Goal: Task Accomplishment & Management: Manage account settings

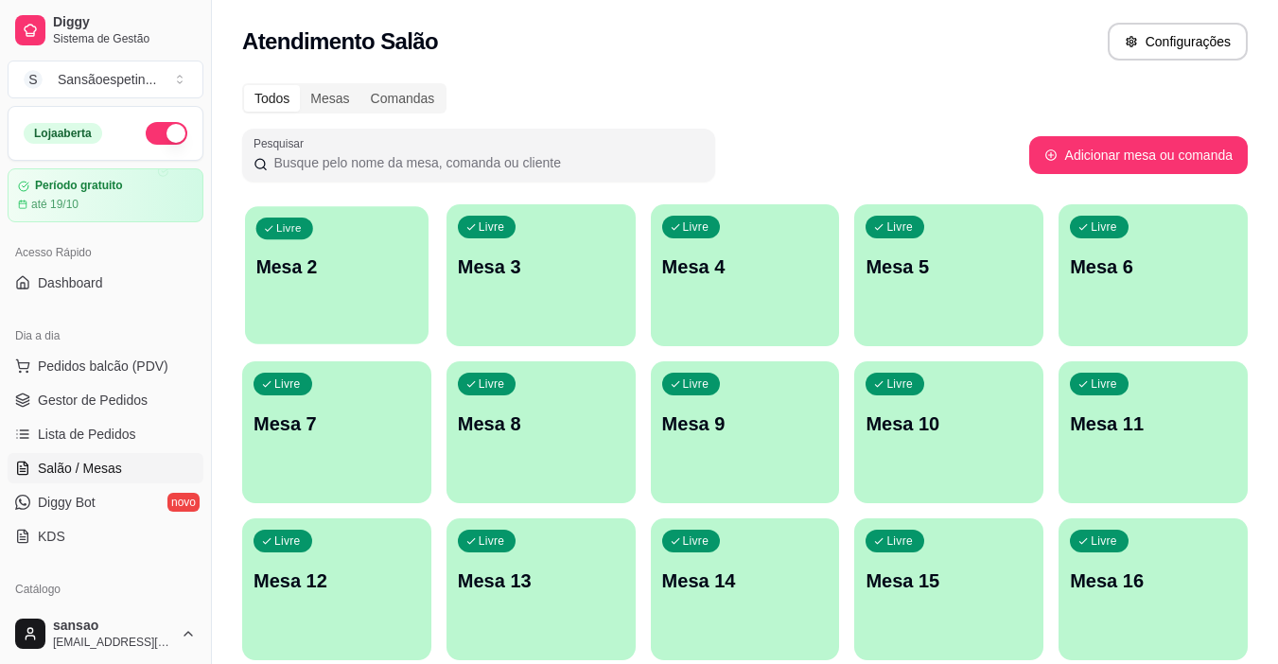
click at [353, 258] on p "Mesa 2" at bounding box center [337, 267] width 162 height 26
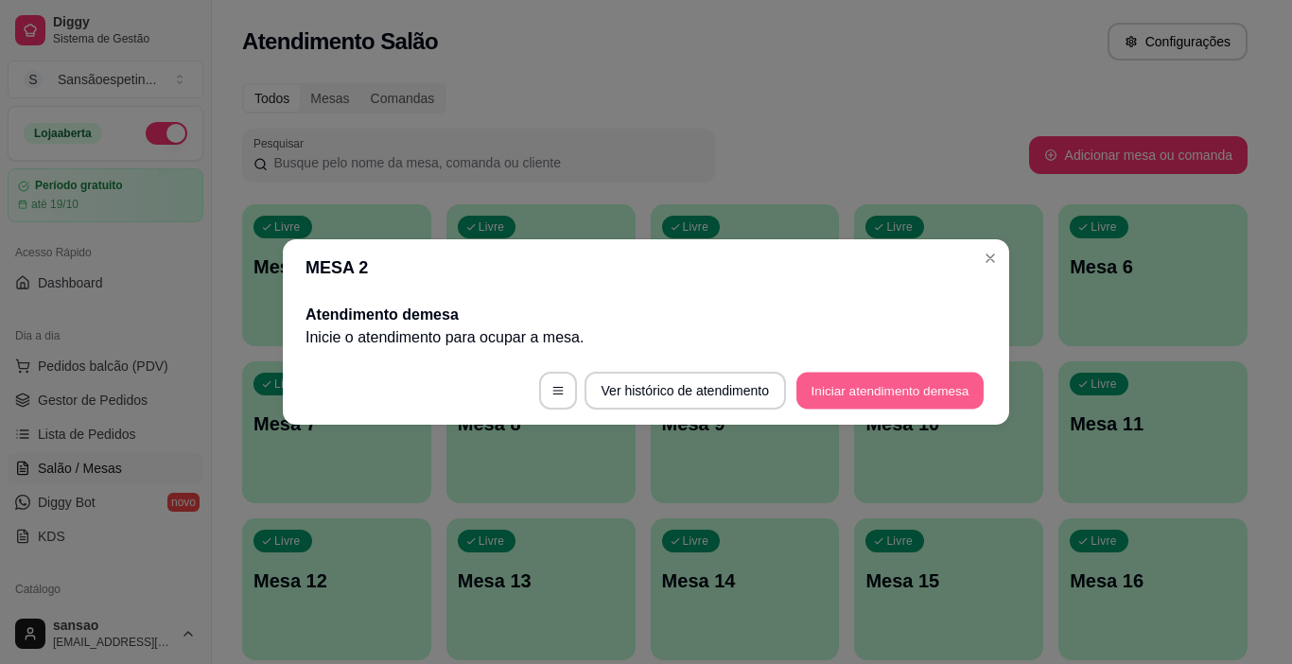
click at [819, 390] on button "Iniciar atendimento de mesa" at bounding box center [889, 391] width 187 height 37
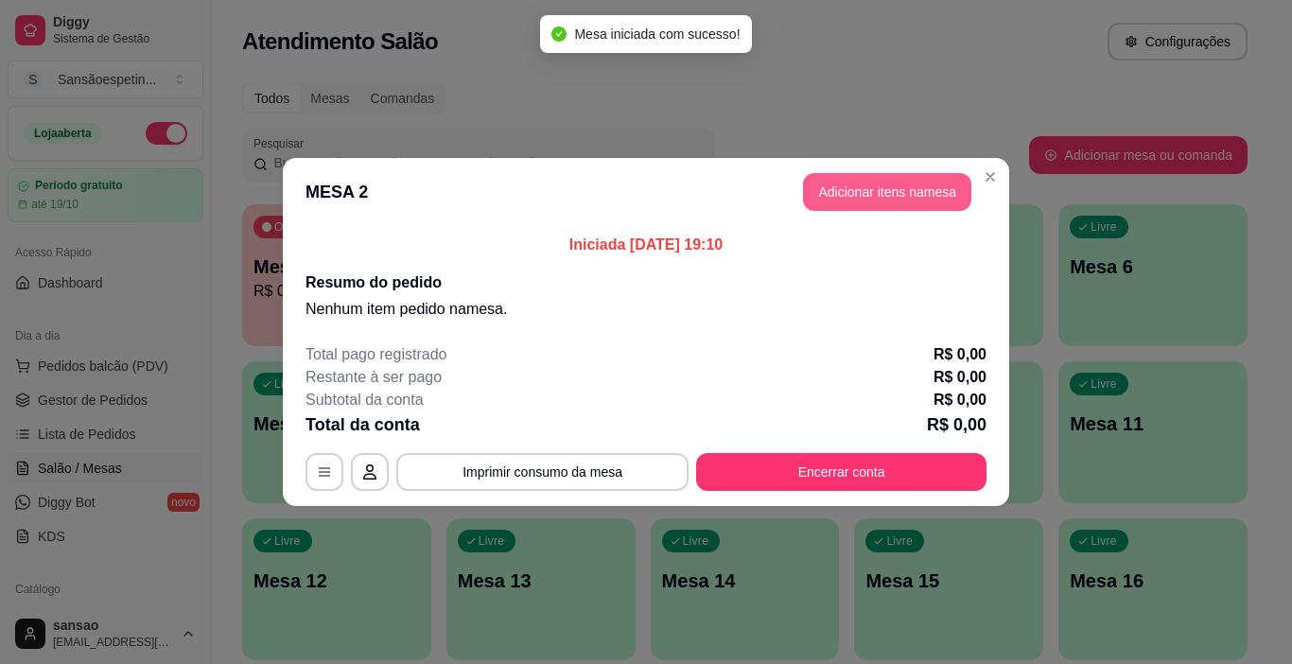
click at [925, 194] on button "Adicionar itens na mesa" at bounding box center [887, 192] width 168 height 38
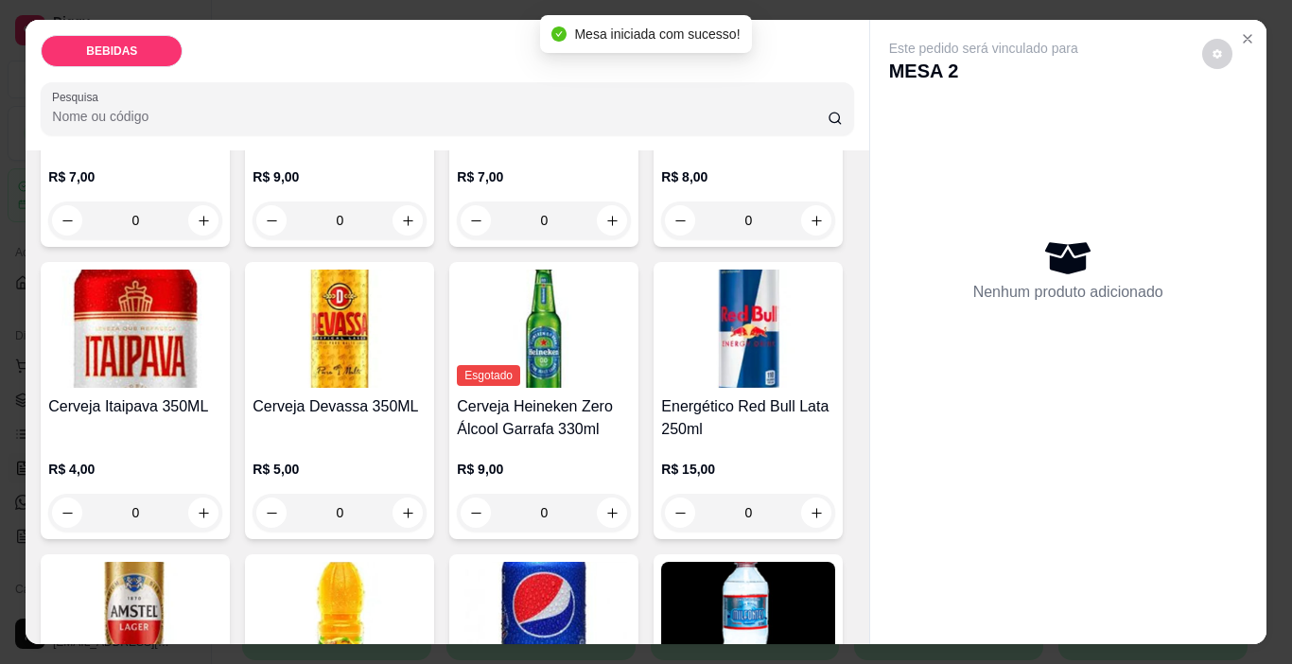
scroll to position [378, 0]
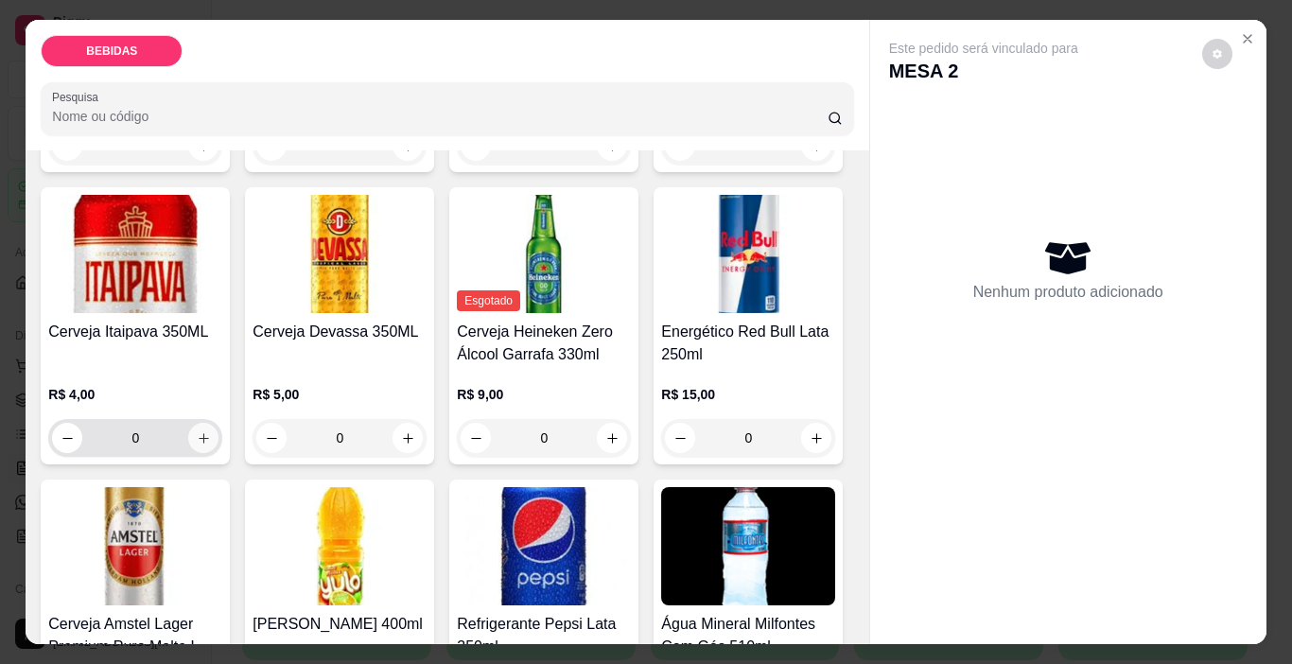
click at [218, 423] on button "increase-product-quantity" at bounding box center [203, 438] width 30 height 30
type input "1"
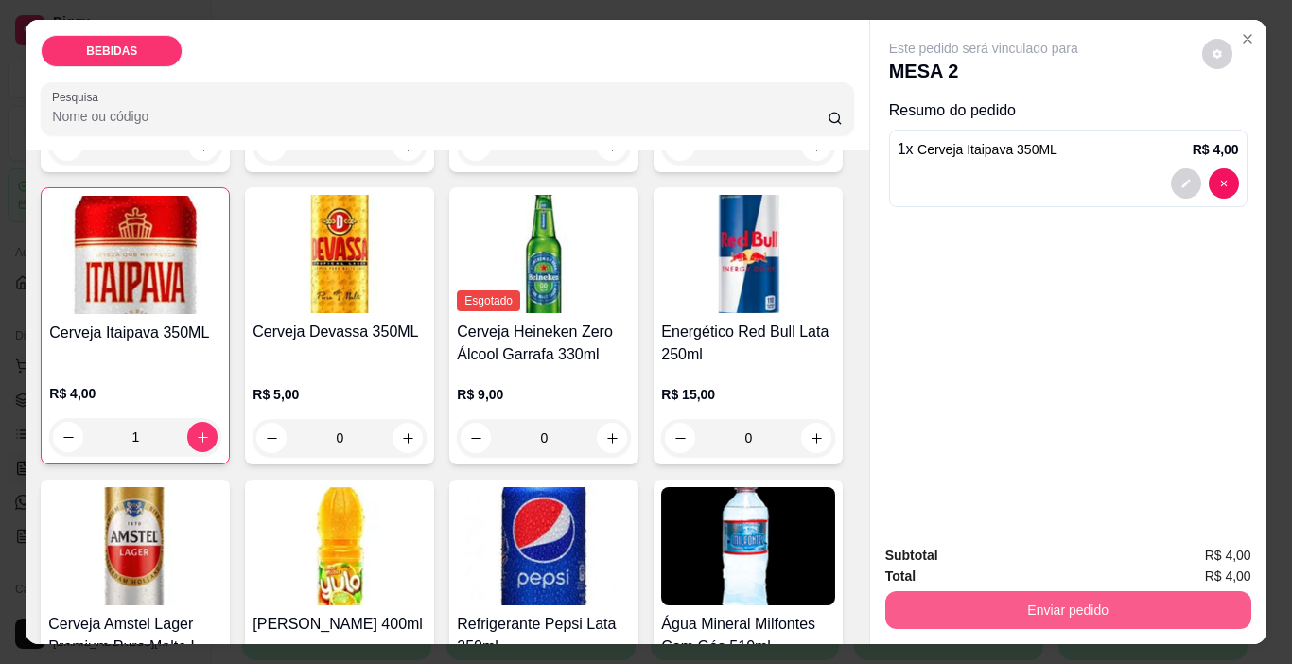
click at [1083, 620] on button "Enviar pedido" at bounding box center [1068, 610] width 366 height 38
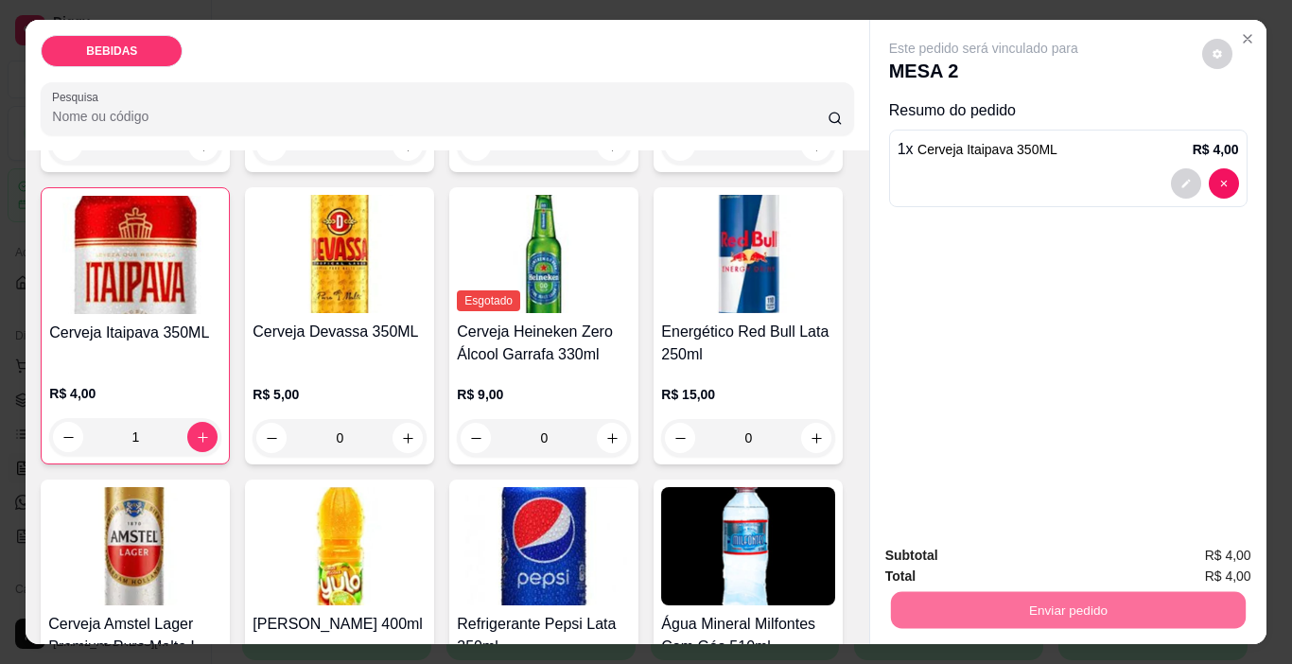
click at [1174, 549] on button "Enviar pedido" at bounding box center [1201, 556] width 107 height 36
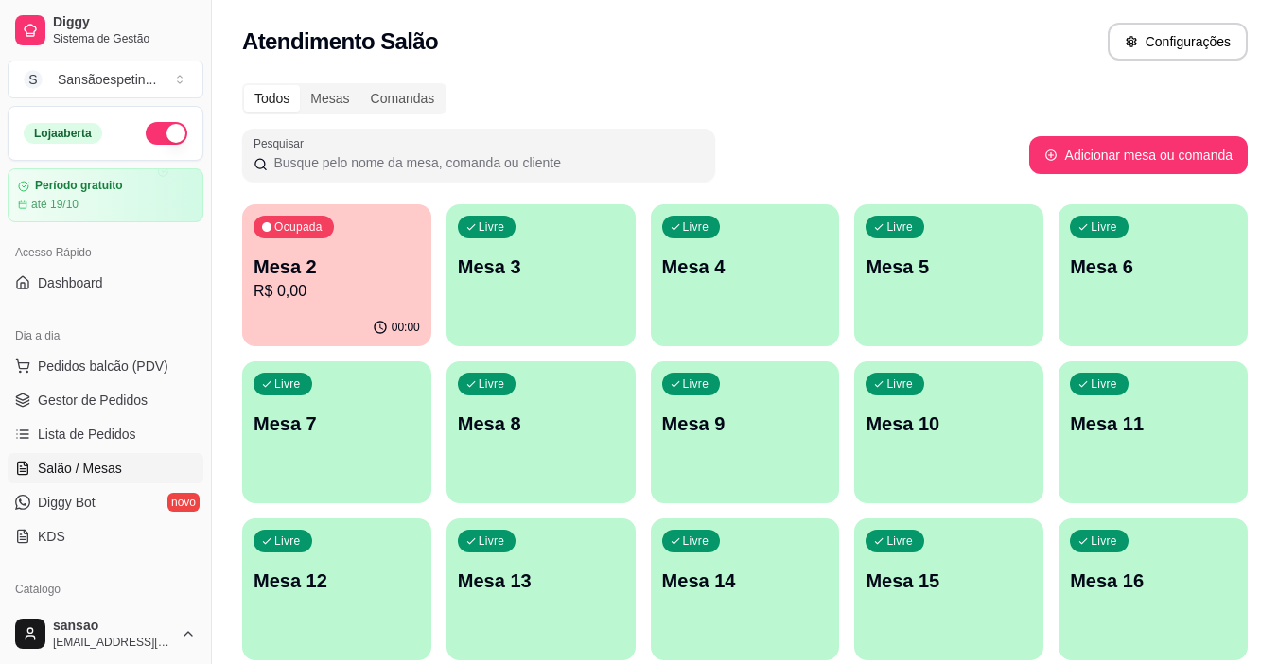
click at [900, 281] on div "Livre Mesa 5" at bounding box center [948, 263] width 189 height 119
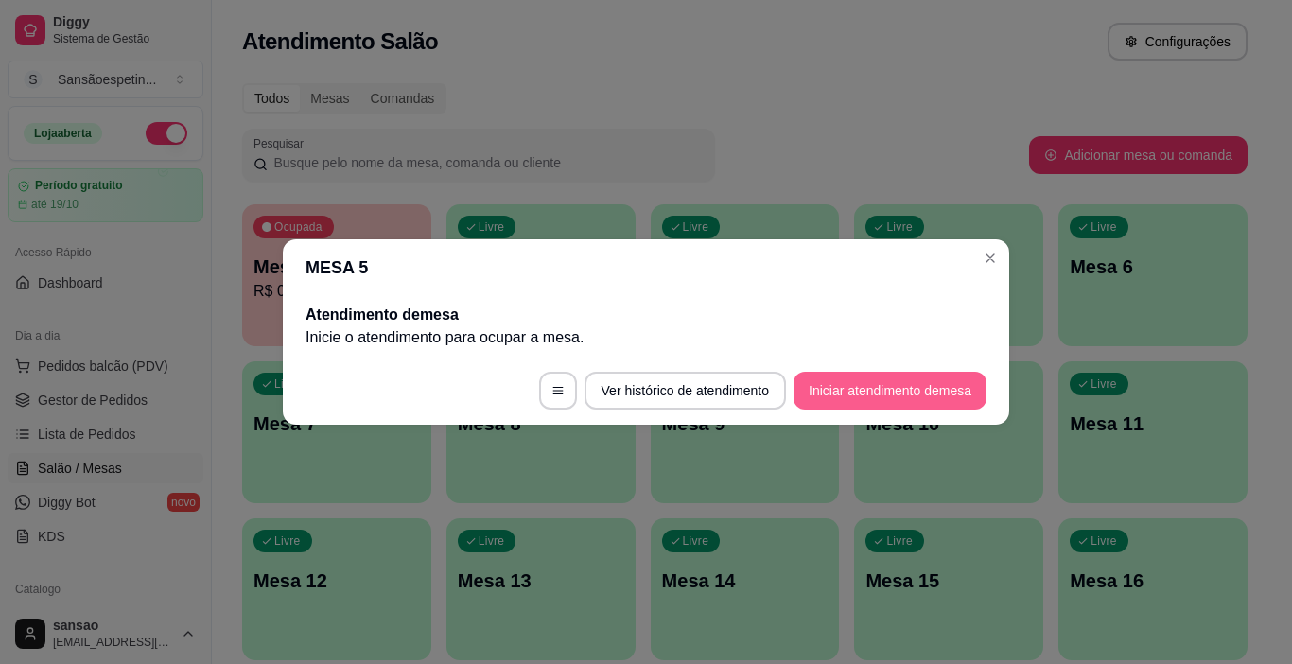
click at [912, 392] on button "Iniciar atendimento de mesa" at bounding box center [890, 391] width 193 height 38
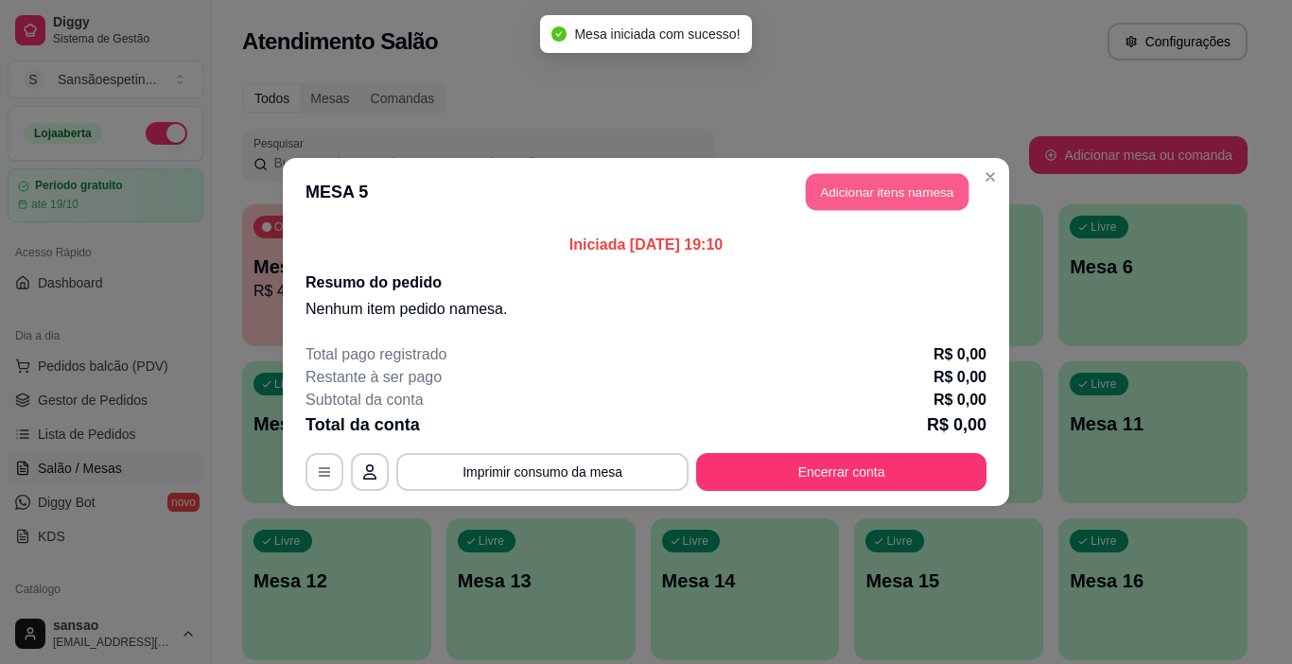
click at [944, 201] on button "Adicionar itens na mesa" at bounding box center [887, 192] width 163 height 37
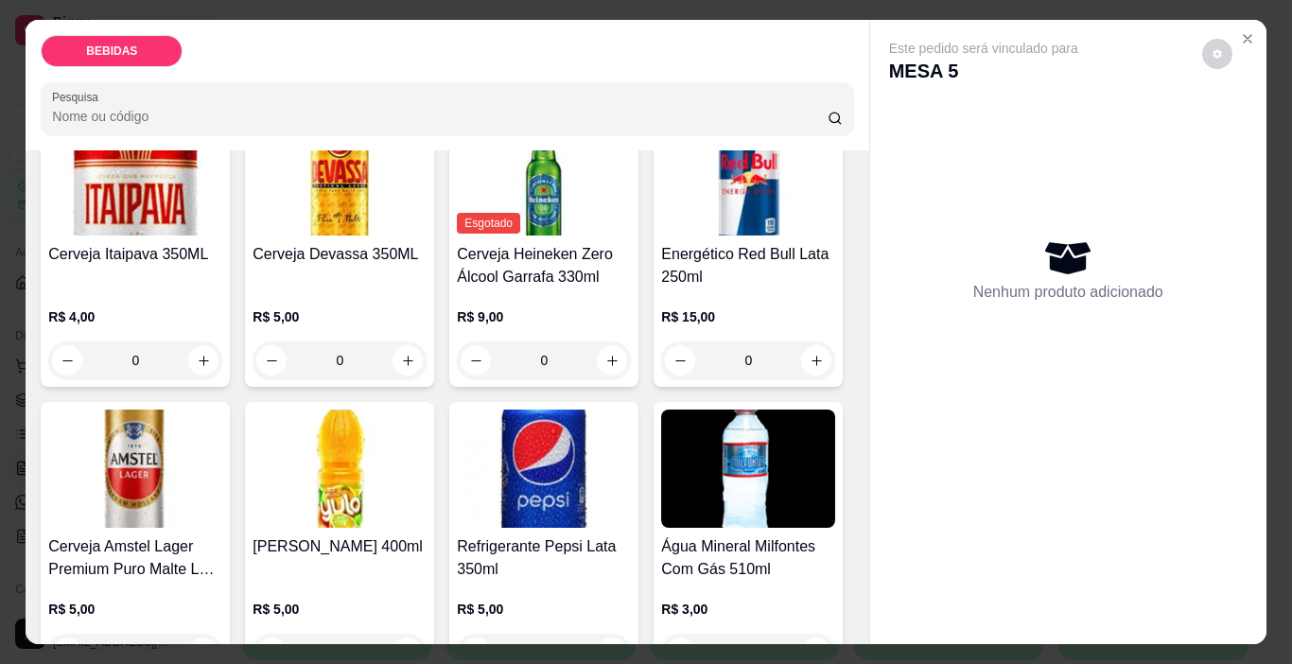
scroll to position [473, 0]
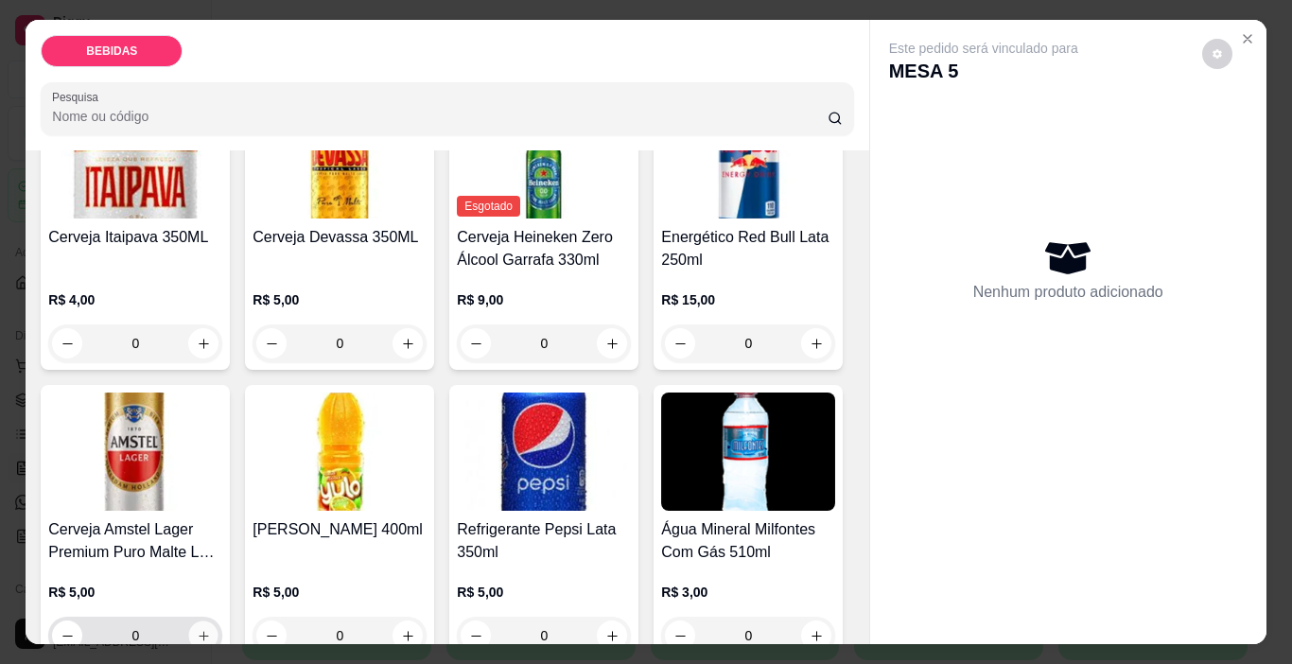
click at [211, 629] on icon "increase-product-quantity" at bounding box center [204, 636] width 14 height 14
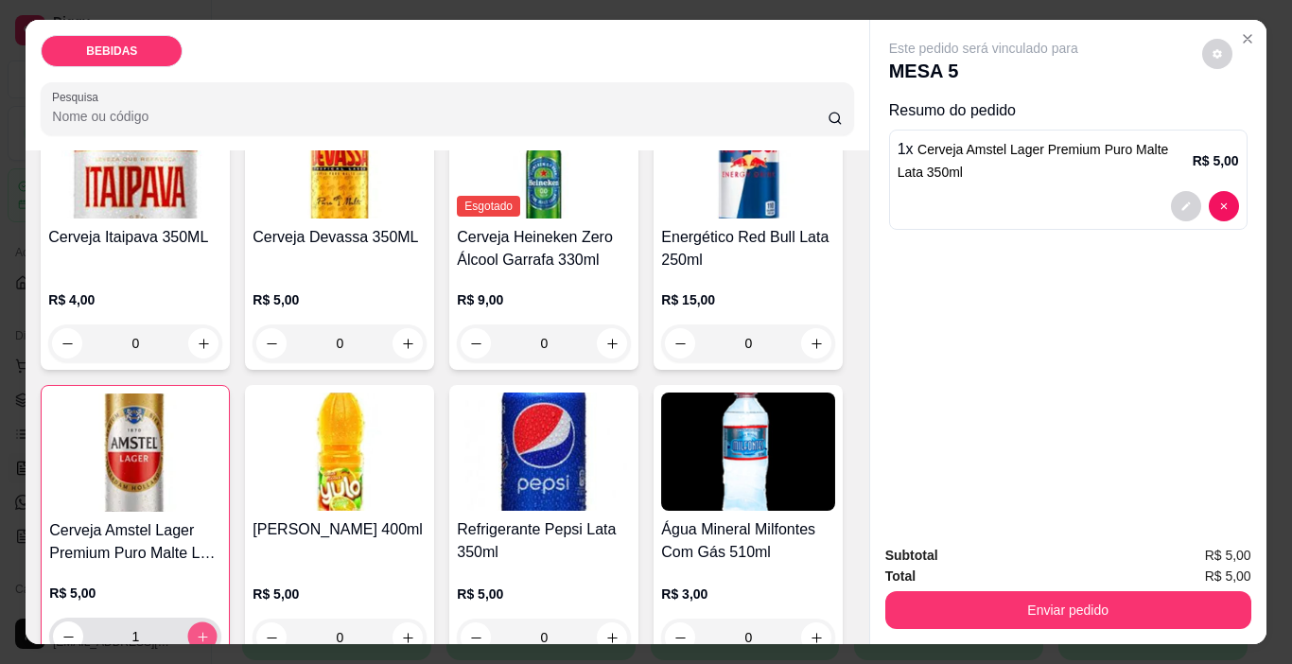
click at [210, 630] on icon "increase-product-quantity" at bounding box center [203, 637] width 14 height 14
type input "2"
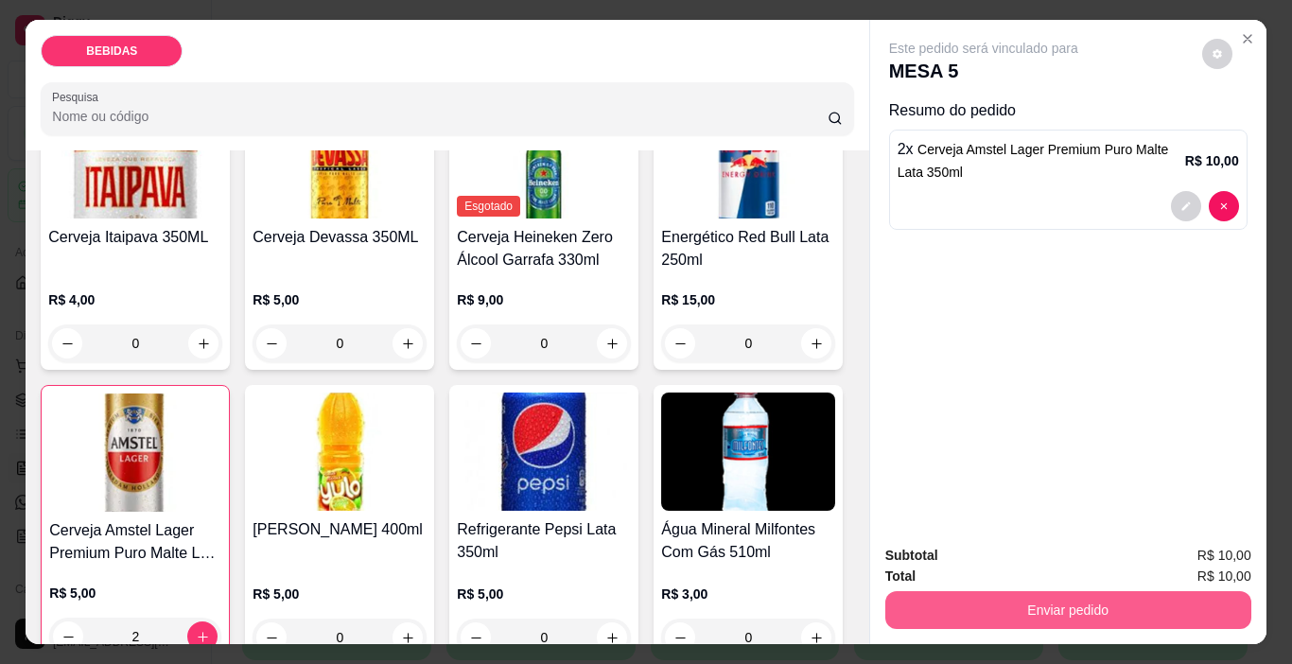
click at [928, 598] on button "Enviar pedido" at bounding box center [1068, 610] width 366 height 38
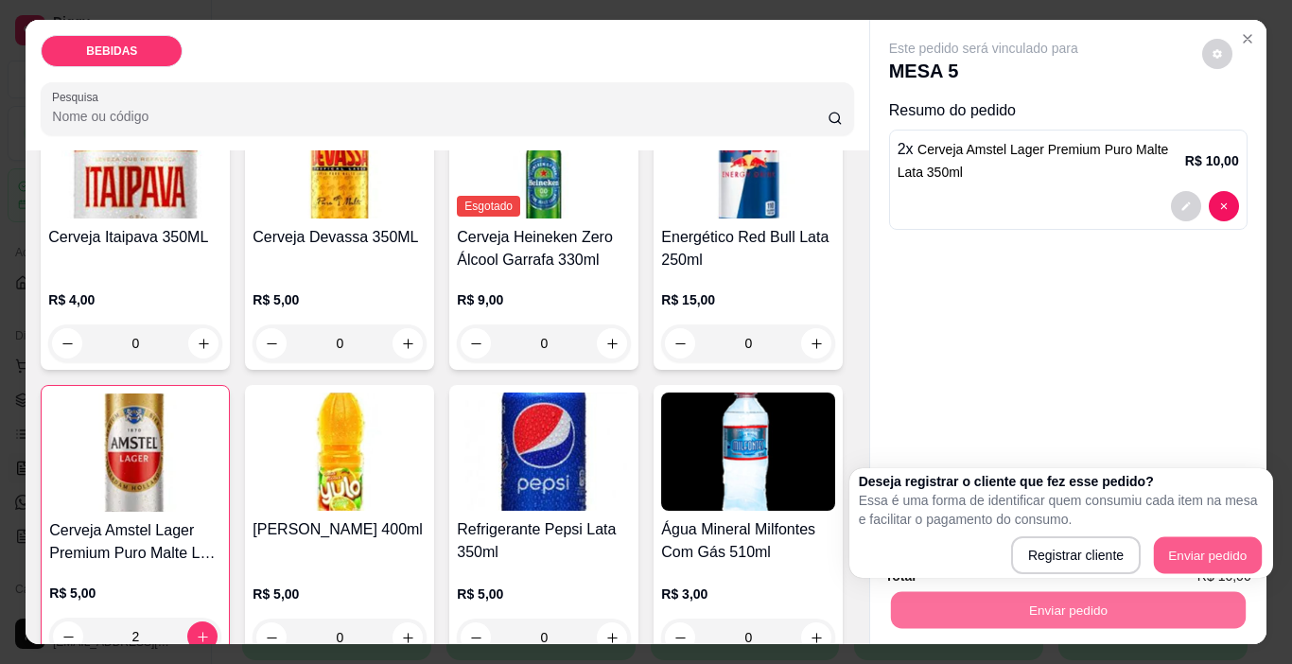
click at [1228, 561] on button "Enviar pedido" at bounding box center [1208, 555] width 108 height 37
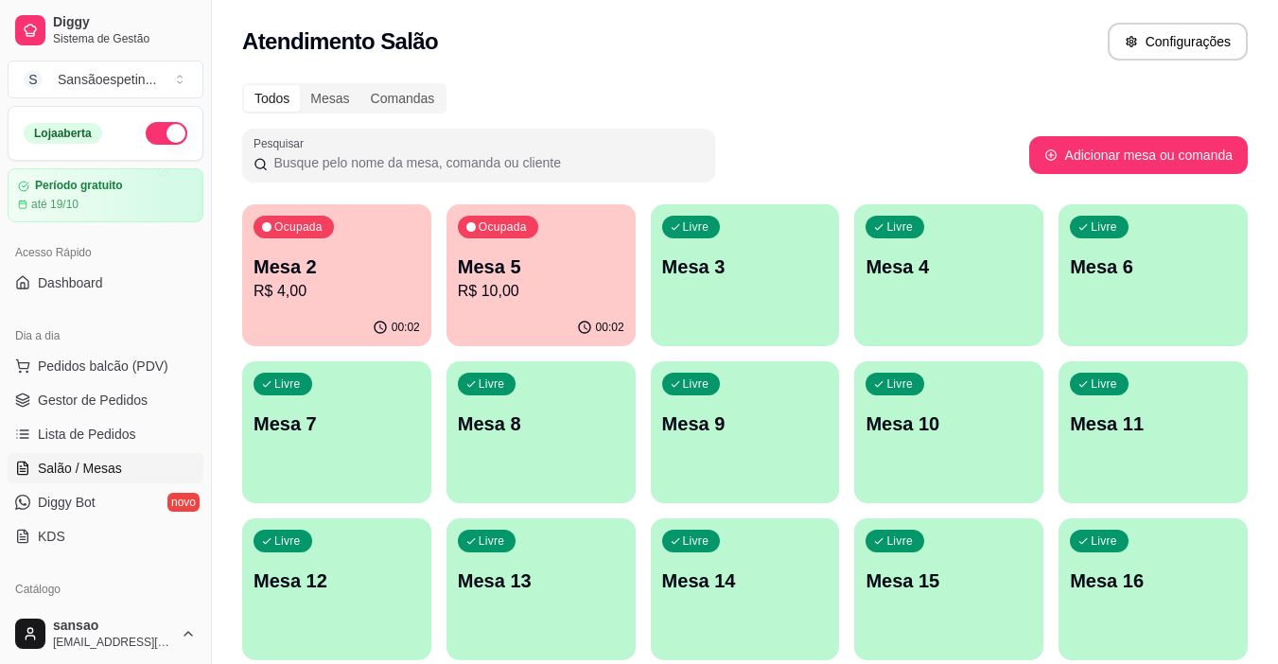
click at [316, 321] on div "00:02" at bounding box center [336, 327] width 189 height 37
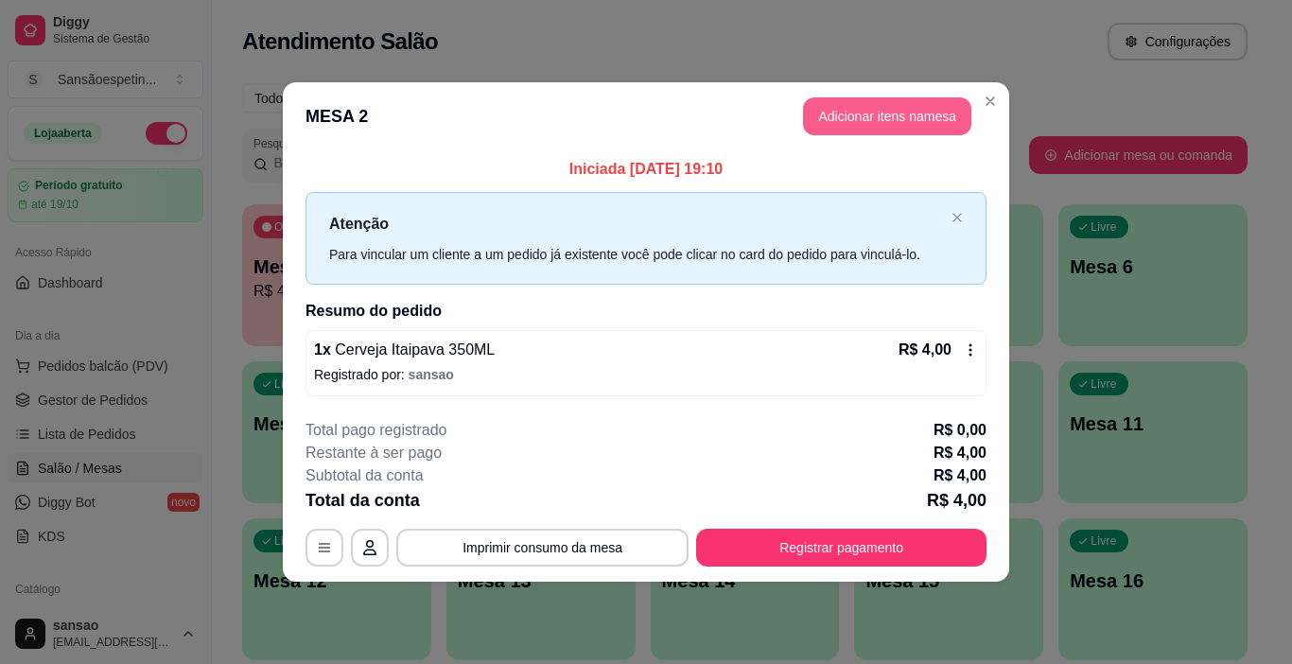
click at [841, 113] on button "Adicionar itens na mesa" at bounding box center [887, 116] width 168 height 38
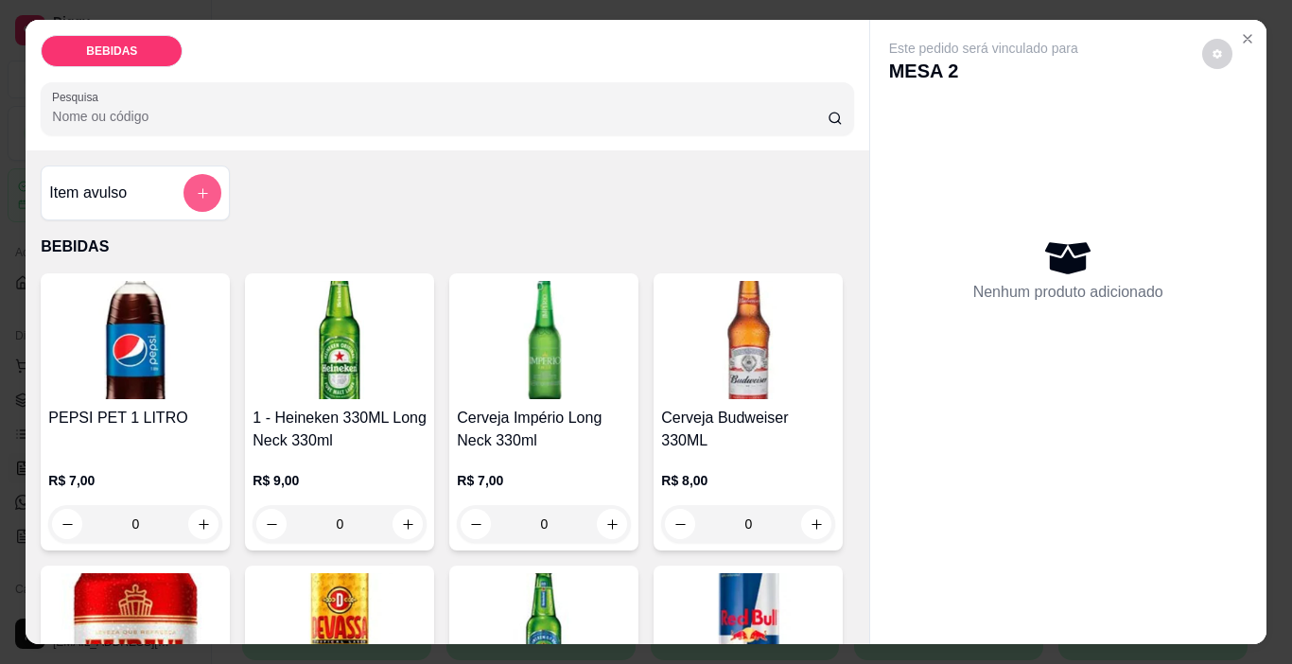
click at [199, 193] on icon "add-separate-item" at bounding box center [203, 193] width 14 height 14
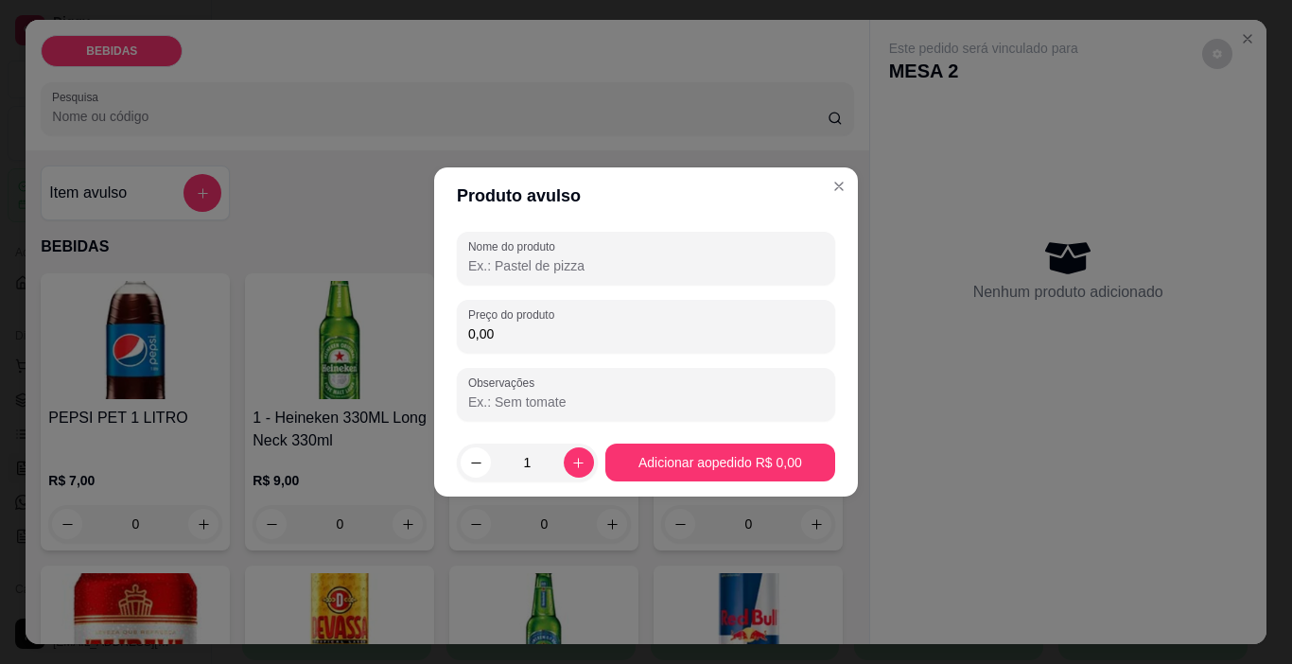
click at [599, 268] on input "Nome do produto" at bounding box center [646, 265] width 356 height 19
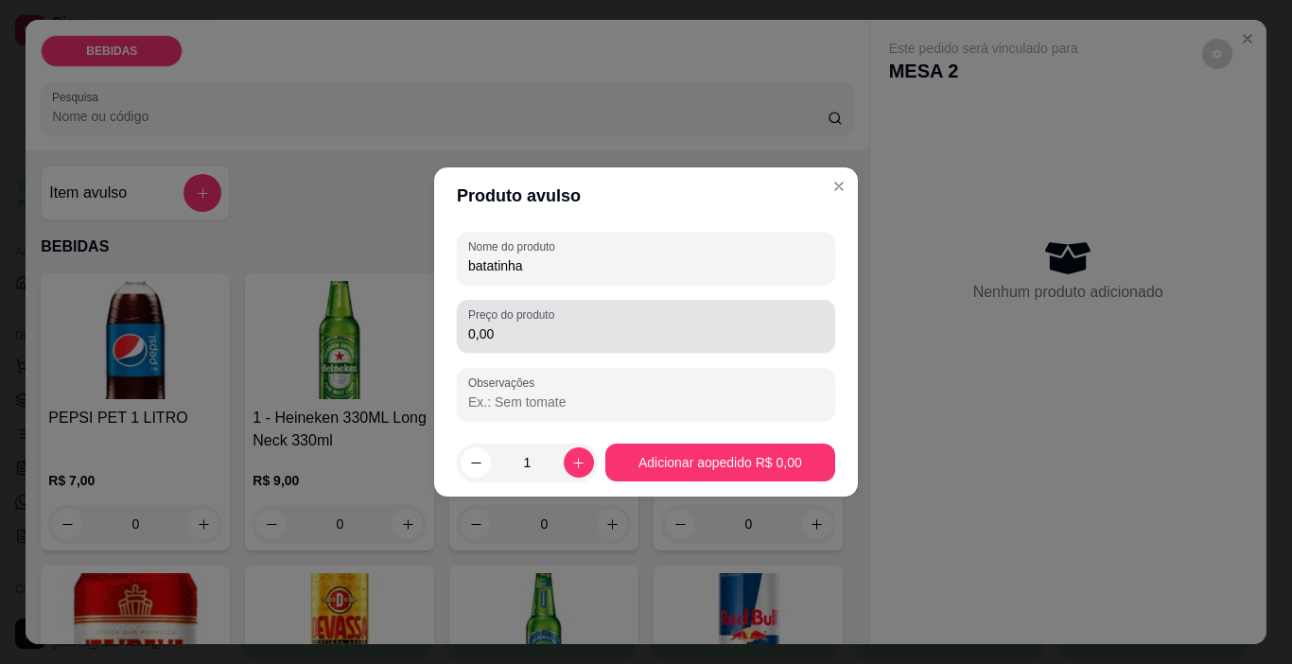
type input "batatinha"
click at [574, 341] on input "0,00" at bounding box center [646, 333] width 356 height 19
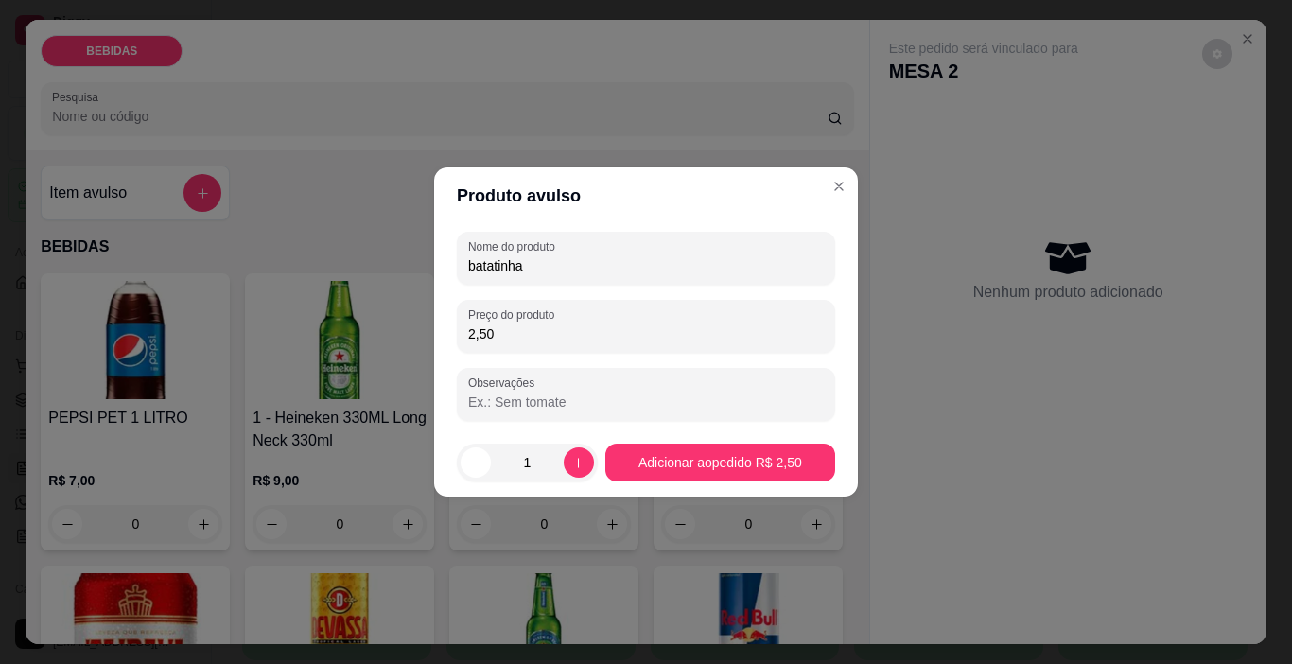
type input "2,50"
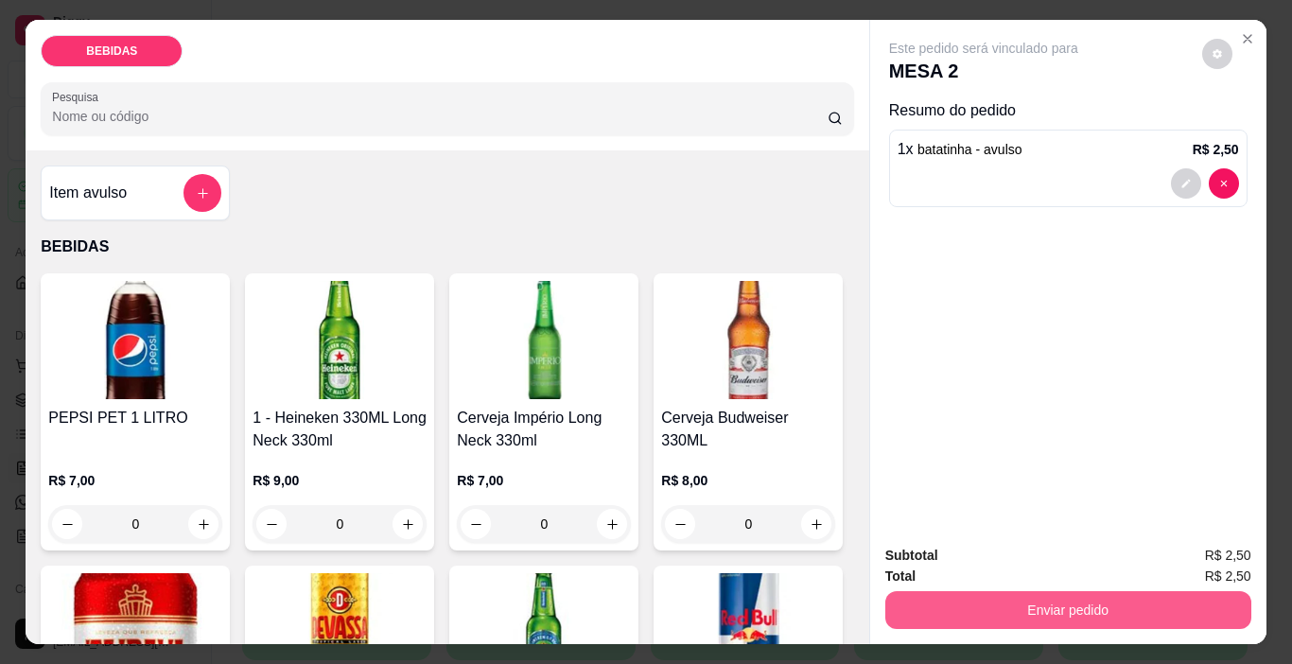
click at [958, 596] on button "Enviar pedido" at bounding box center [1068, 610] width 366 height 38
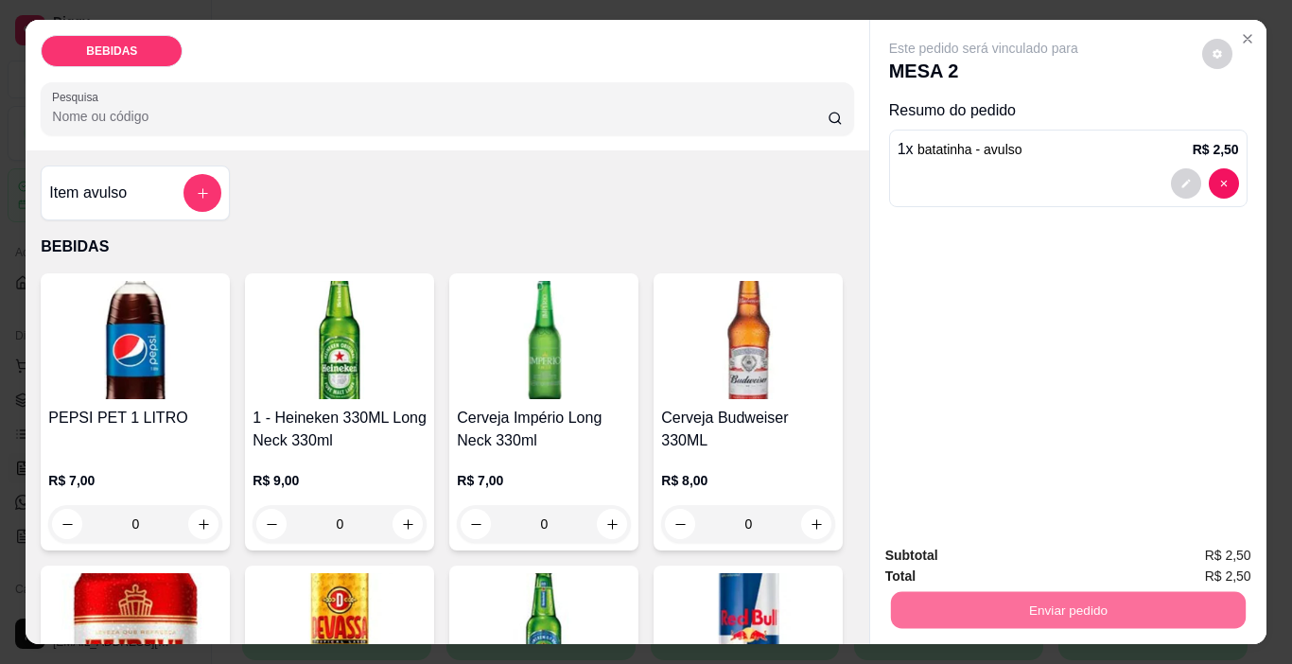
click at [1221, 563] on button "Enviar pedido" at bounding box center [1208, 555] width 112 height 38
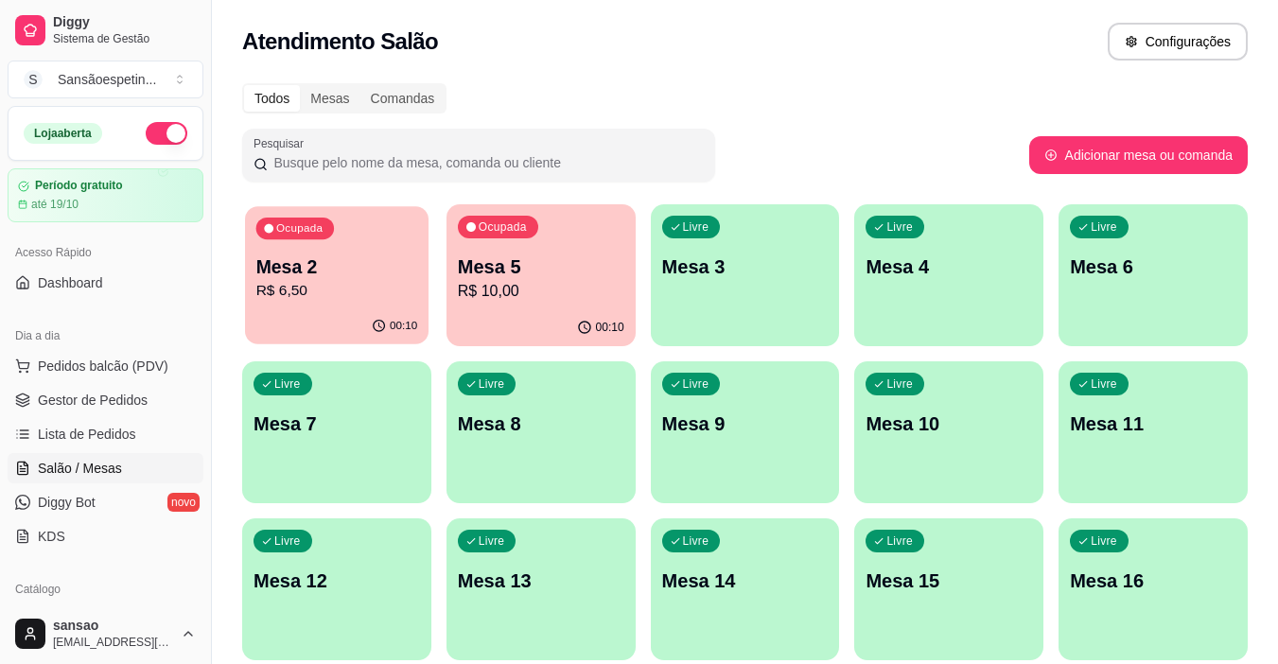
click at [295, 295] on p "R$ 6,50" at bounding box center [337, 291] width 162 height 22
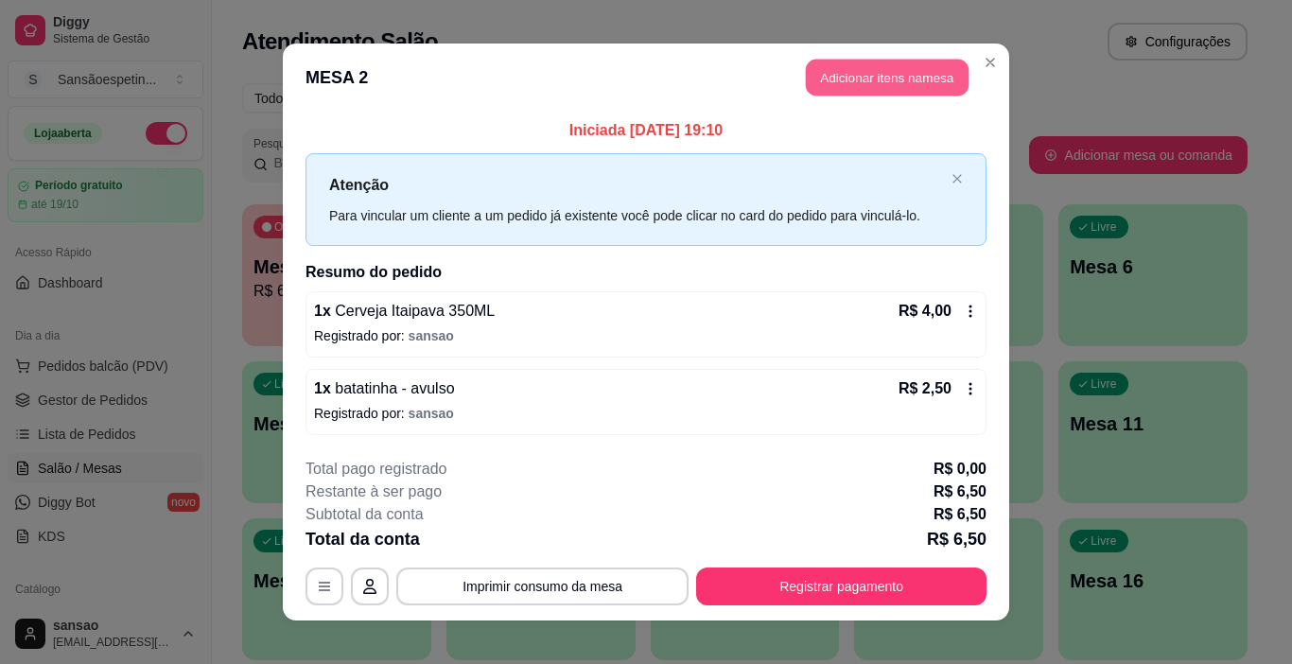
click at [847, 75] on button "Adicionar itens na mesa" at bounding box center [887, 78] width 163 height 37
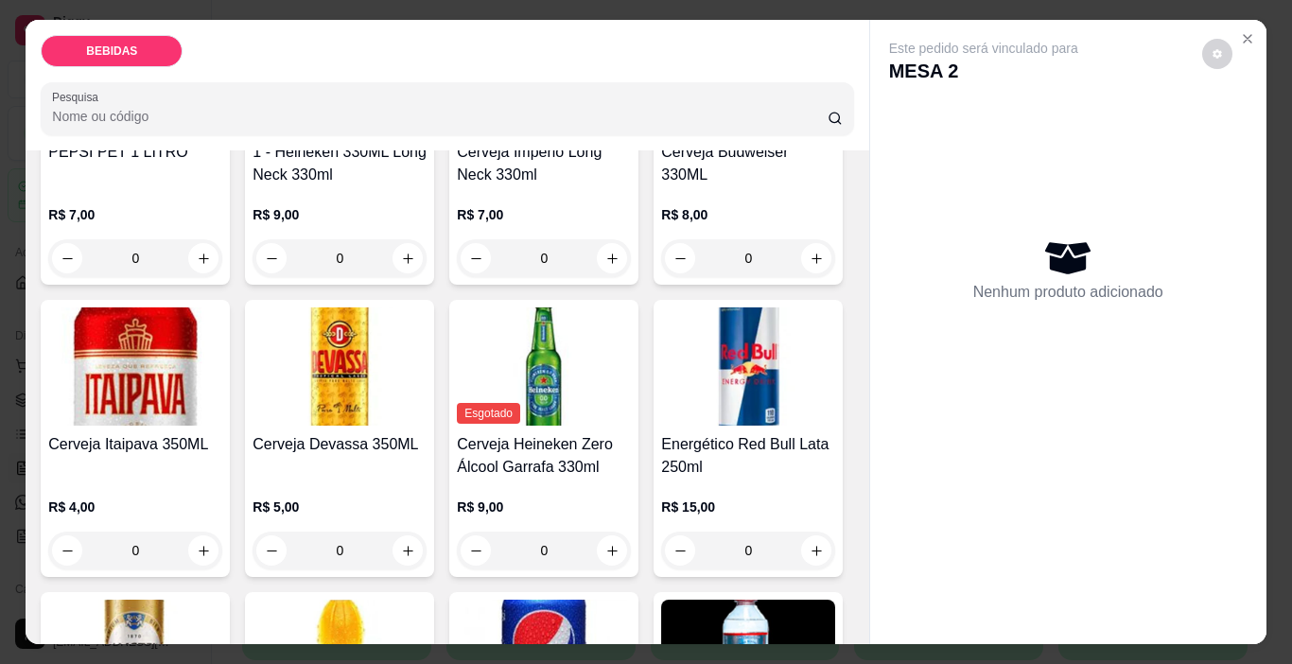
scroll to position [284, 0]
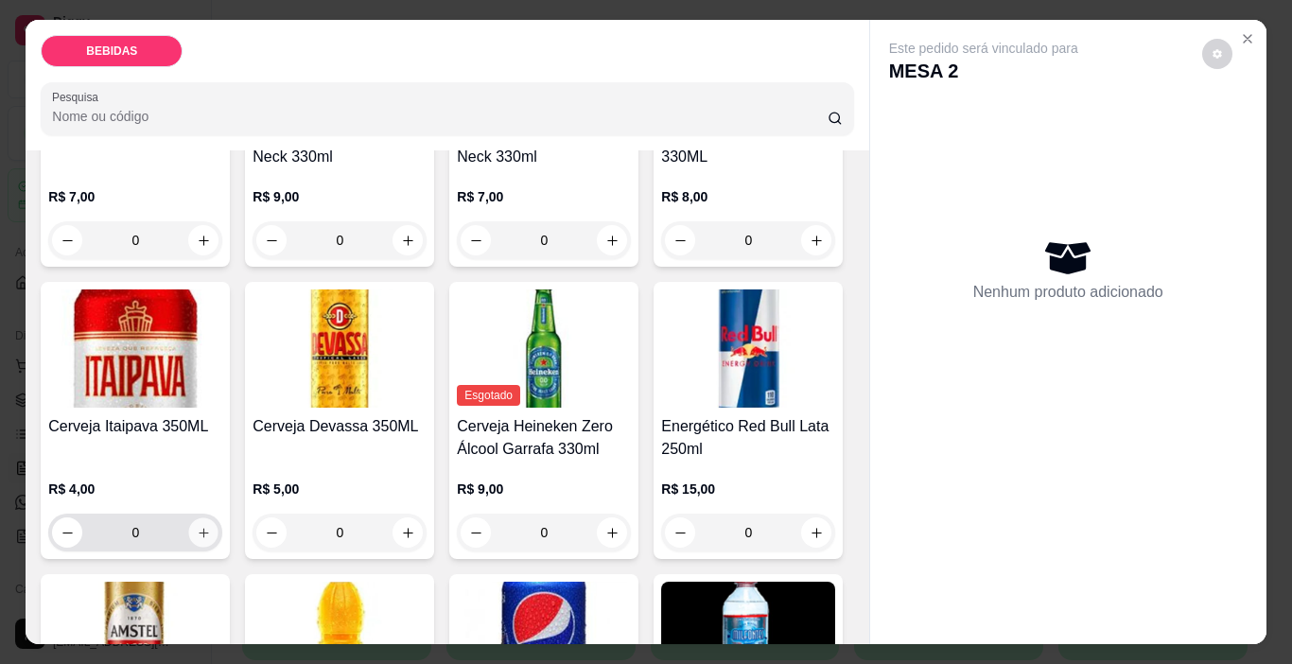
click at [218, 518] on button "increase-product-quantity" at bounding box center [203, 532] width 29 height 29
type input "1"
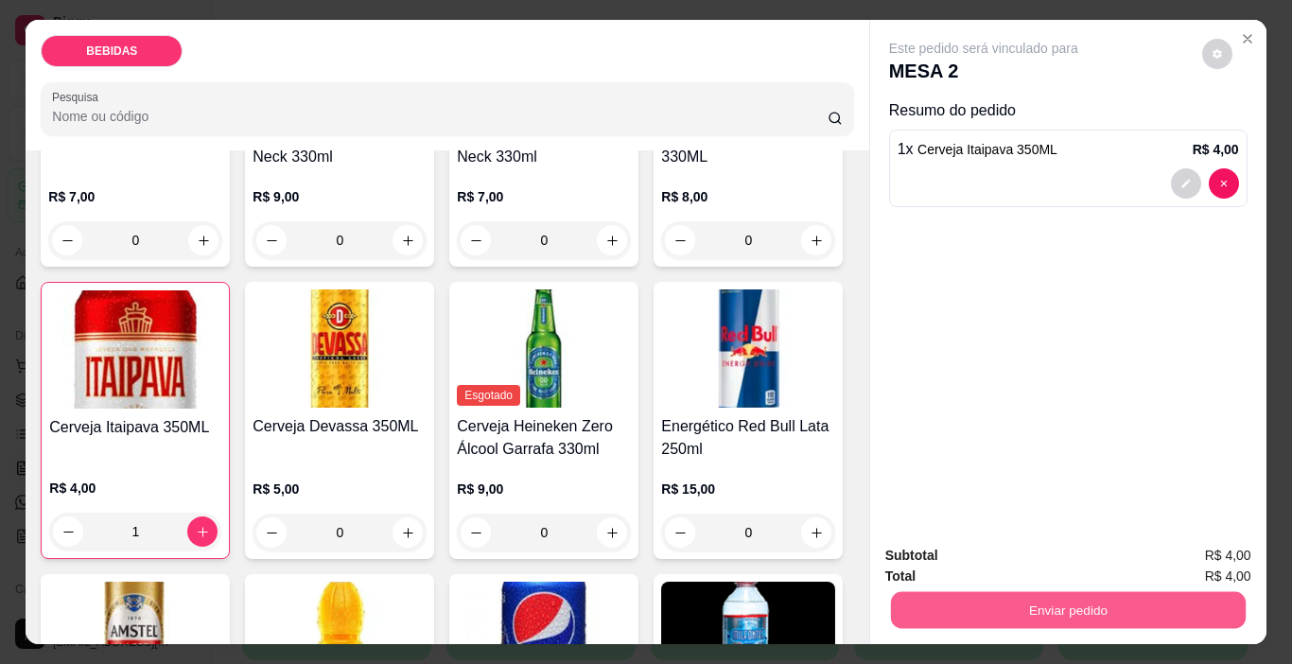
click at [957, 608] on button "Enviar pedido" at bounding box center [1067, 610] width 355 height 37
click at [1238, 553] on button "Enviar pedido" at bounding box center [1201, 557] width 107 height 36
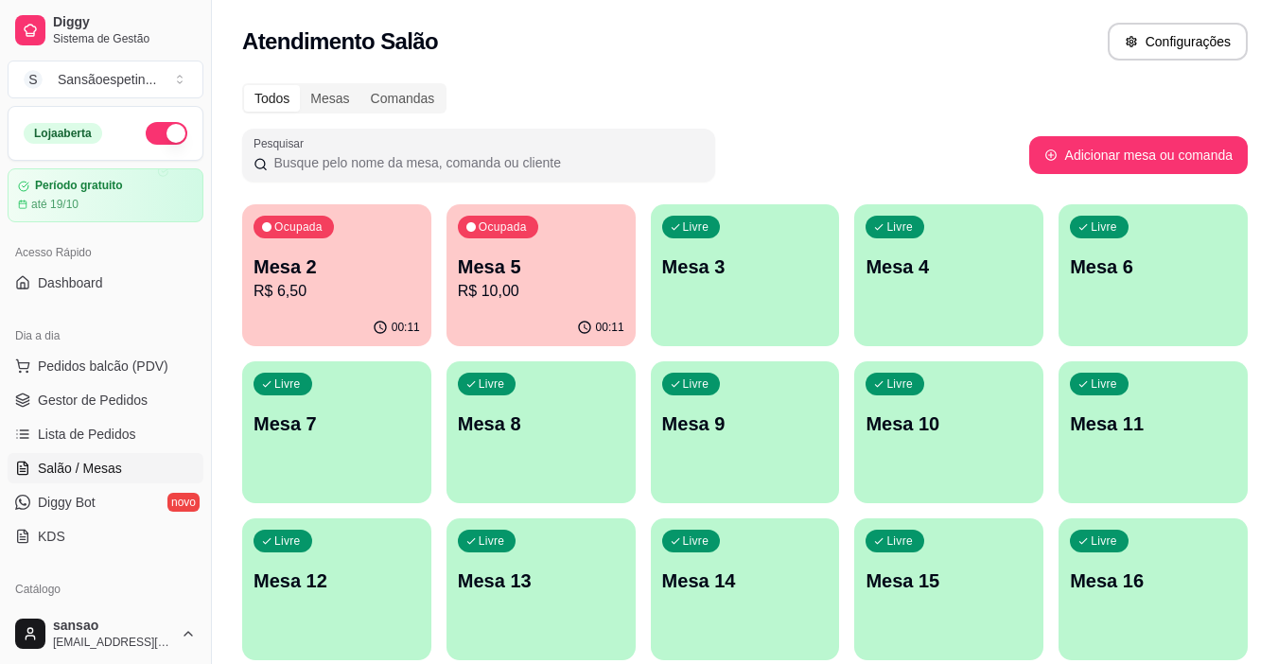
click at [381, 271] on p "Mesa 2" at bounding box center [336, 266] width 166 height 26
click at [94, 358] on span "Pedidos balcão (PDV)" at bounding box center [103, 366] width 131 height 19
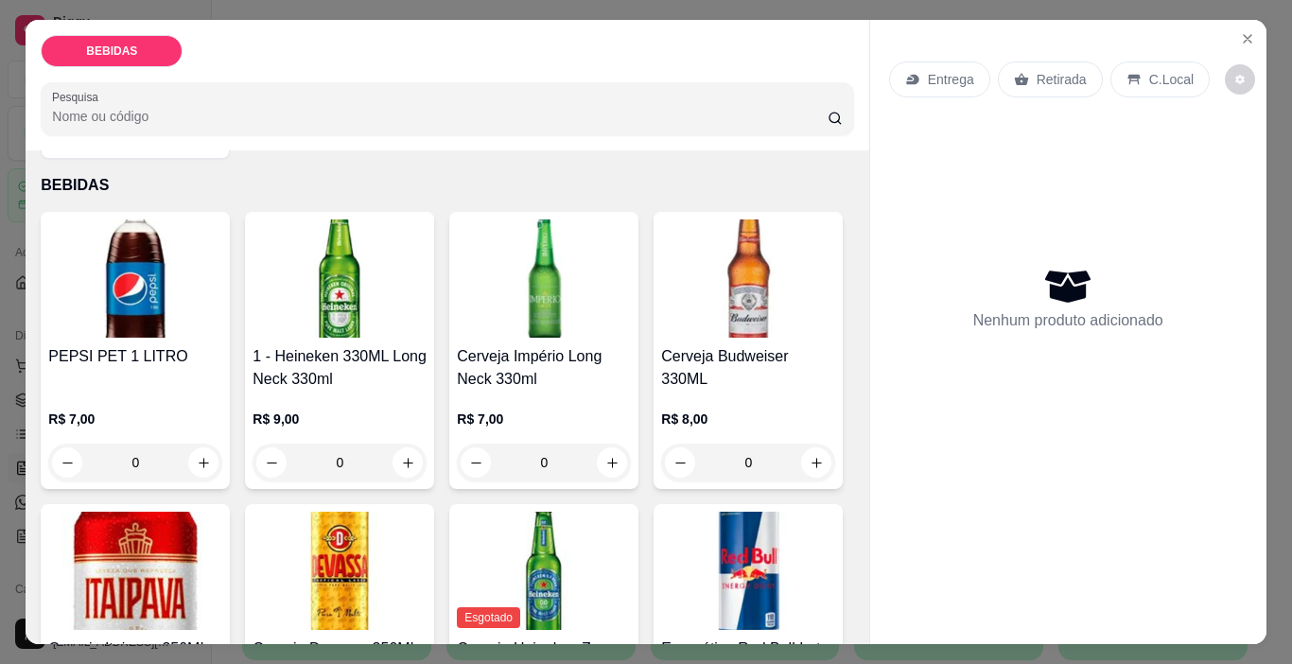
scroll to position [95, 0]
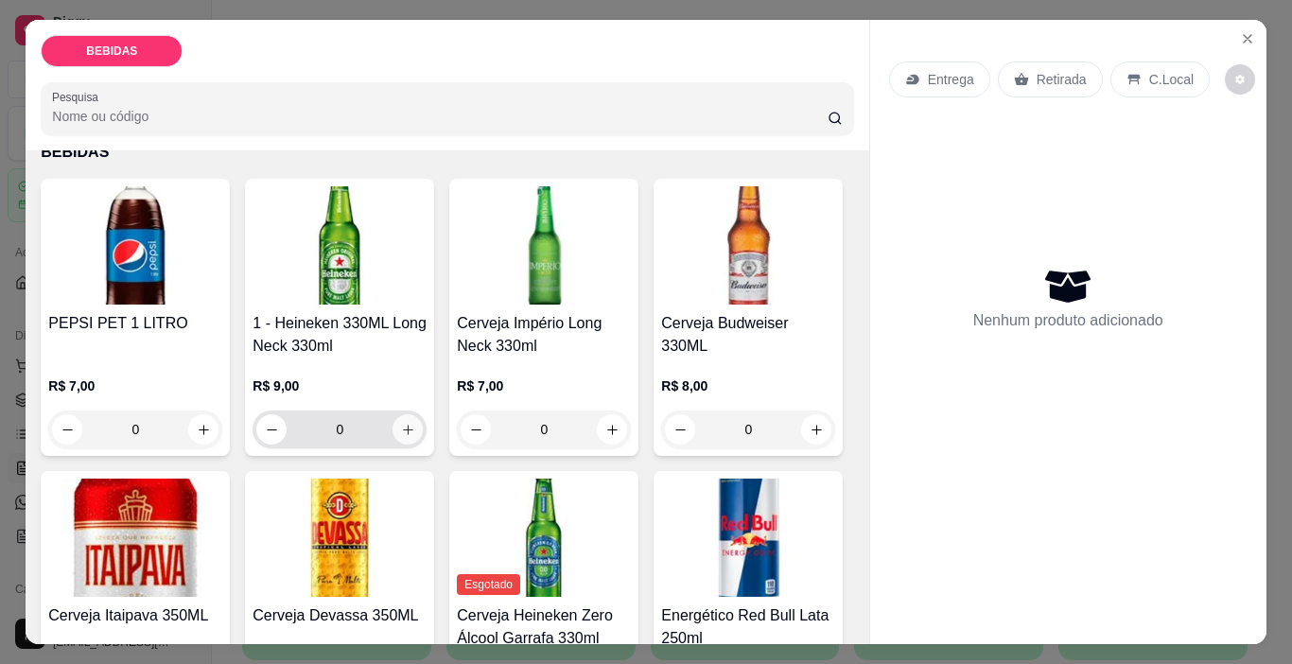
click at [402, 429] on icon "increase-product-quantity" at bounding box center [408, 430] width 14 height 14
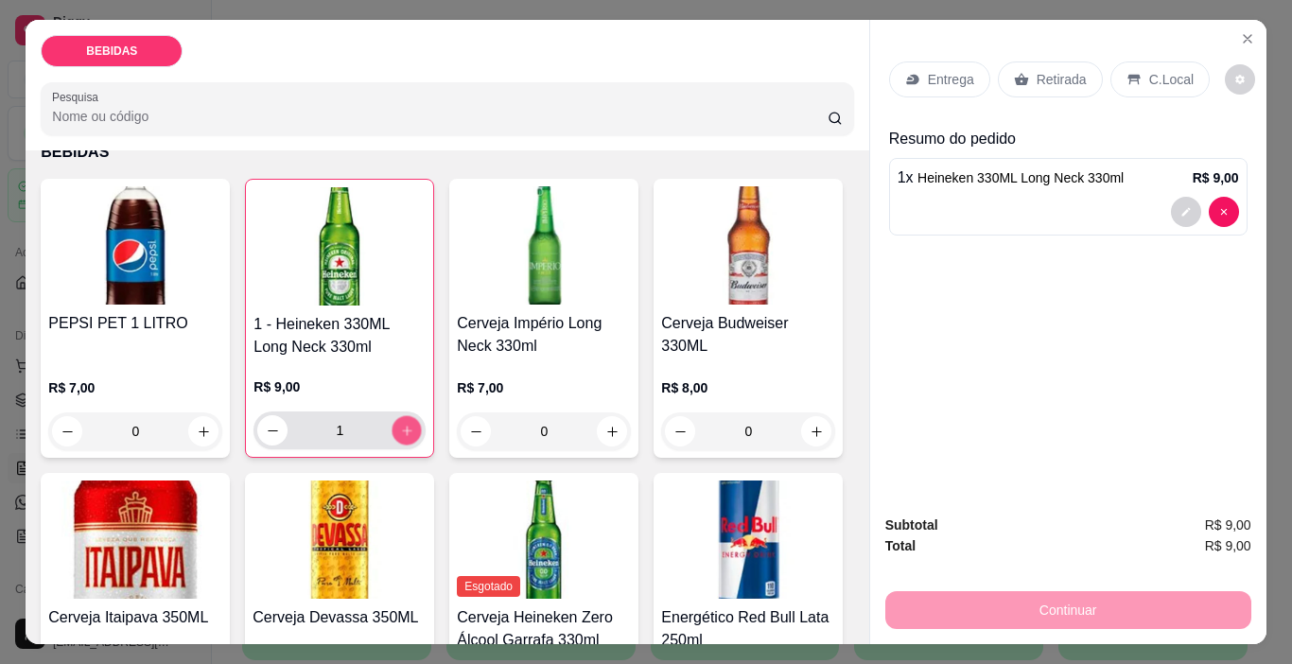
click at [403, 431] on button "increase-product-quantity" at bounding box center [407, 430] width 29 height 29
type input "2"
click at [1081, 80] on div "Retirada" at bounding box center [1050, 79] width 105 height 36
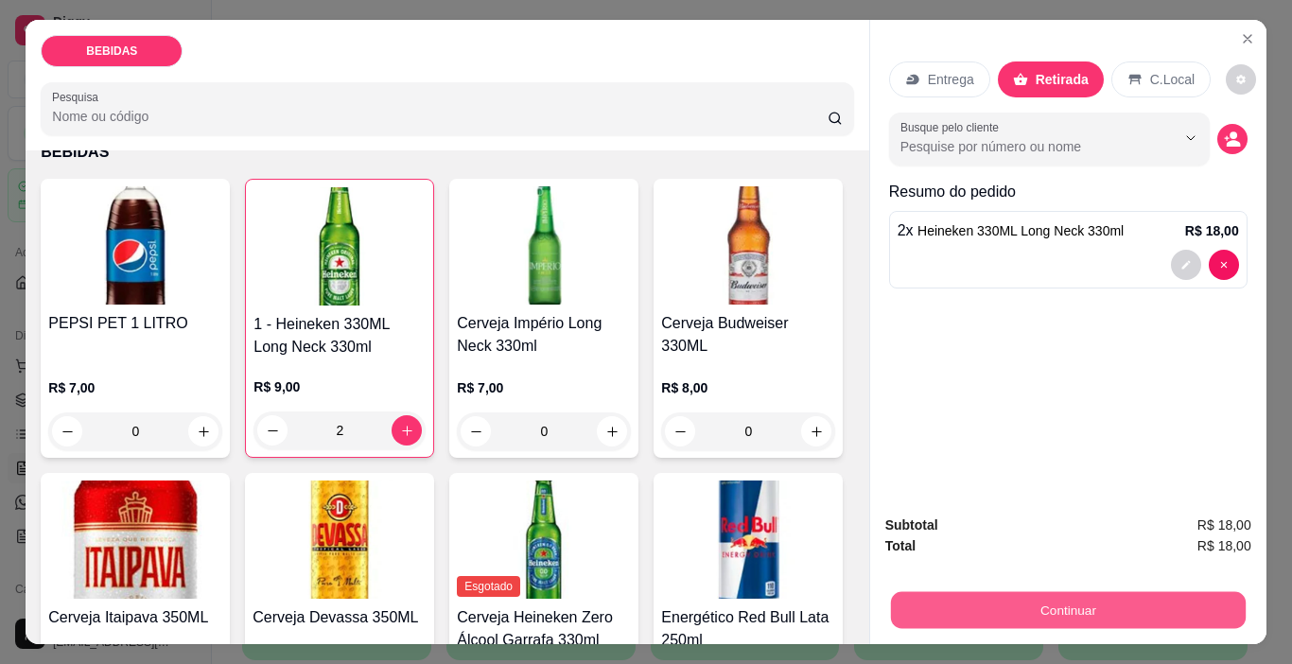
click at [1105, 592] on button "Continuar" at bounding box center [1067, 610] width 355 height 37
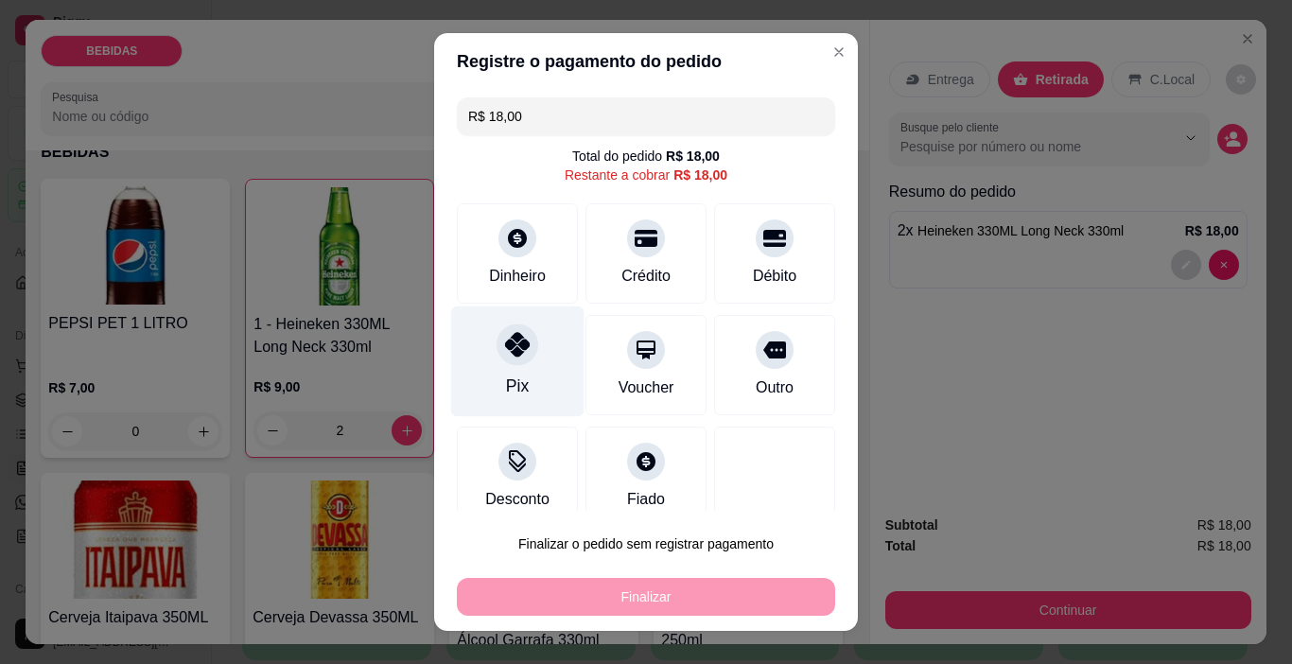
click at [494, 382] on div "Pix" at bounding box center [517, 361] width 133 height 111
type input "R$ 0,00"
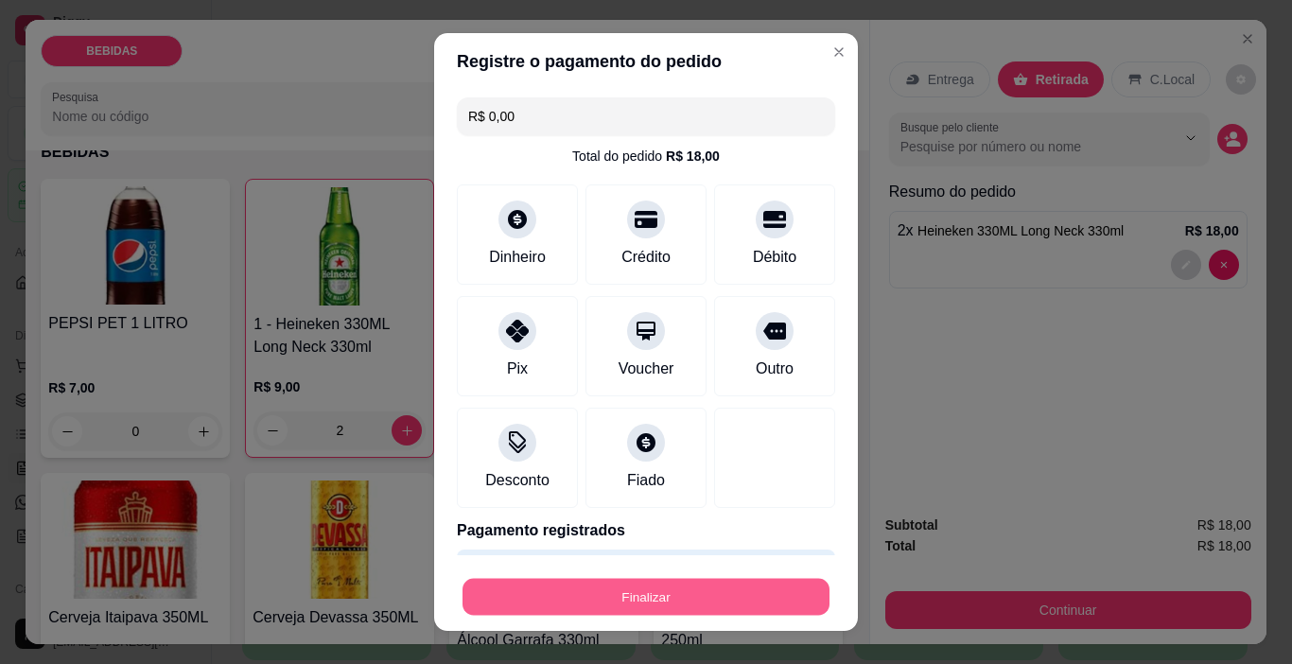
click at [614, 596] on button "Finalizar" at bounding box center [646, 597] width 367 height 37
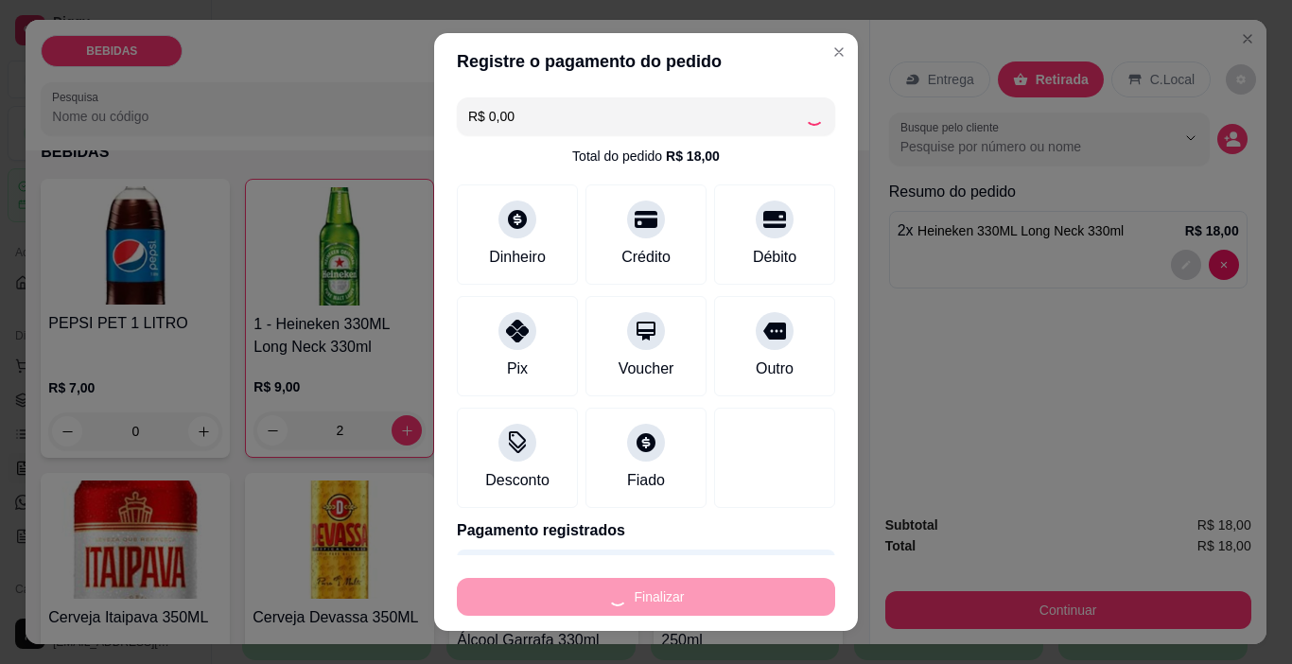
type input "0"
type input "-R$ 18,00"
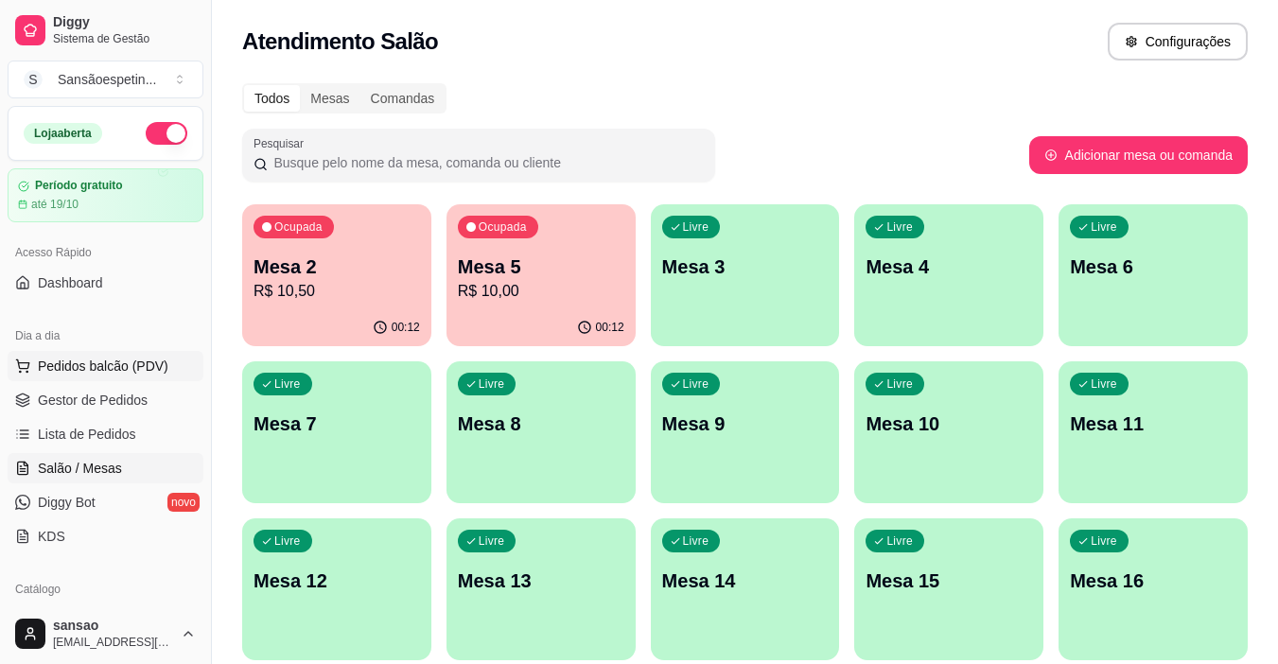
click at [76, 365] on span "Pedidos balcão (PDV)" at bounding box center [103, 366] width 131 height 19
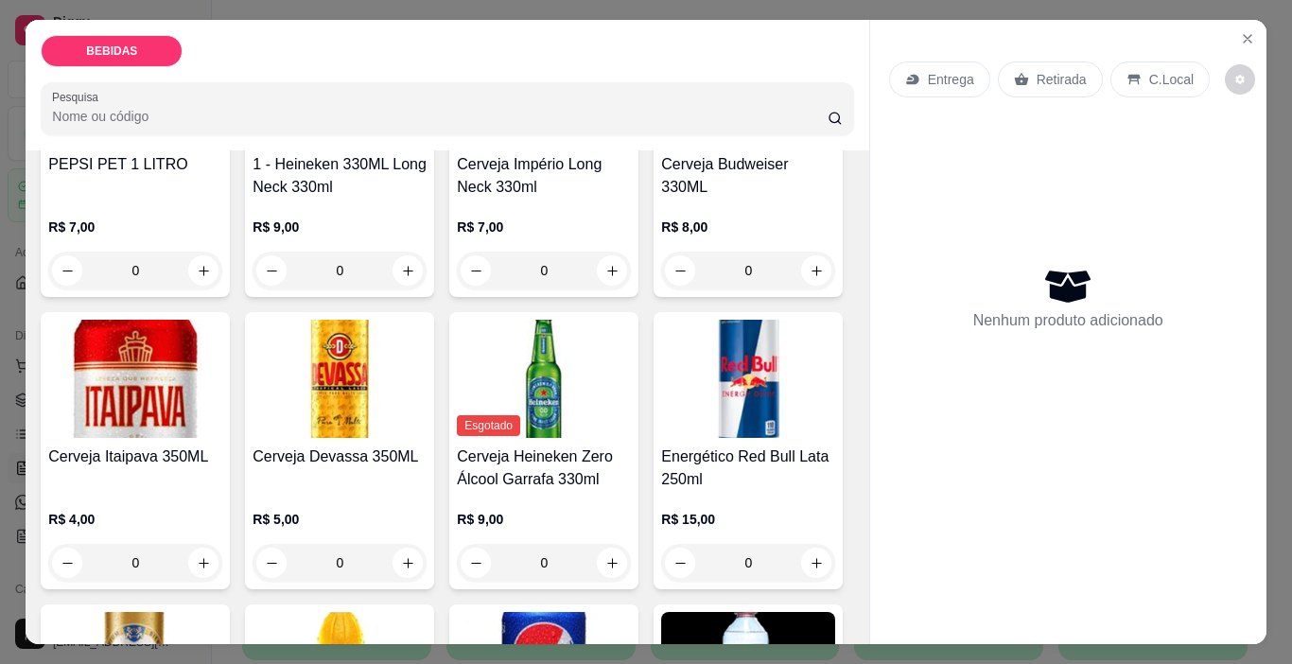
scroll to position [284, 0]
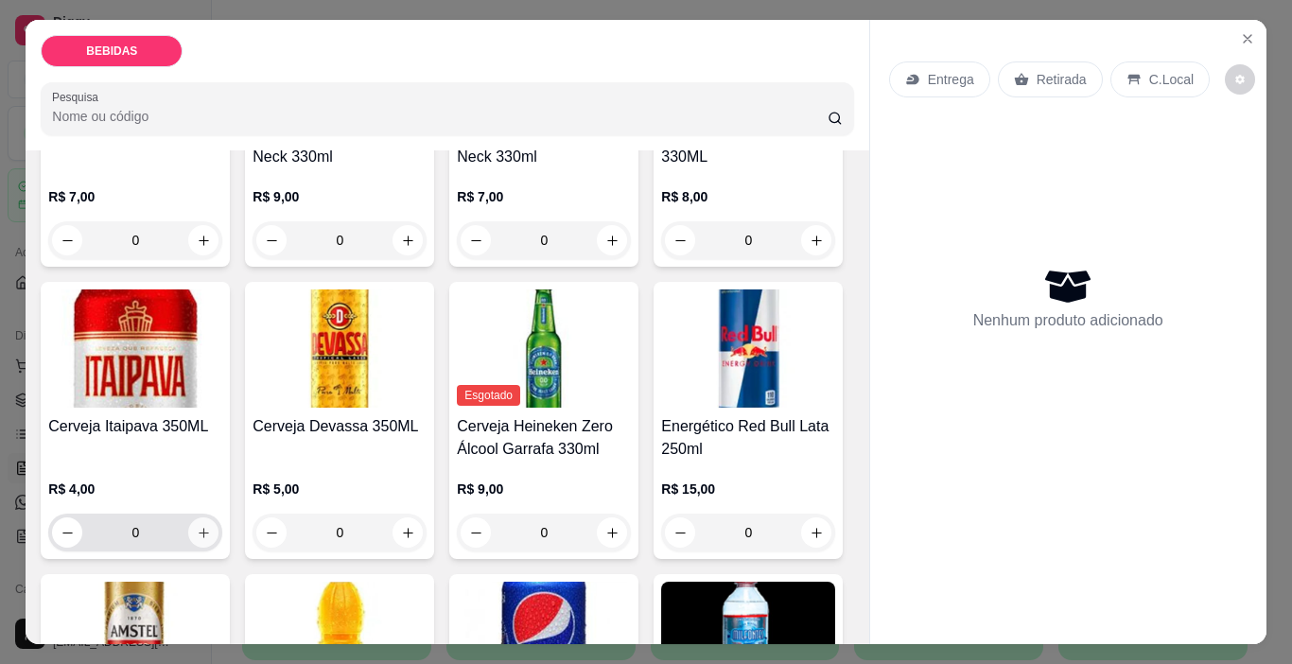
click at [209, 528] on icon "increase-product-quantity" at bounding box center [204, 533] width 10 height 10
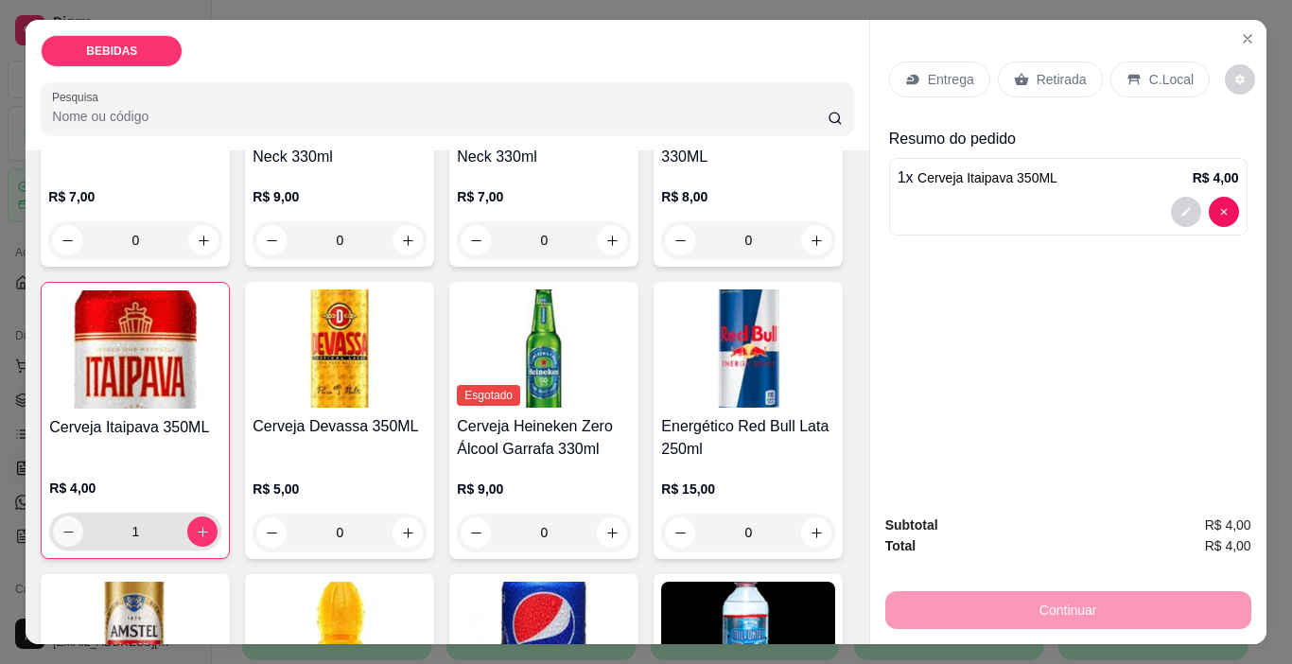
click at [83, 516] on button "decrease-product-quantity" at bounding box center [68, 531] width 30 height 30
type input "0"
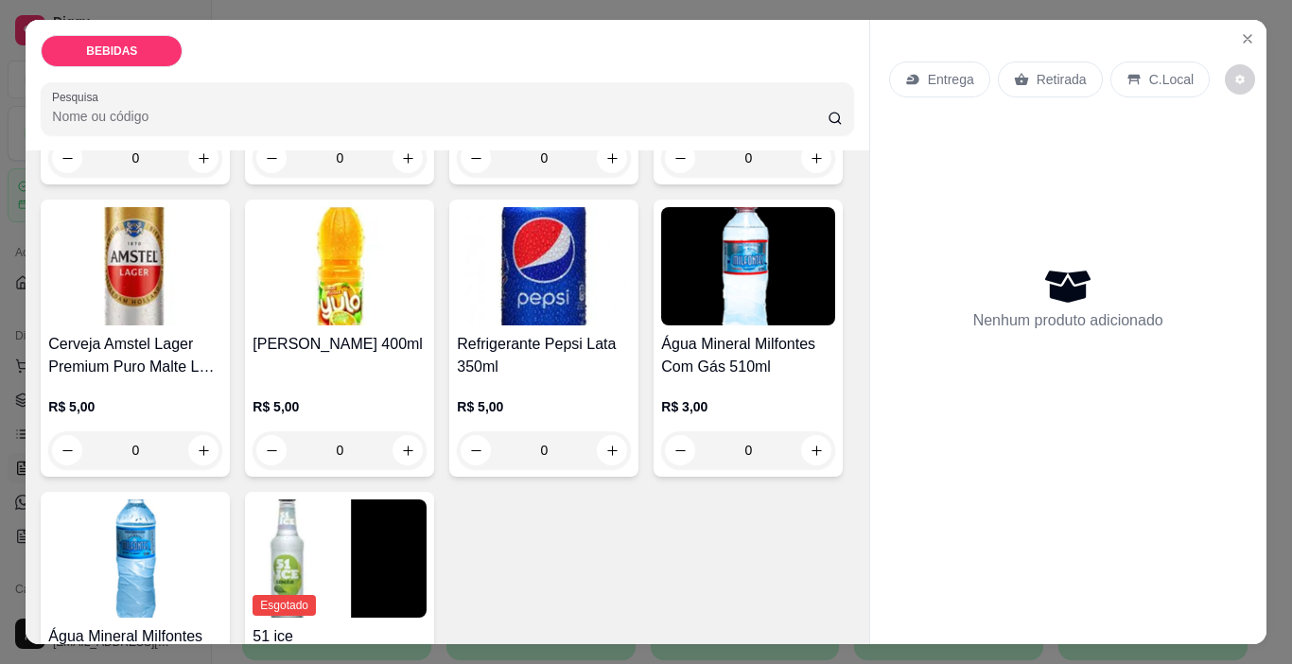
scroll to position [662, 0]
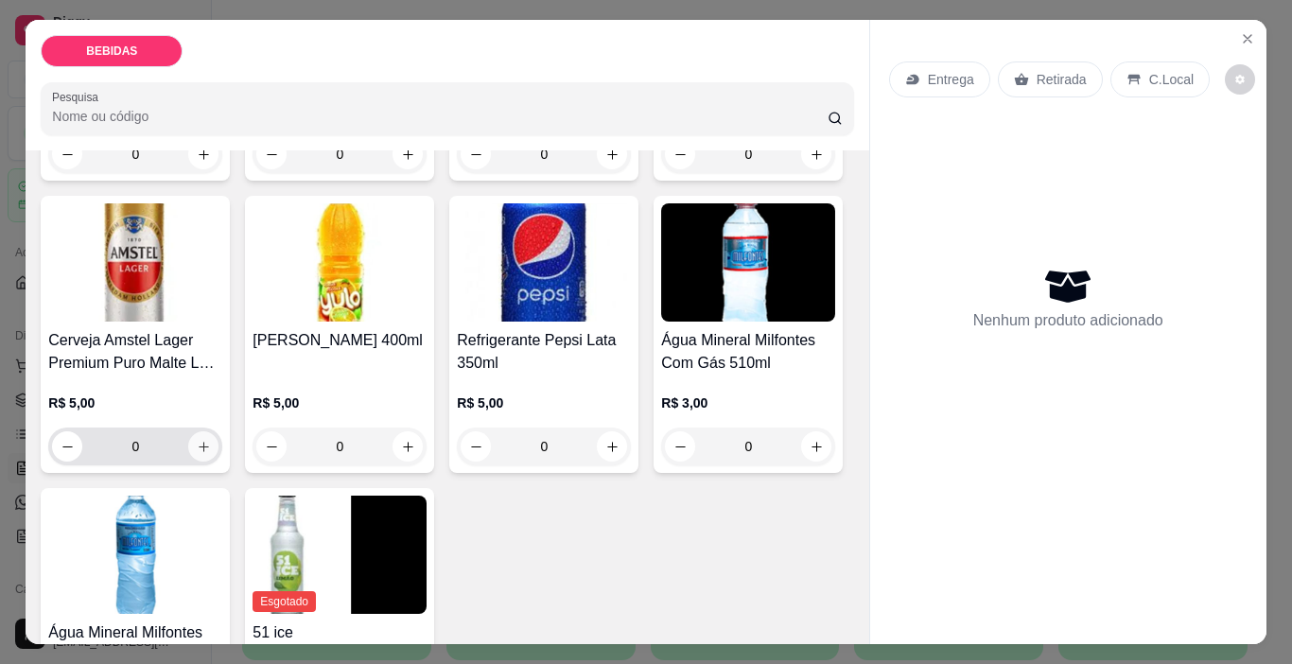
click at [211, 440] on icon "increase-product-quantity" at bounding box center [204, 447] width 14 height 14
type input "1"
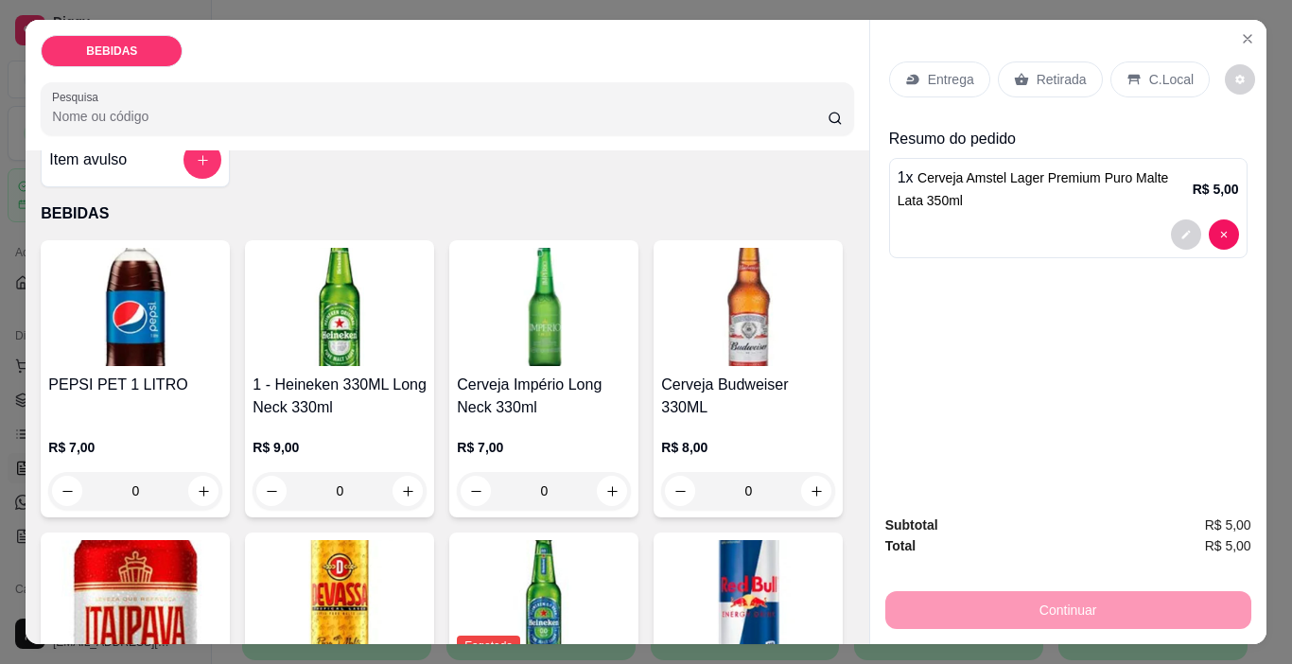
scroll to position [0, 0]
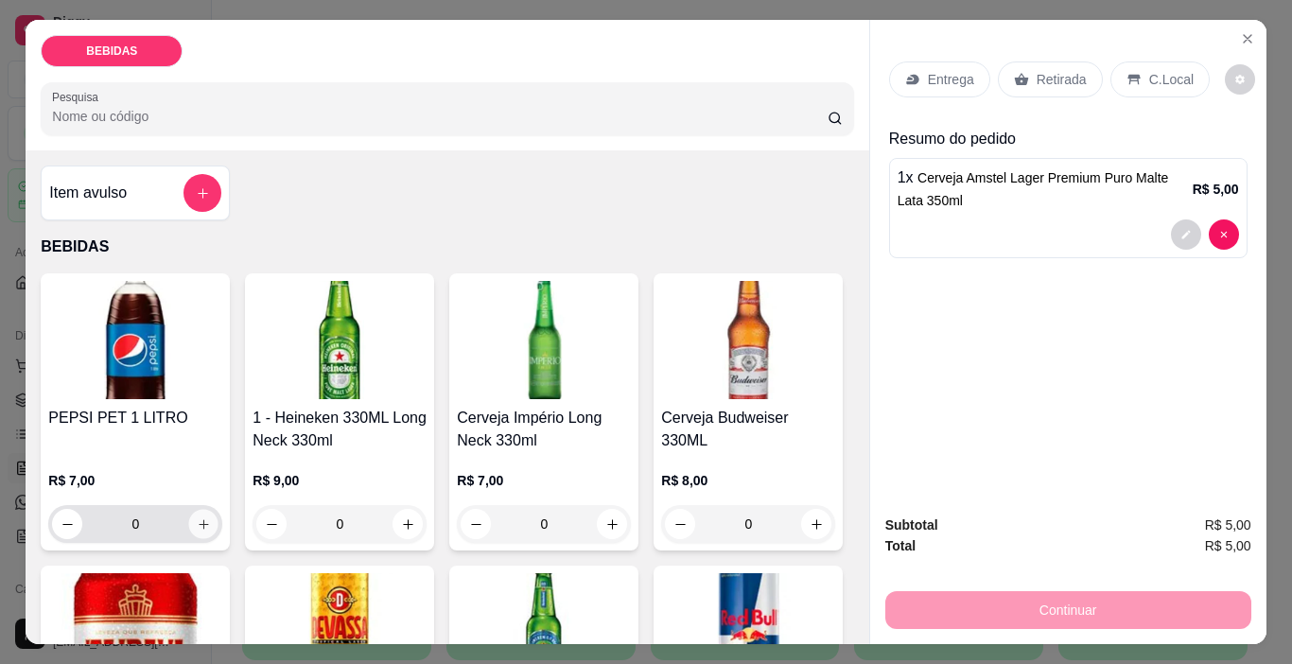
click at [197, 519] on icon "increase-product-quantity" at bounding box center [204, 524] width 14 height 14
type input "1"
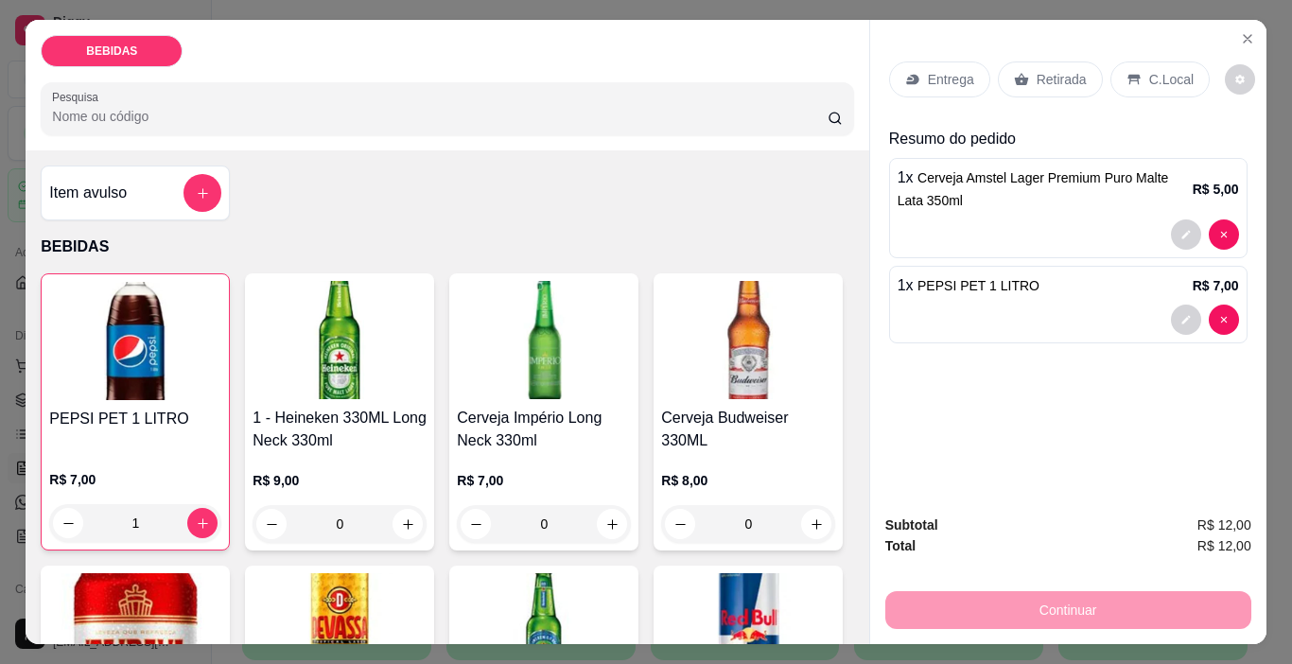
click at [1063, 70] on p "Retirada" at bounding box center [1062, 79] width 50 height 19
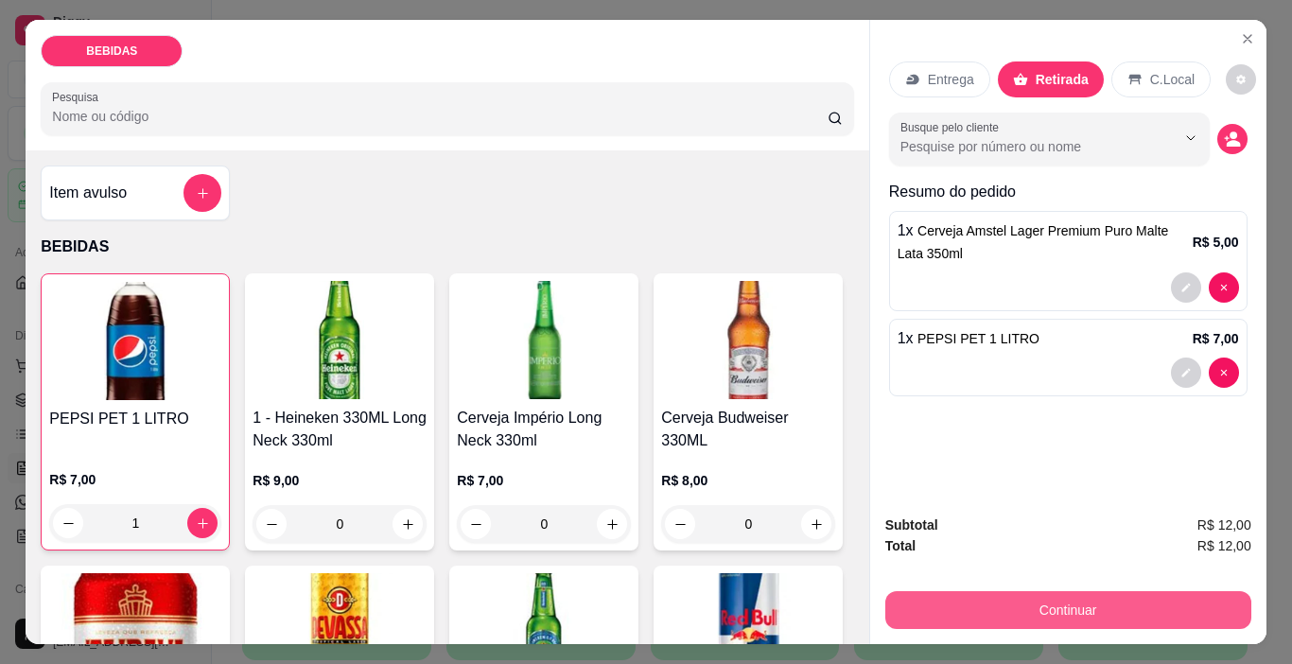
click at [943, 591] on button "Continuar" at bounding box center [1068, 610] width 366 height 38
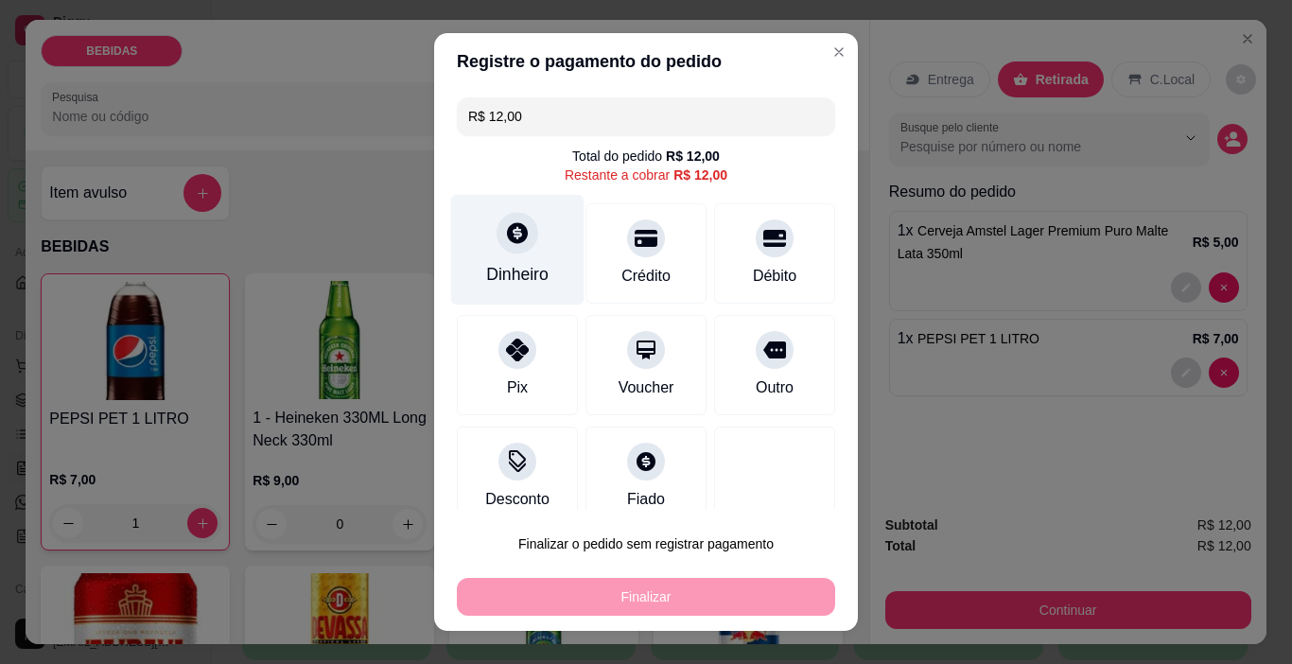
click at [527, 271] on div "Dinheiro" at bounding box center [517, 274] width 62 height 25
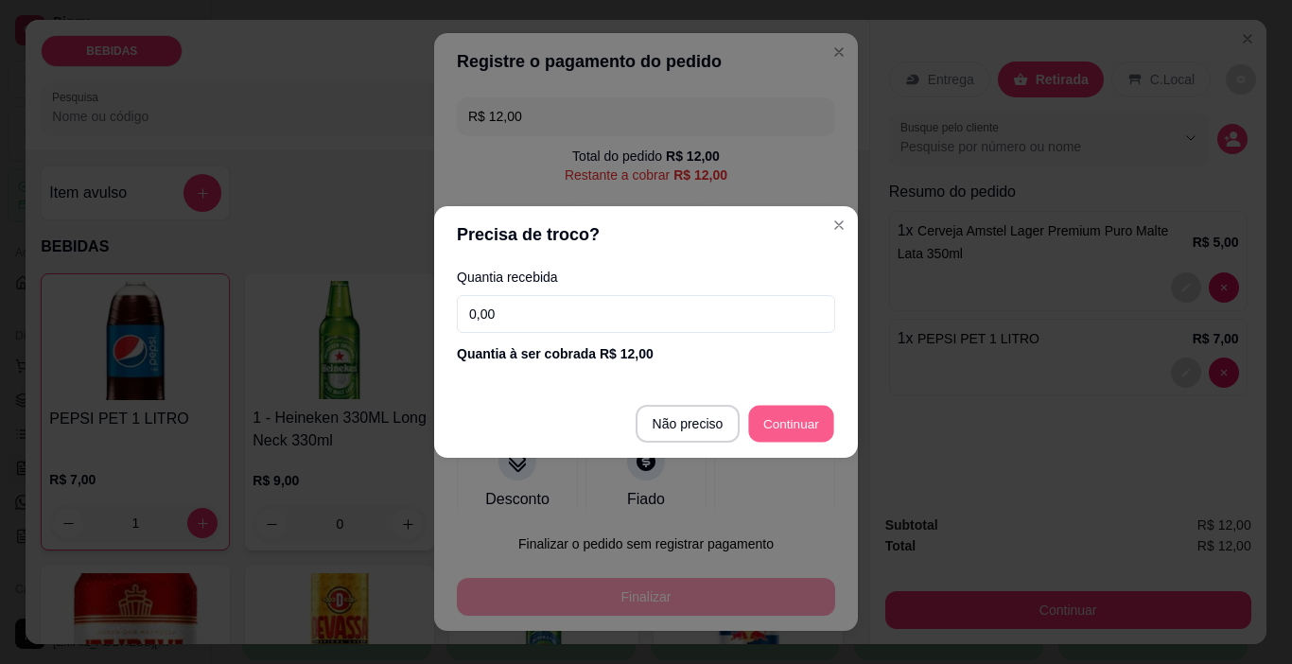
type input "R$ 0,00"
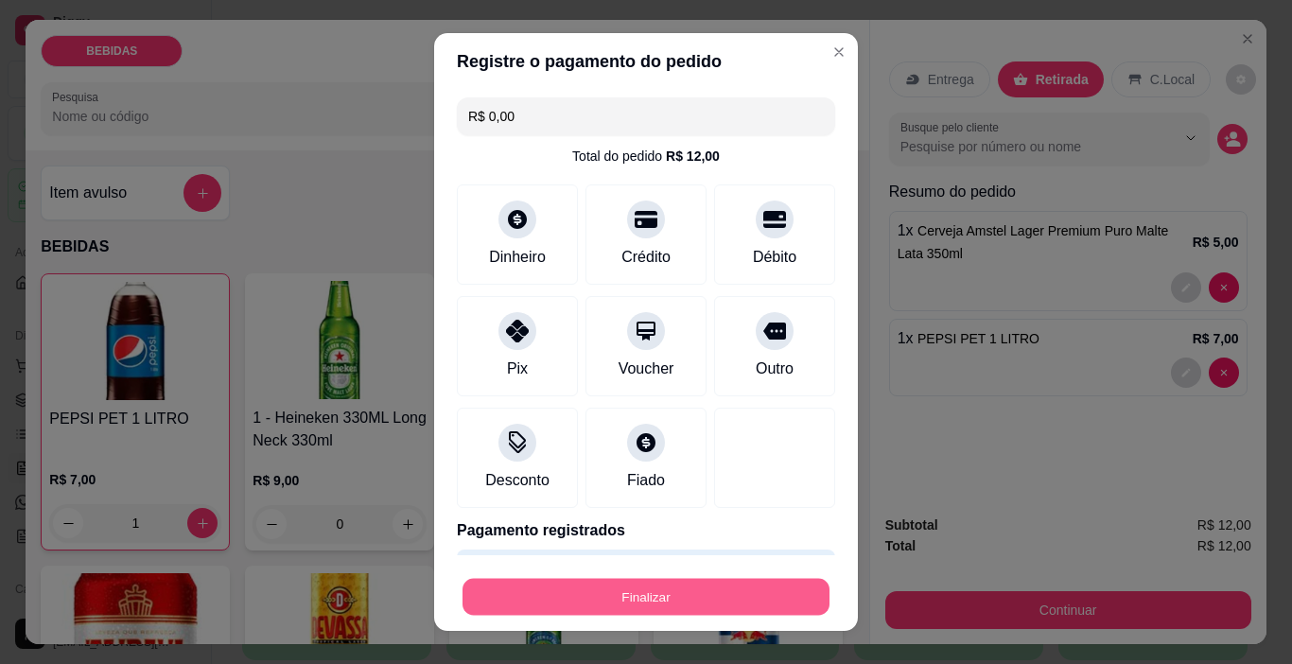
click at [768, 611] on button "Finalizar" at bounding box center [646, 597] width 367 height 37
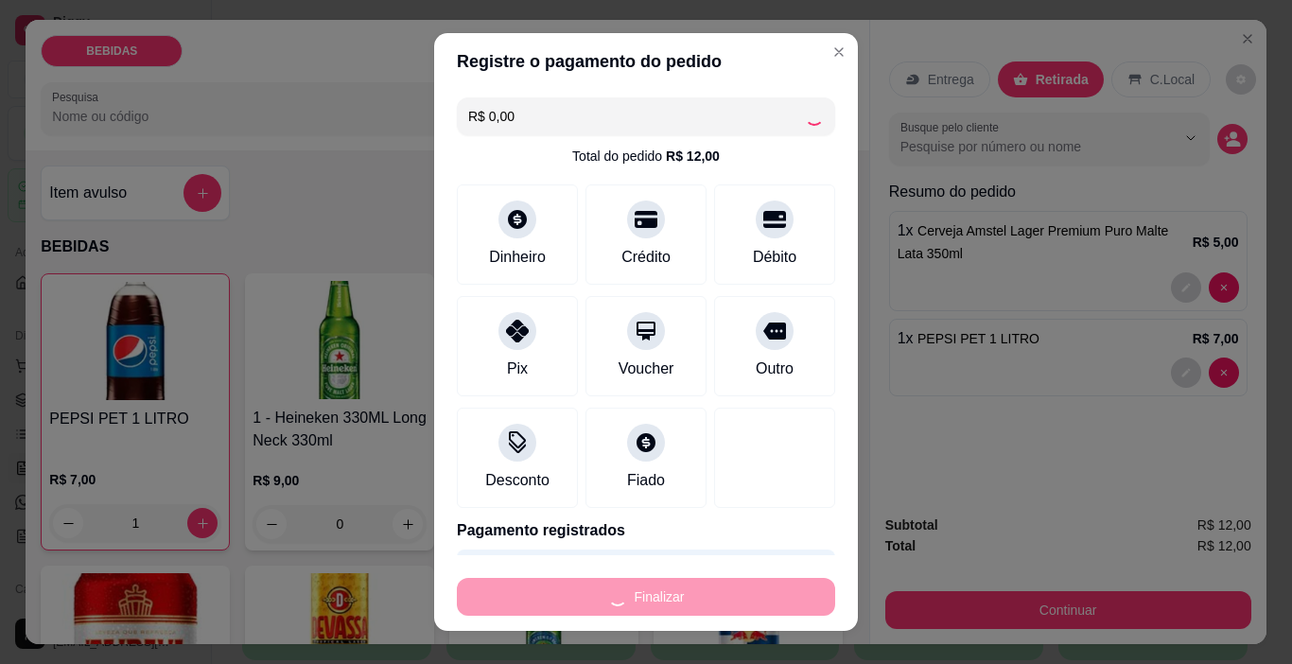
type input "0"
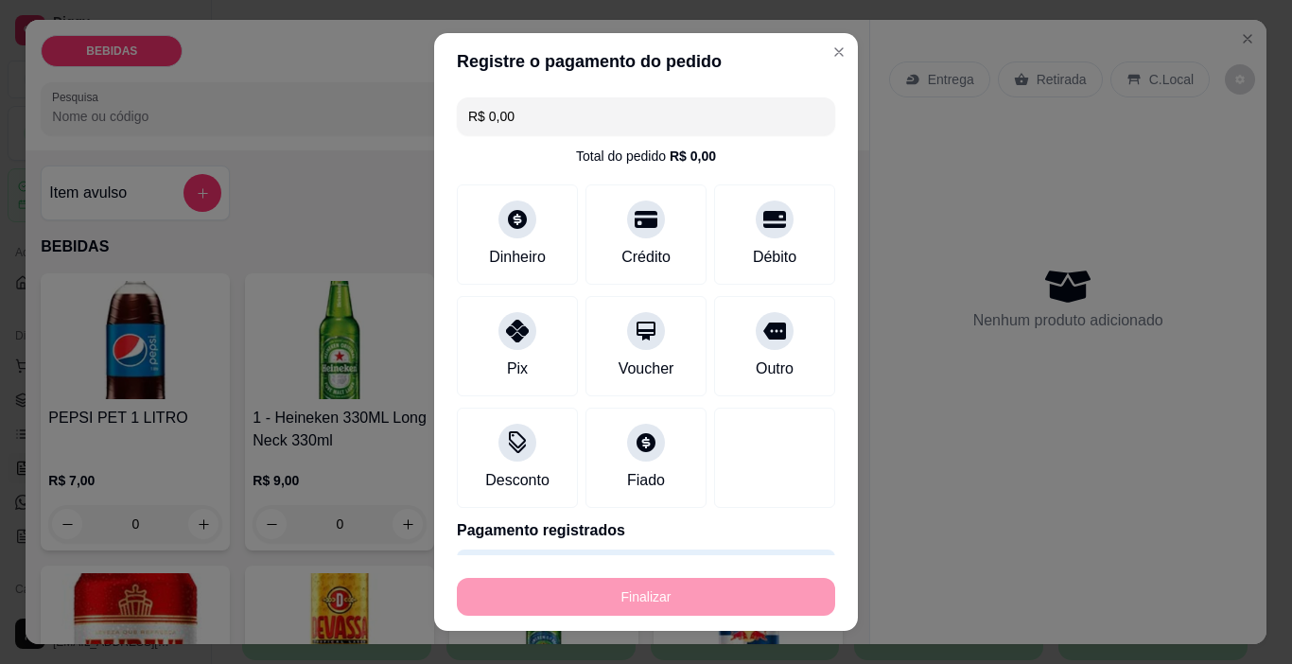
type input "-R$ 12,00"
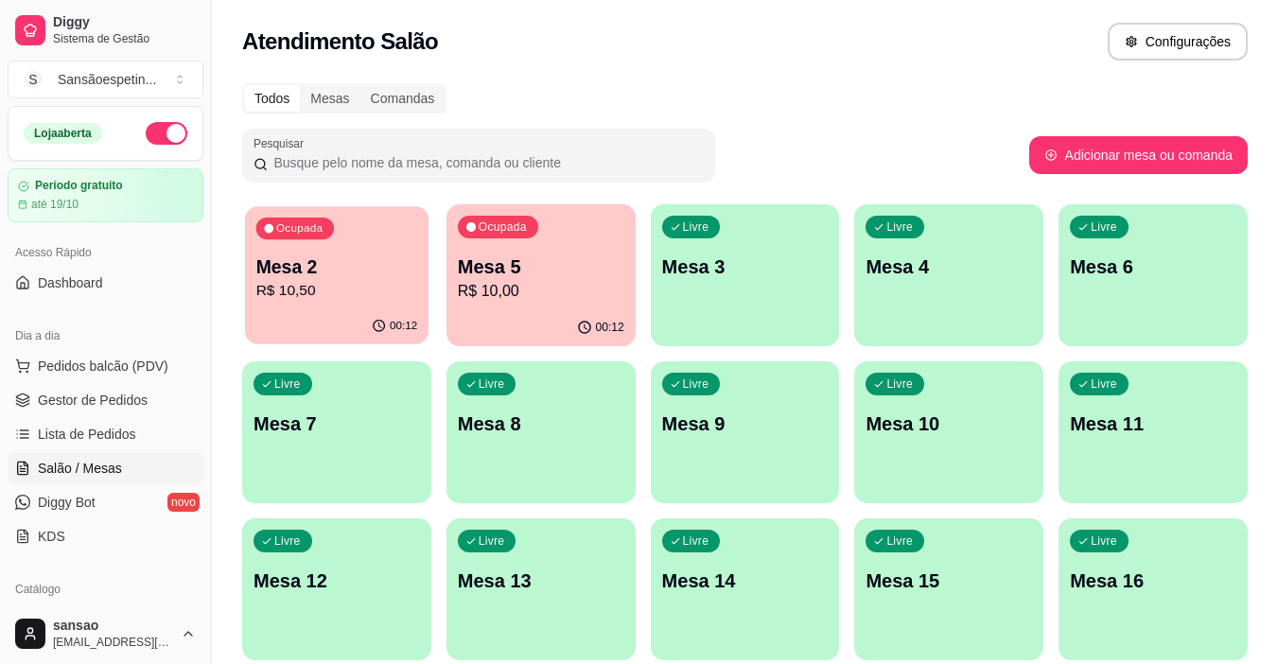
click at [359, 273] on p "Mesa 2" at bounding box center [337, 267] width 162 height 26
click at [373, 287] on p "R$ 10,50" at bounding box center [336, 291] width 166 height 23
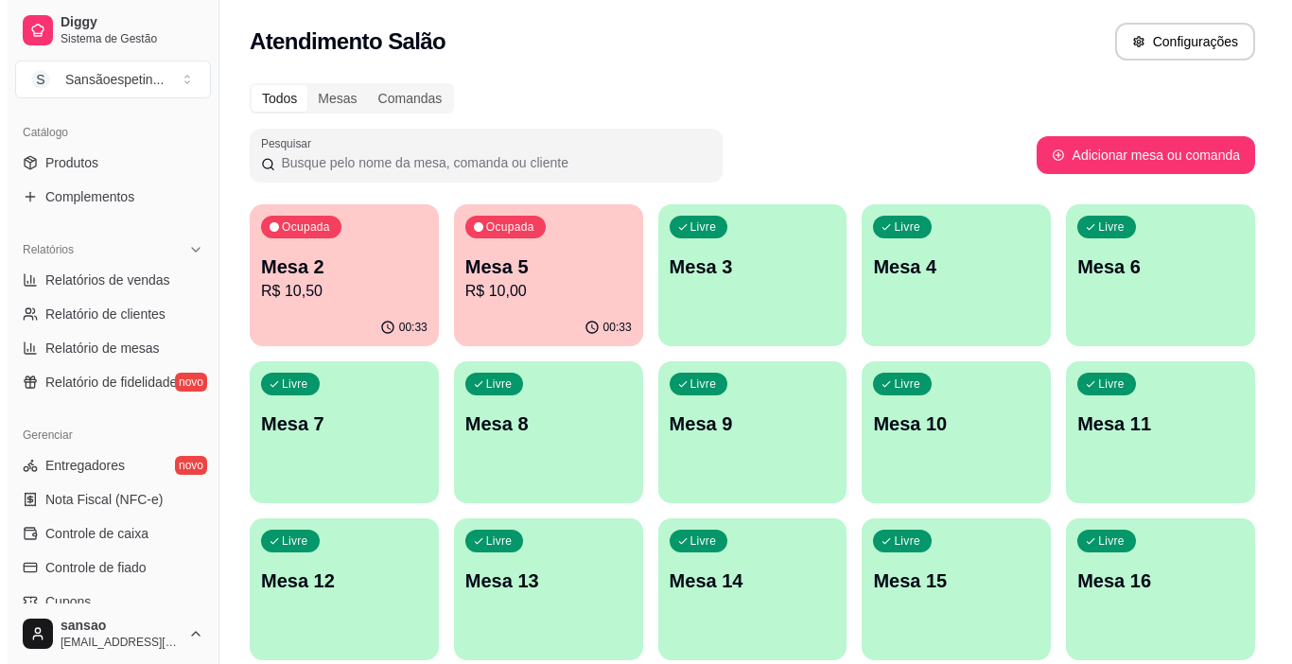
scroll to position [473, 0]
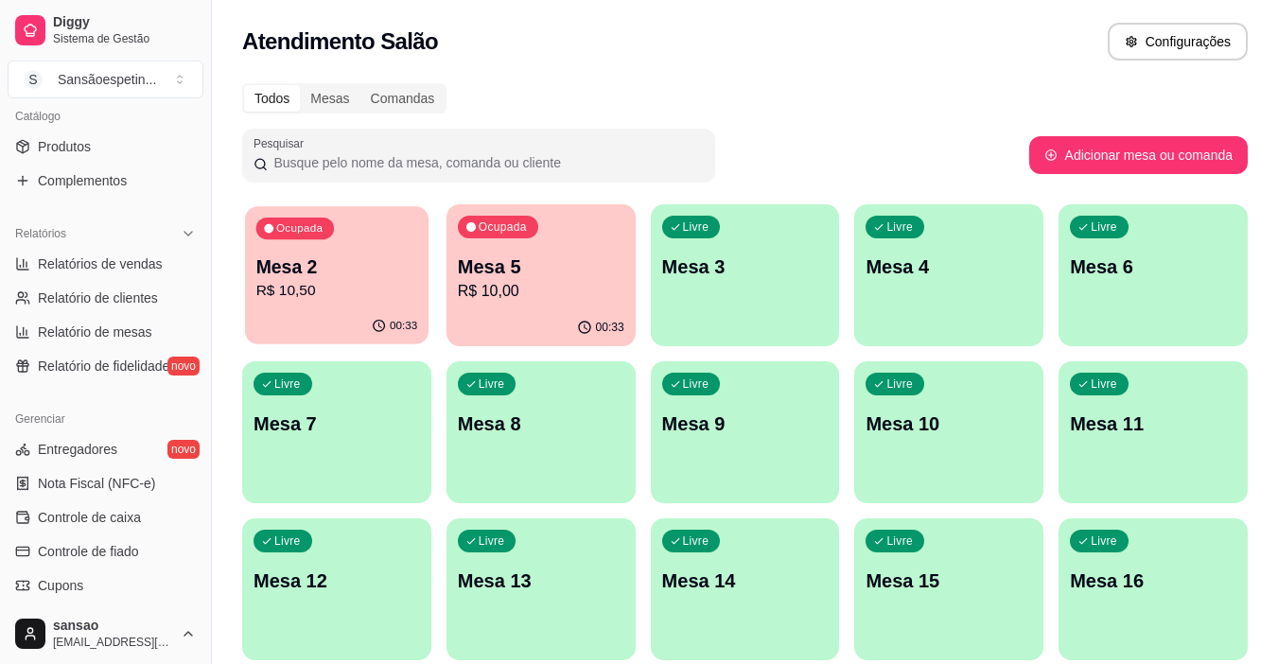
click at [340, 230] on div "Ocupada Mesa 2 R$ 10,50" at bounding box center [336, 257] width 183 height 102
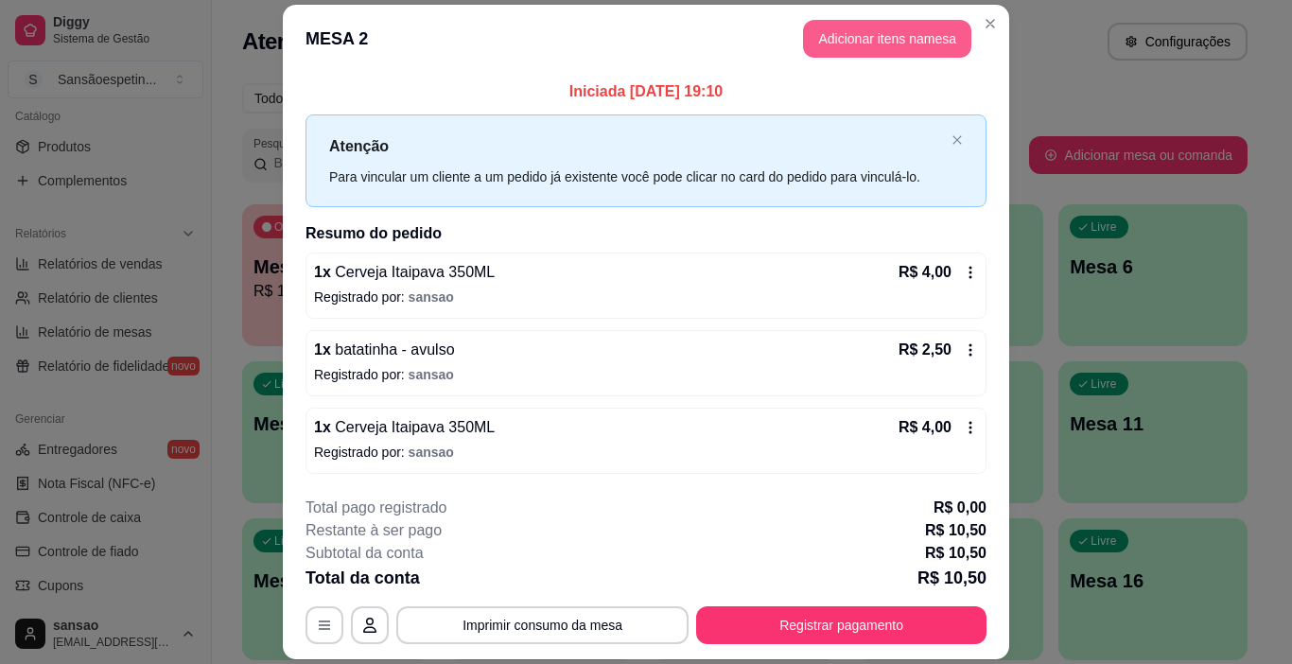
click at [897, 36] on button "Adicionar itens na mesa" at bounding box center [887, 39] width 168 height 38
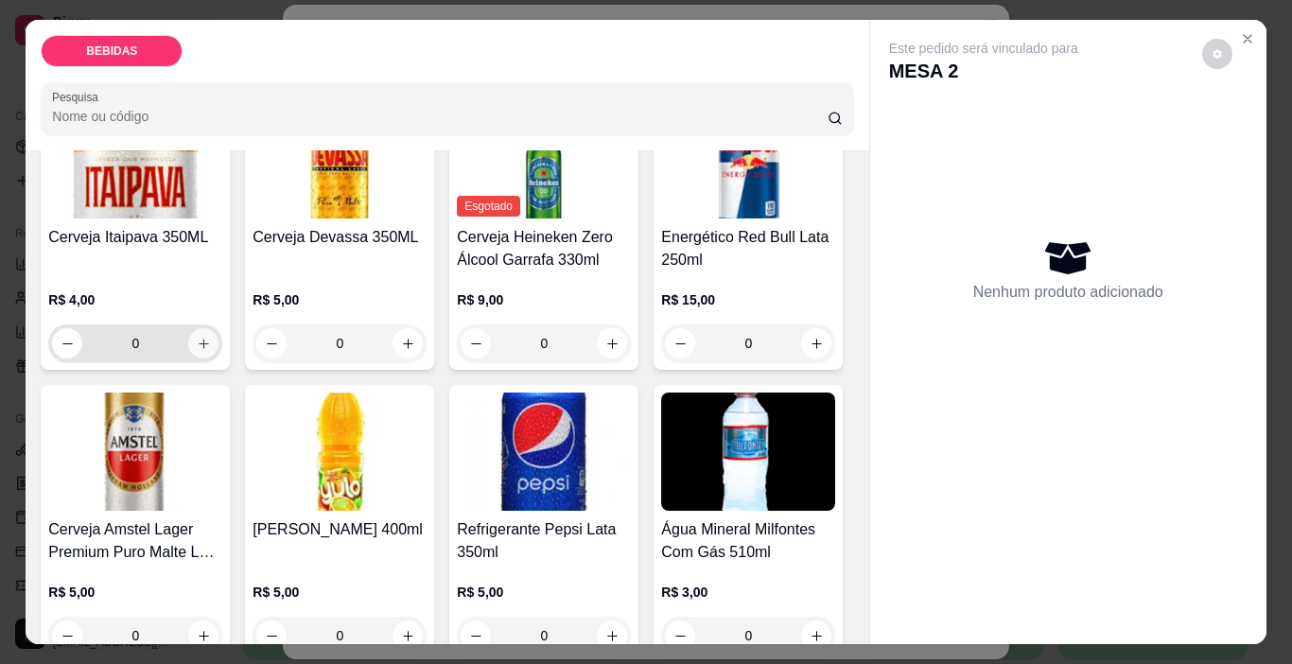
click at [211, 337] on icon "increase-product-quantity" at bounding box center [204, 344] width 14 height 14
type input "1"
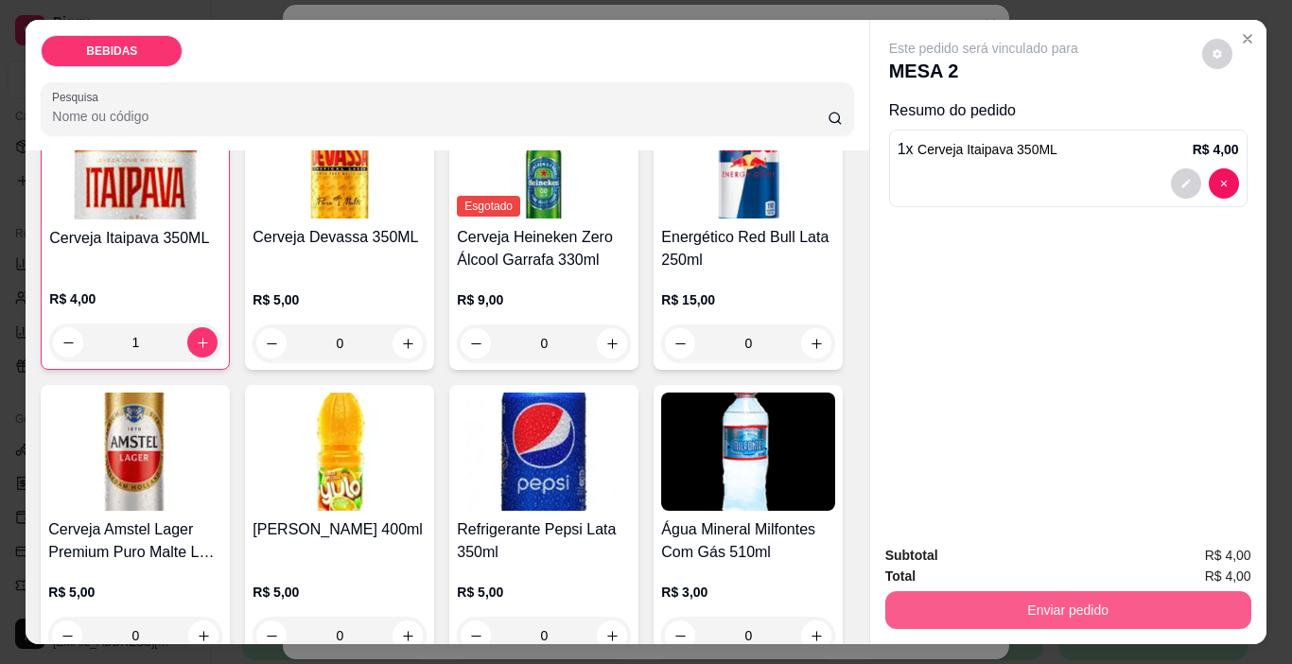
click at [992, 599] on button "Enviar pedido" at bounding box center [1068, 610] width 366 height 38
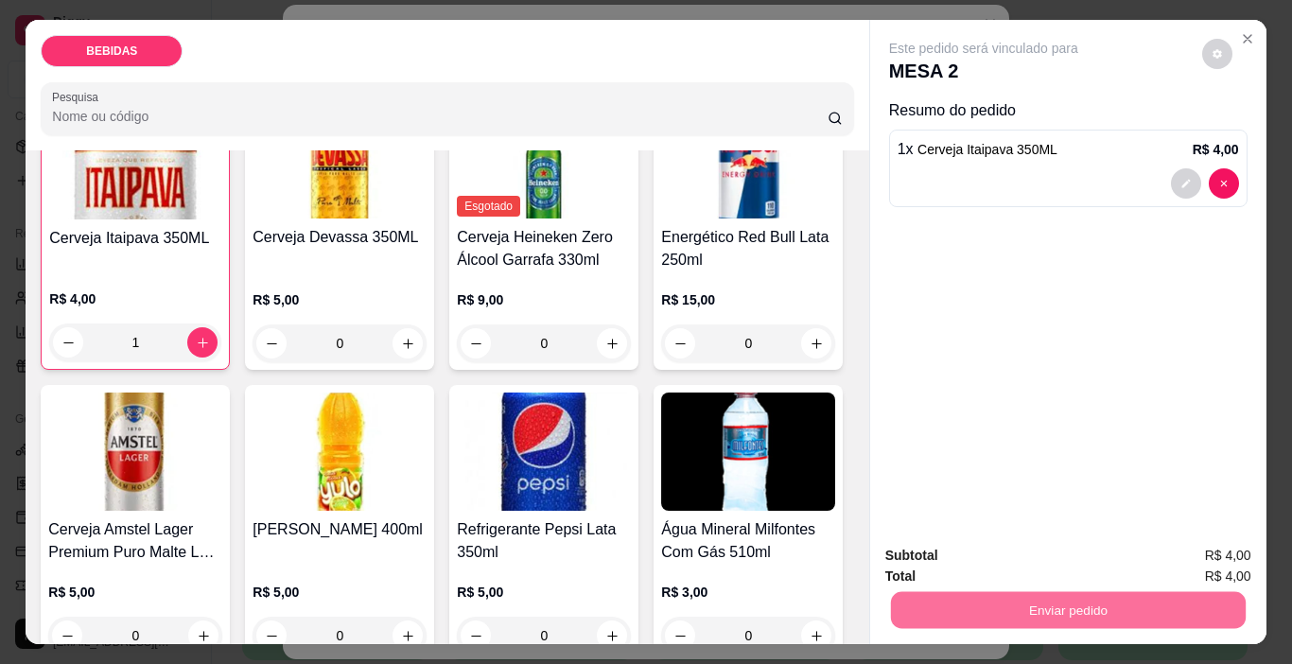
click at [1178, 550] on button "Enviar pedido" at bounding box center [1202, 555] width 104 height 35
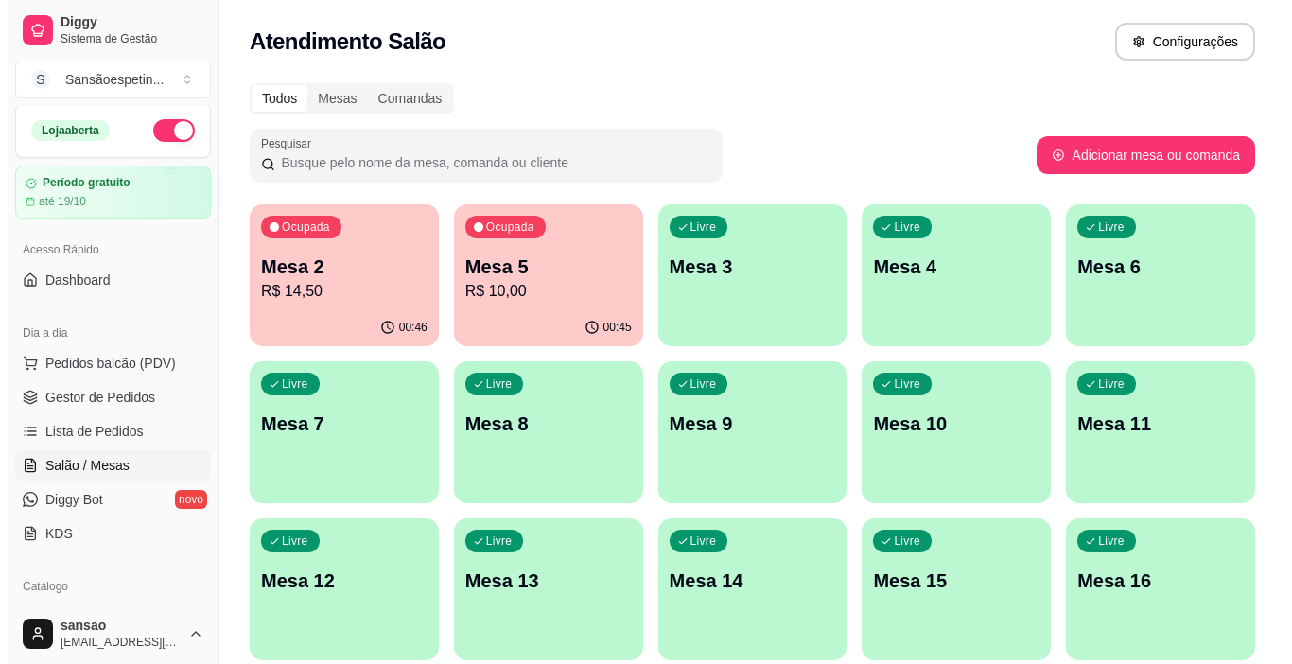
scroll to position [0, 0]
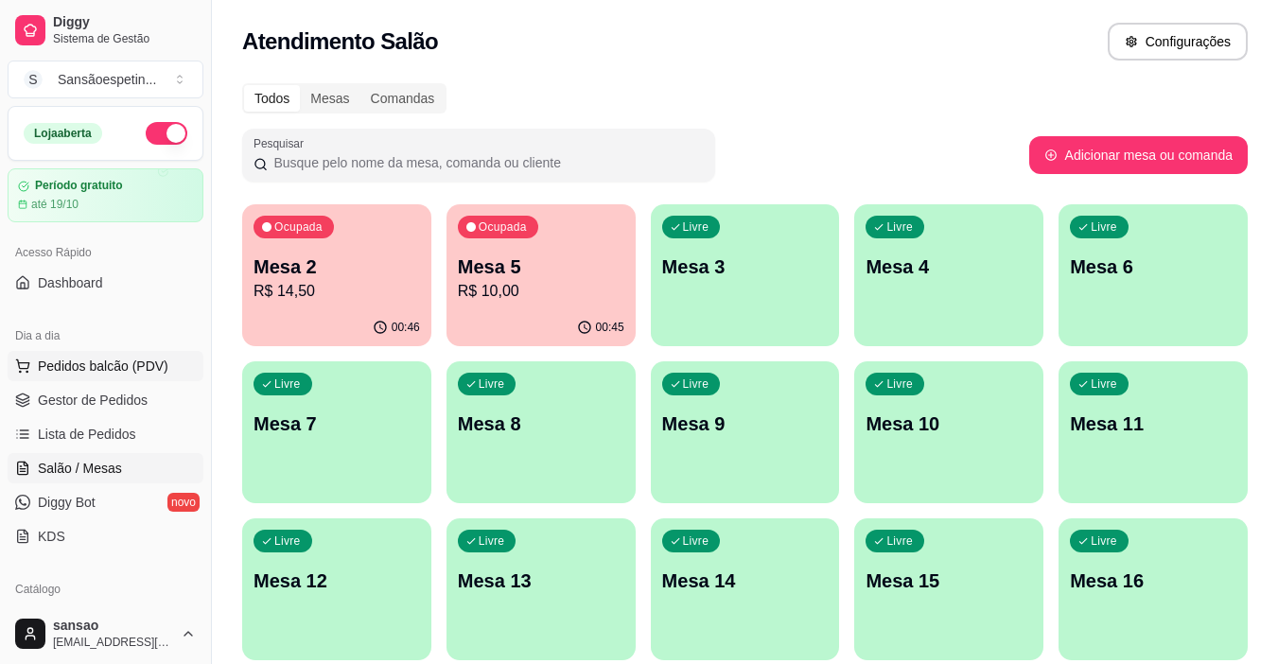
click at [107, 371] on span "Pedidos balcão (PDV)" at bounding box center [103, 366] width 131 height 19
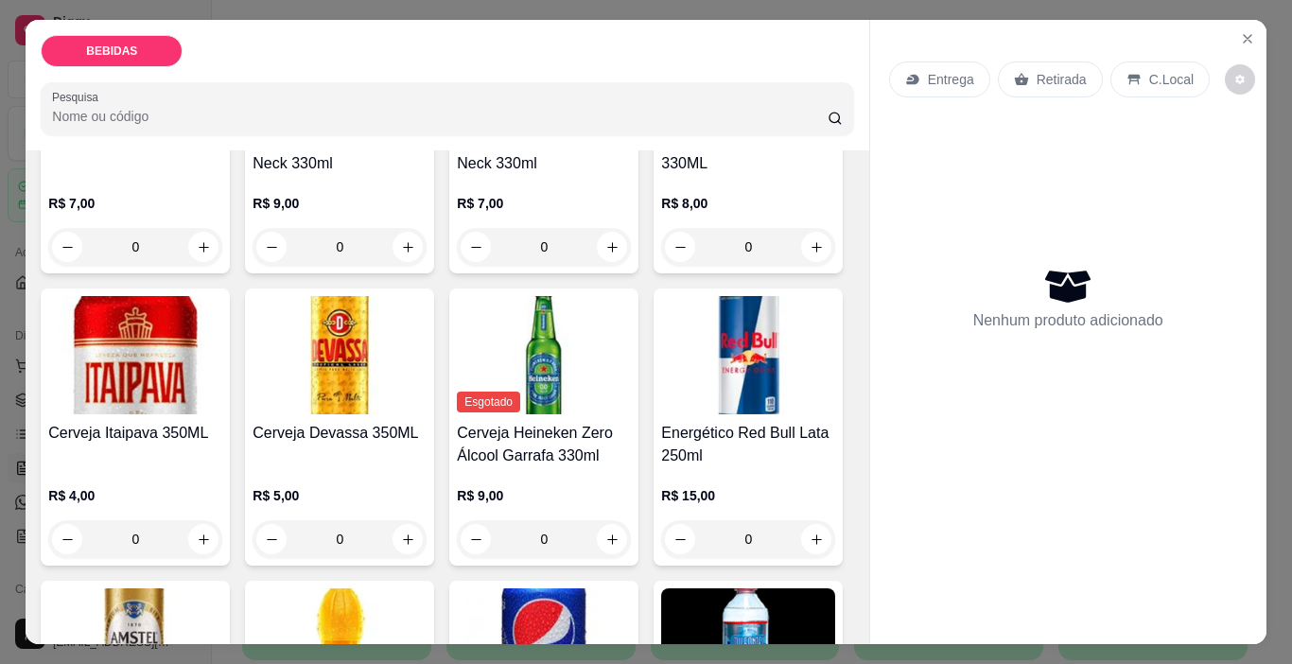
scroll to position [284, 0]
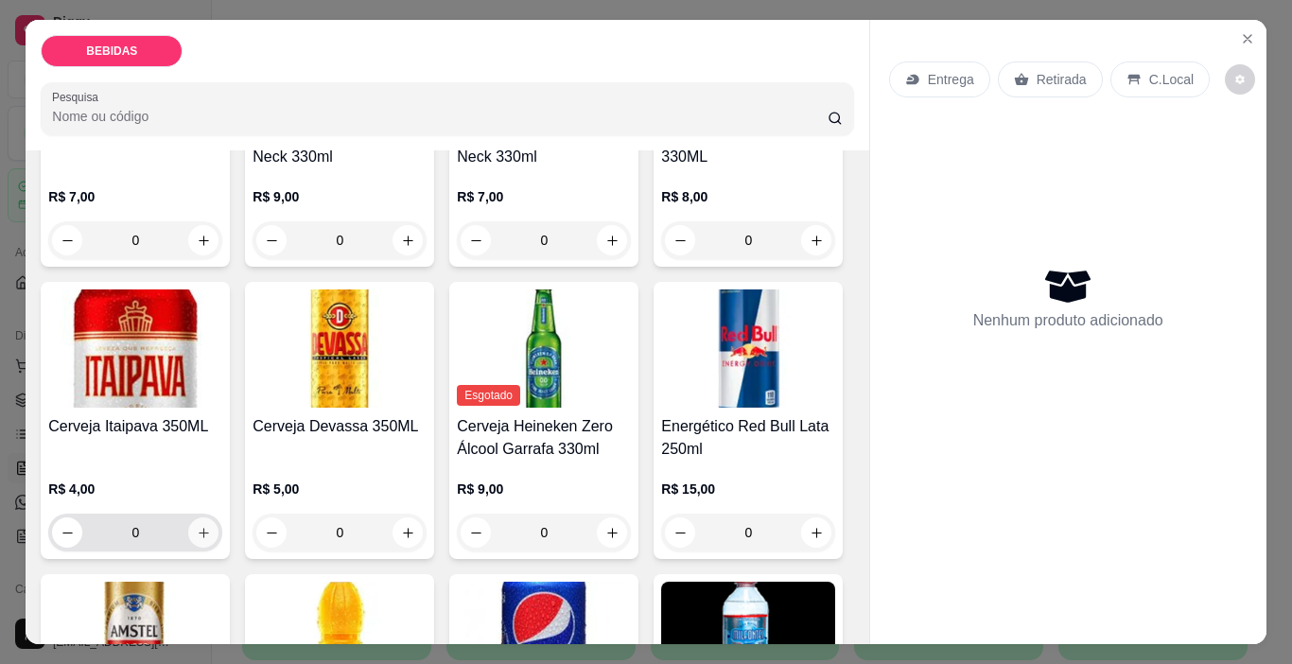
click at [218, 517] on button "increase-product-quantity" at bounding box center [203, 532] width 30 height 30
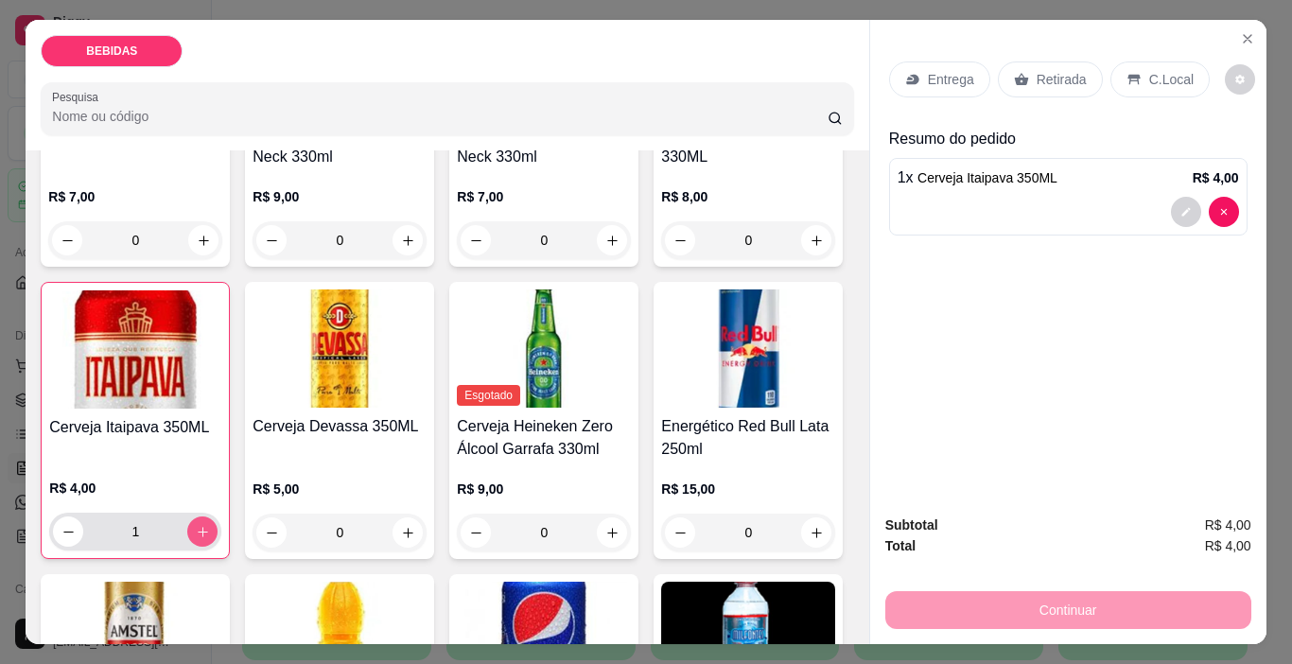
click at [218, 516] on button "increase-product-quantity" at bounding box center [202, 531] width 30 height 30
type input "2"
click at [1037, 72] on p "Retirada" at bounding box center [1062, 79] width 50 height 19
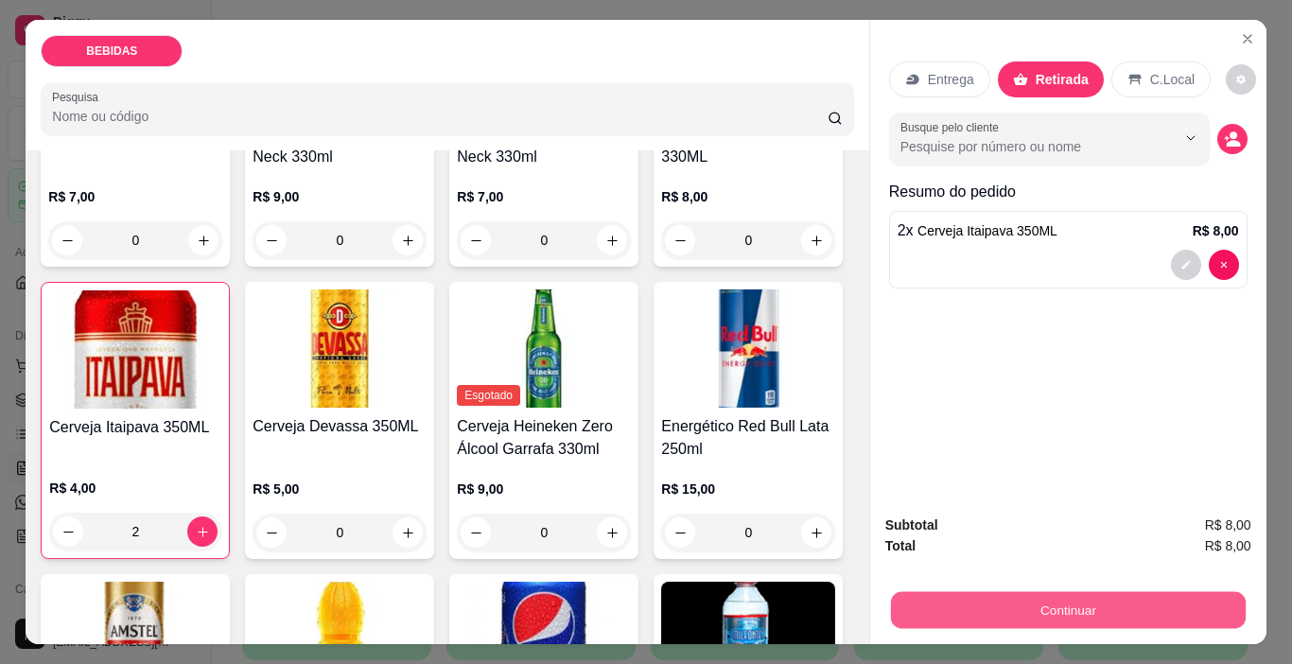
click at [1012, 614] on button "Continuar" at bounding box center [1067, 610] width 355 height 37
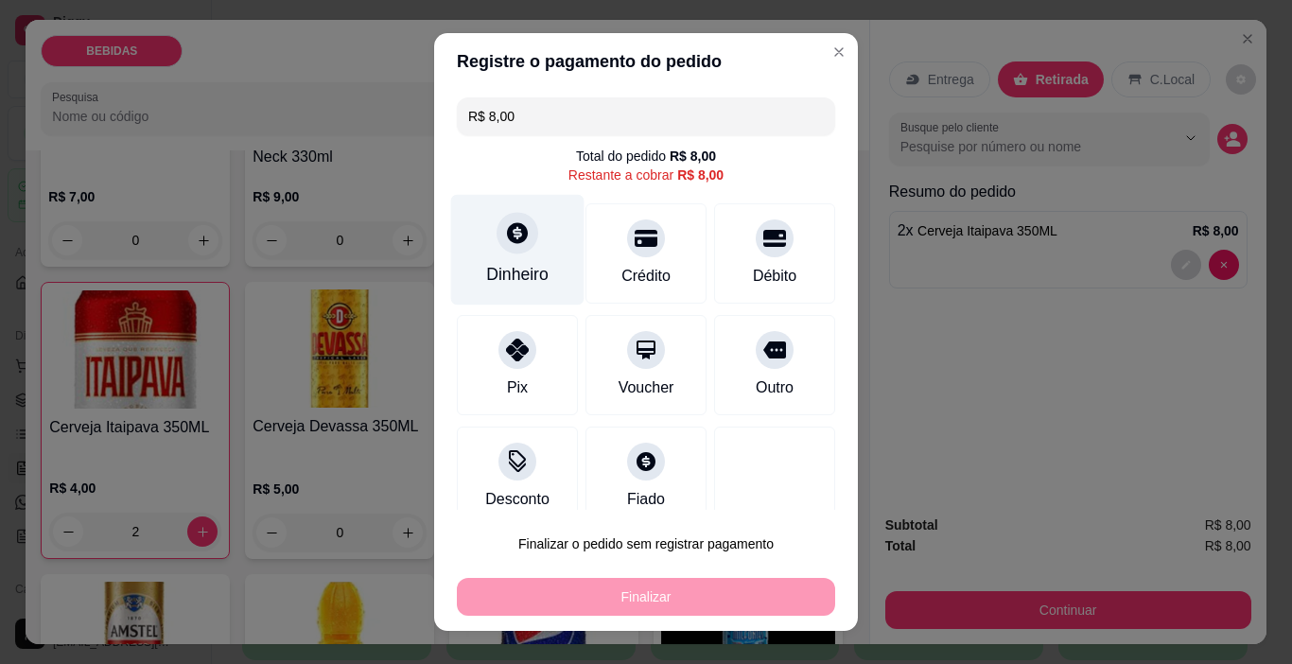
click at [514, 272] on div "Dinheiro" at bounding box center [517, 274] width 62 height 25
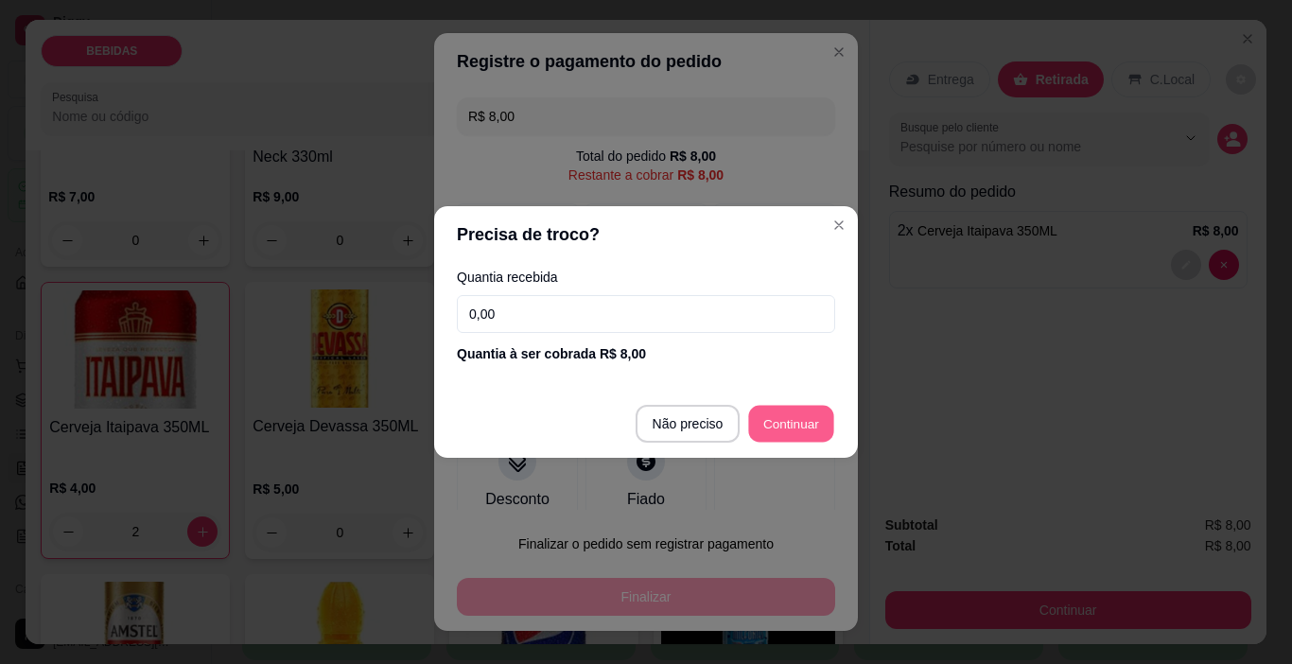
type input "R$ 0,00"
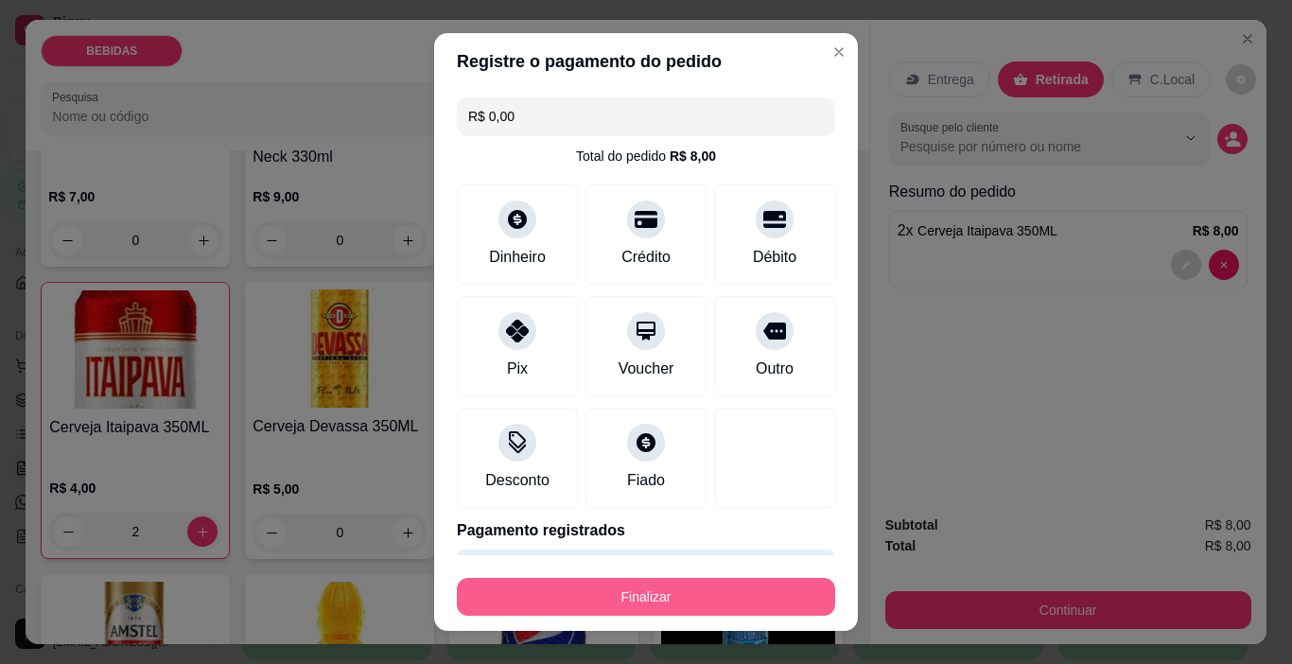
click at [795, 590] on button "Finalizar" at bounding box center [646, 597] width 378 height 38
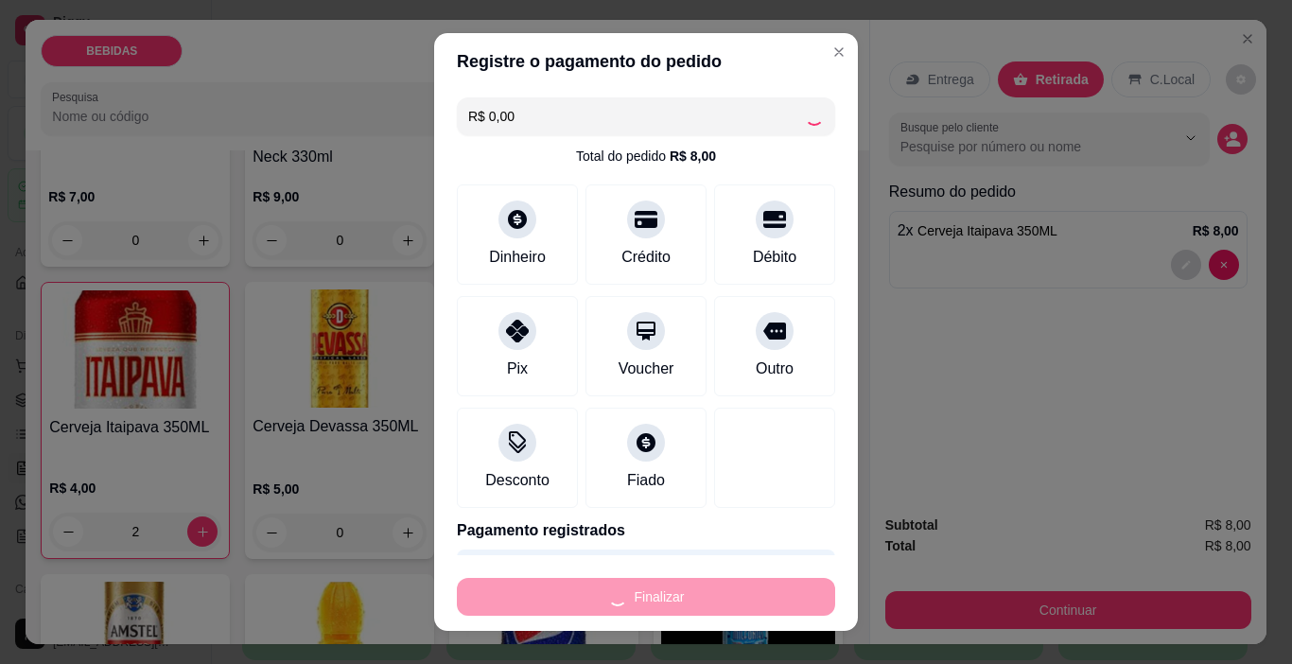
type input "0"
type input "-R$ 8,00"
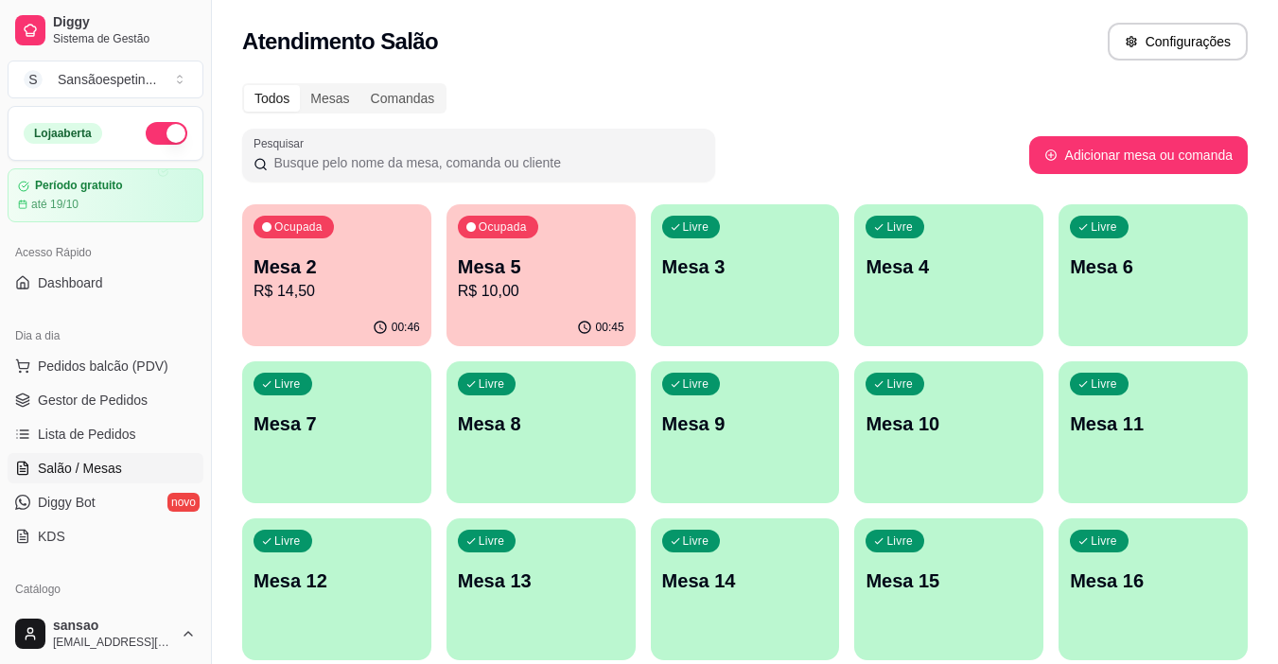
click at [575, 258] on p "Mesa 5" at bounding box center [541, 266] width 166 height 26
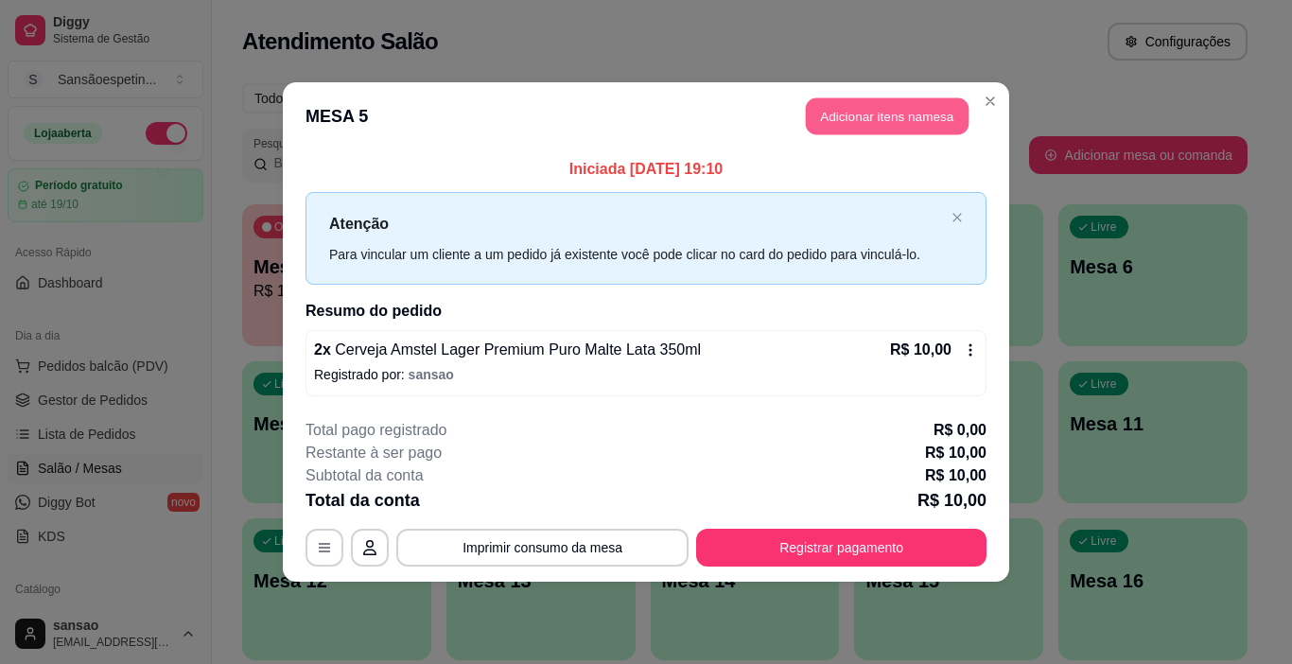
click at [848, 112] on button "Adicionar itens na mesa" at bounding box center [887, 116] width 163 height 37
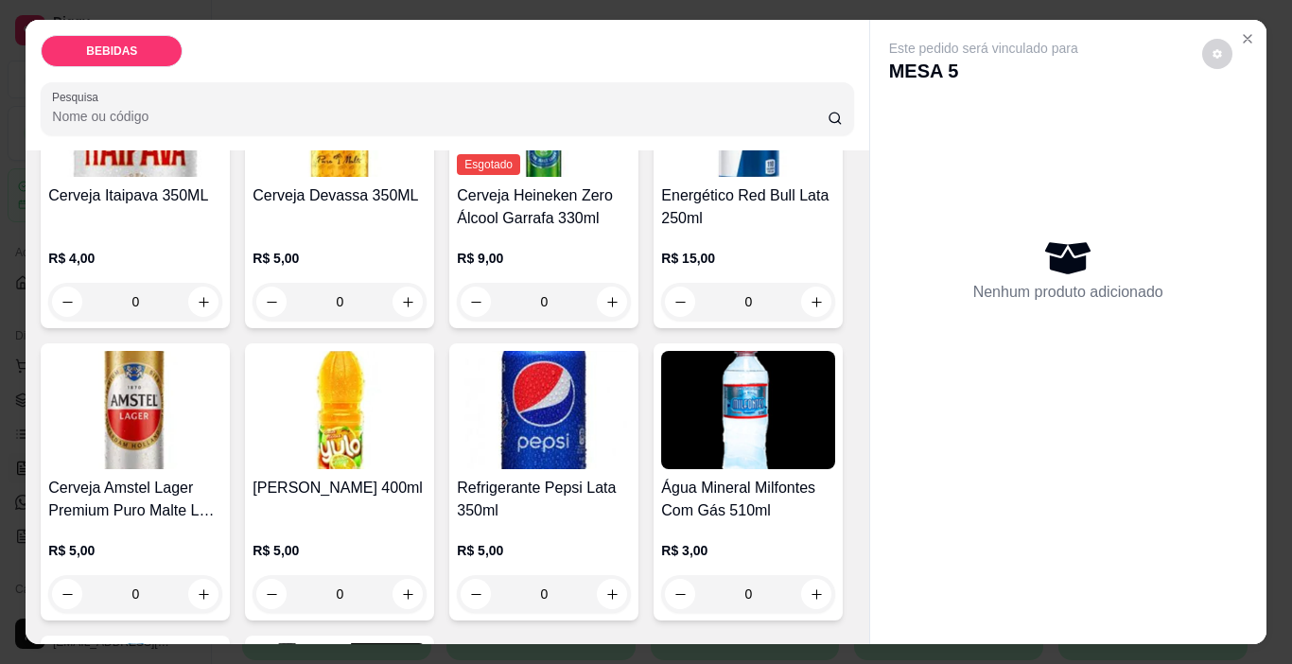
scroll to position [568, 0]
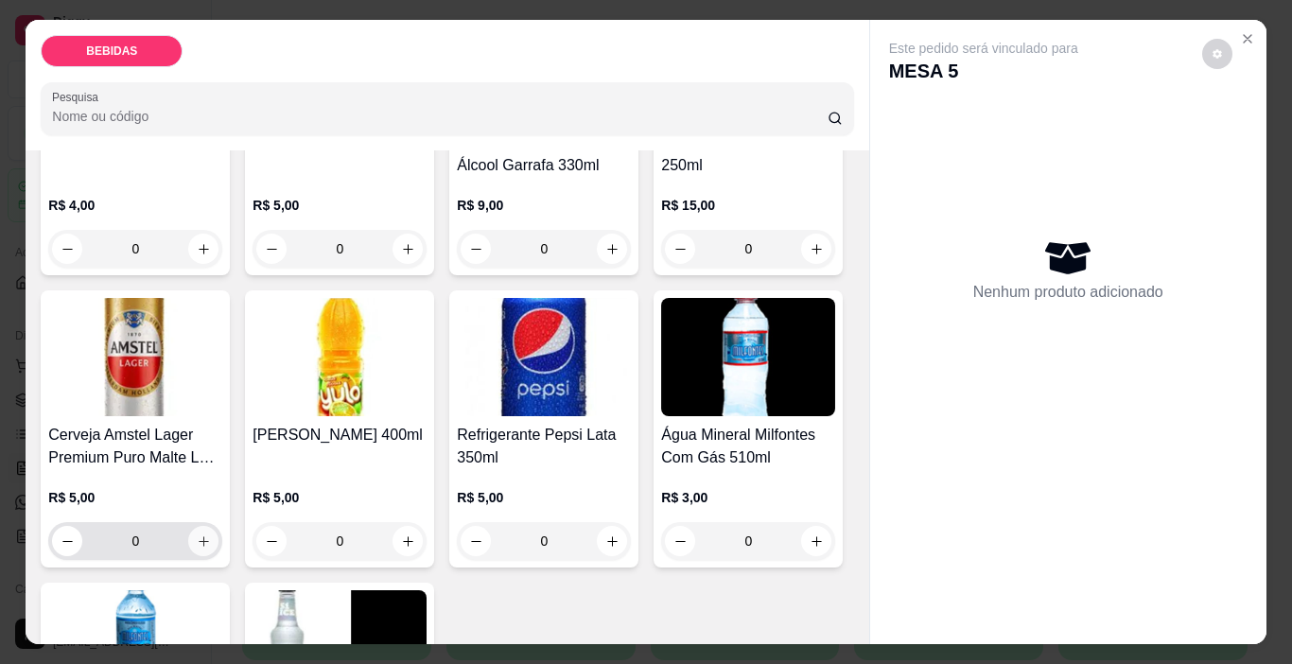
click at [218, 526] on button "increase-product-quantity" at bounding box center [203, 541] width 30 height 30
type input "1"
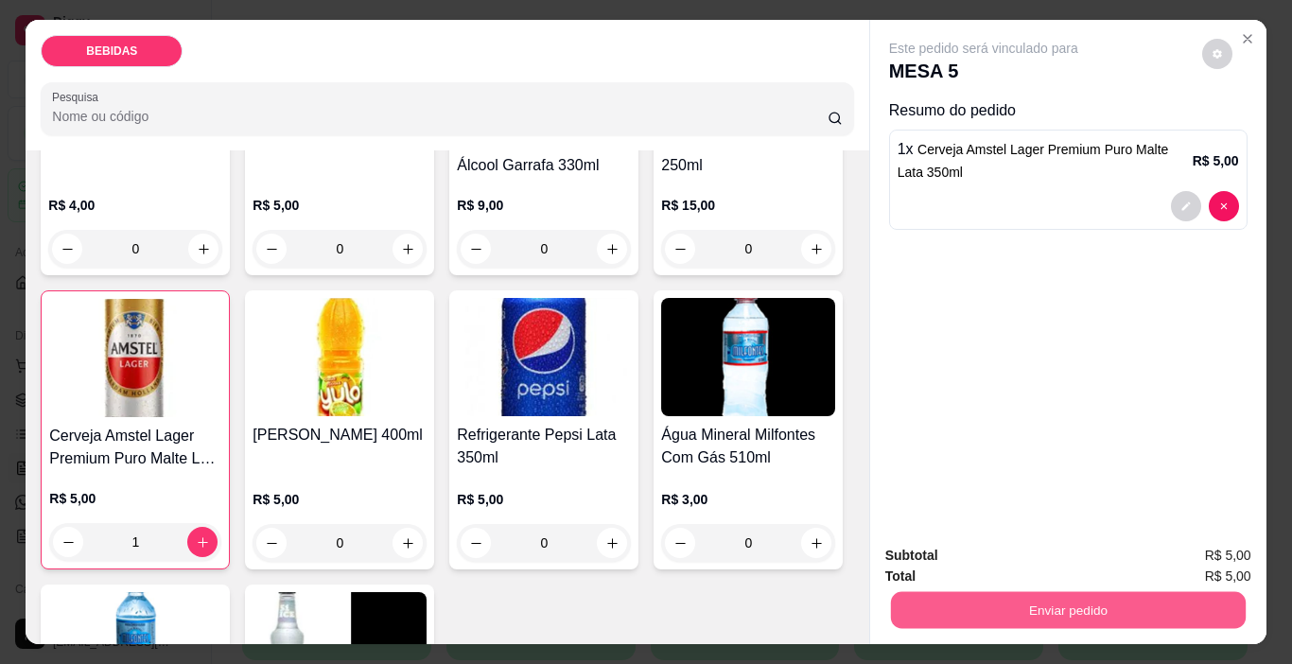
click at [1034, 602] on button "Enviar pedido" at bounding box center [1067, 610] width 355 height 37
click at [1205, 561] on button "Enviar pedido" at bounding box center [1202, 555] width 104 height 35
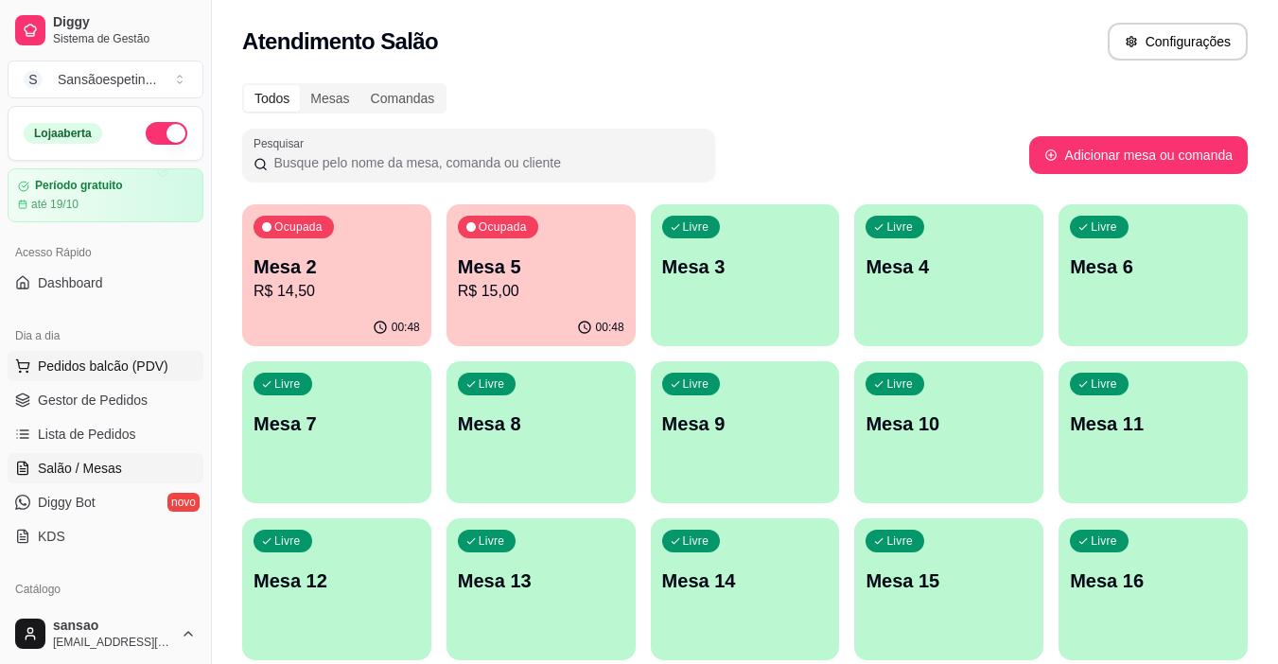
click at [86, 370] on span "Pedidos balcão (PDV)" at bounding box center [103, 366] width 131 height 19
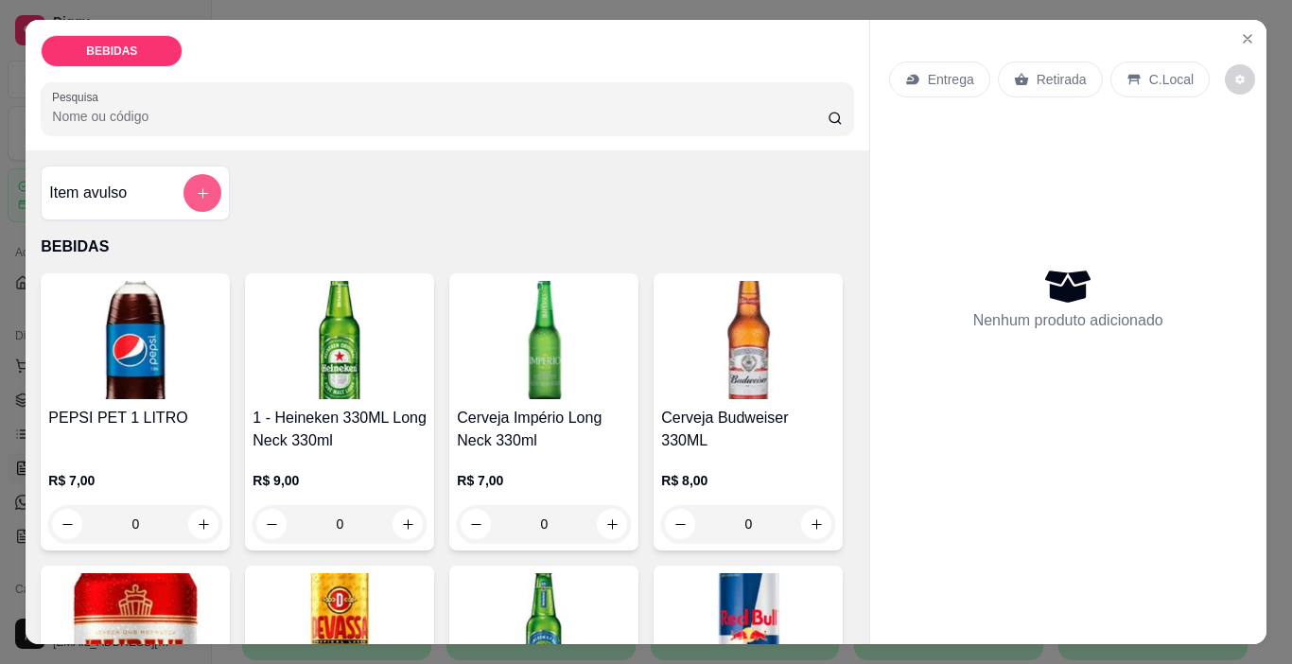
click at [183, 194] on button "add-separate-item" at bounding box center [202, 193] width 38 height 38
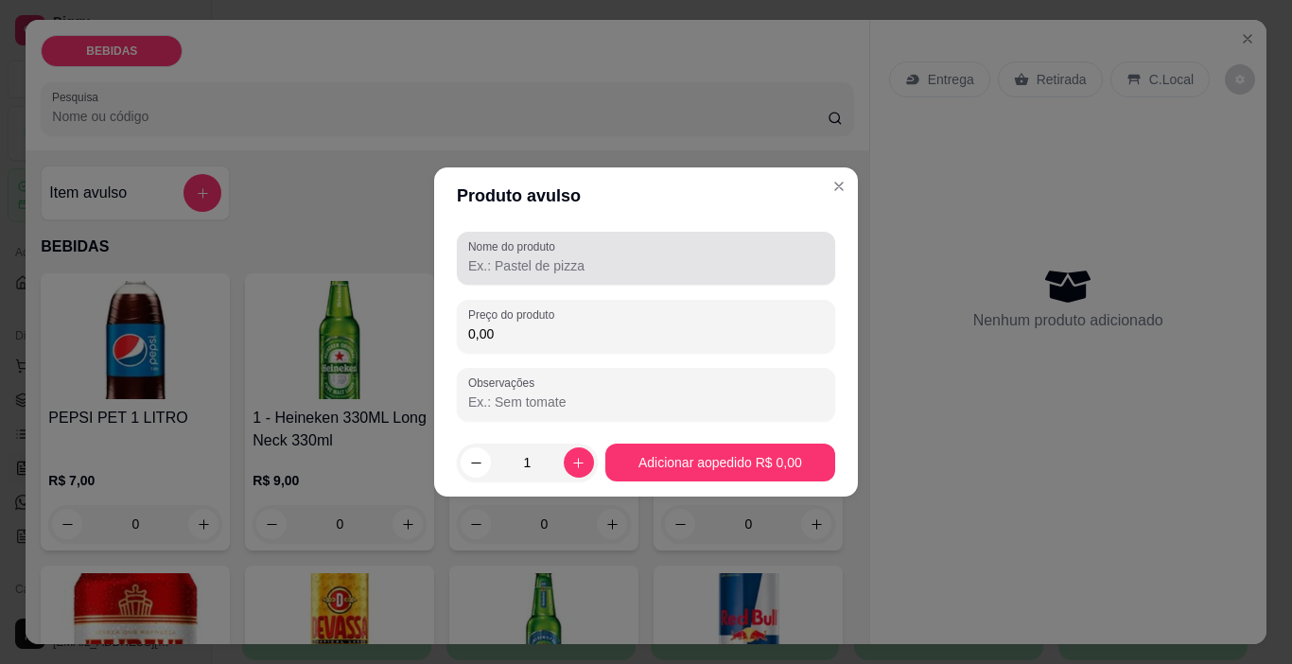
click at [522, 262] on input "Nome do produto" at bounding box center [646, 265] width 356 height 19
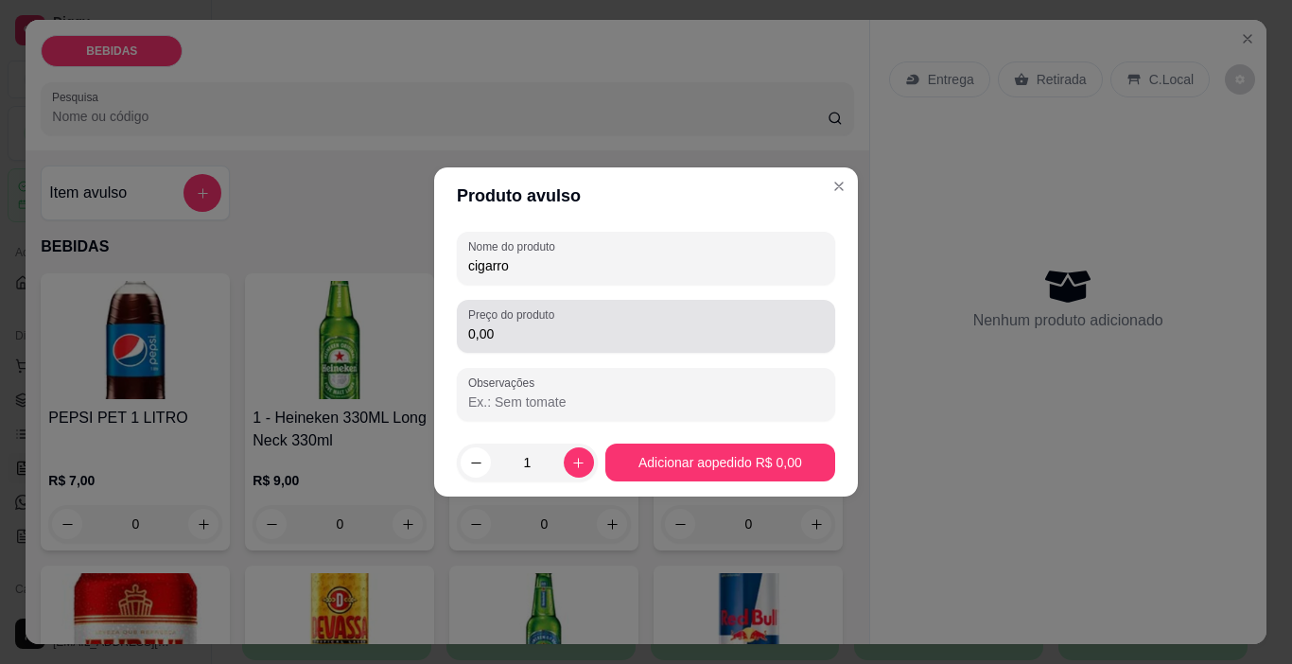
type input "cigarro"
click at [522, 331] on input "0,00" at bounding box center [646, 333] width 356 height 19
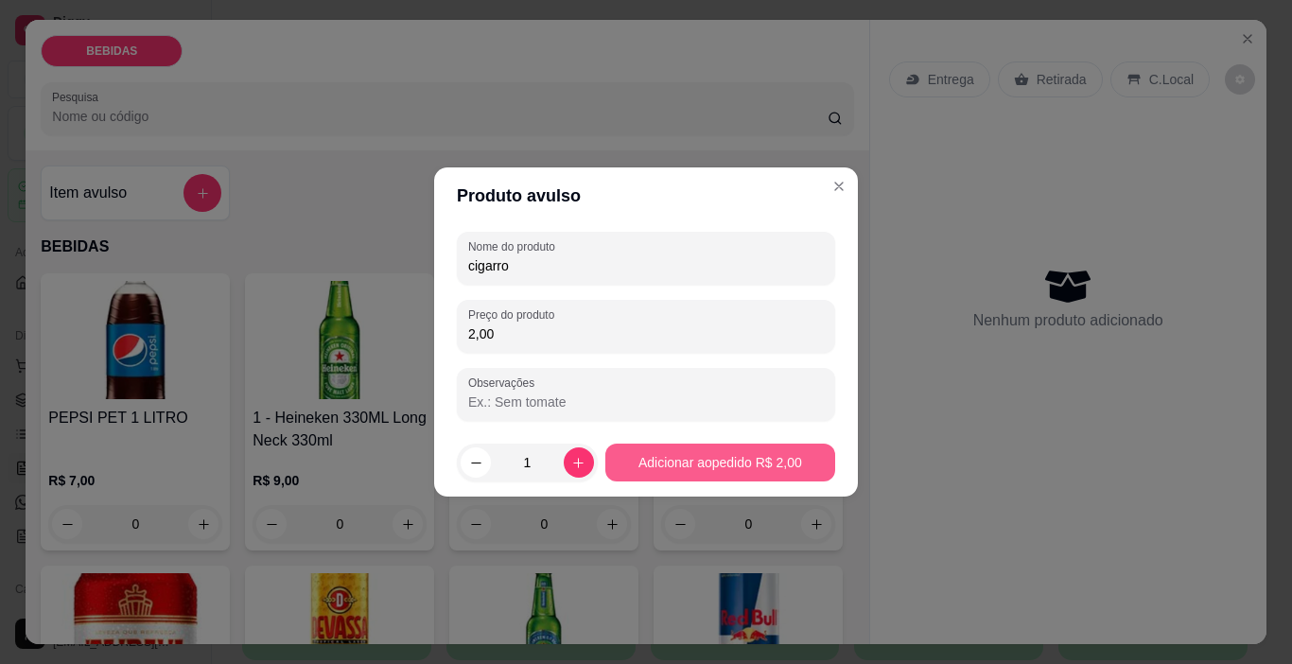
type input "2,00"
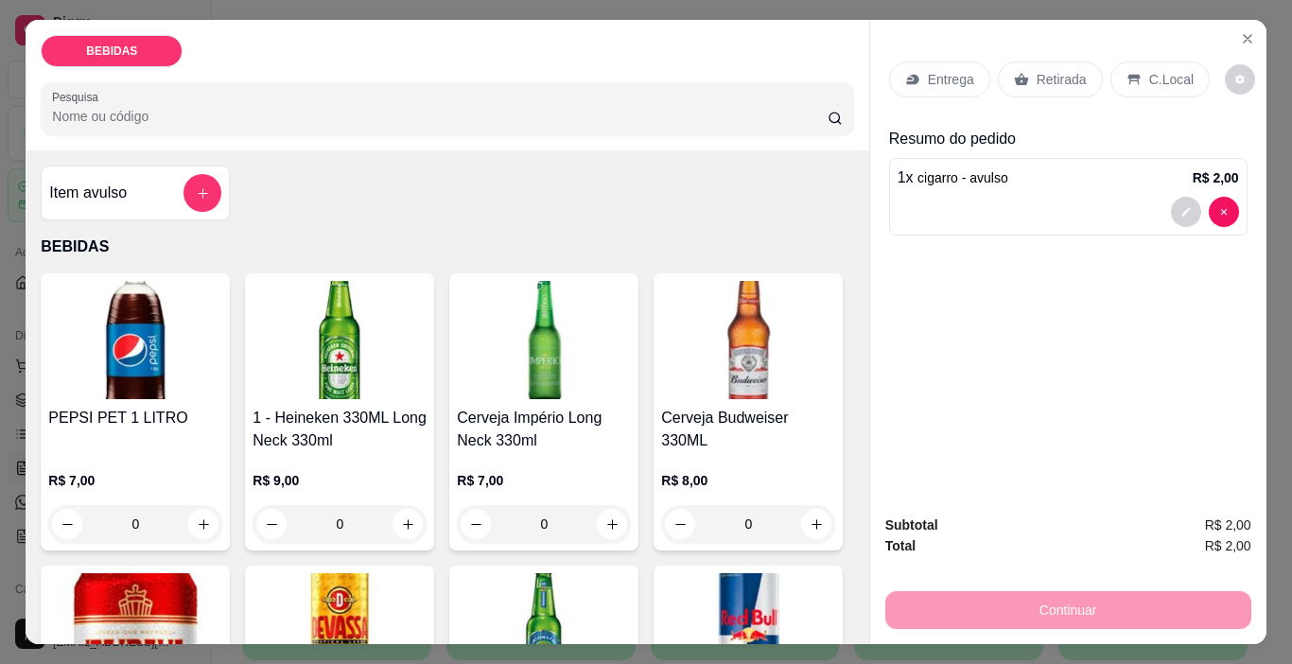
click at [1077, 78] on div "Retirada" at bounding box center [1050, 79] width 105 height 36
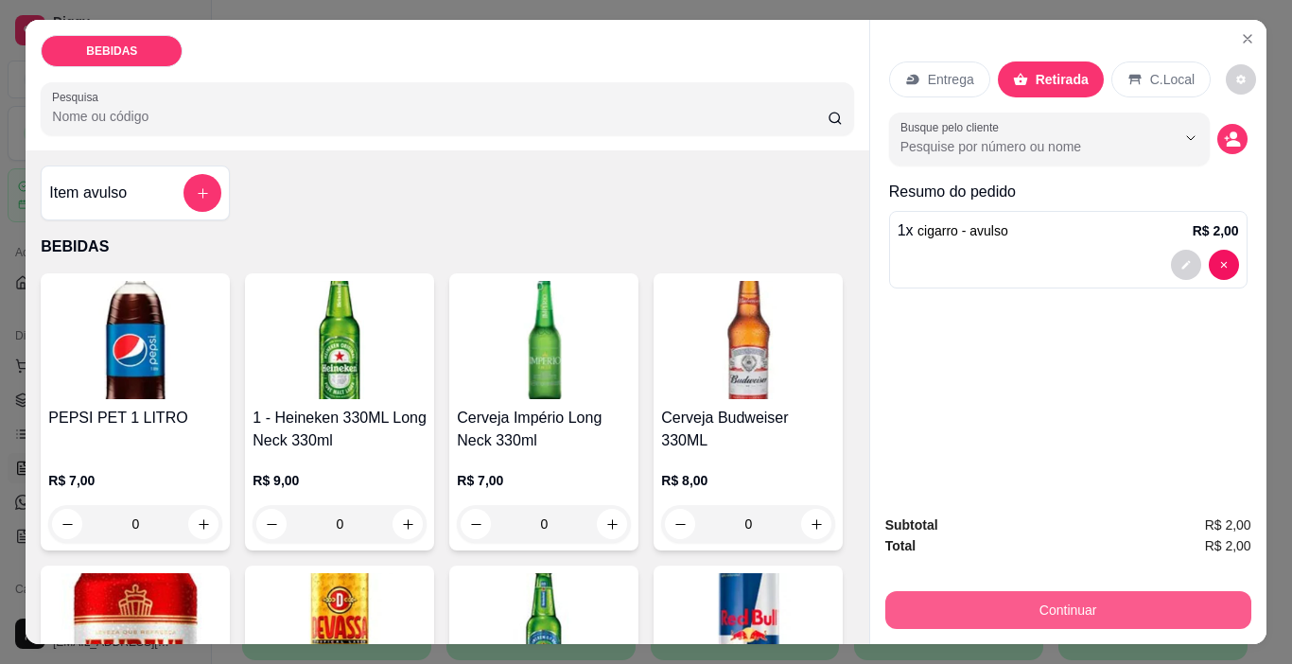
click at [991, 595] on button "Continuar" at bounding box center [1068, 610] width 366 height 38
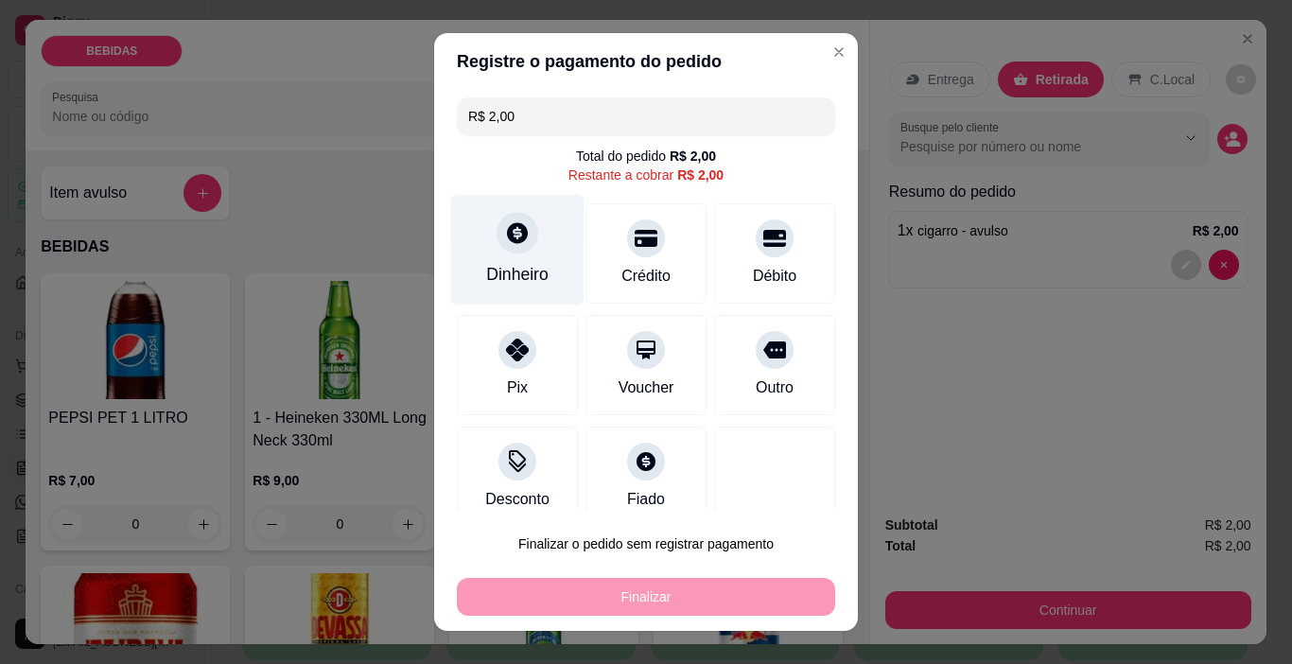
click at [541, 254] on div "Dinheiro" at bounding box center [517, 250] width 133 height 111
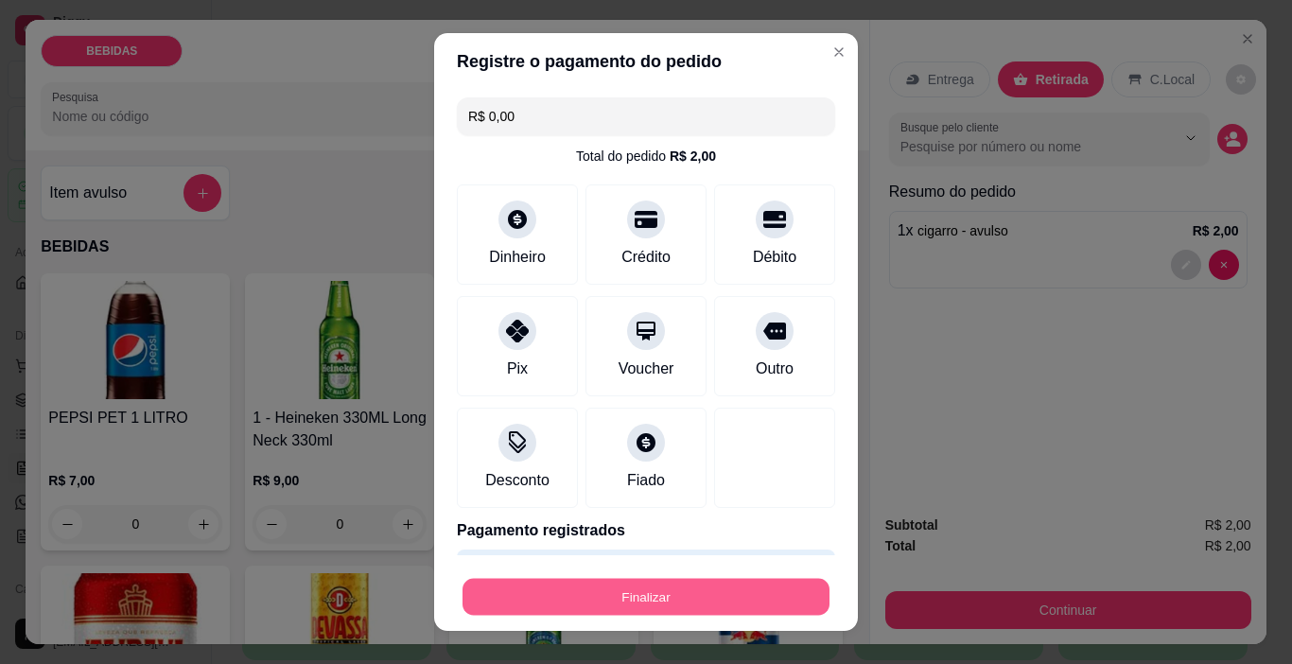
click at [732, 594] on button "Finalizar" at bounding box center [646, 597] width 367 height 37
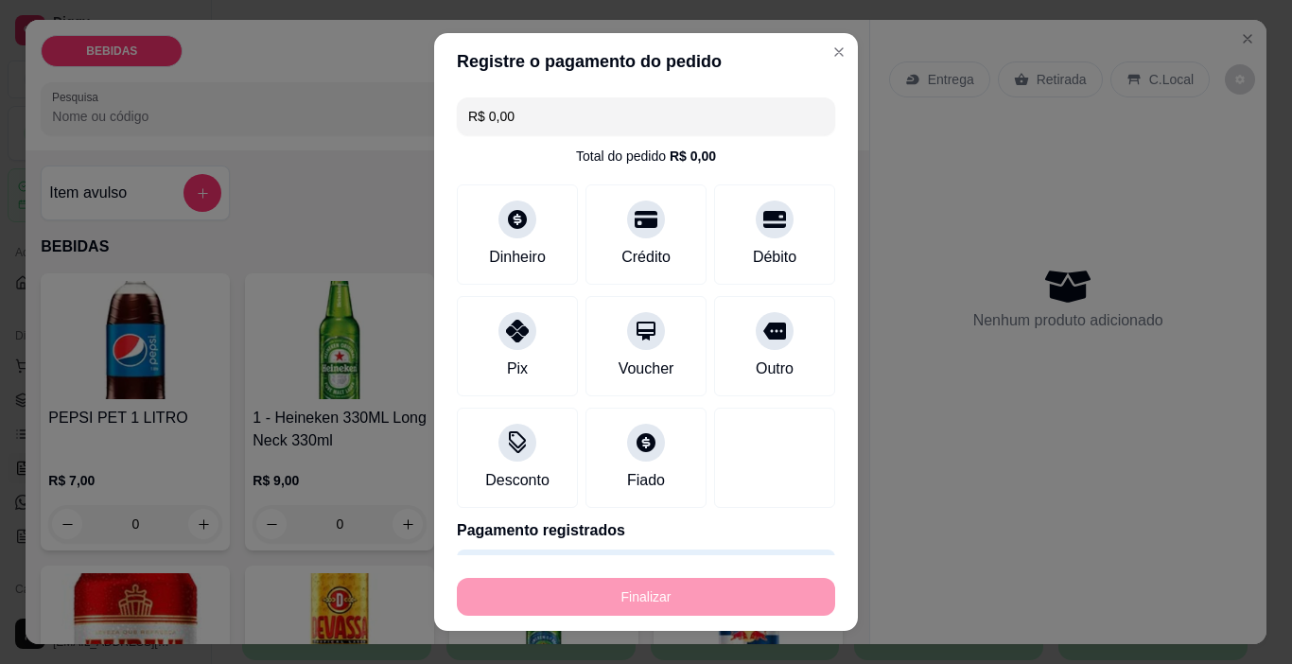
type input "-R$ 2,00"
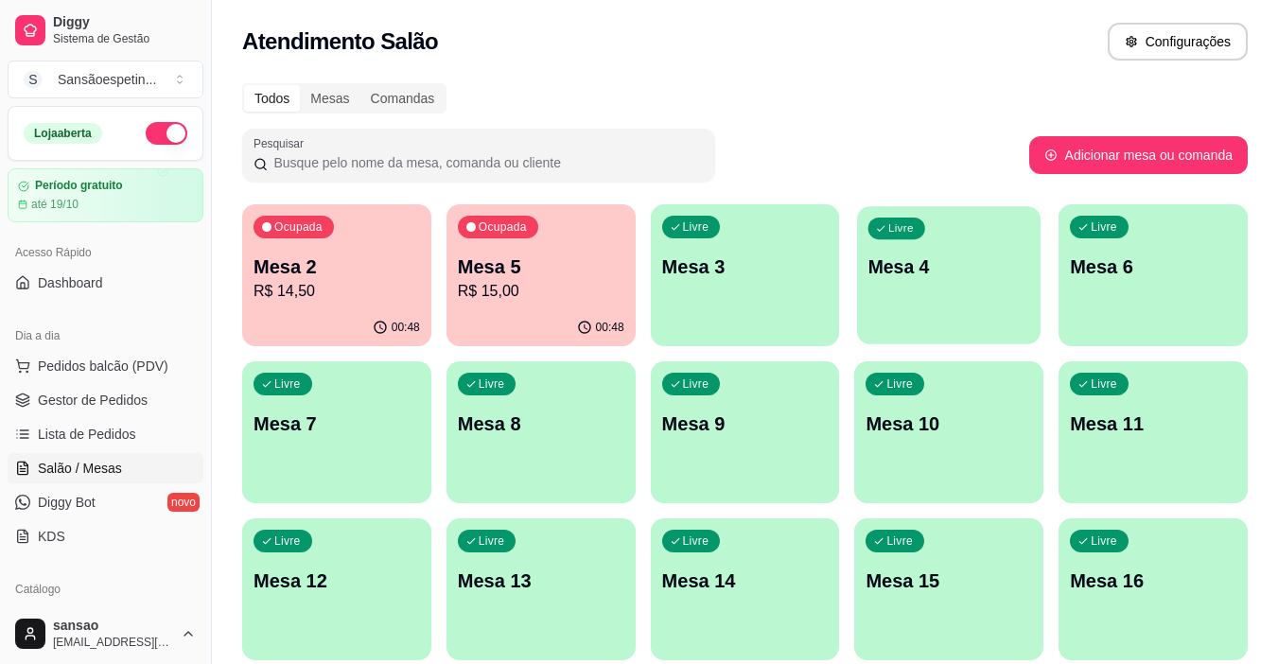
click at [870, 281] on div "Livre Mesa 4" at bounding box center [948, 263] width 183 height 115
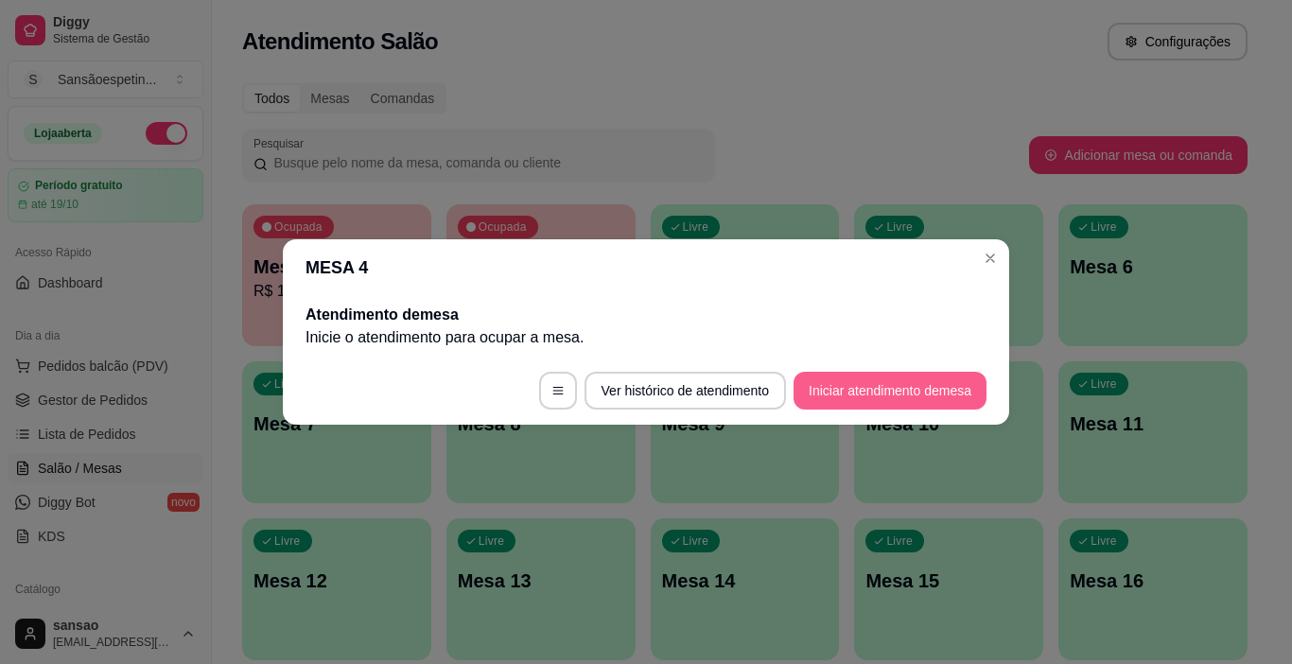
click at [869, 406] on button "Iniciar atendimento de mesa" at bounding box center [890, 391] width 193 height 38
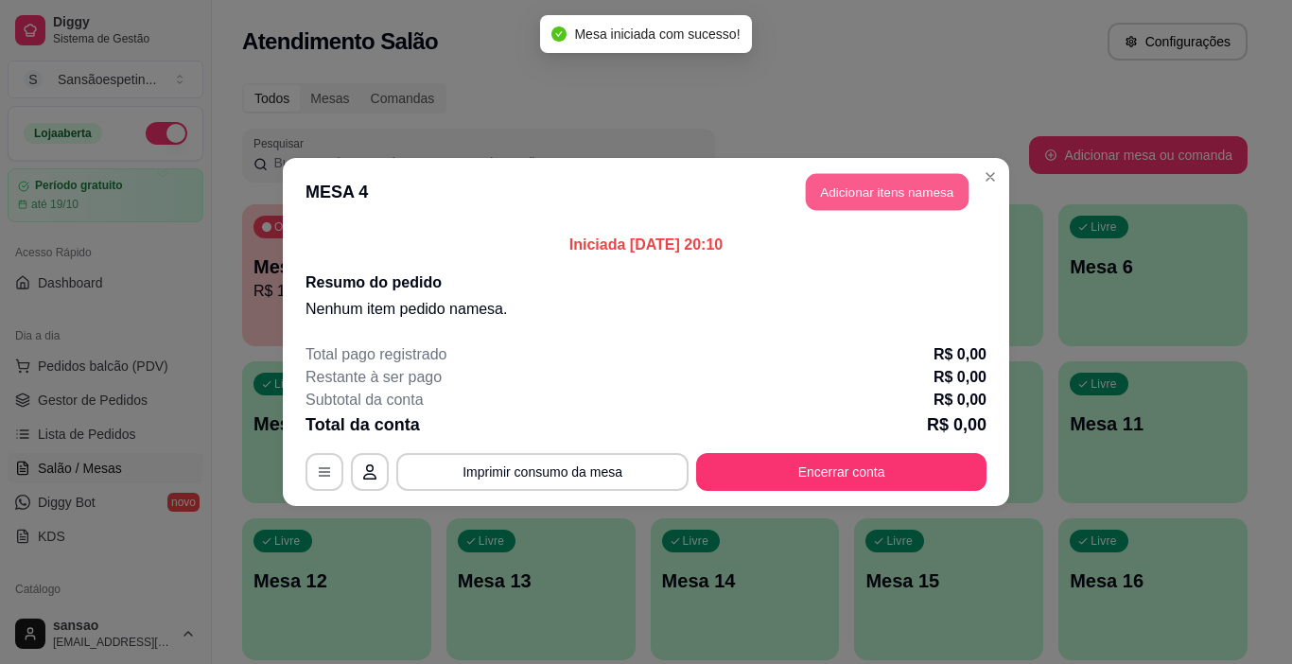
click at [937, 184] on button "Adicionar itens na mesa" at bounding box center [887, 192] width 163 height 37
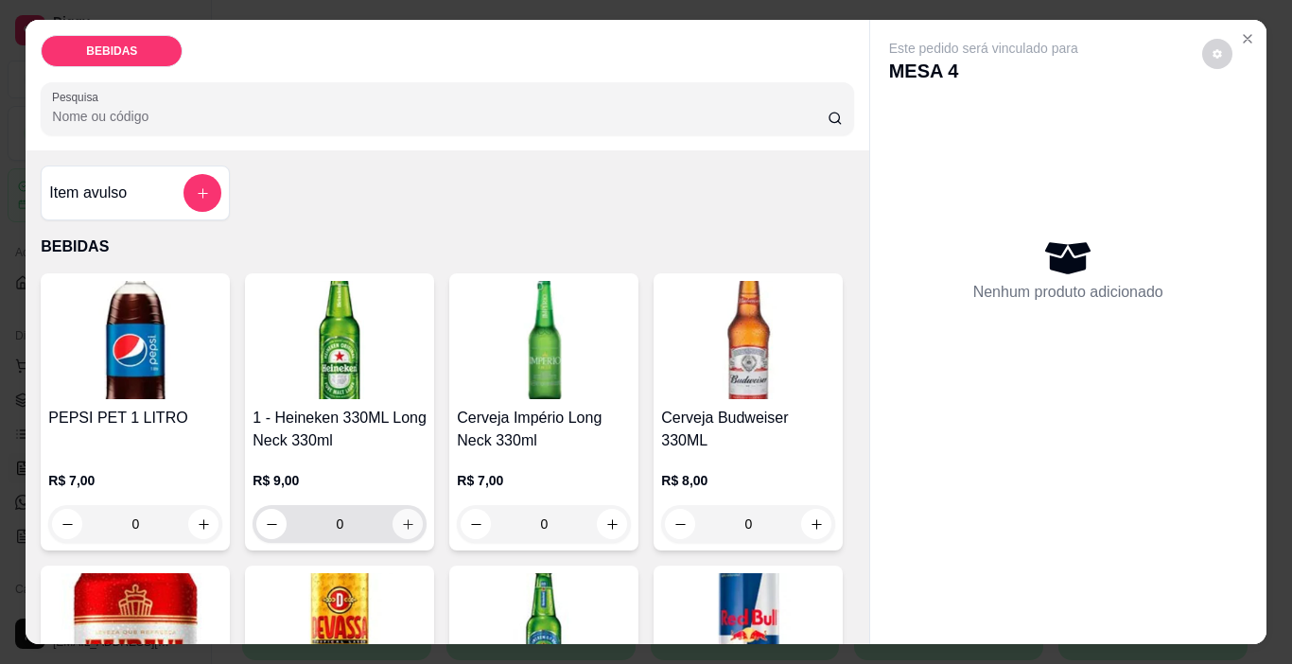
click at [401, 520] on icon "increase-product-quantity" at bounding box center [408, 524] width 14 height 14
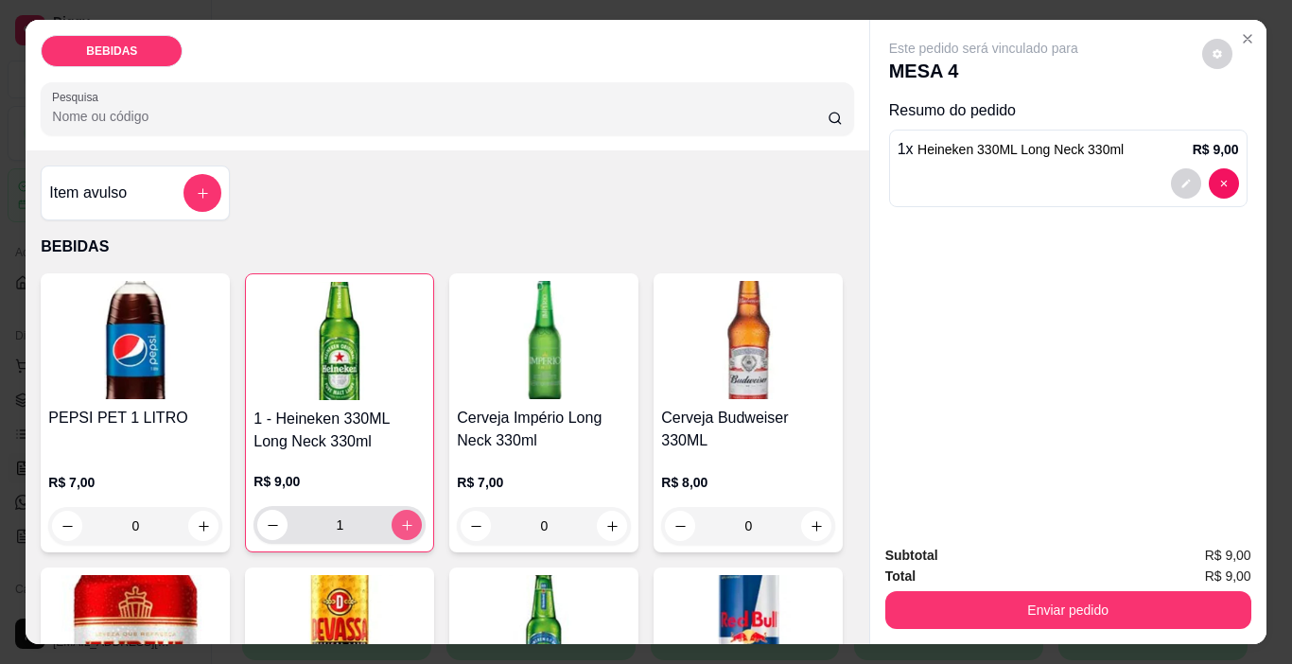
click at [400, 520] on icon "increase-product-quantity" at bounding box center [407, 525] width 14 height 14
type input "2"
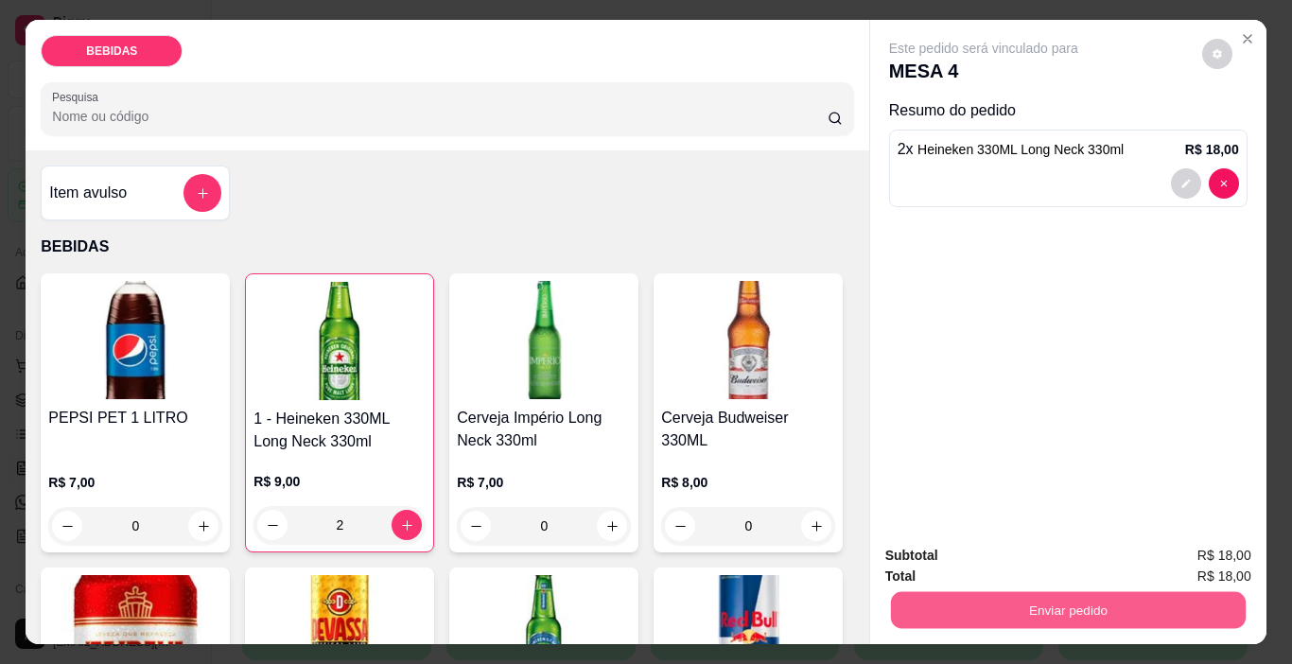
click at [970, 615] on button "Enviar pedido" at bounding box center [1067, 610] width 355 height 37
click at [1190, 551] on button "Enviar pedido" at bounding box center [1201, 556] width 107 height 36
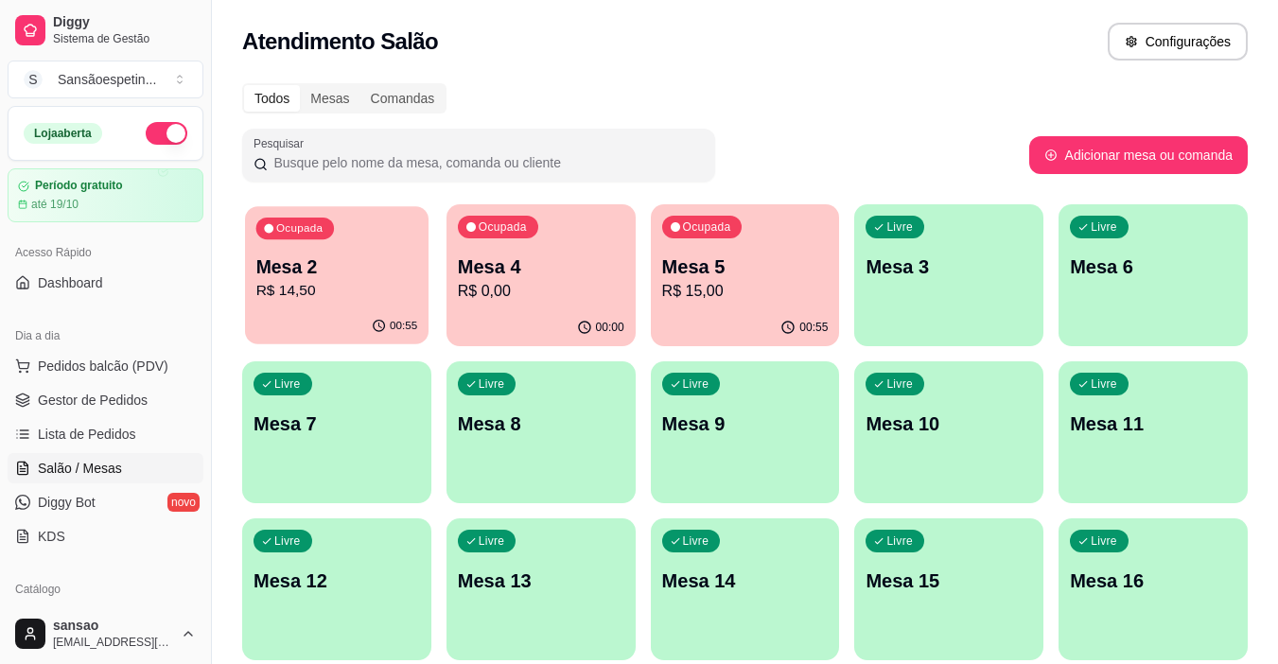
click at [347, 264] on p "Mesa 2" at bounding box center [337, 267] width 162 height 26
click at [504, 258] on p "Mesa 4" at bounding box center [541, 266] width 166 height 26
click at [817, 252] on div "Ocupada Mesa 5 R$ 15,00" at bounding box center [745, 256] width 189 height 105
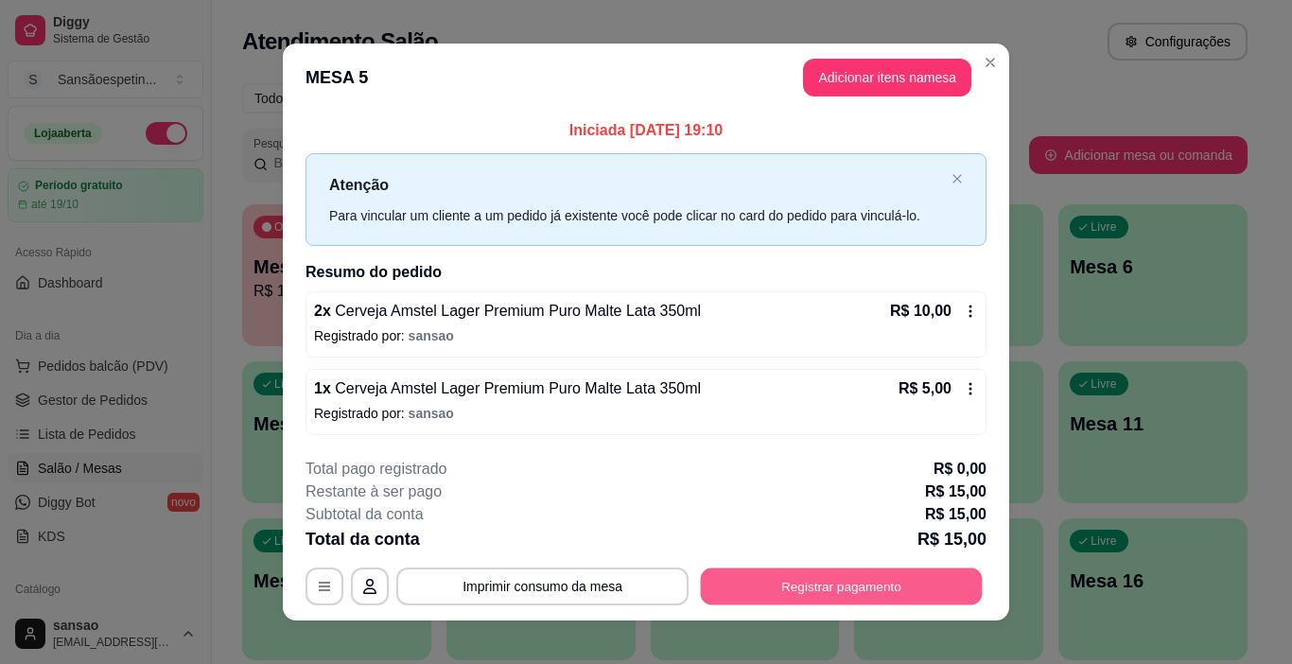
click at [743, 578] on button "Registrar pagamento" at bounding box center [842, 586] width 282 height 37
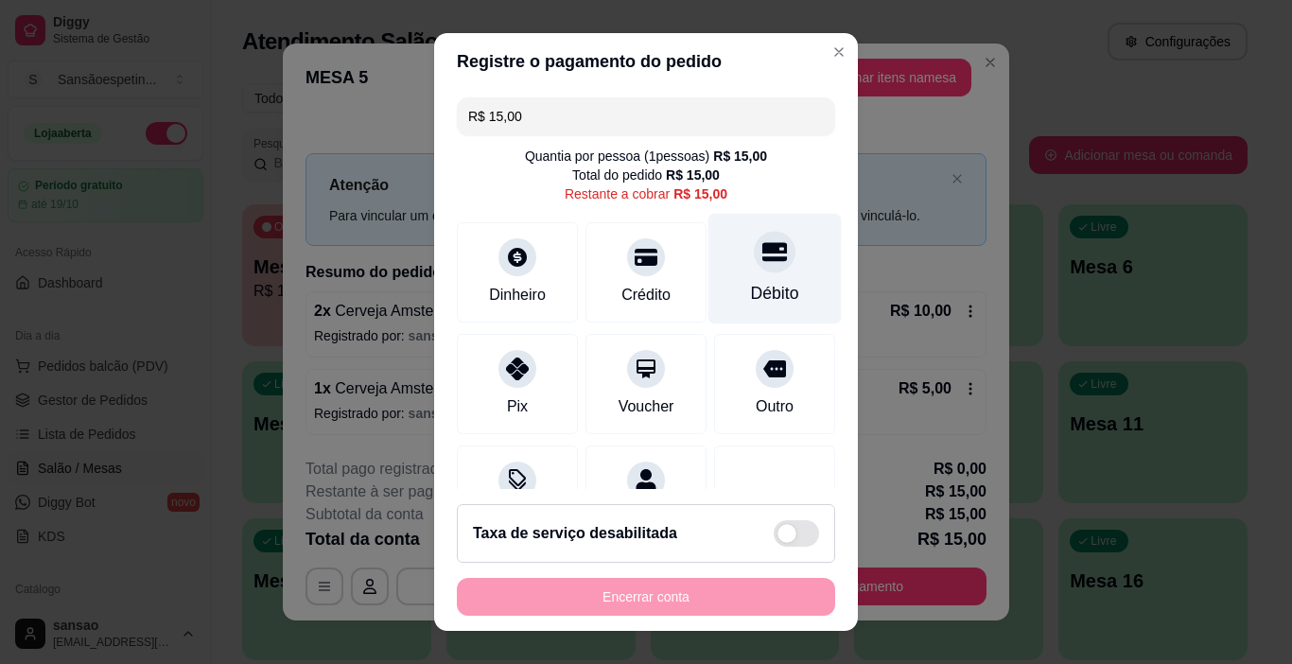
click at [739, 278] on div "Débito" at bounding box center [774, 269] width 133 height 111
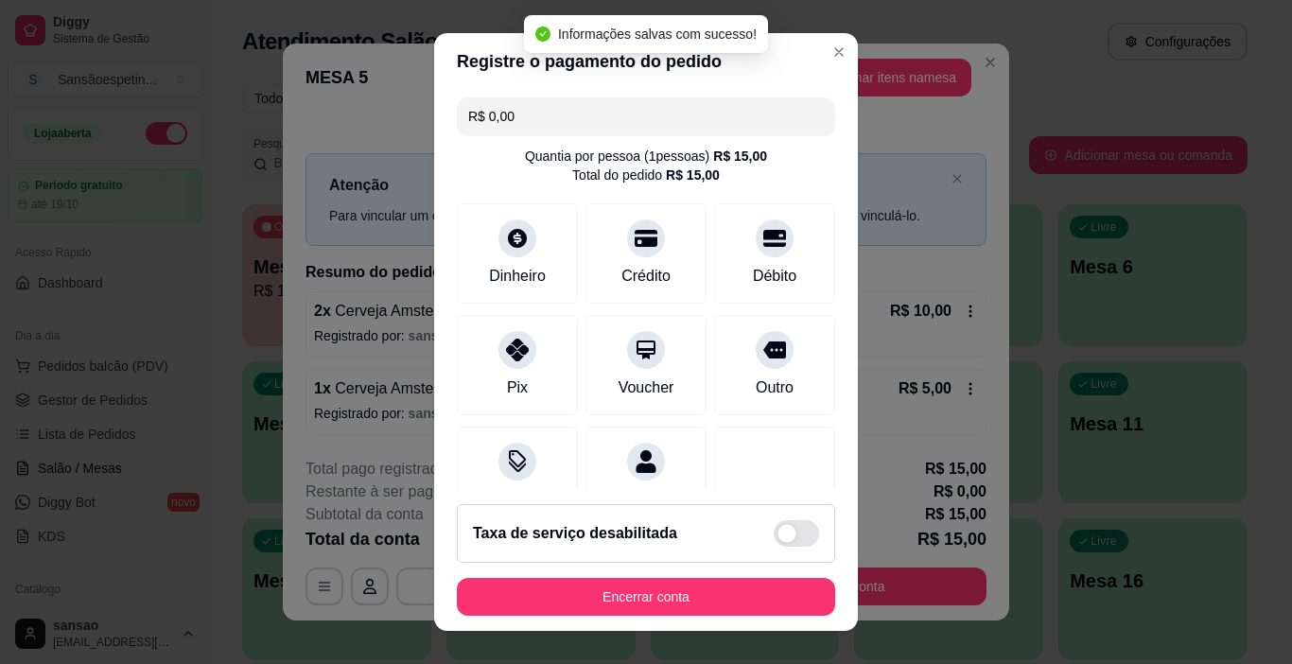
type input "R$ 0,00"
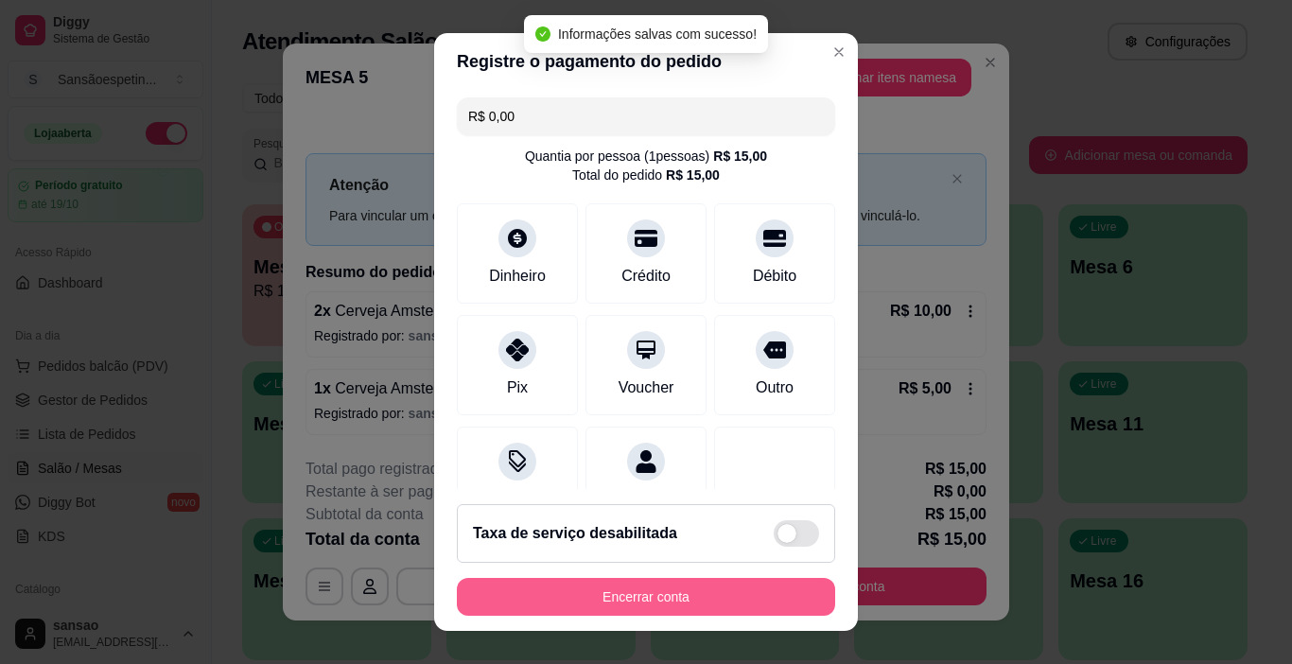
click at [652, 592] on button "Encerrar conta" at bounding box center [646, 597] width 378 height 38
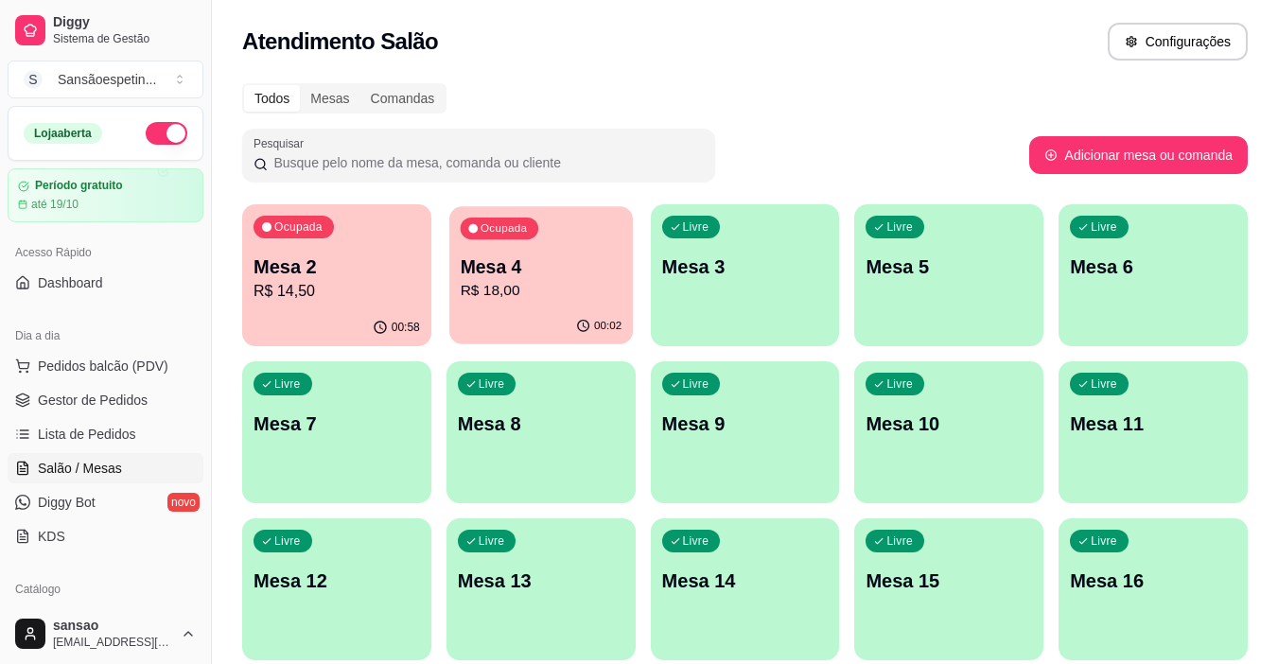
click at [548, 260] on p "Mesa 4" at bounding box center [541, 267] width 162 height 26
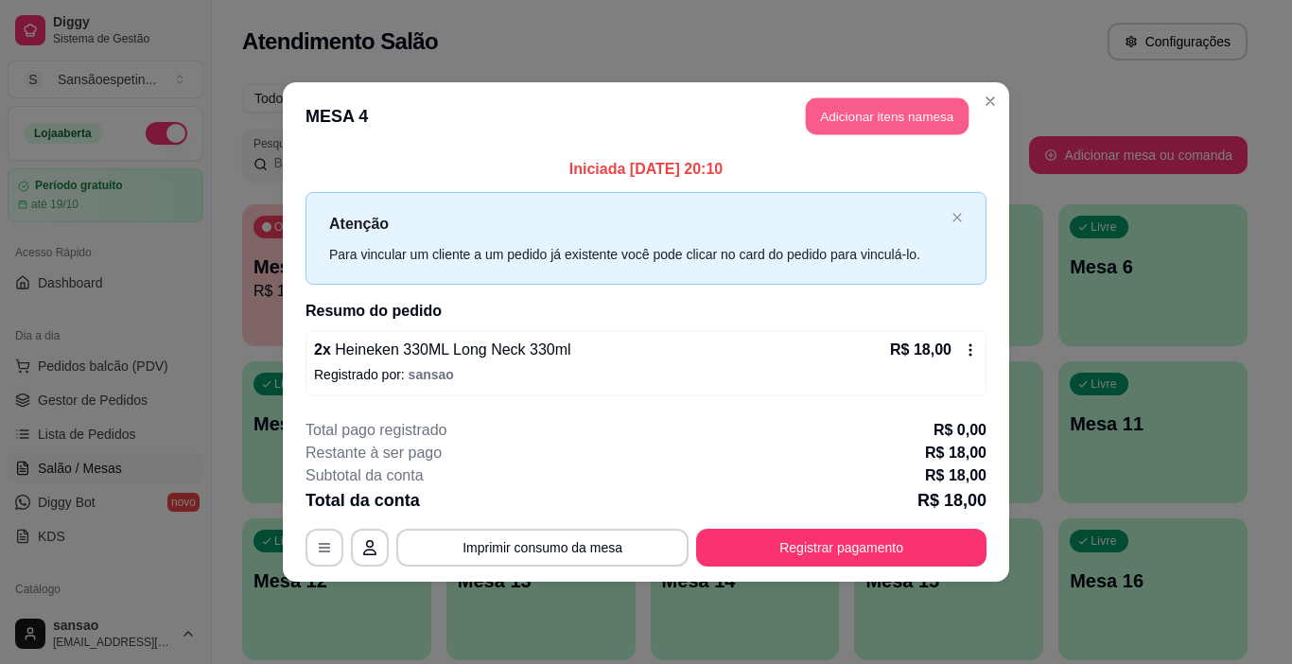
click at [902, 106] on button "Adicionar itens na mesa" at bounding box center [887, 116] width 163 height 37
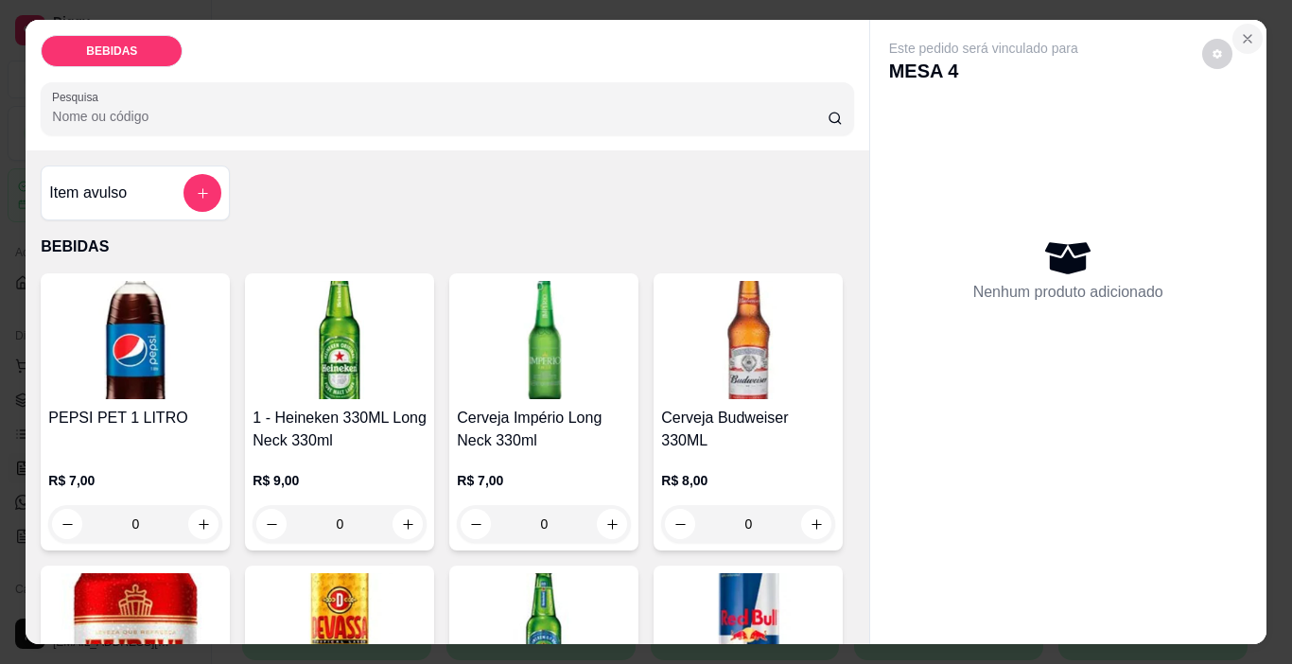
click at [1244, 31] on icon "Close" at bounding box center [1247, 38] width 15 height 15
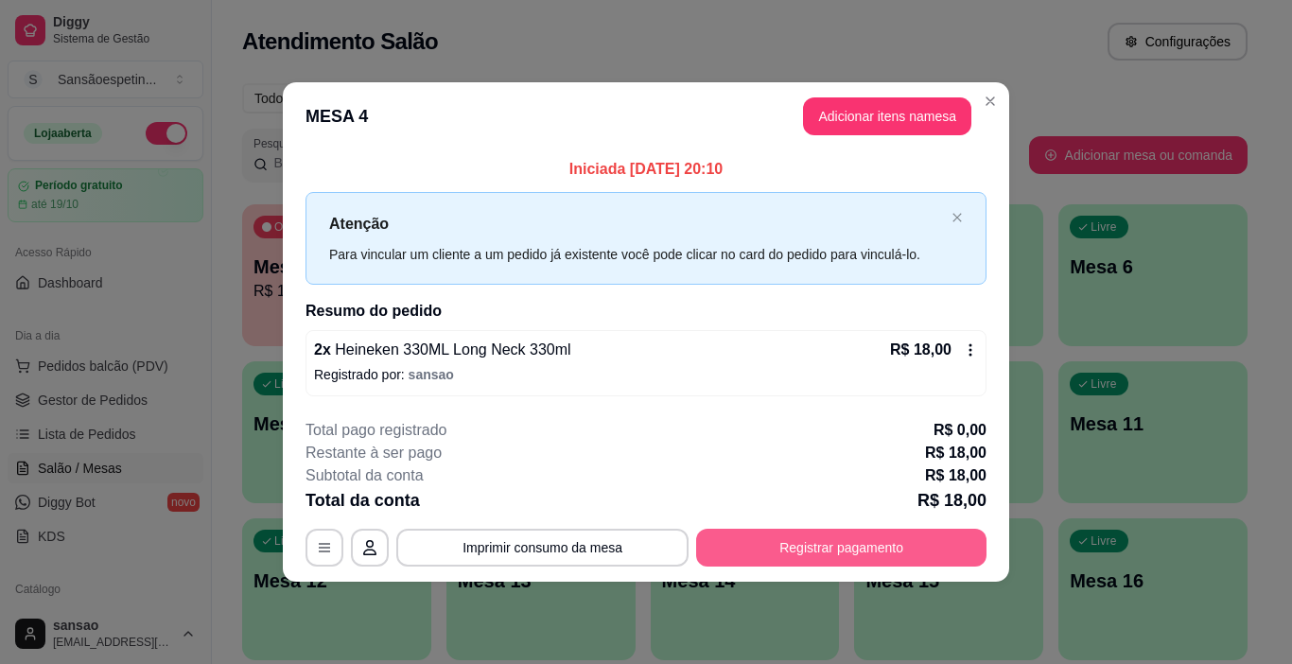
click at [812, 533] on button "Registrar pagamento" at bounding box center [841, 548] width 290 height 38
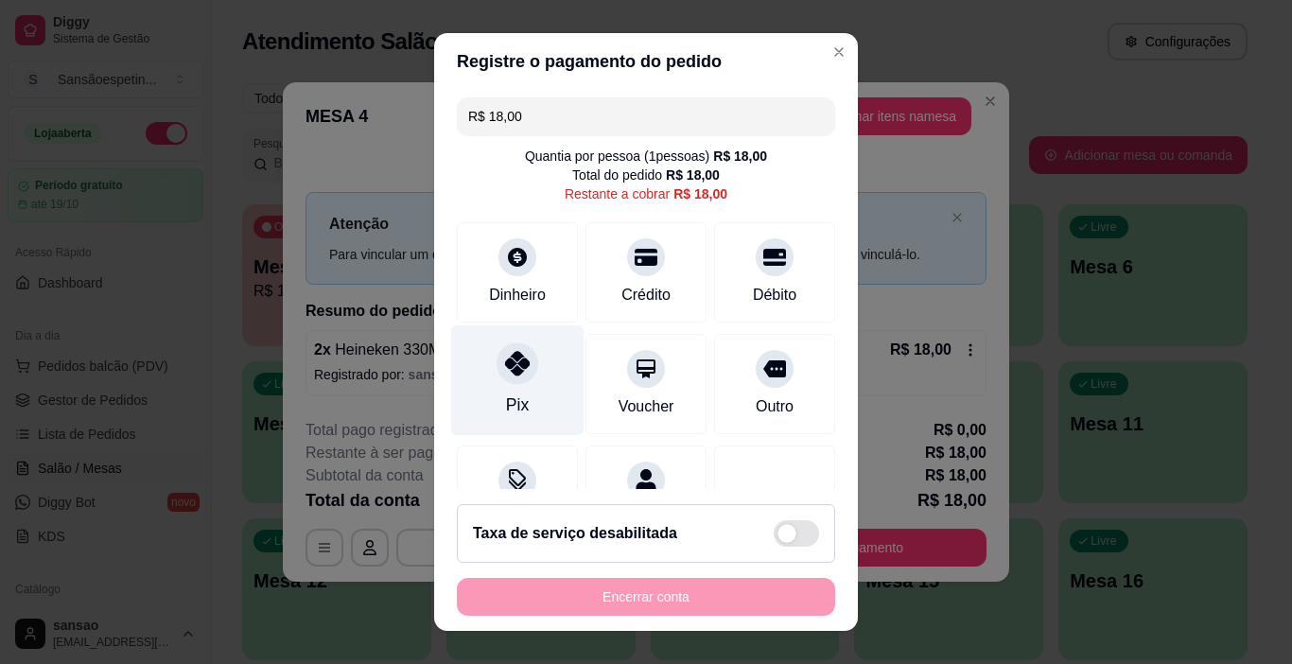
click at [516, 369] on icon at bounding box center [517, 363] width 25 height 25
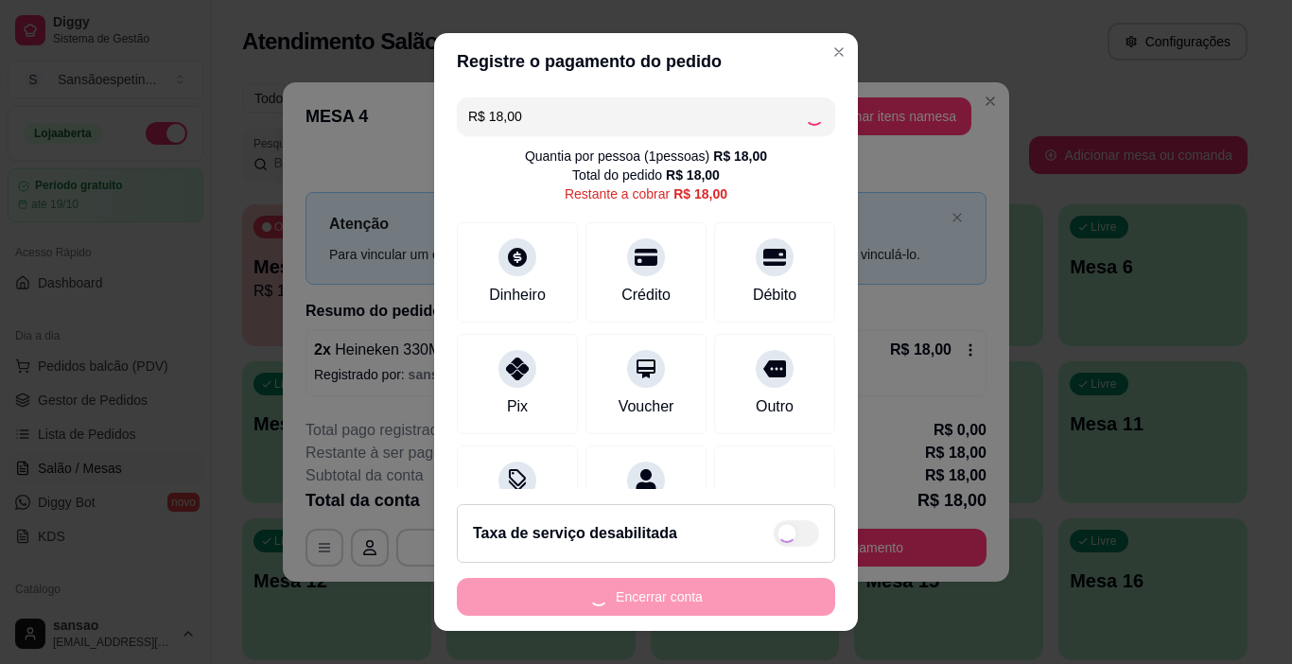
type input "R$ 0,00"
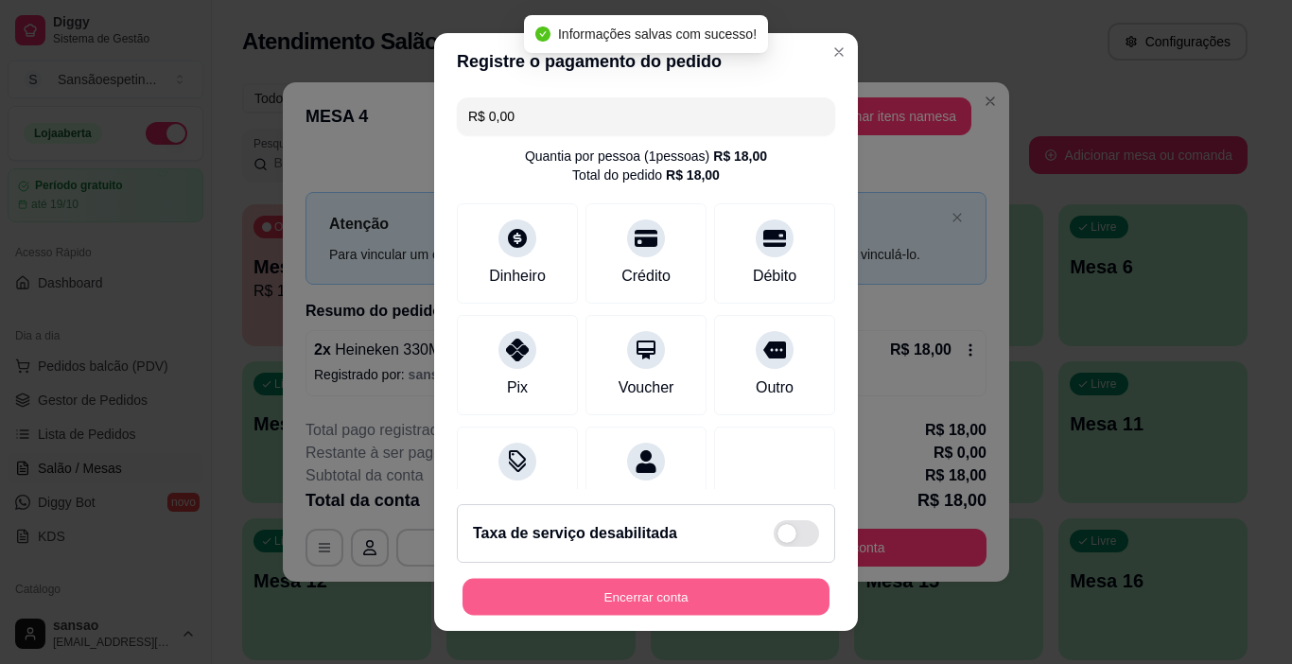
click at [693, 587] on button "Encerrar conta" at bounding box center [646, 597] width 367 height 37
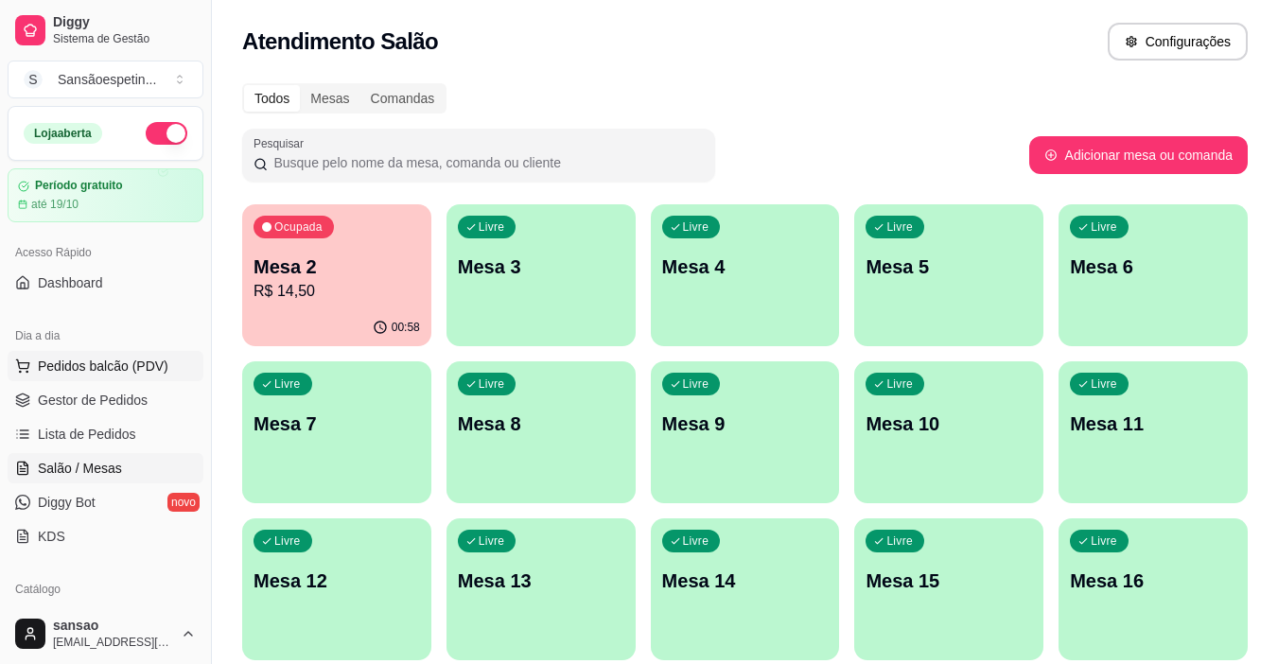
click at [71, 362] on span "Pedidos balcão (PDV)" at bounding box center [103, 366] width 131 height 19
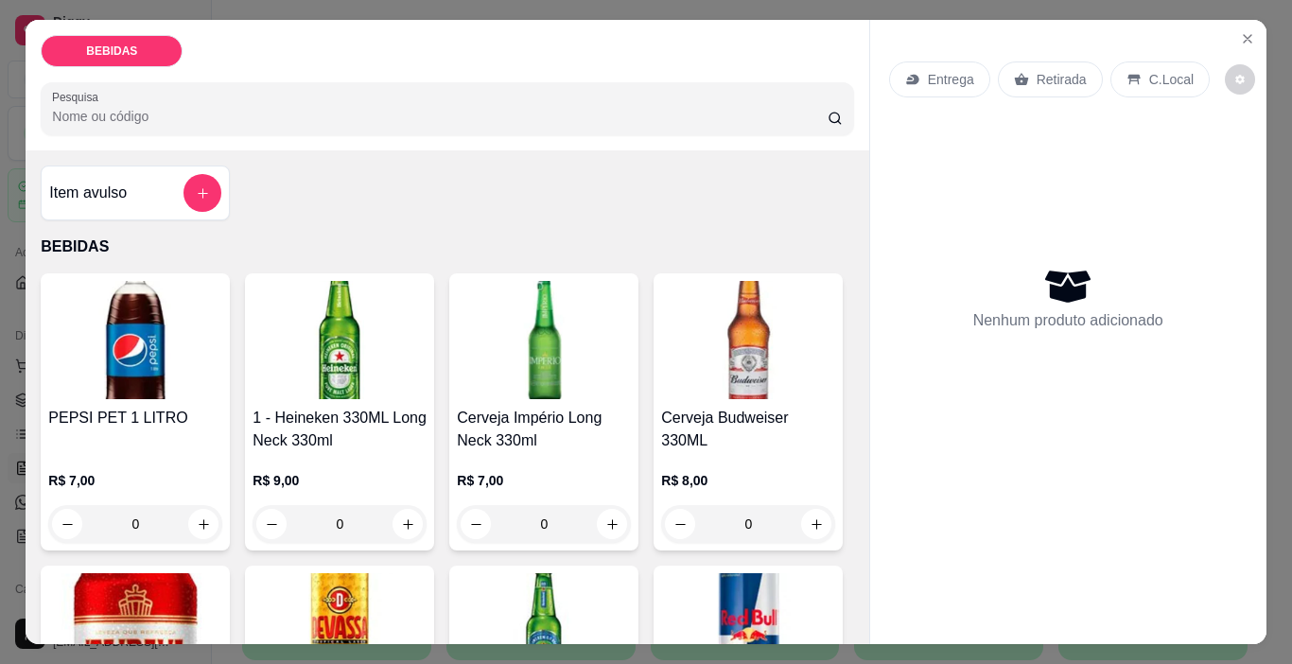
scroll to position [95, 0]
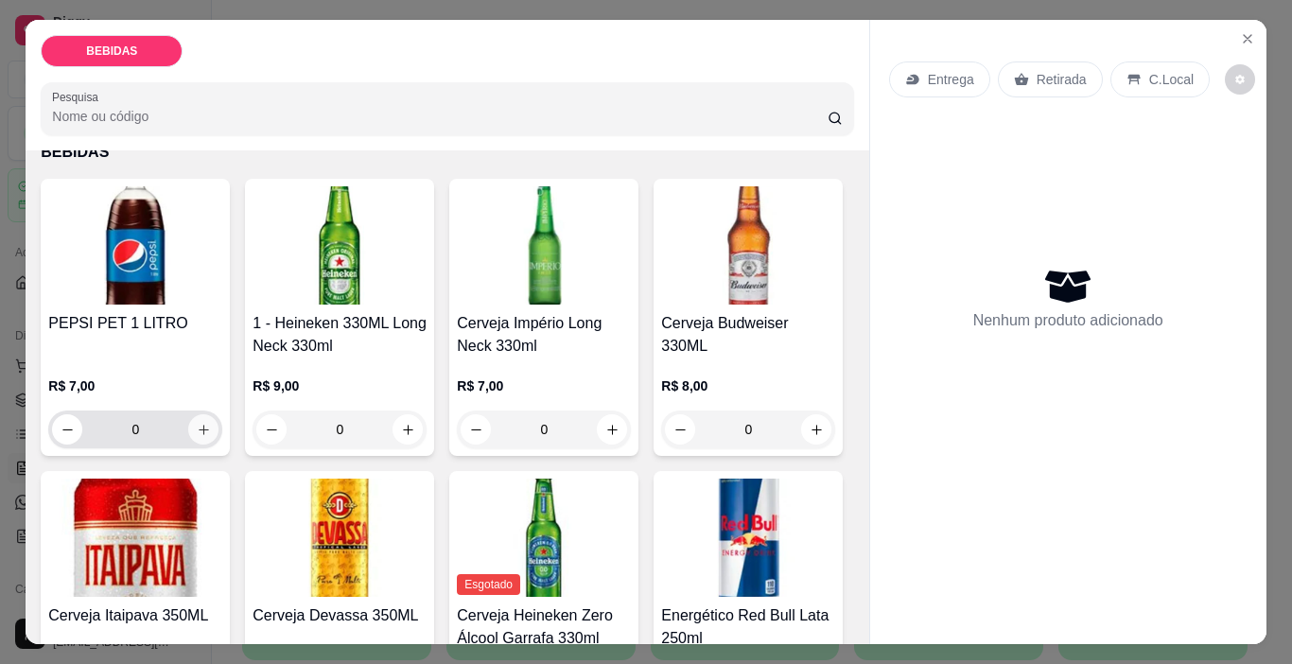
click at [199, 425] on icon "increase-product-quantity" at bounding box center [204, 430] width 10 height 10
type input "1"
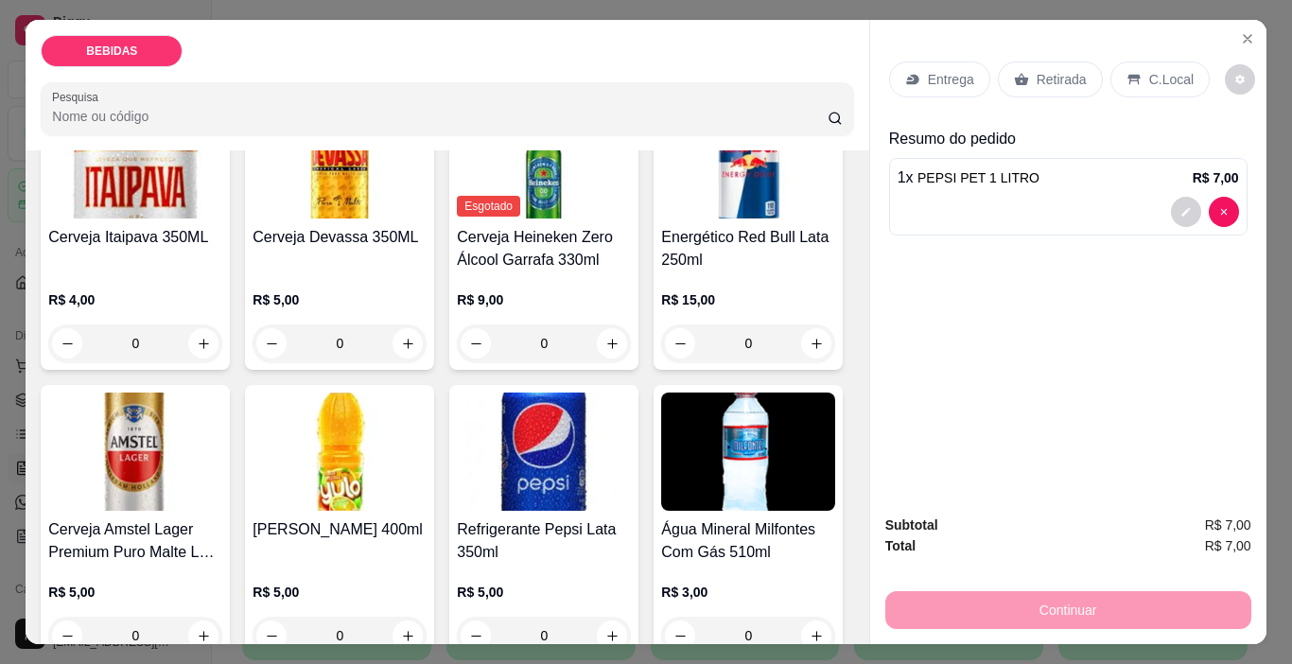
scroll to position [568, 0]
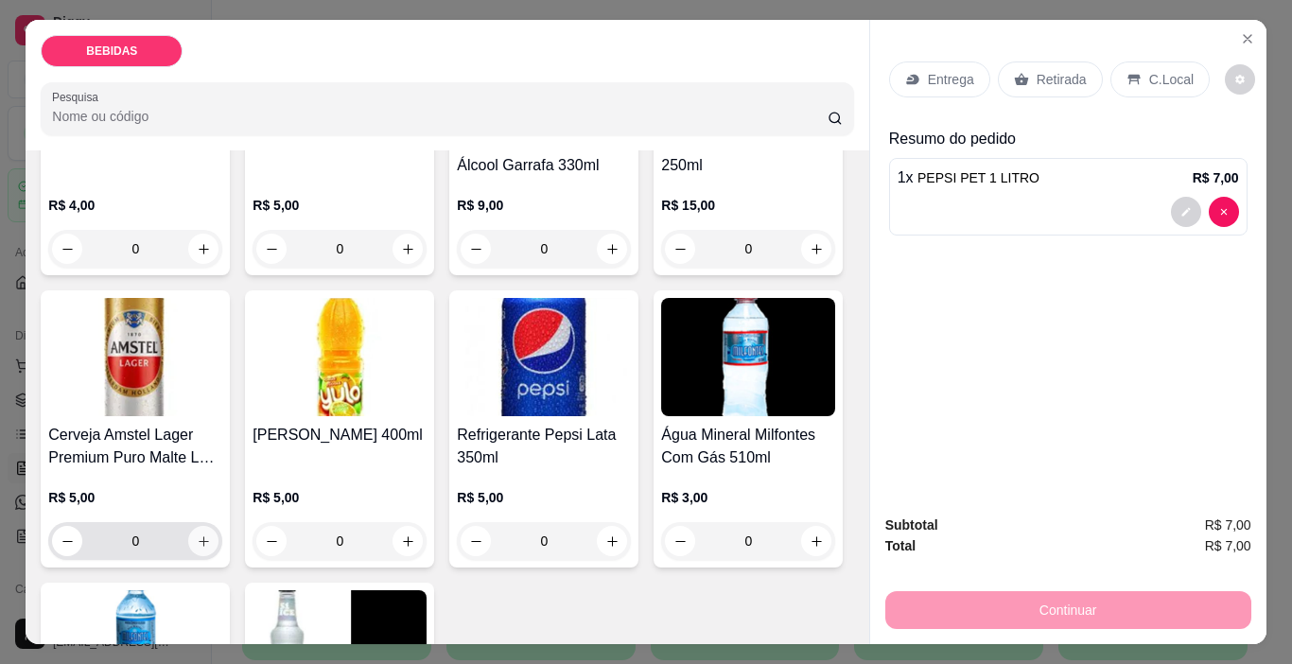
click at [211, 534] on icon "increase-product-quantity" at bounding box center [204, 541] width 14 height 14
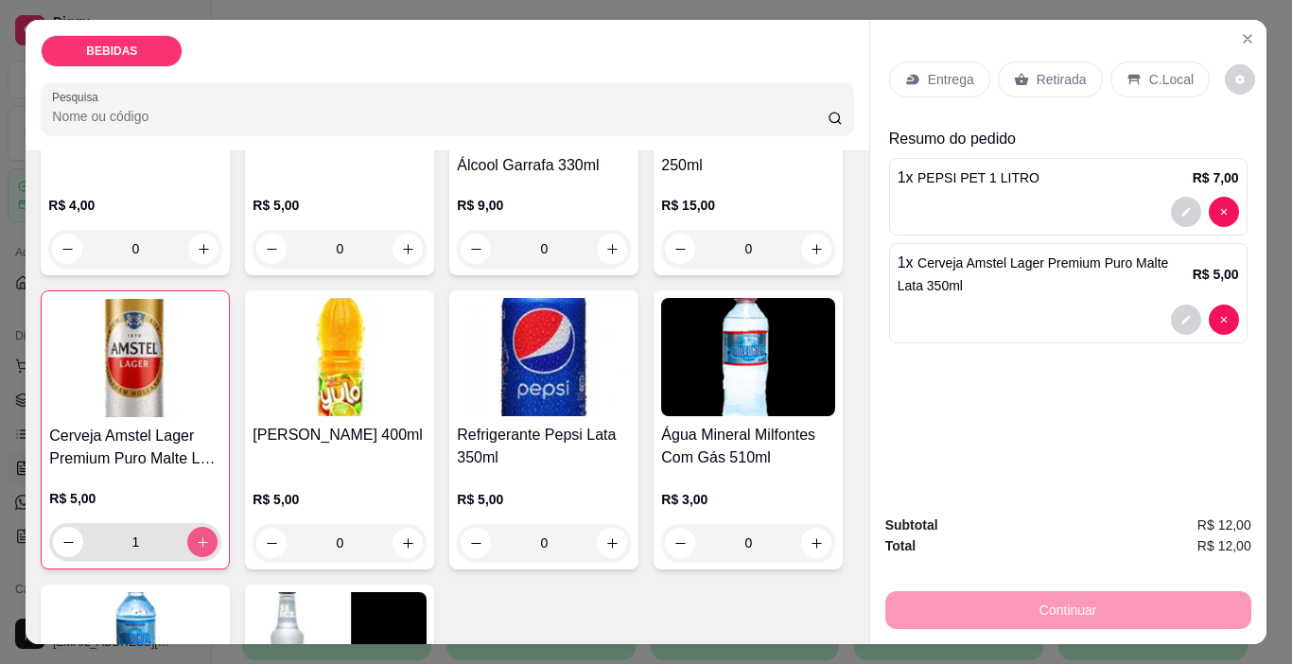
click at [210, 535] on icon "increase-product-quantity" at bounding box center [203, 542] width 14 height 14
type input "2"
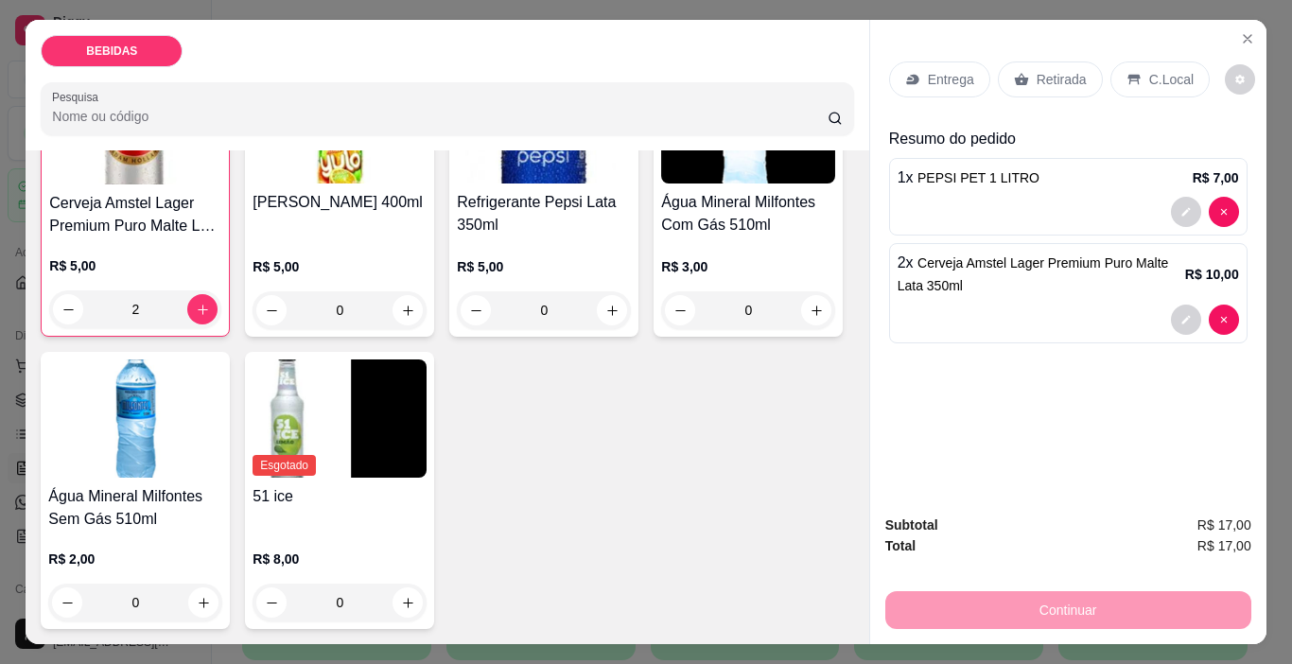
scroll to position [976, 0]
click at [801, 325] on button "increase-product-quantity" at bounding box center [816, 310] width 30 height 30
type input "1"
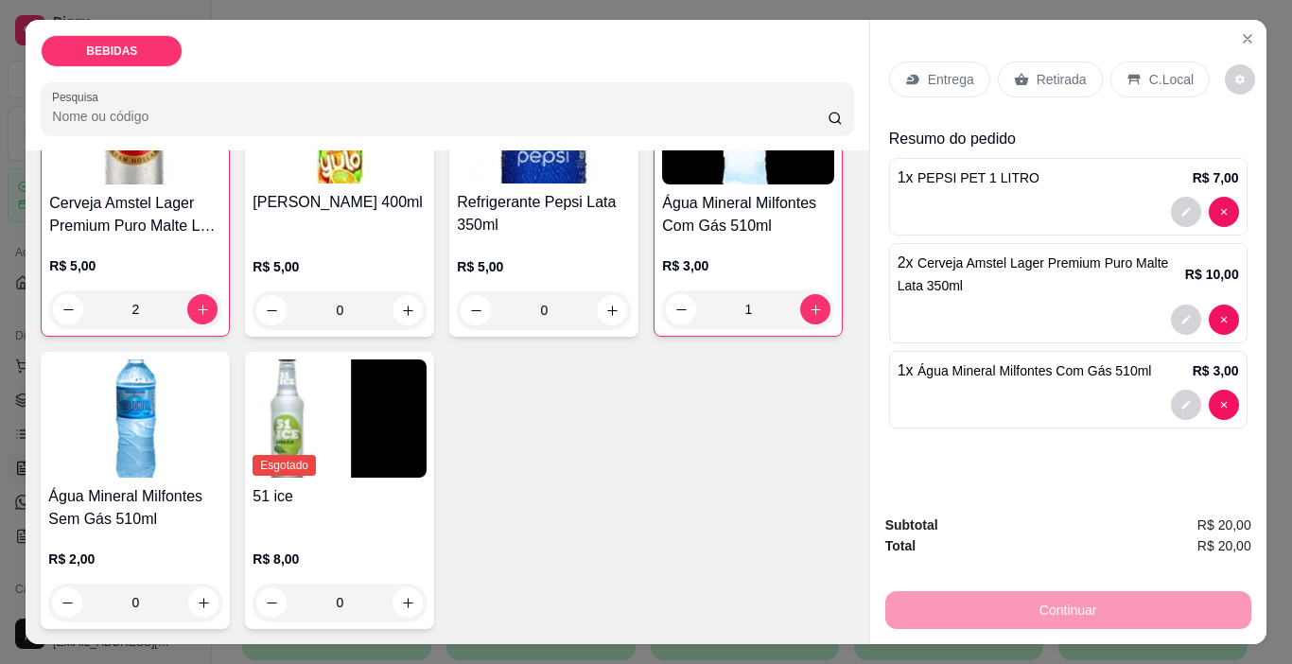
click at [1047, 82] on div "Retirada" at bounding box center [1050, 79] width 105 height 36
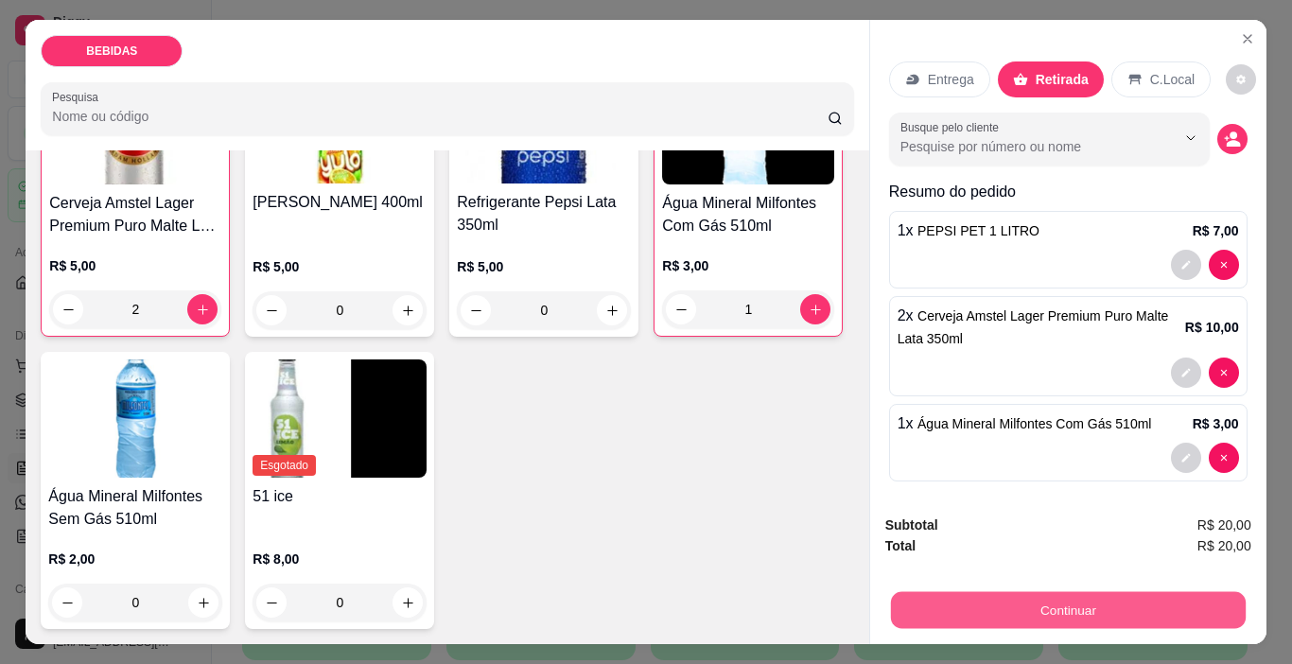
click at [1030, 594] on button "Continuar" at bounding box center [1067, 610] width 355 height 37
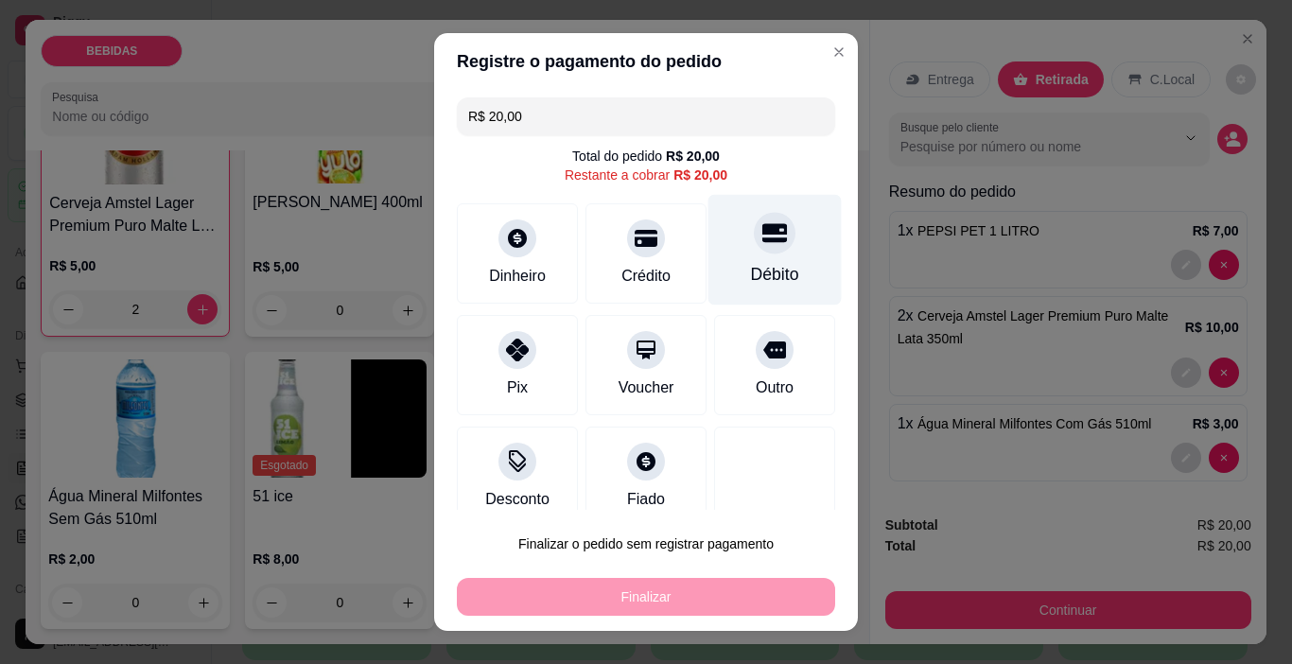
click at [716, 267] on div "Débito" at bounding box center [774, 250] width 133 height 111
type input "R$ 0,00"
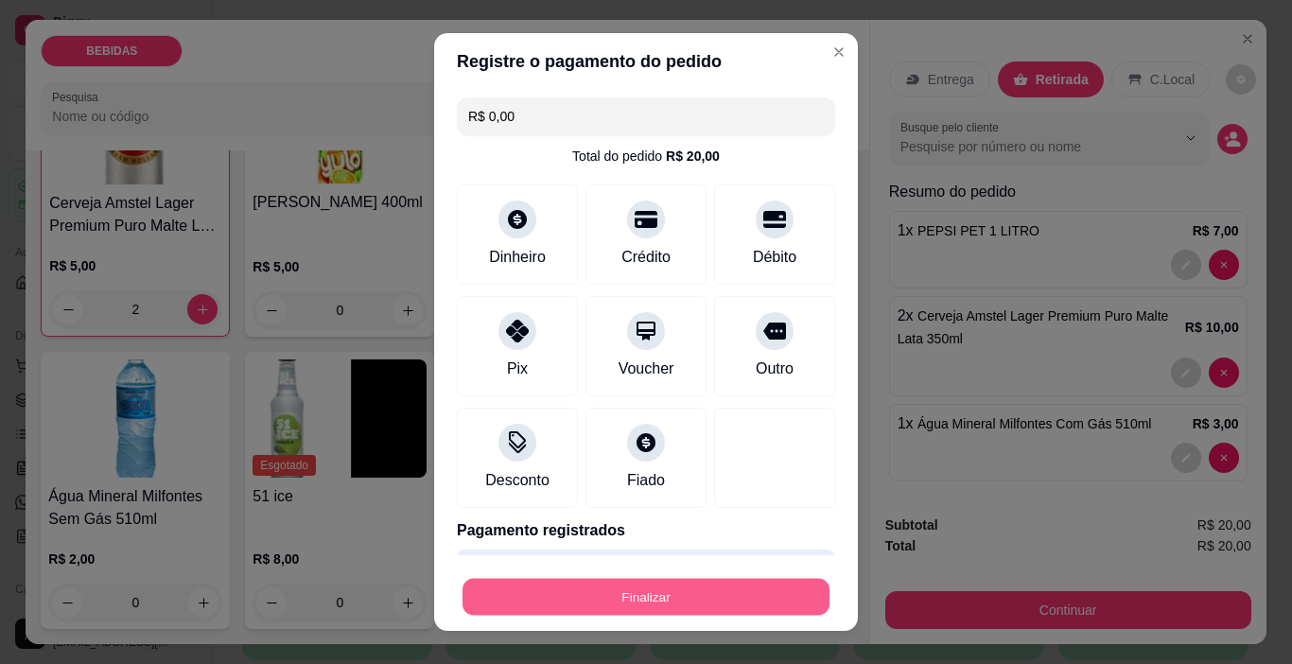
click at [672, 579] on button "Finalizar" at bounding box center [646, 597] width 367 height 37
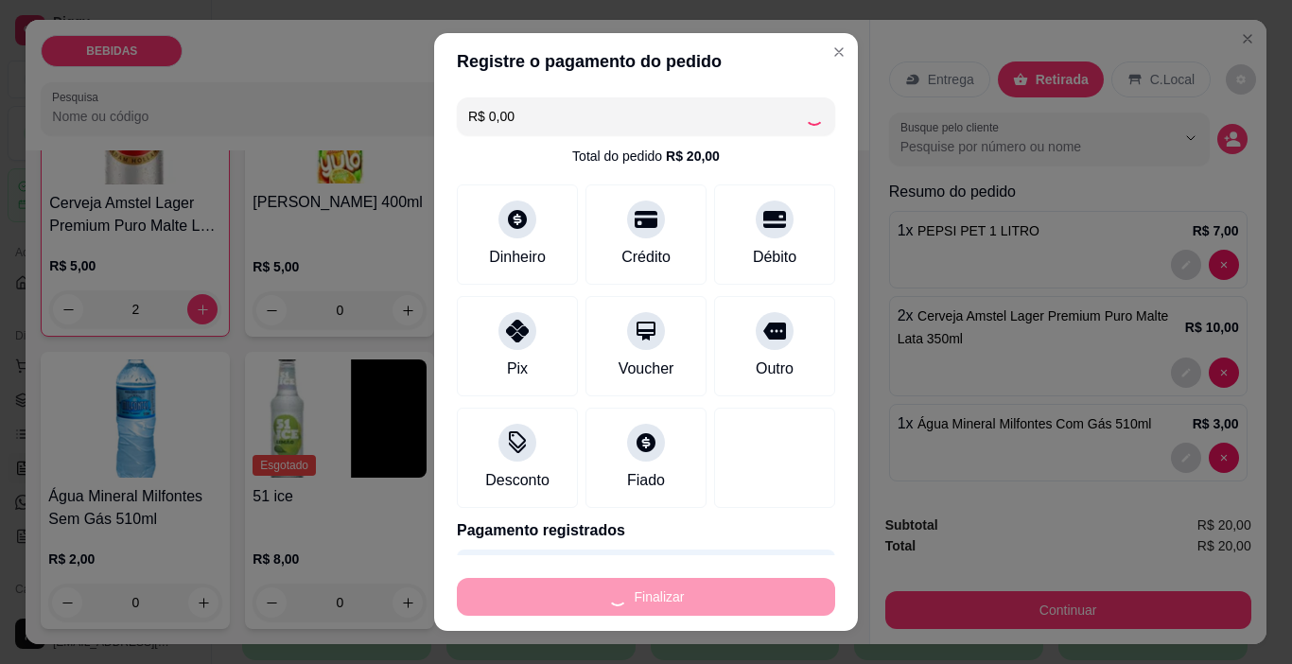
type input "0"
type input "-R$ 20,00"
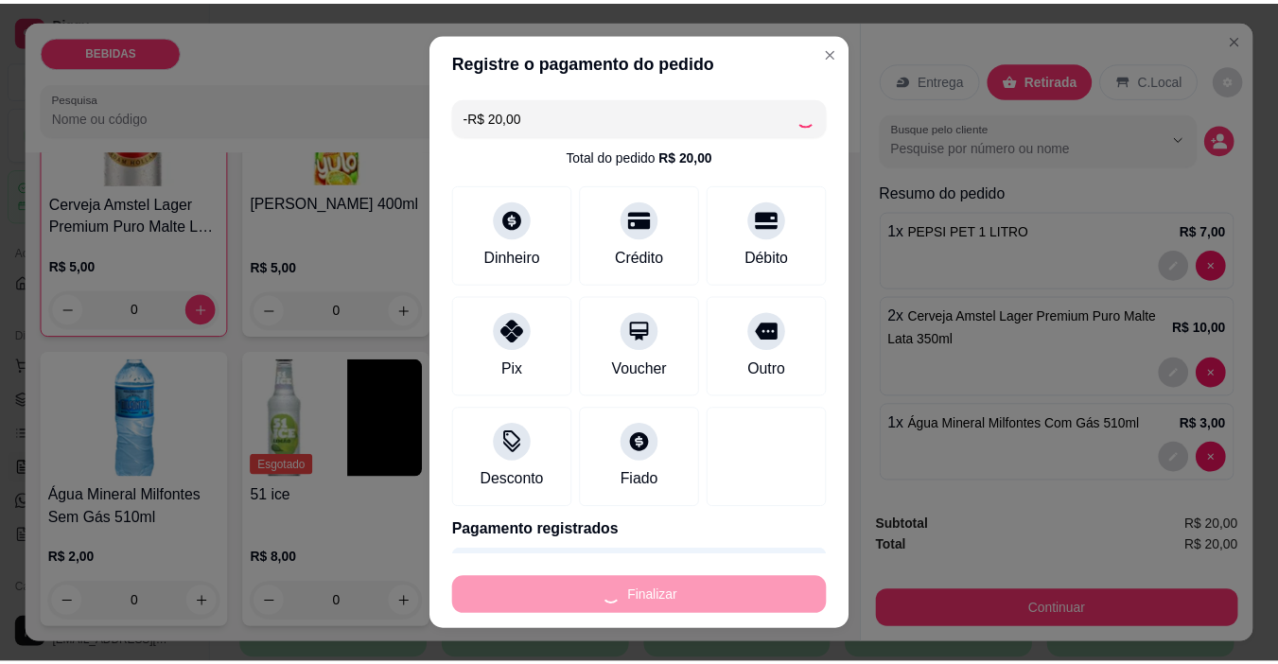
scroll to position [974, 0]
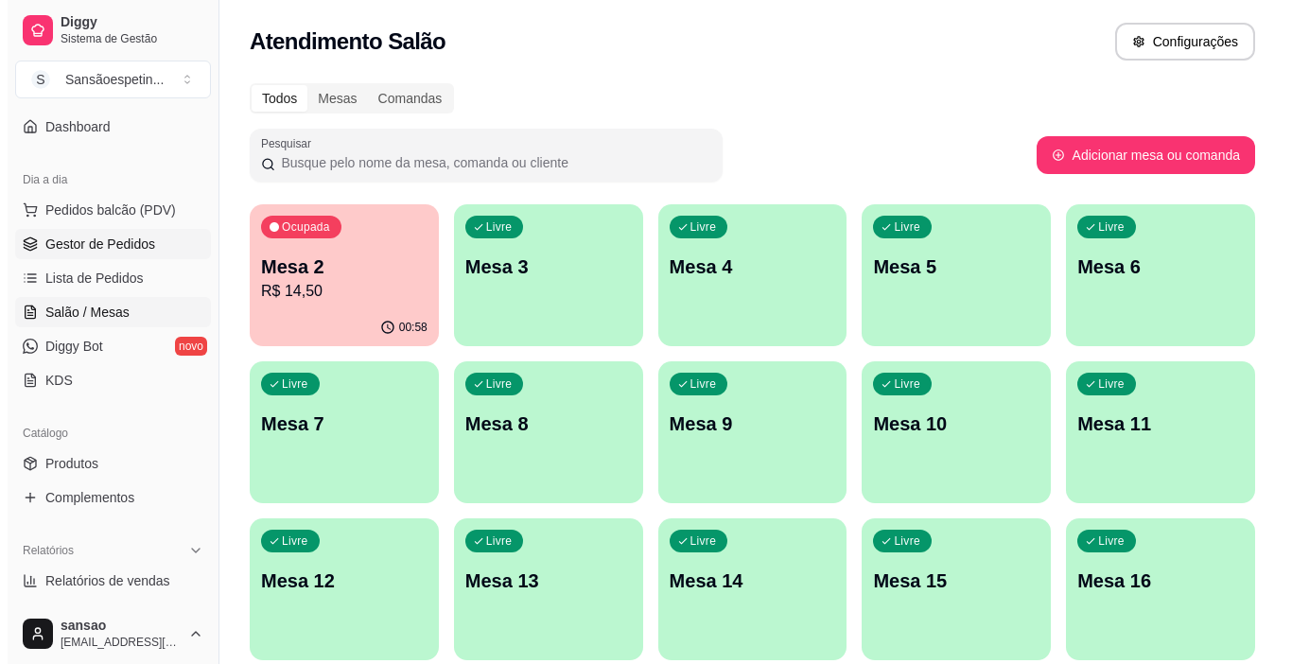
scroll to position [189, 0]
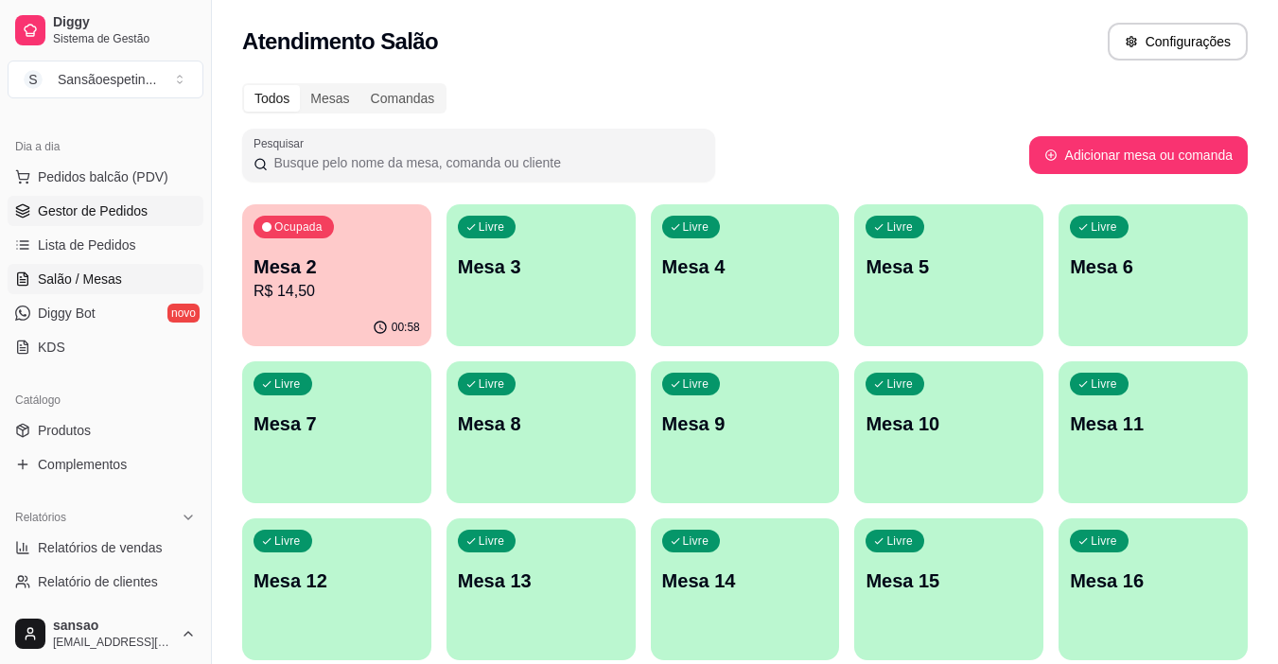
click at [117, 218] on span "Gestor de Pedidos" at bounding box center [93, 210] width 110 height 19
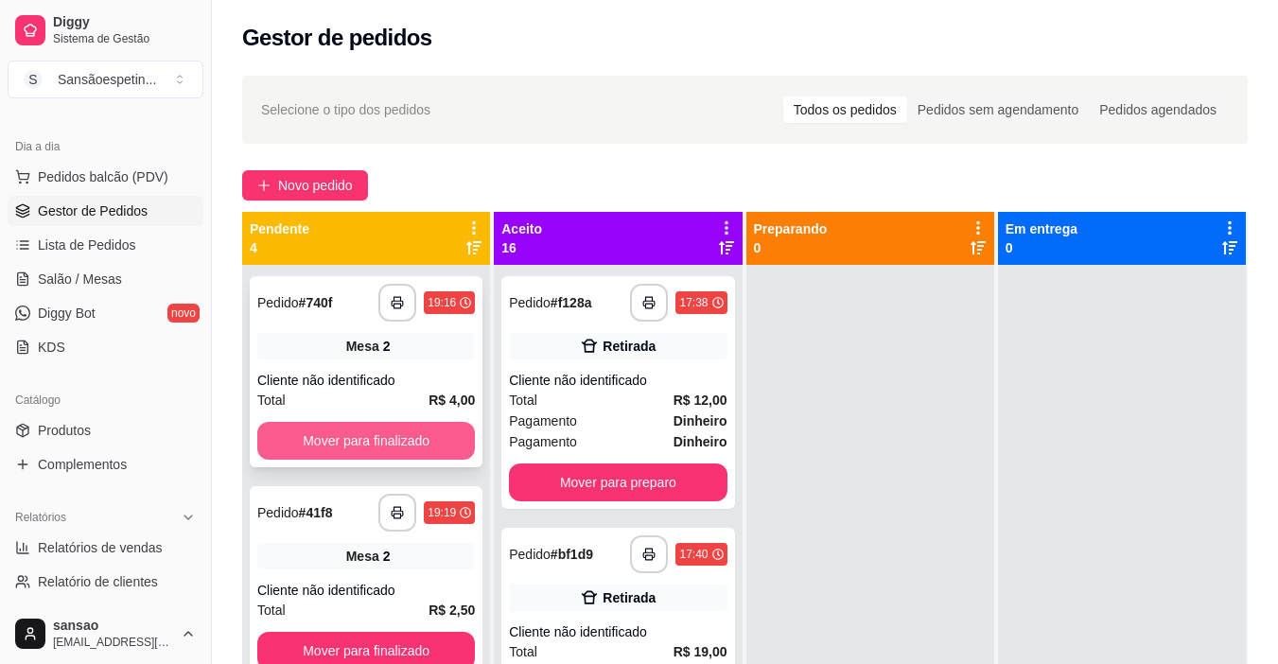
click at [397, 442] on button "Mover para finalizado" at bounding box center [366, 441] width 218 height 38
click at [396, 443] on button "Mover para finalizado" at bounding box center [365, 441] width 211 height 37
click at [395, 443] on button "Mover para finalizado" at bounding box center [365, 441] width 211 height 37
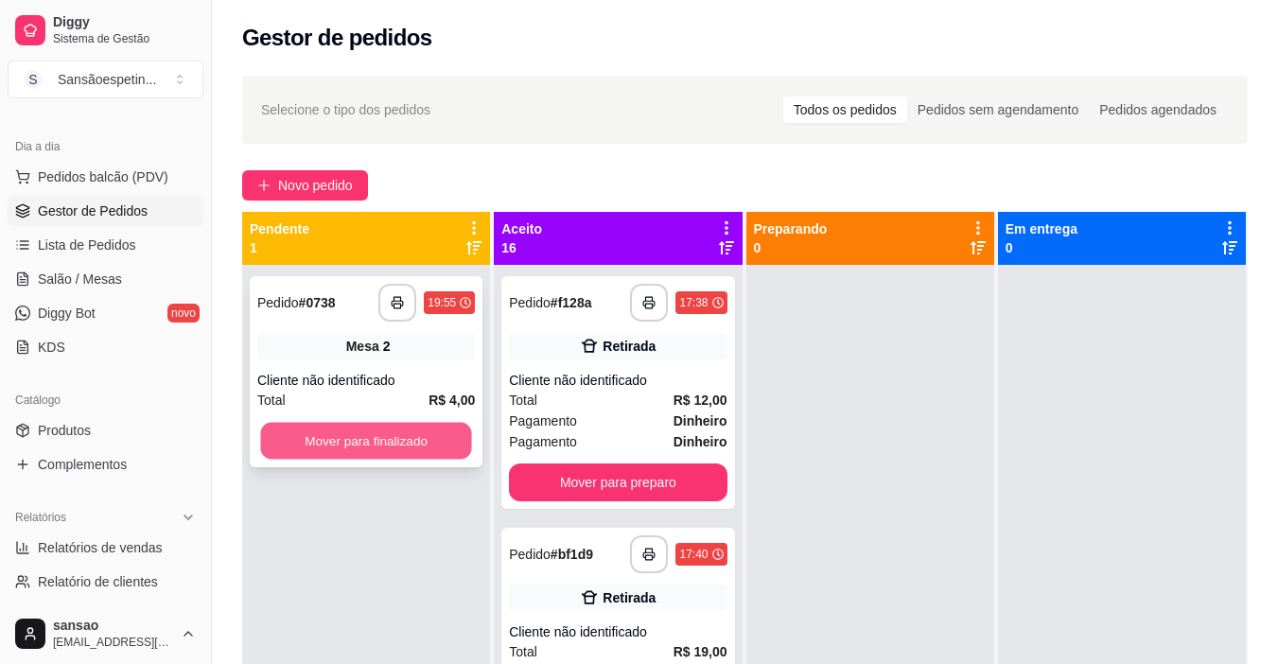
click at [393, 443] on button "Mover para finalizado" at bounding box center [365, 441] width 211 height 37
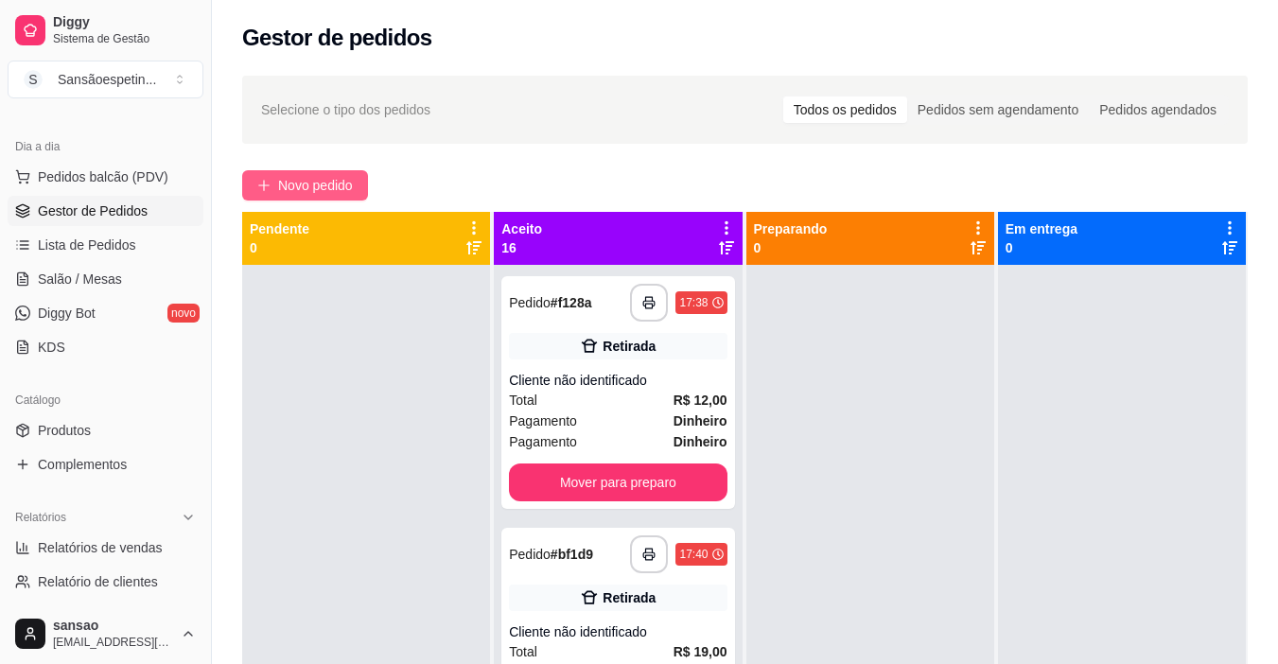
click at [311, 182] on span "Novo pedido" at bounding box center [315, 185] width 75 height 21
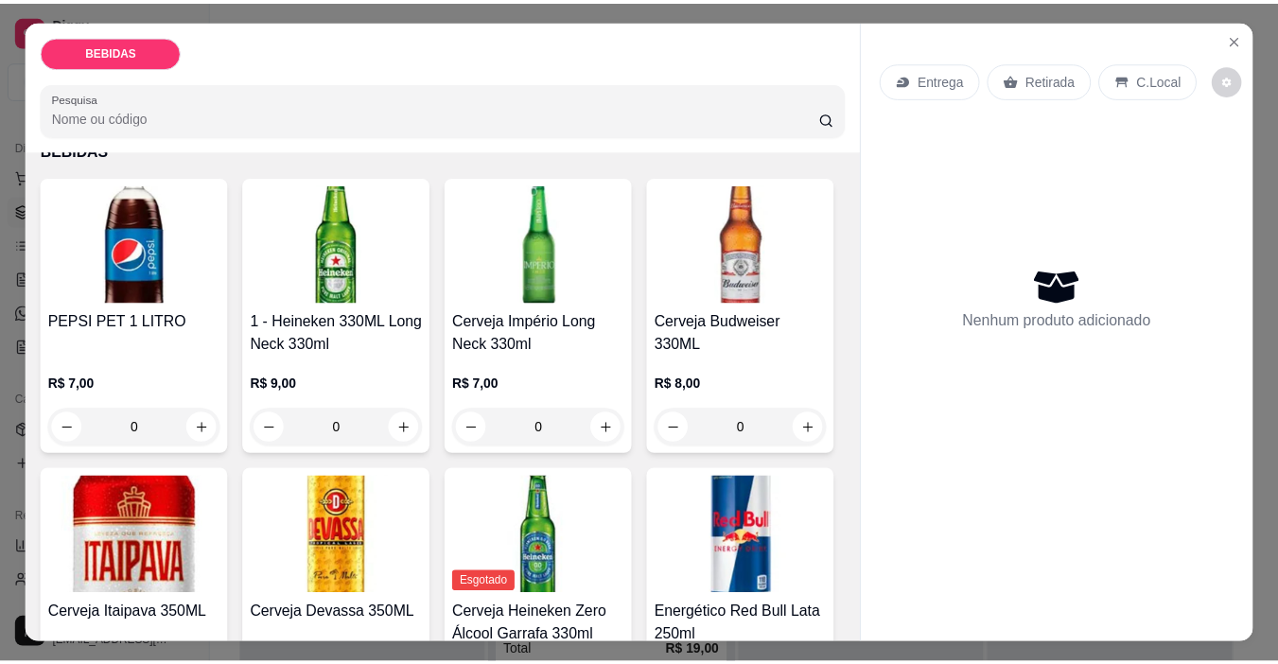
scroll to position [95, 0]
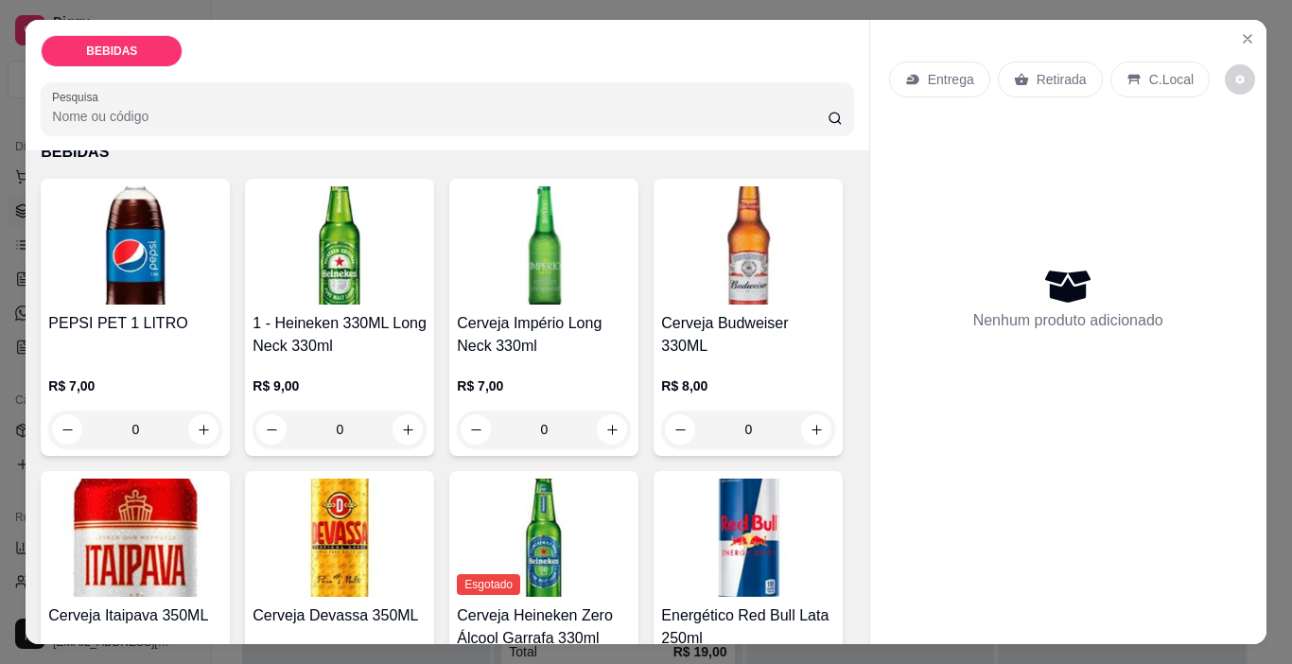
click at [139, 218] on img at bounding box center [135, 245] width 174 height 118
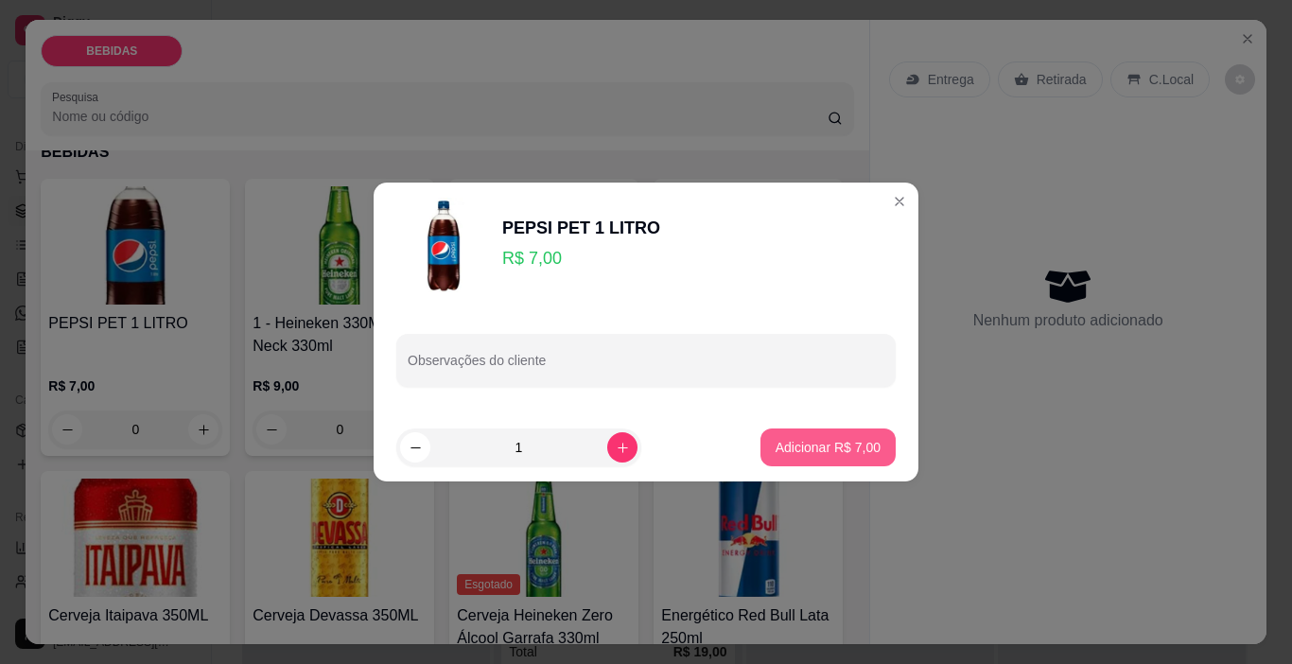
click at [841, 456] on p "Adicionar R$ 7,00" at bounding box center [828, 447] width 105 height 19
type input "1"
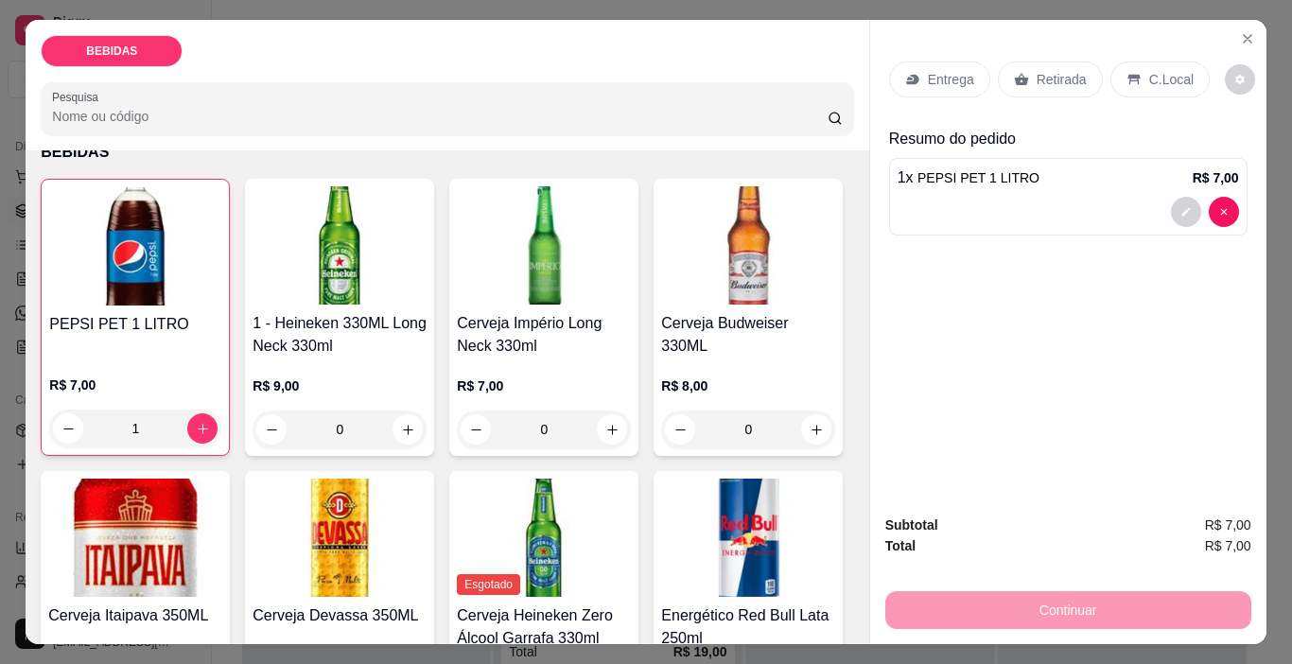
click at [1039, 61] on div "Retirada" at bounding box center [1050, 79] width 105 height 36
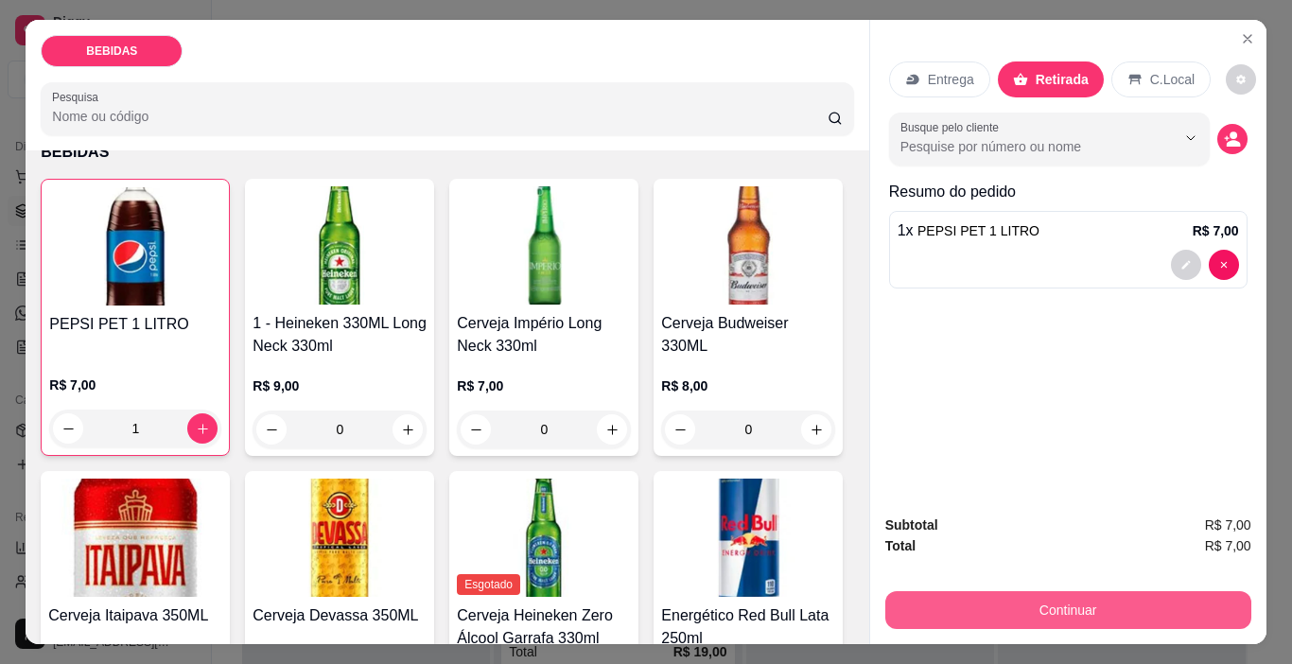
click at [1061, 610] on button "Continuar" at bounding box center [1068, 610] width 366 height 38
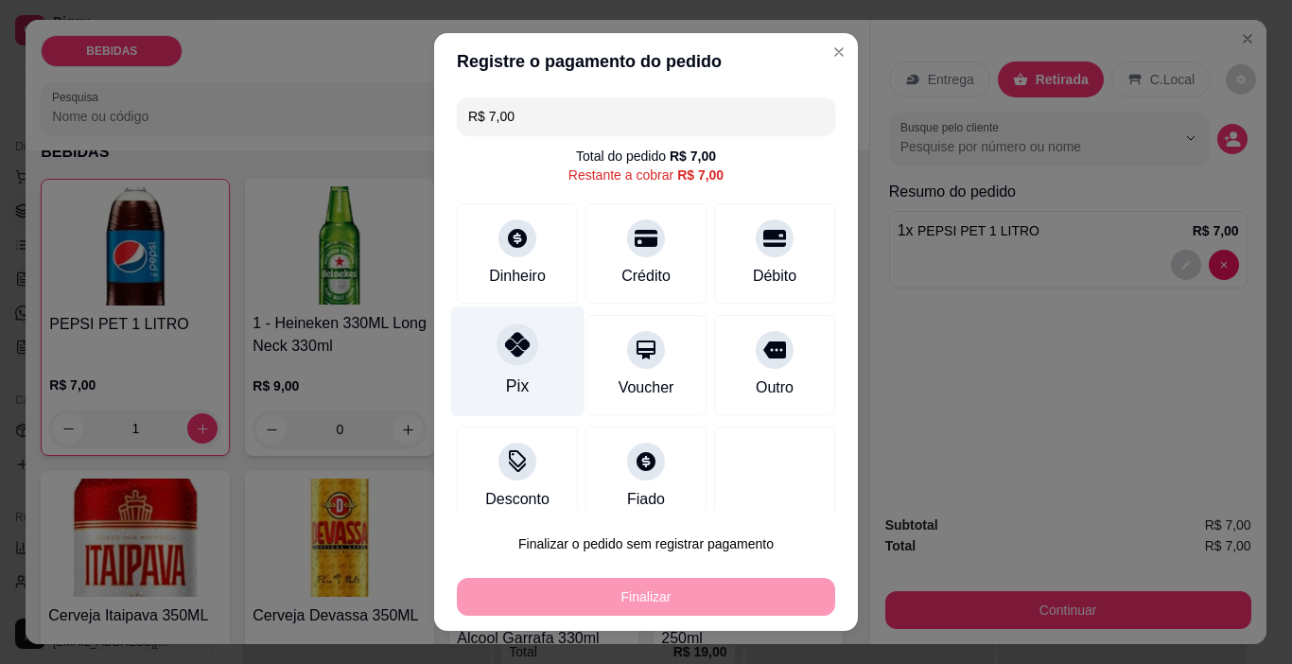
click at [508, 357] on icon at bounding box center [517, 344] width 25 height 25
type input "R$ 0,00"
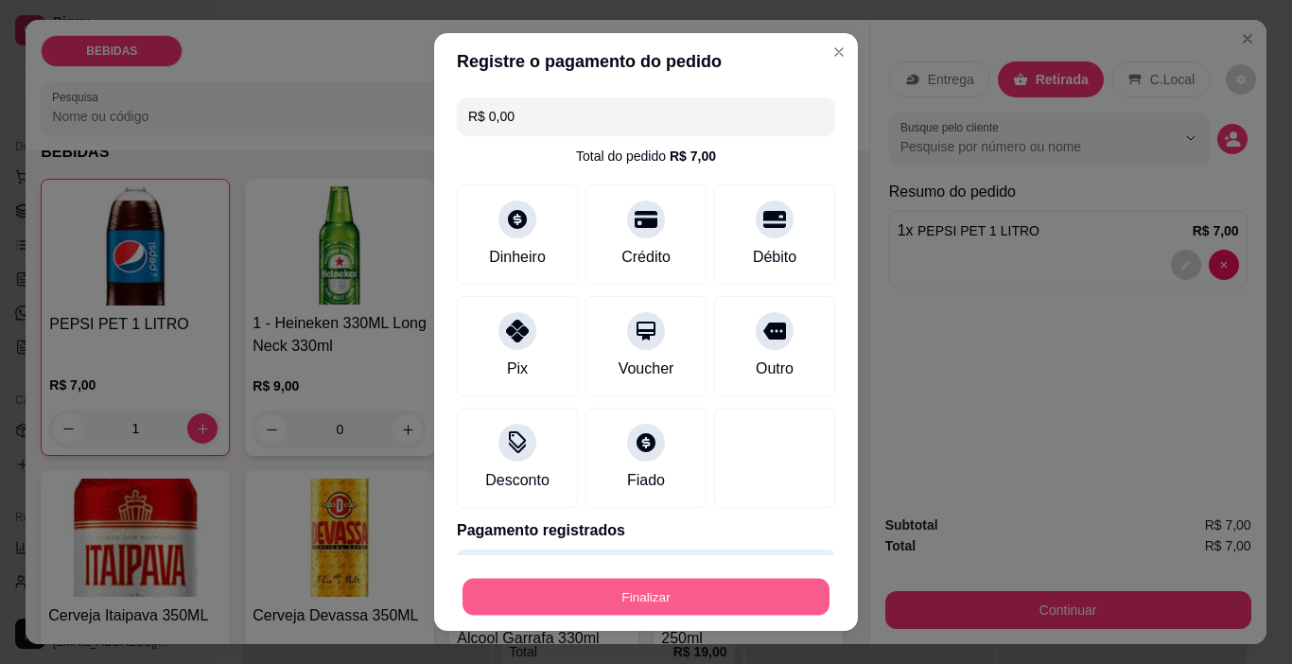
click at [729, 606] on button "Finalizar" at bounding box center [646, 597] width 367 height 37
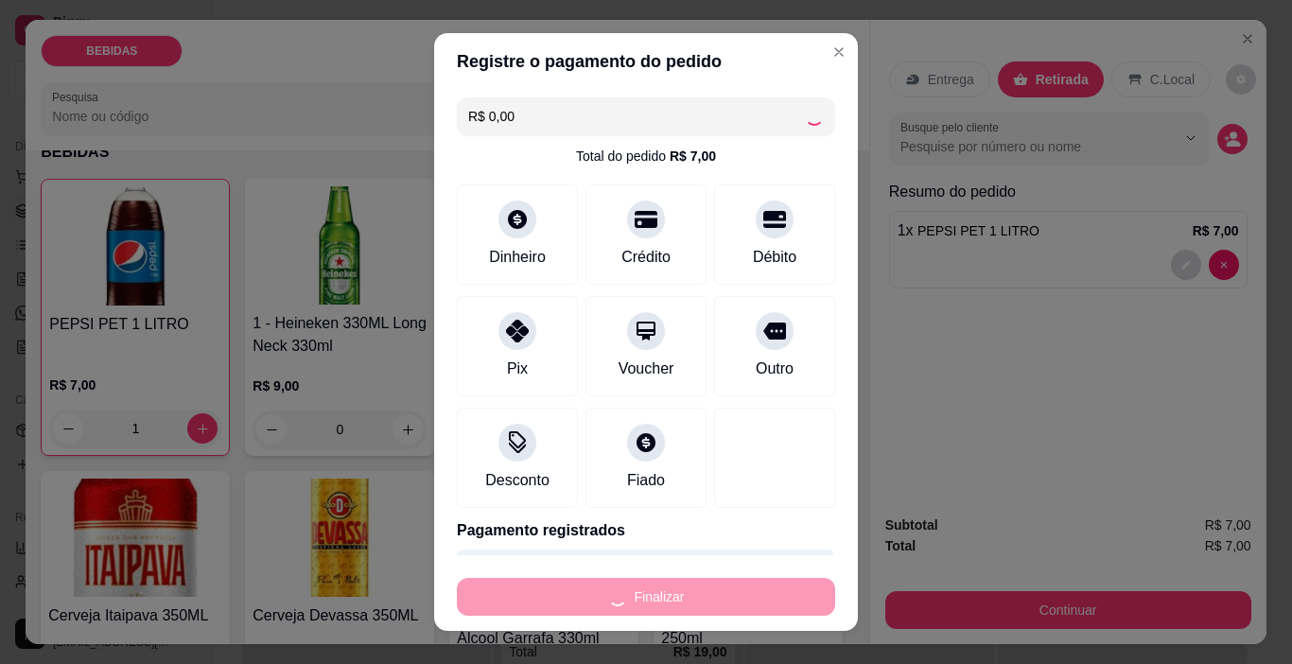
type input "0"
type input "-R$ 7,00"
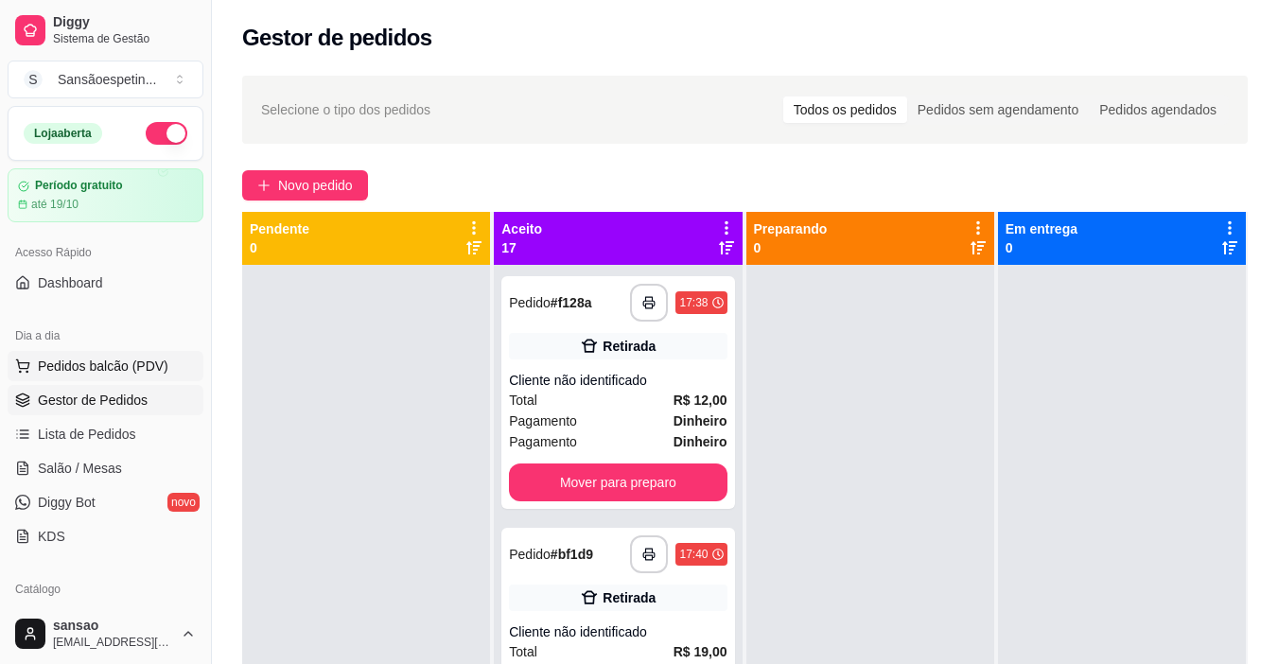
click at [118, 375] on button "Pedidos balcão (PDV)" at bounding box center [106, 366] width 196 height 30
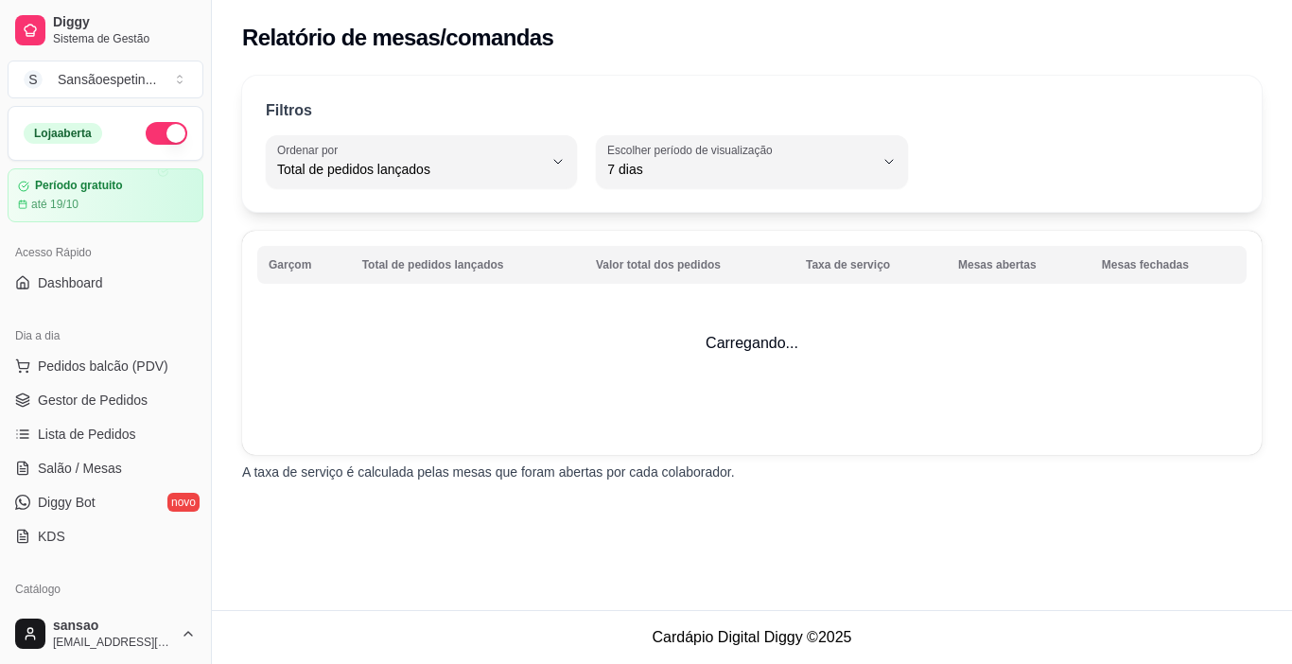
select select "TOTAL_OF_ORDERS"
select select "7"
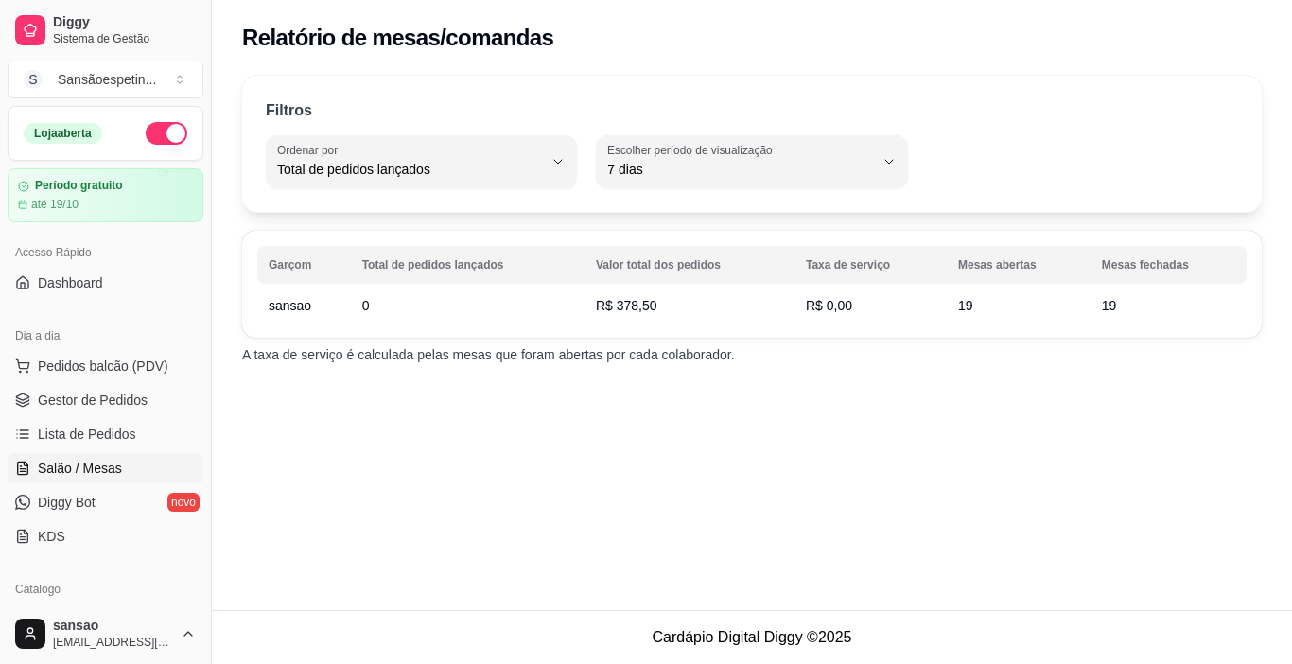
click at [91, 475] on span "Salão / Mesas" at bounding box center [80, 468] width 84 height 19
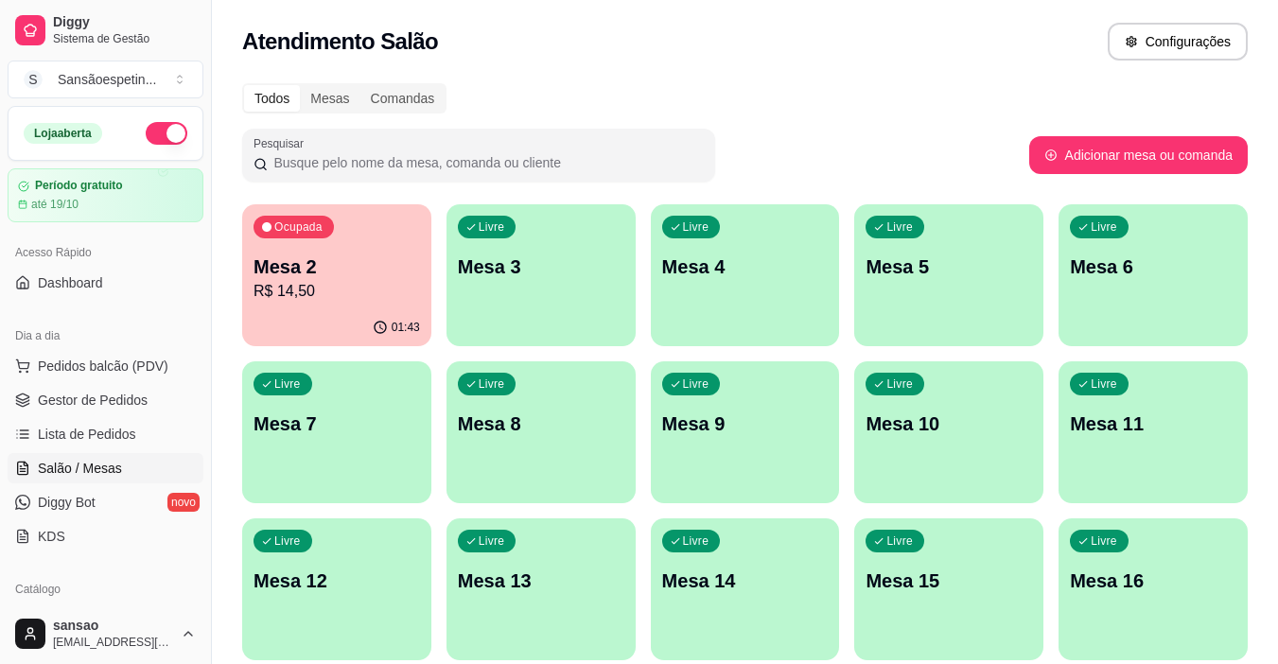
click at [372, 284] on p "R$ 14,50" at bounding box center [336, 291] width 166 height 23
click at [341, 297] on p "R$ 14,50" at bounding box center [337, 291] width 162 height 22
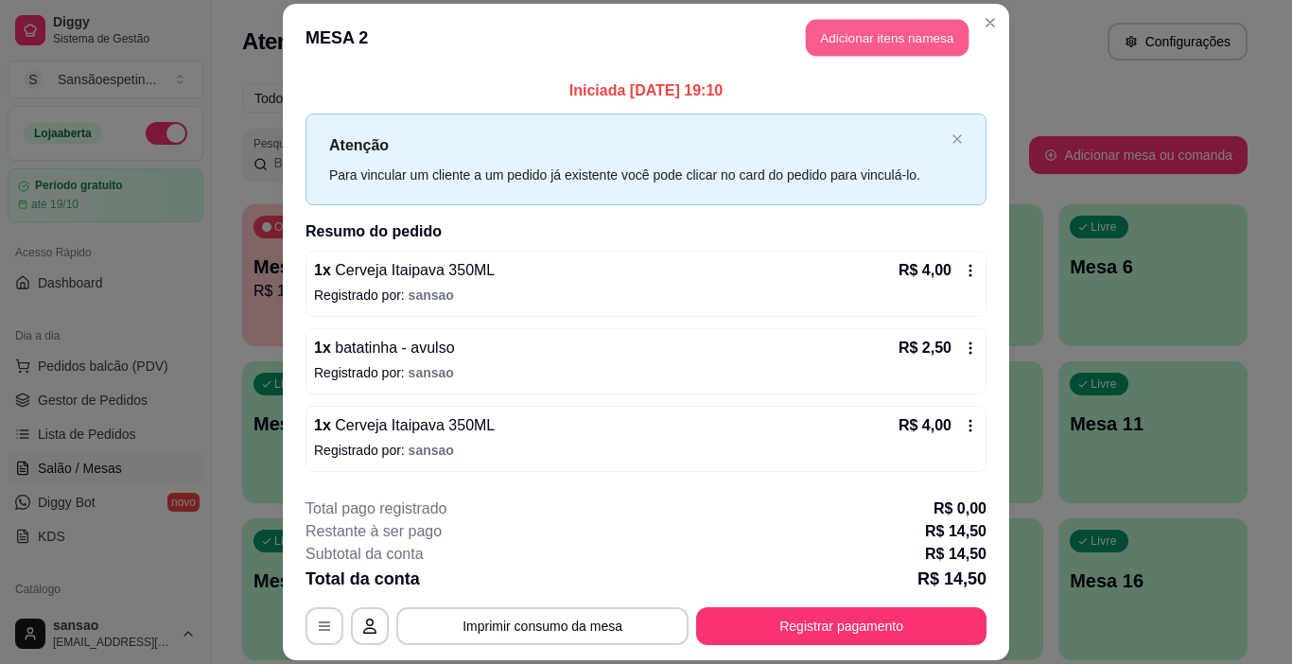
click at [941, 46] on button "Adicionar itens na mesa" at bounding box center [887, 37] width 163 height 37
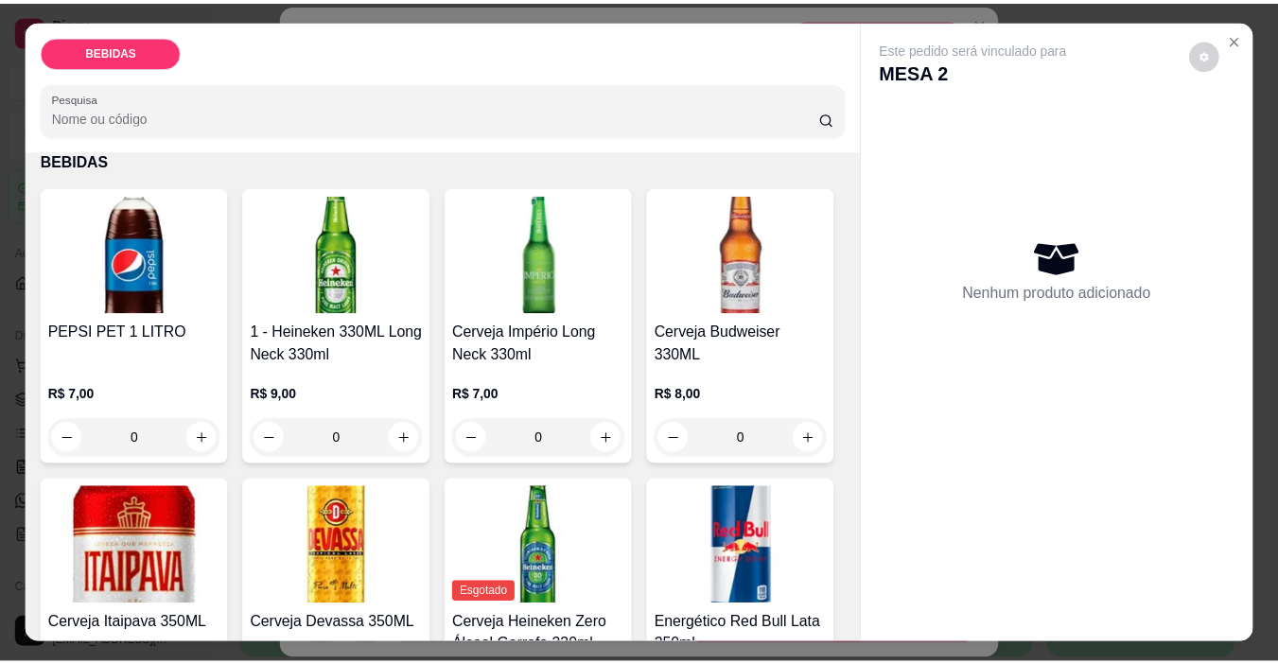
scroll to position [189, 0]
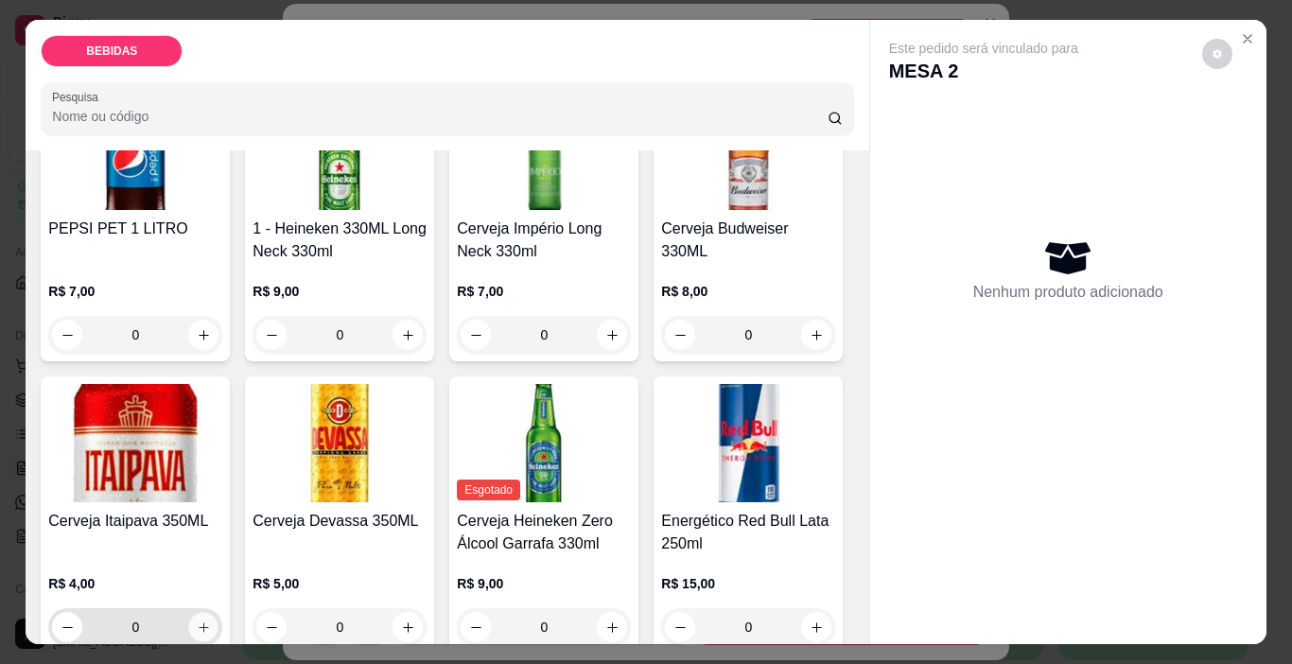
click at [218, 613] on button "increase-product-quantity" at bounding box center [203, 627] width 29 height 29
type input "1"
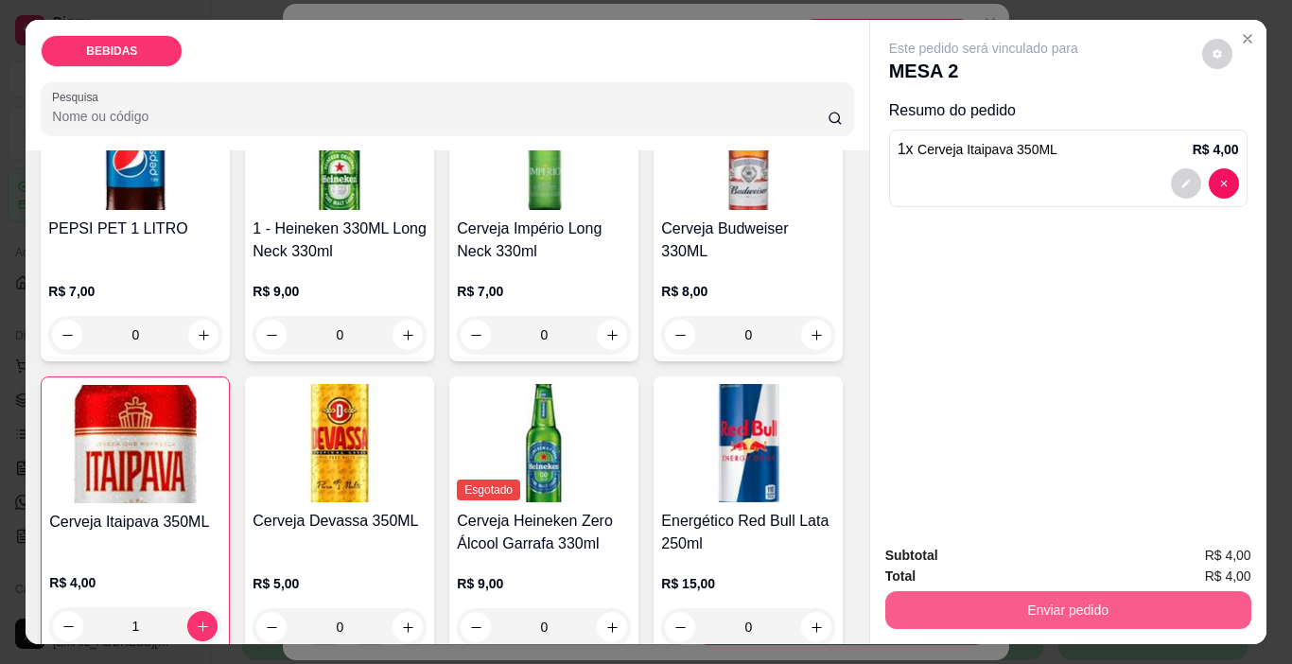
click at [995, 607] on button "Enviar pedido" at bounding box center [1068, 610] width 366 height 38
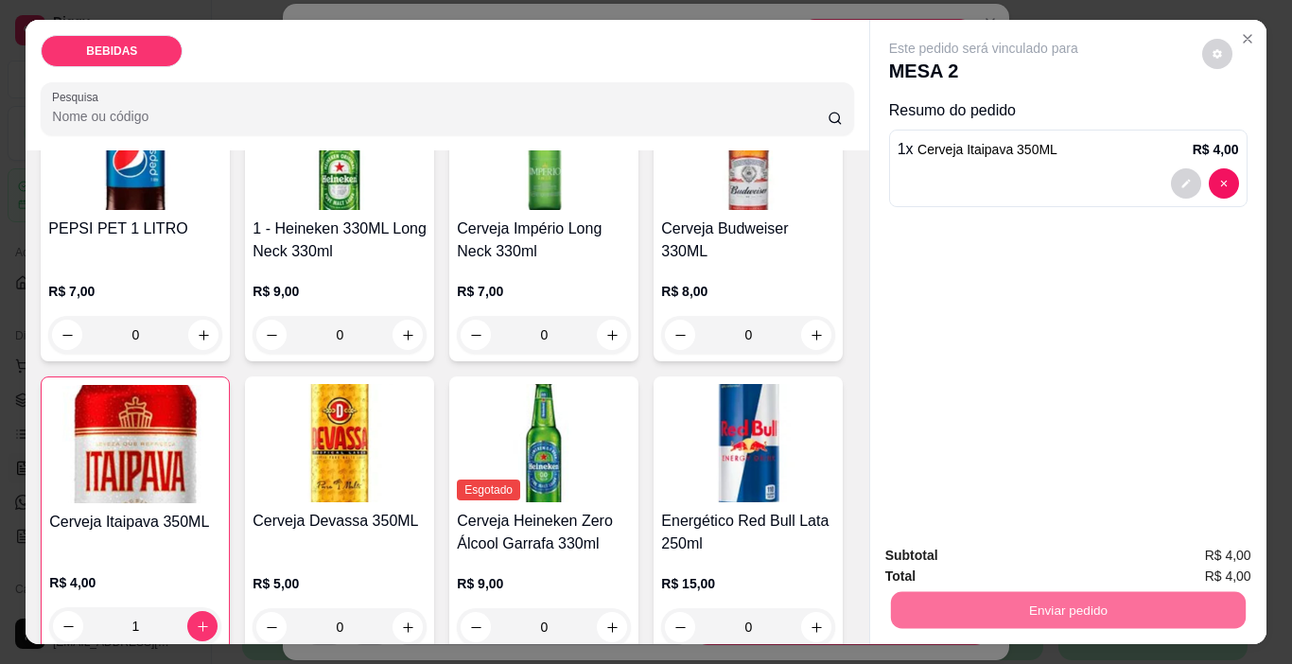
click at [1197, 554] on button "Enviar pedido" at bounding box center [1201, 556] width 107 height 36
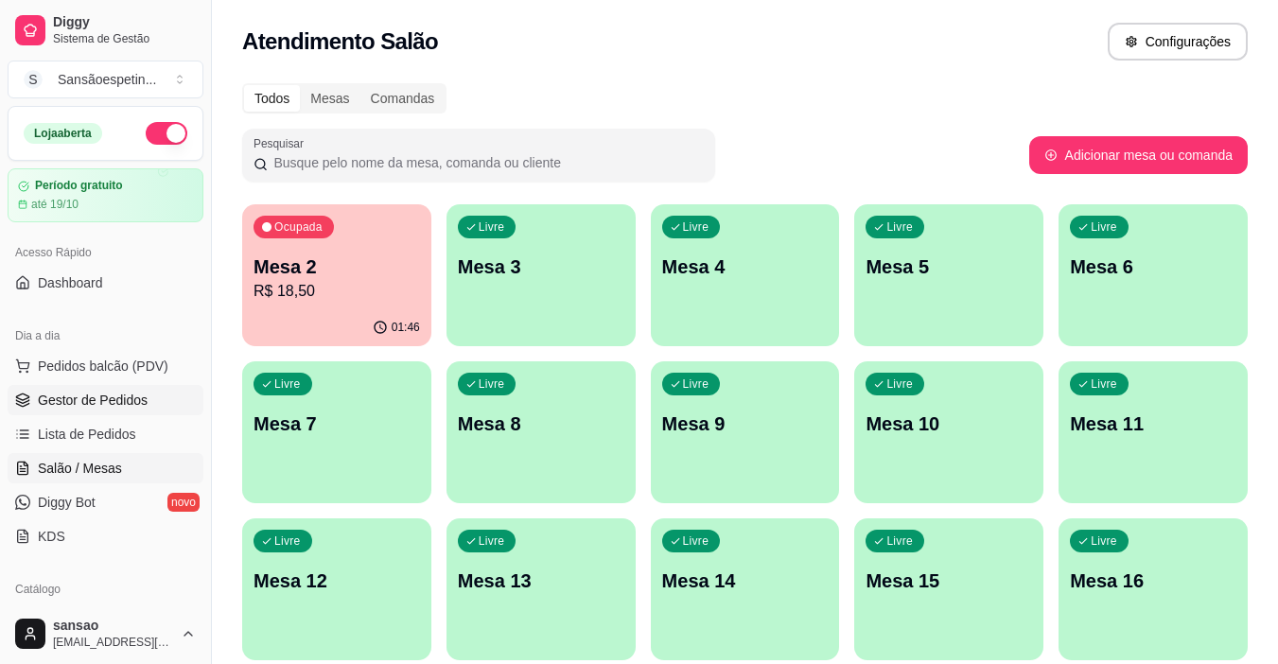
click at [95, 398] on span "Gestor de Pedidos" at bounding box center [93, 400] width 110 height 19
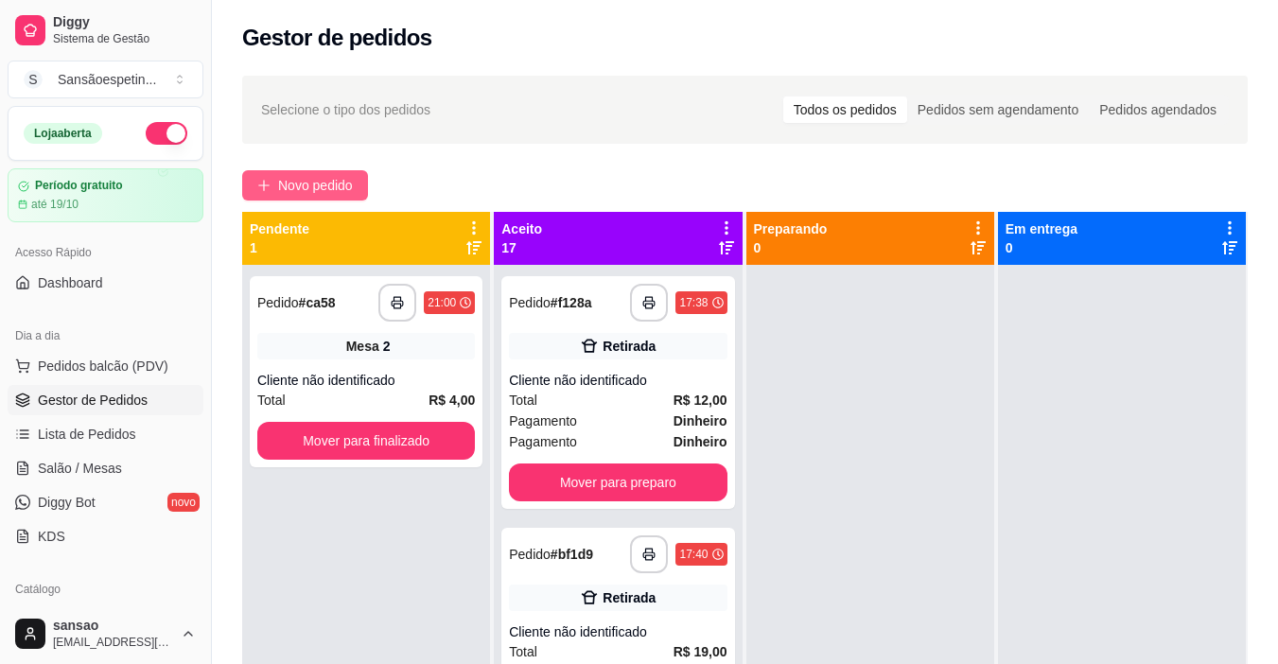
click at [333, 174] on button "Novo pedido" at bounding box center [305, 185] width 126 height 30
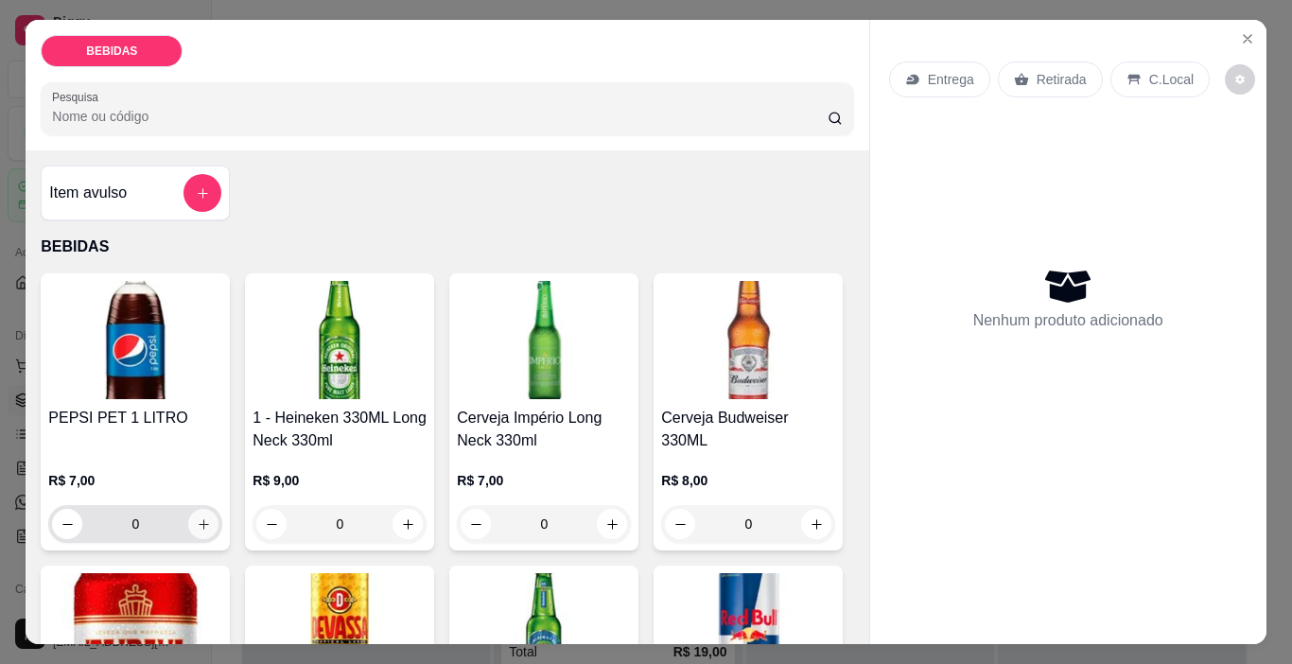
click at [201, 517] on icon "increase-product-quantity" at bounding box center [204, 524] width 14 height 14
type input "1"
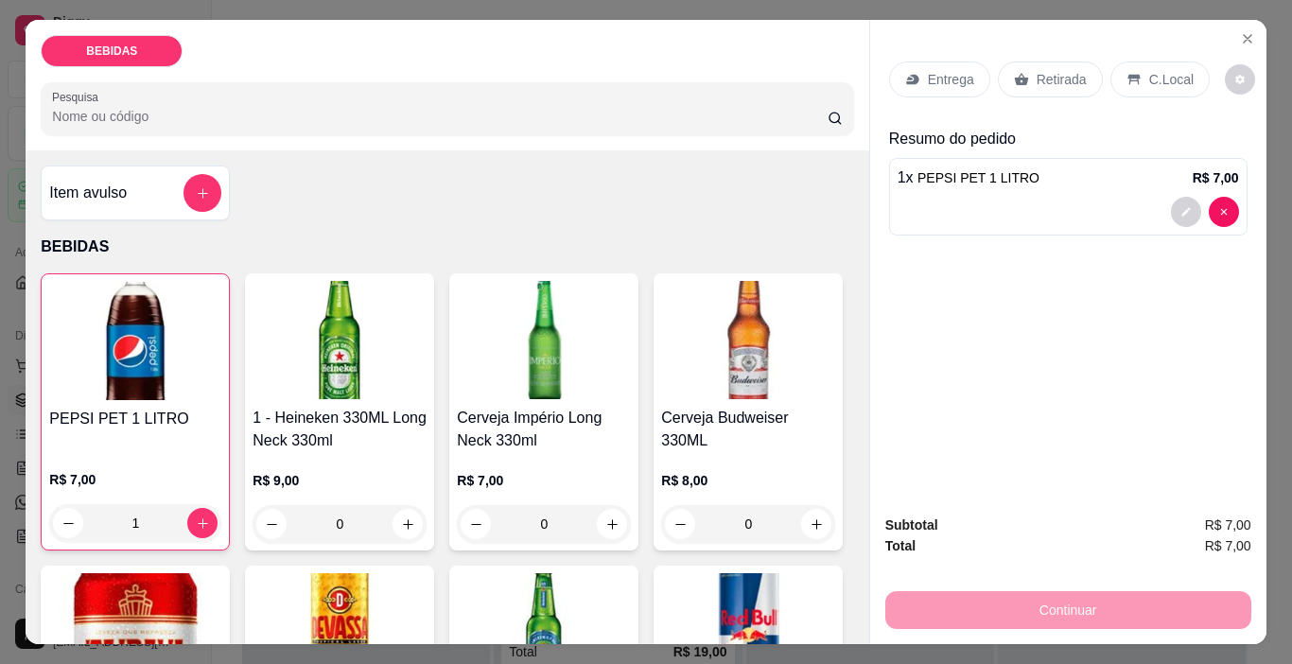
click at [1056, 80] on p "Retirada" at bounding box center [1062, 79] width 50 height 19
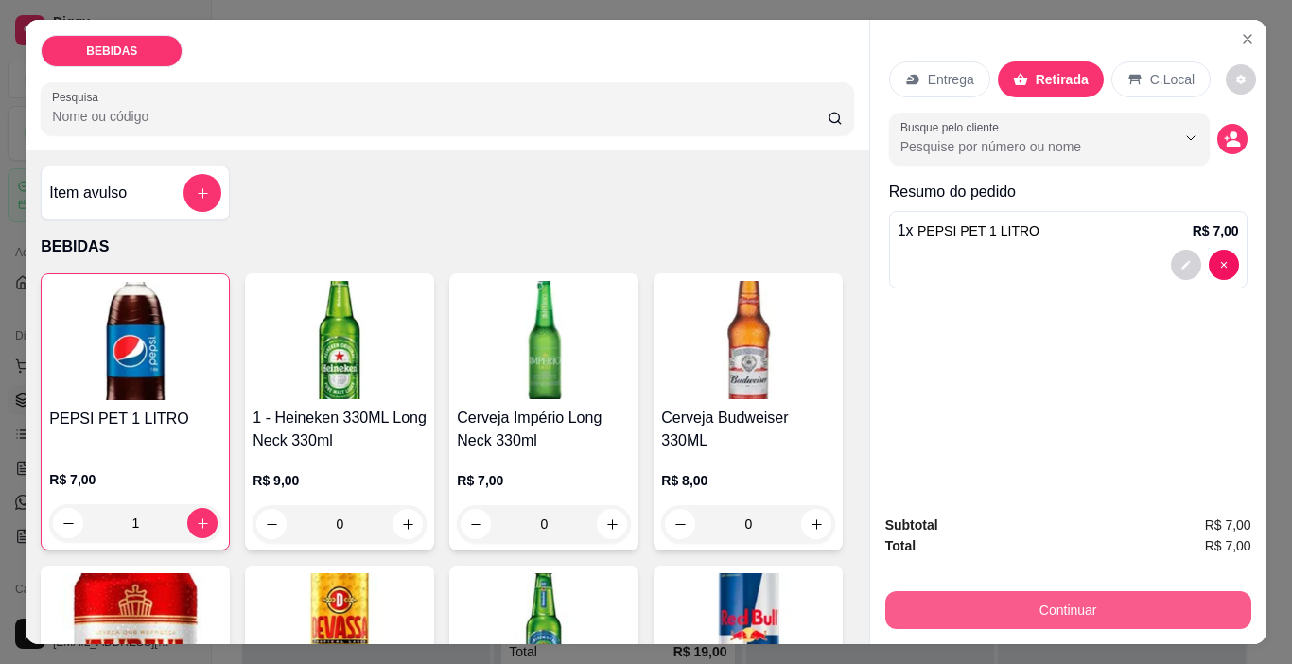
click at [1084, 611] on button "Continuar" at bounding box center [1068, 610] width 366 height 38
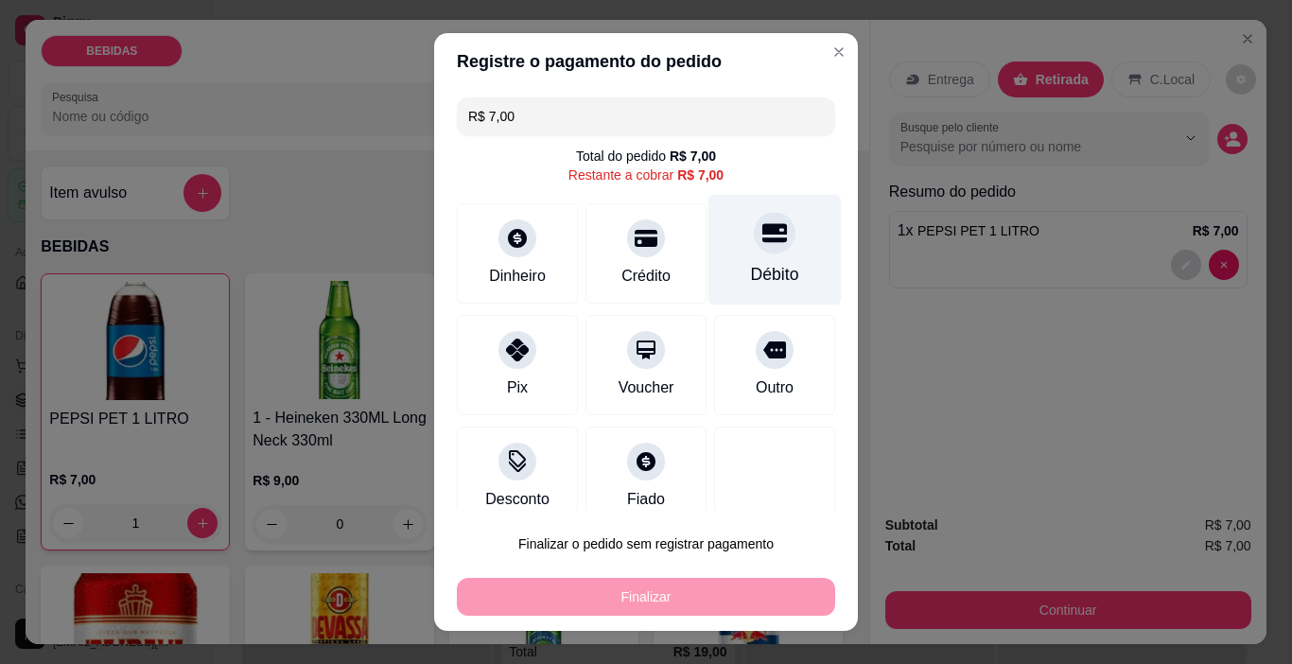
click at [761, 264] on div "Débito" at bounding box center [775, 274] width 48 height 25
type input "R$ 0,00"
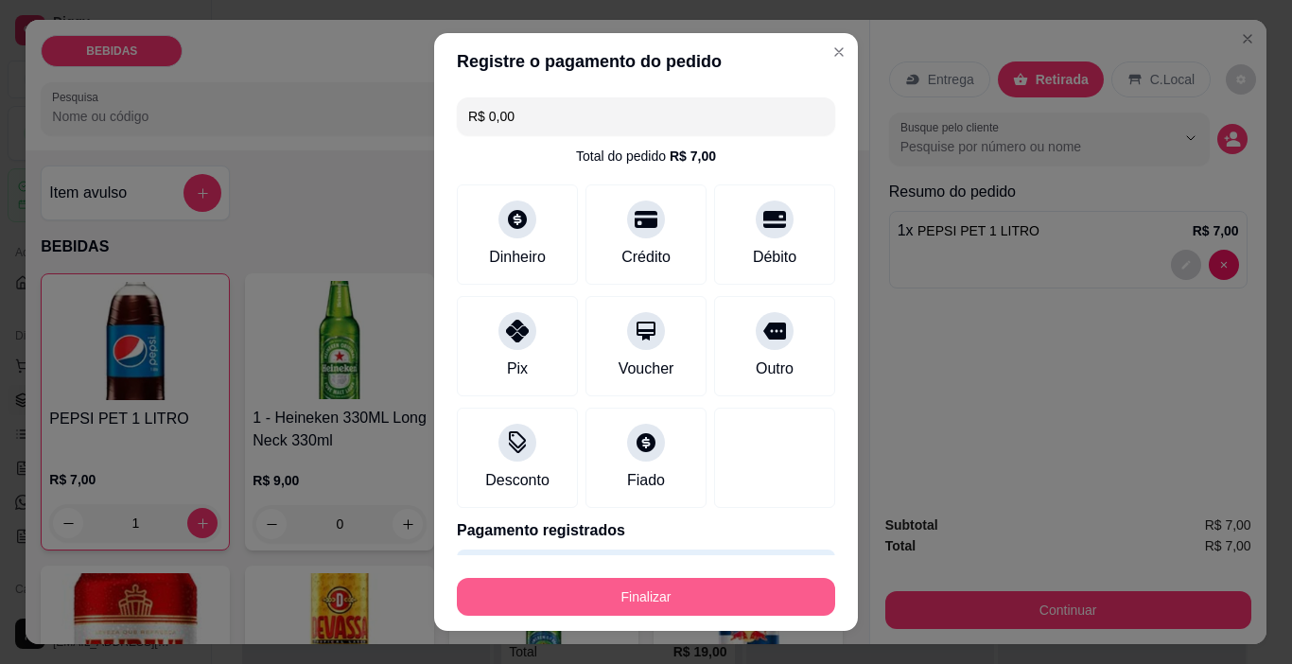
click at [698, 611] on button "Finalizar" at bounding box center [646, 597] width 378 height 38
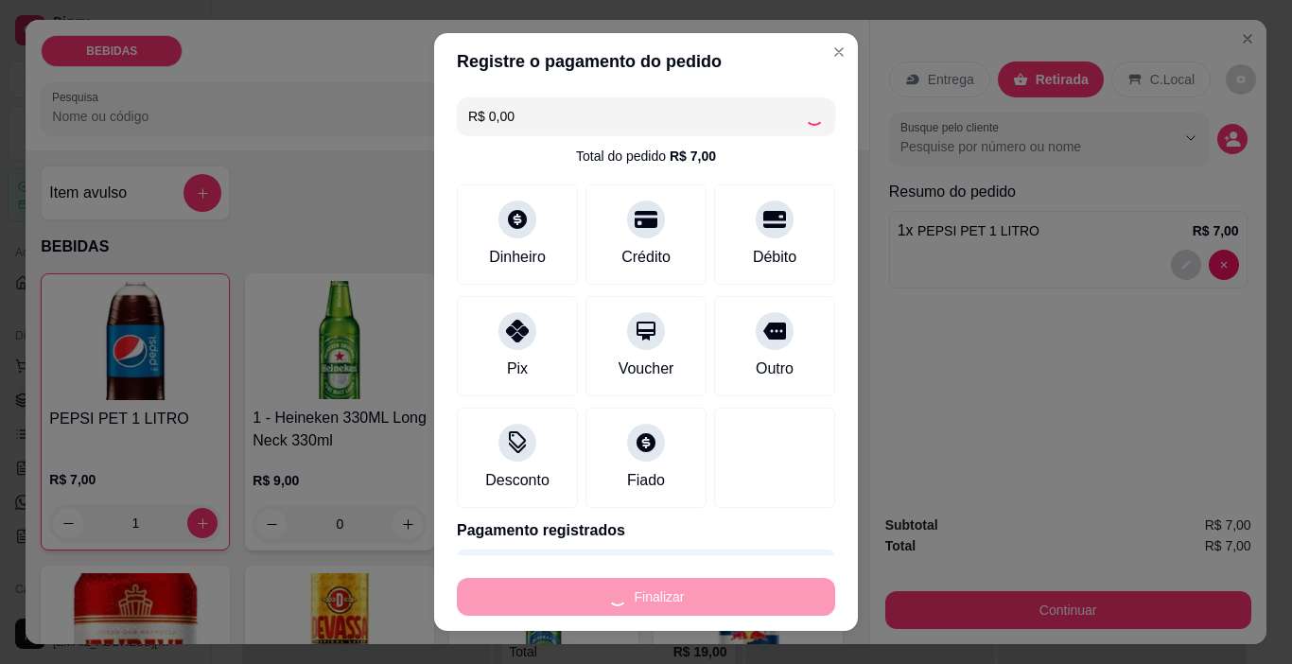
type input "0"
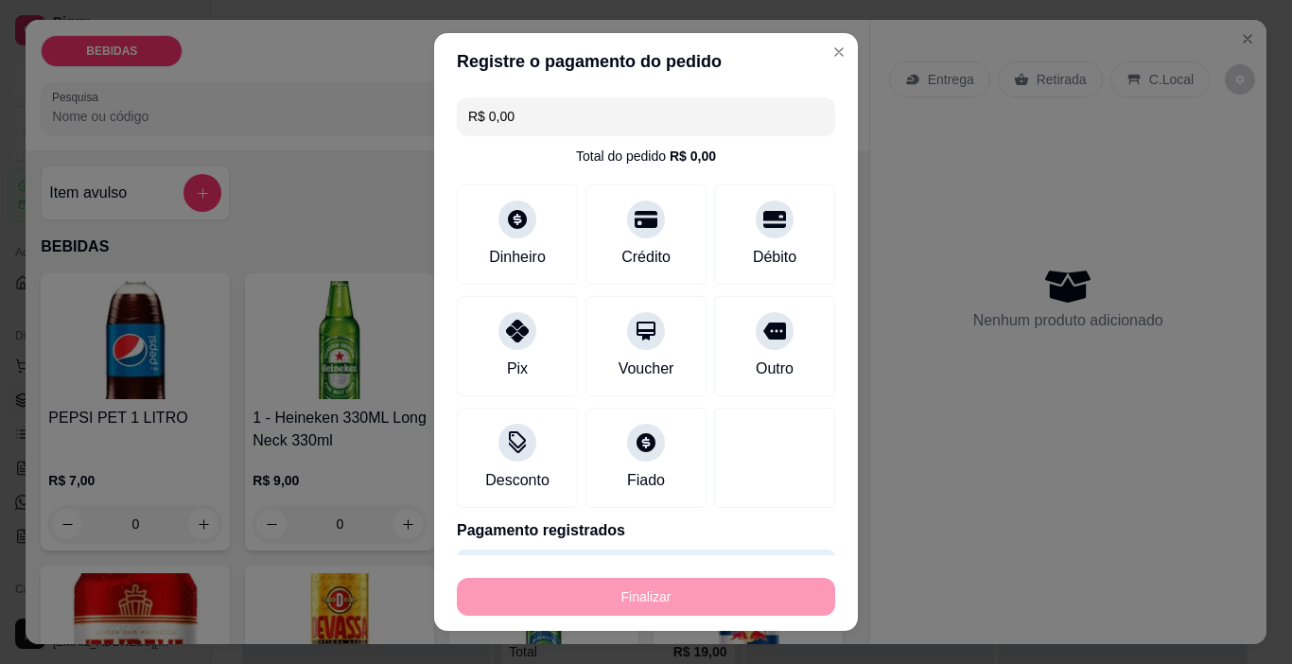
type input "-R$ 7,00"
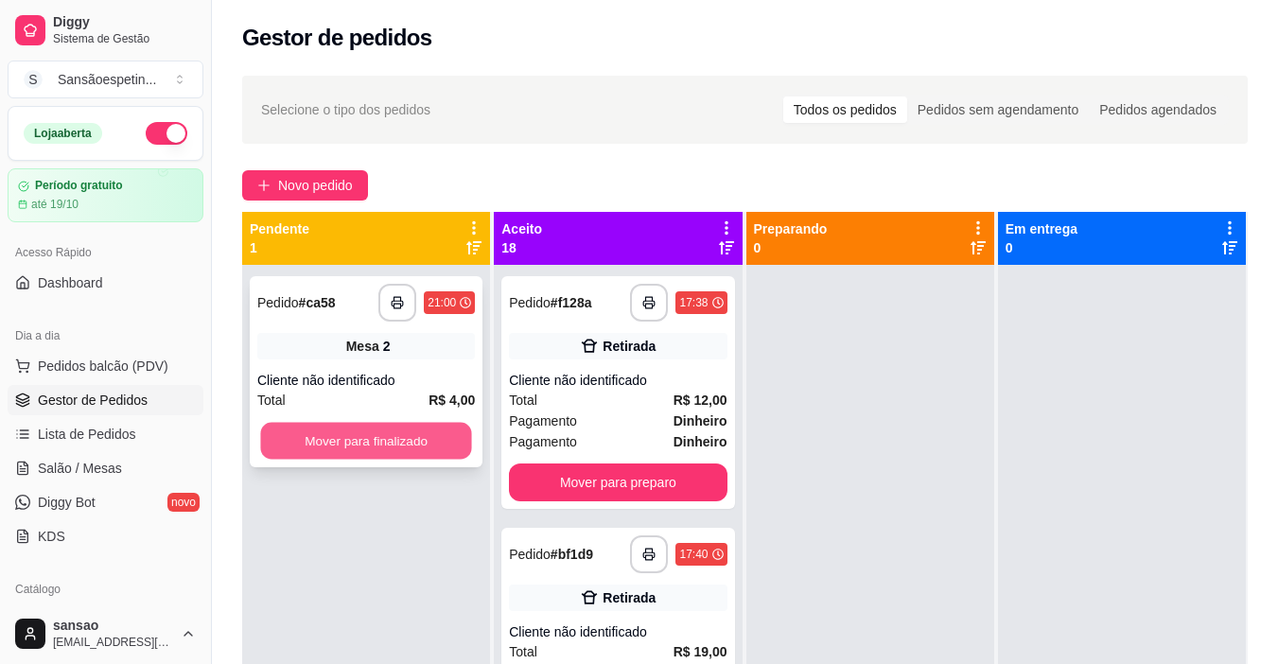
click at [406, 447] on button "Mover para finalizado" at bounding box center [365, 441] width 211 height 37
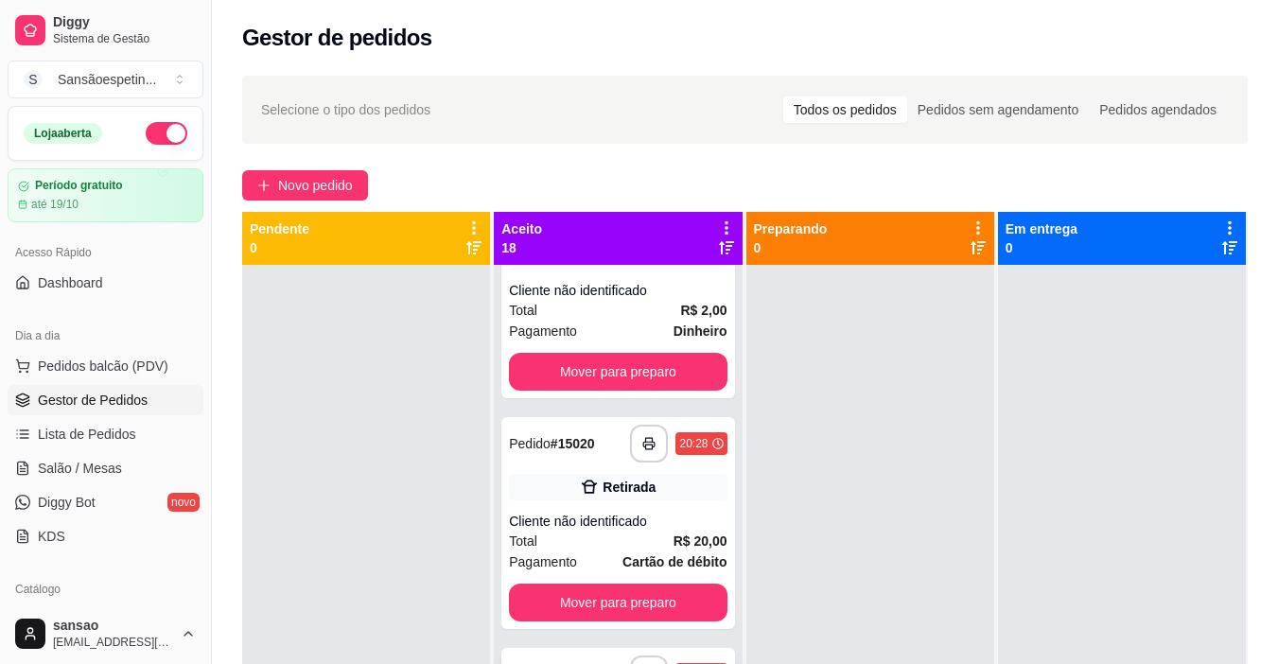
scroll to position [3362, 0]
click at [96, 459] on span "Salão / Mesas" at bounding box center [80, 468] width 84 height 19
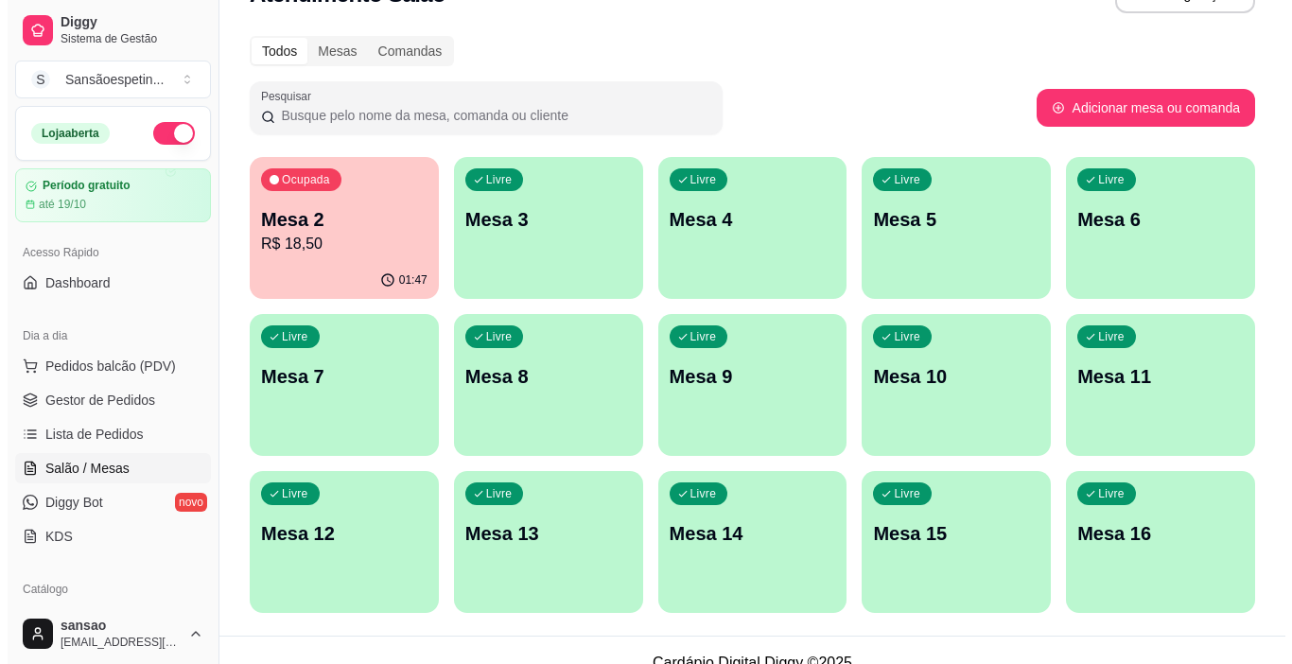
scroll to position [73, 0]
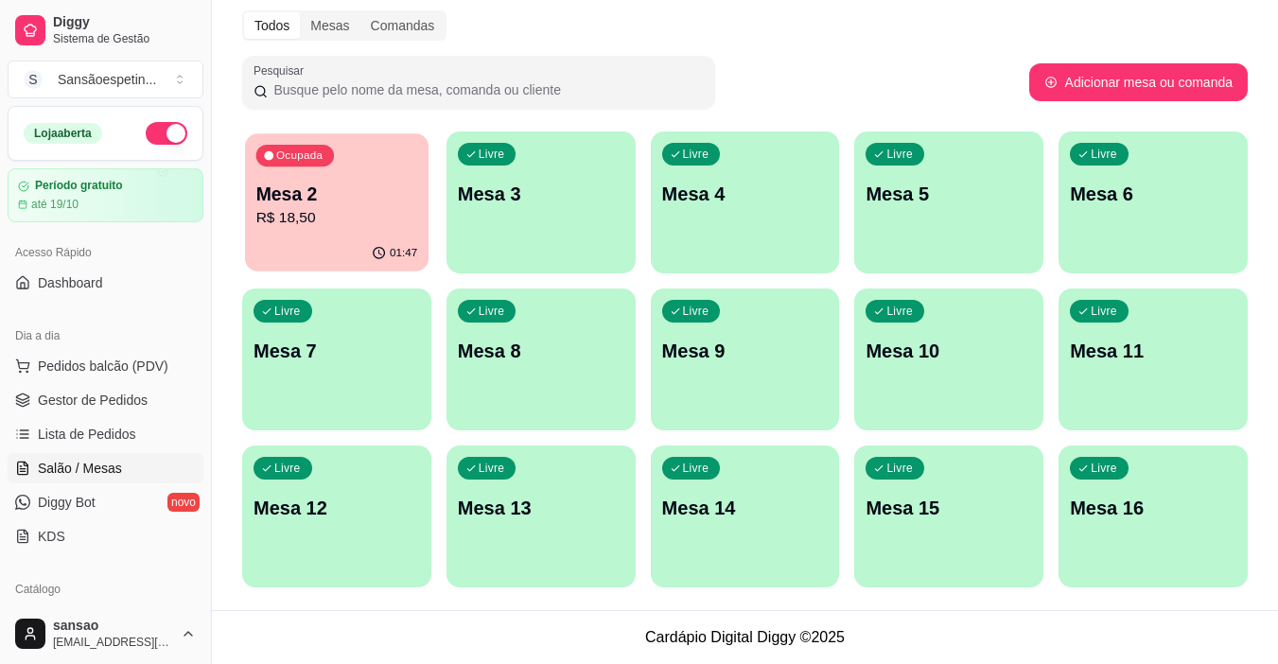
click at [331, 227] on p "R$ 18,50" at bounding box center [337, 218] width 162 height 22
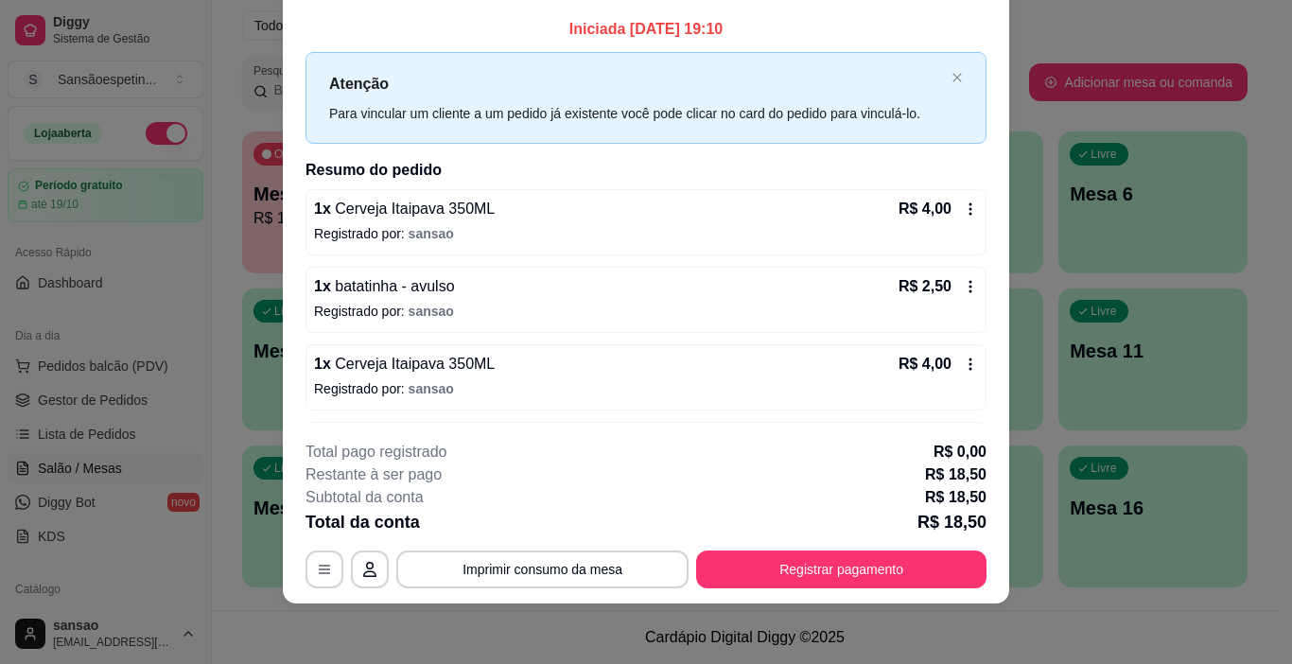
scroll to position [0, 0]
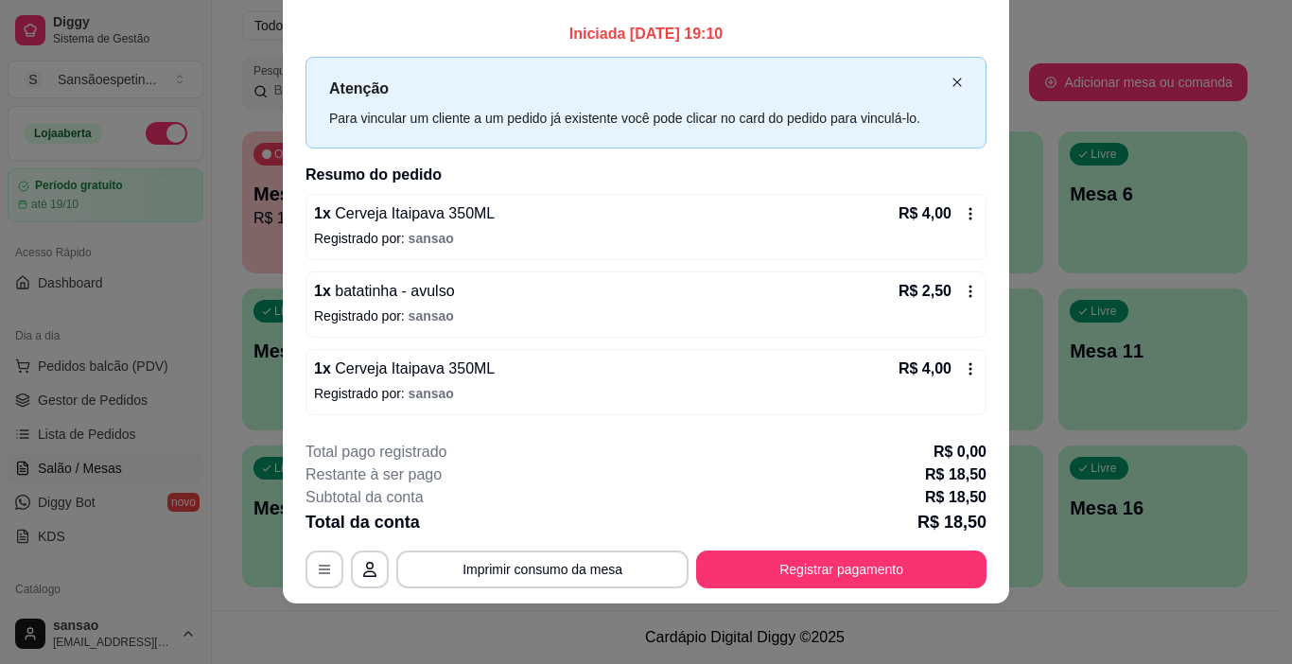
click at [952, 82] on icon "close" at bounding box center [957, 82] width 11 height 11
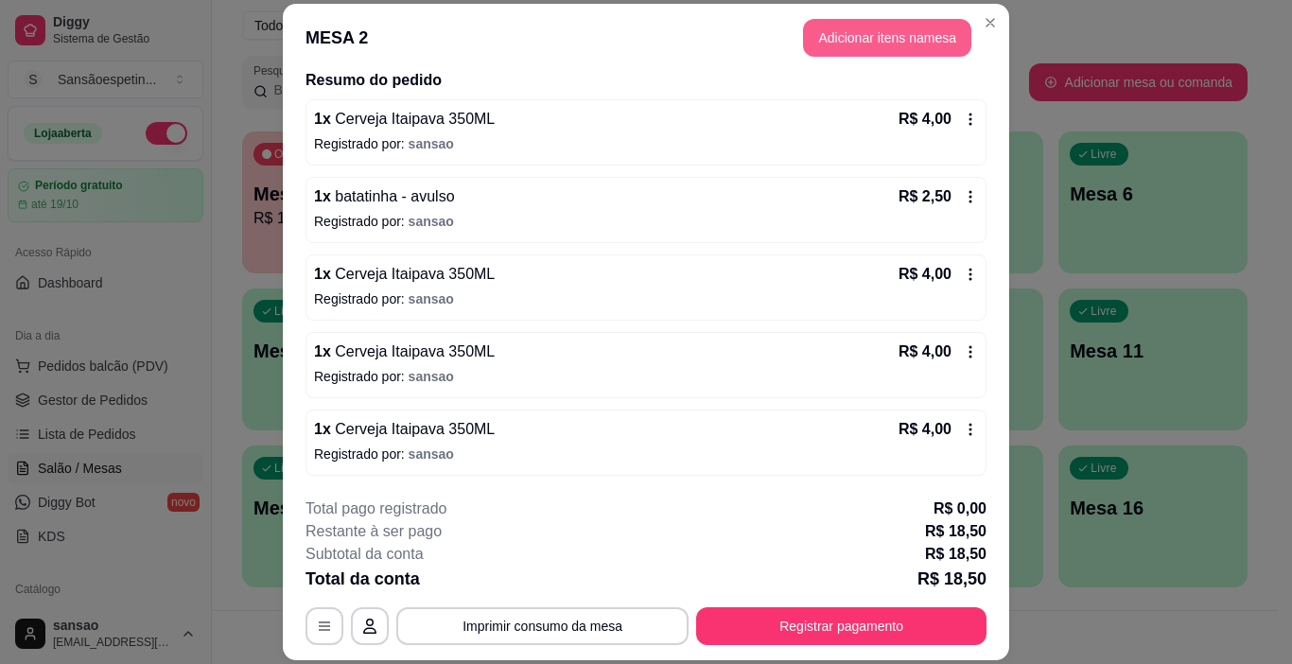
click at [884, 27] on button "Adicionar itens na mesa" at bounding box center [887, 38] width 168 height 38
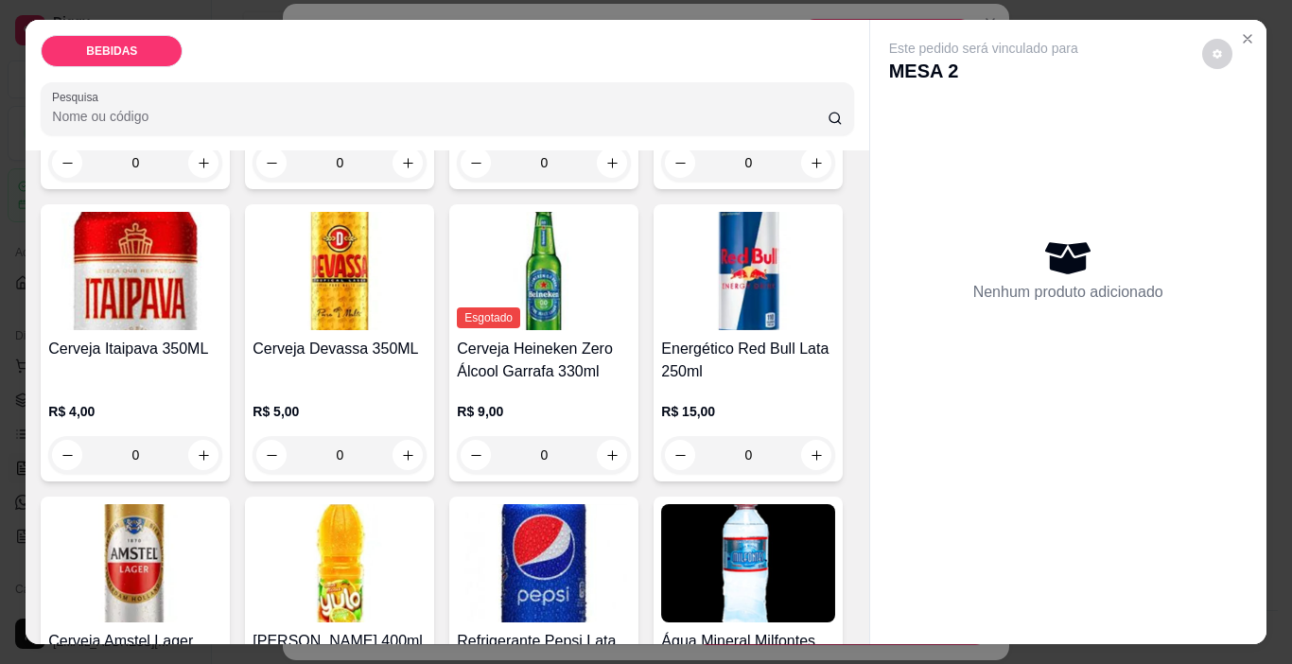
scroll to position [378, 0]
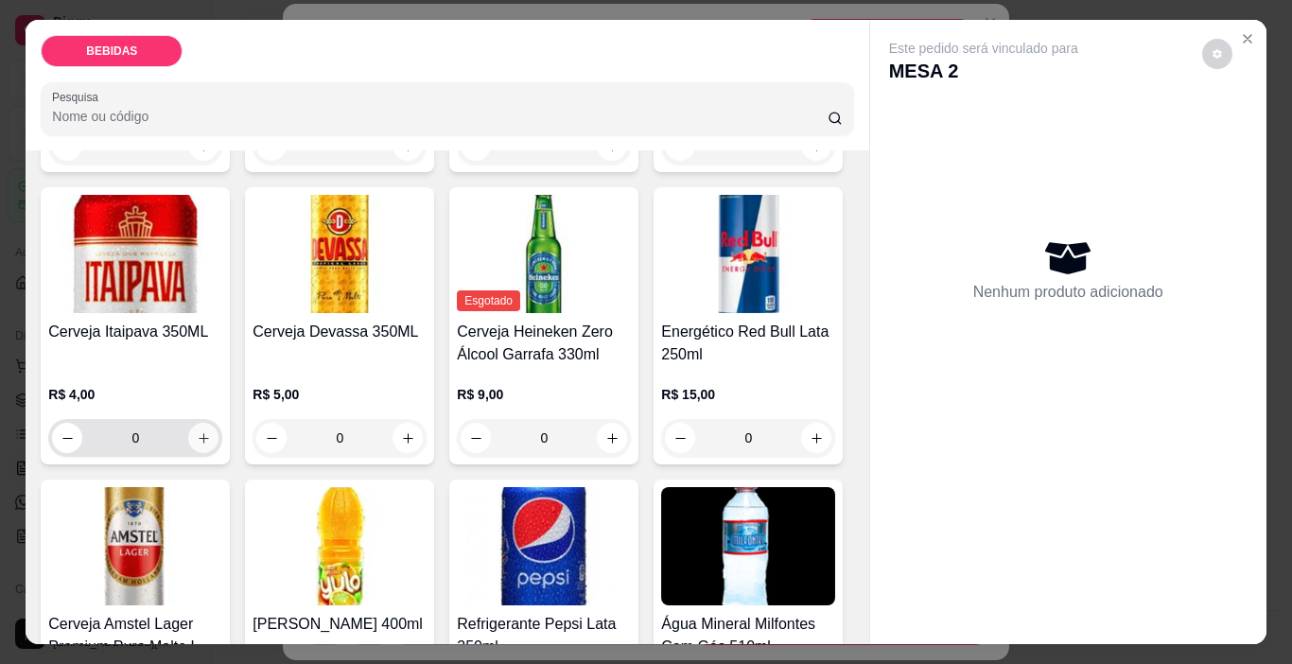
click at [218, 423] on button "increase-product-quantity" at bounding box center [203, 438] width 30 height 30
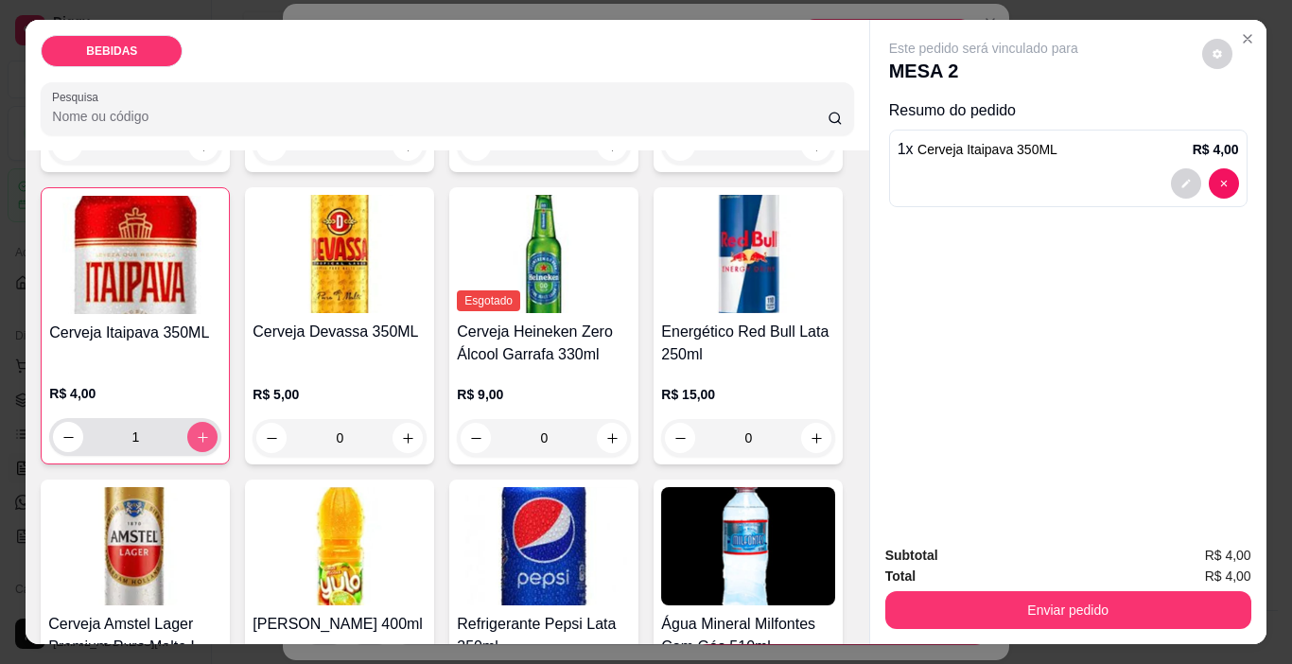
click at [218, 422] on button "increase-product-quantity" at bounding box center [202, 437] width 30 height 30
type input "2"
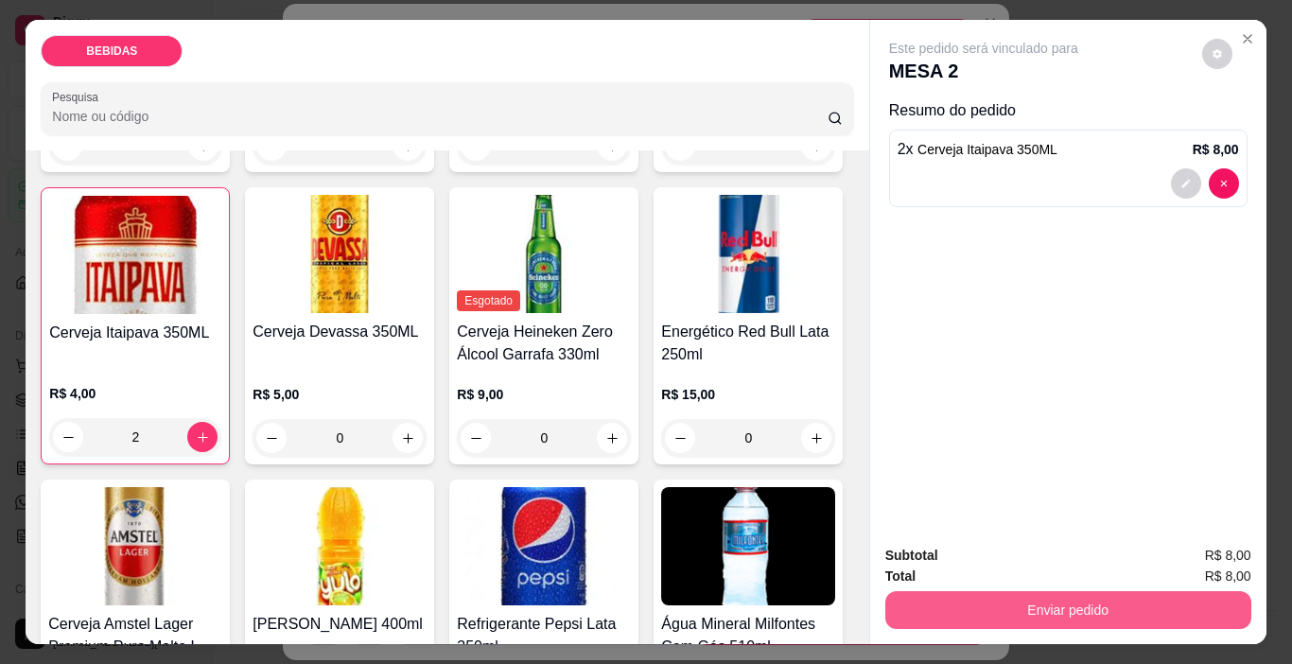
click at [975, 605] on button "Enviar pedido" at bounding box center [1068, 610] width 366 height 38
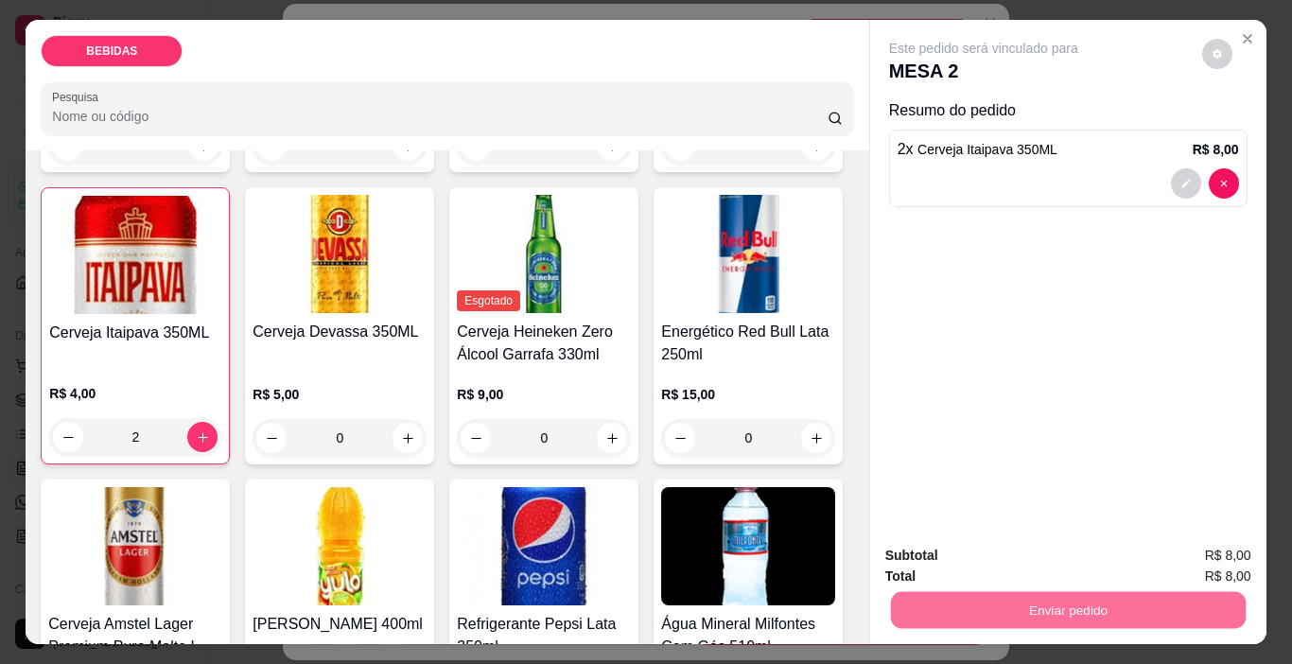
click at [1165, 550] on button "Enviar pedido" at bounding box center [1201, 556] width 107 height 36
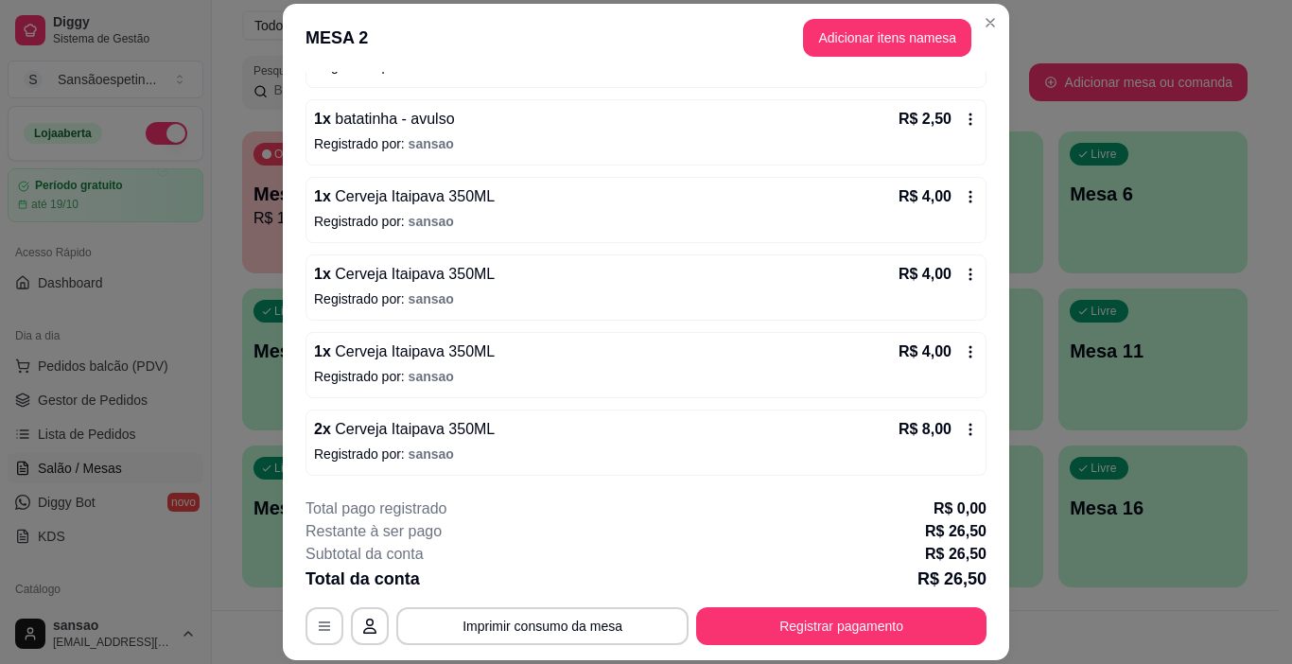
scroll to position [0, 0]
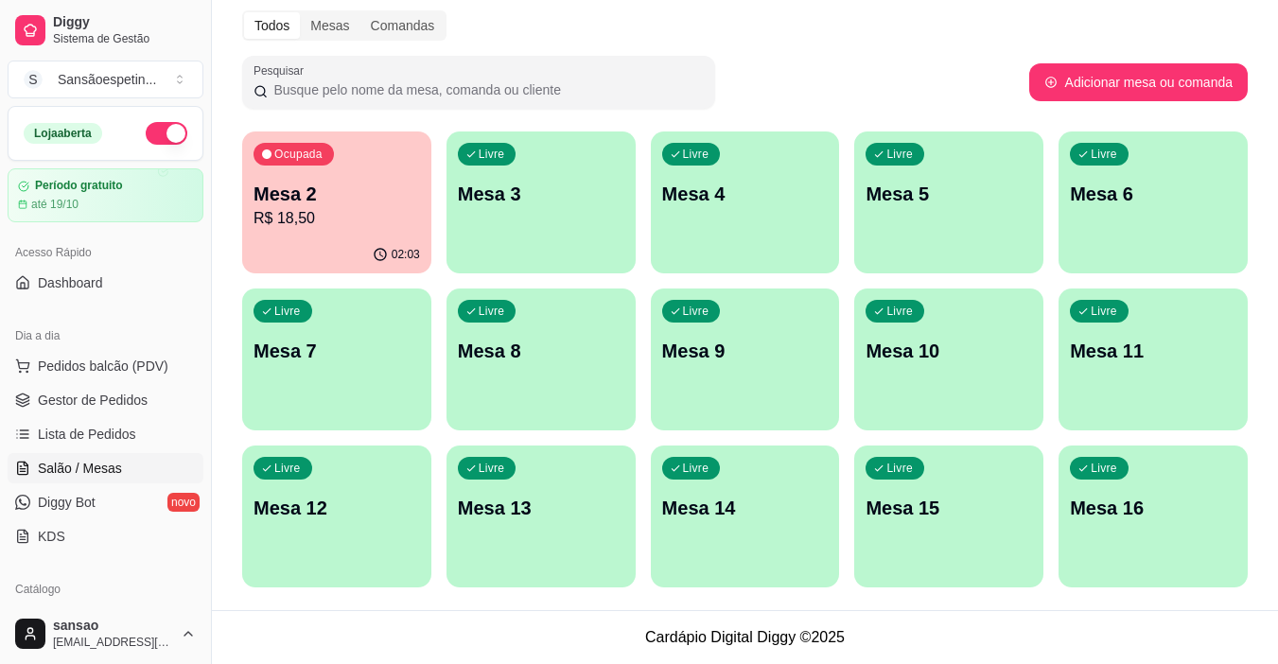
click at [381, 341] on p "Mesa 7" at bounding box center [336, 351] width 166 height 26
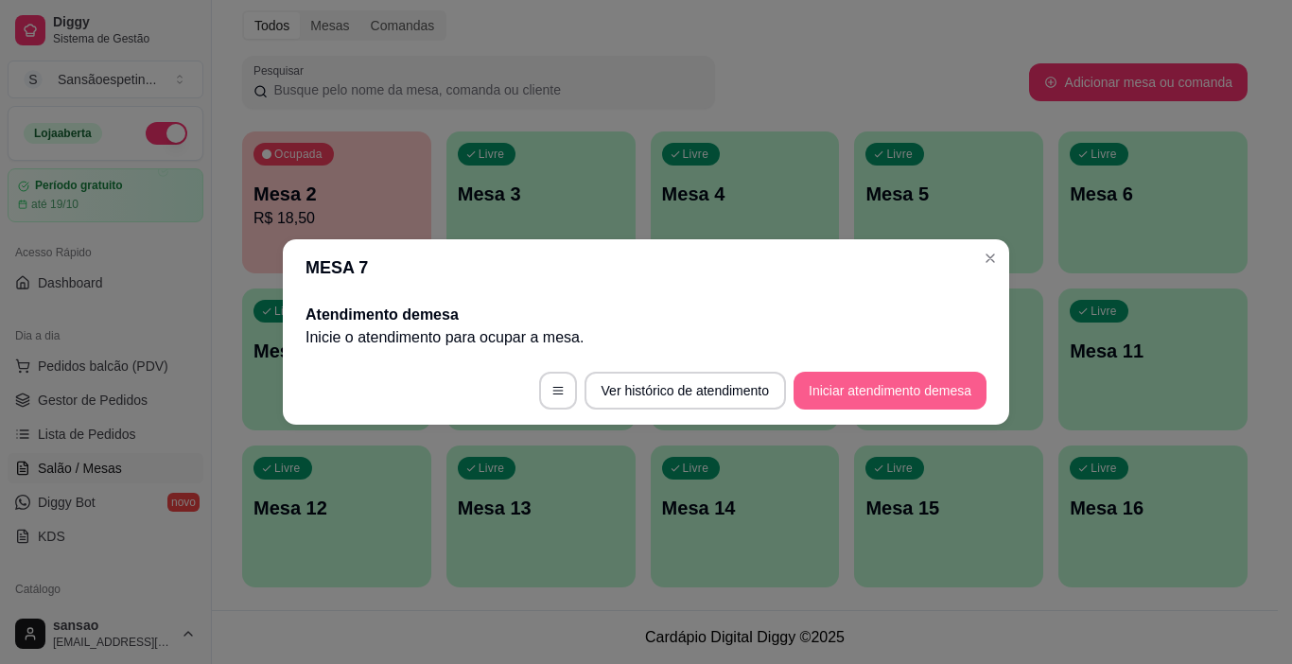
click at [832, 382] on button "Iniciar atendimento de mesa" at bounding box center [890, 391] width 193 height 38
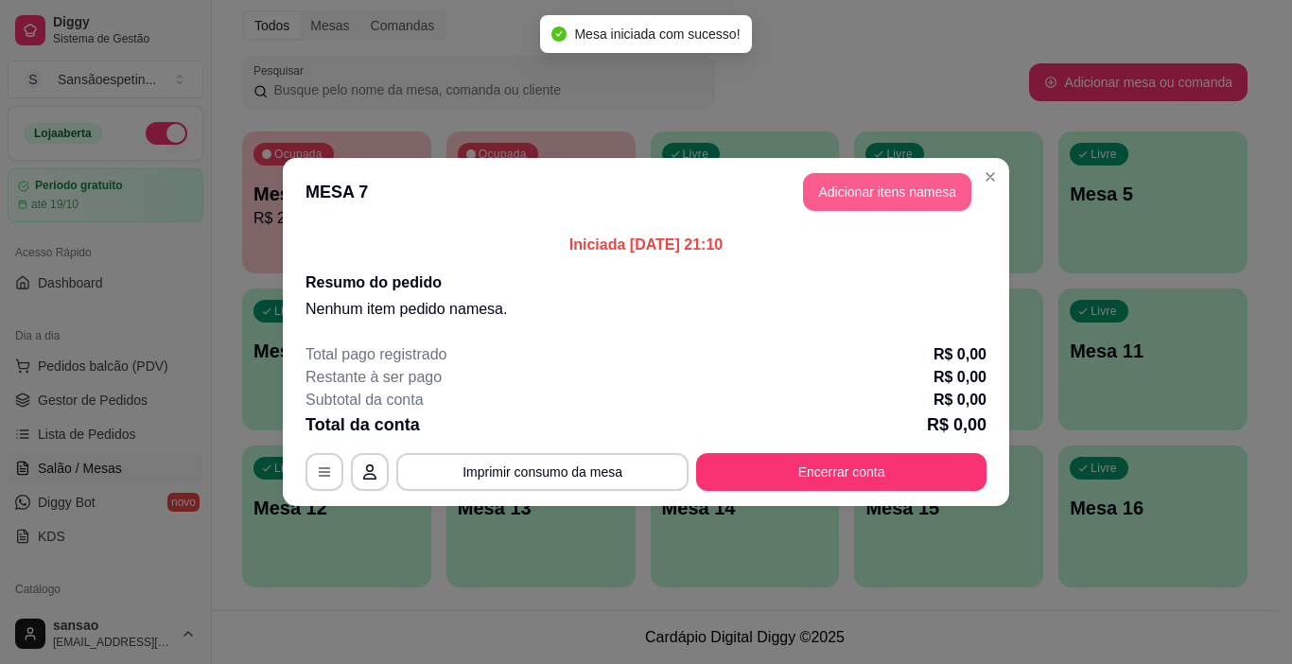
click at [917, 204] on button "Adicionar itens na mesa" at bounding box center [887, 192] width 168 height 38
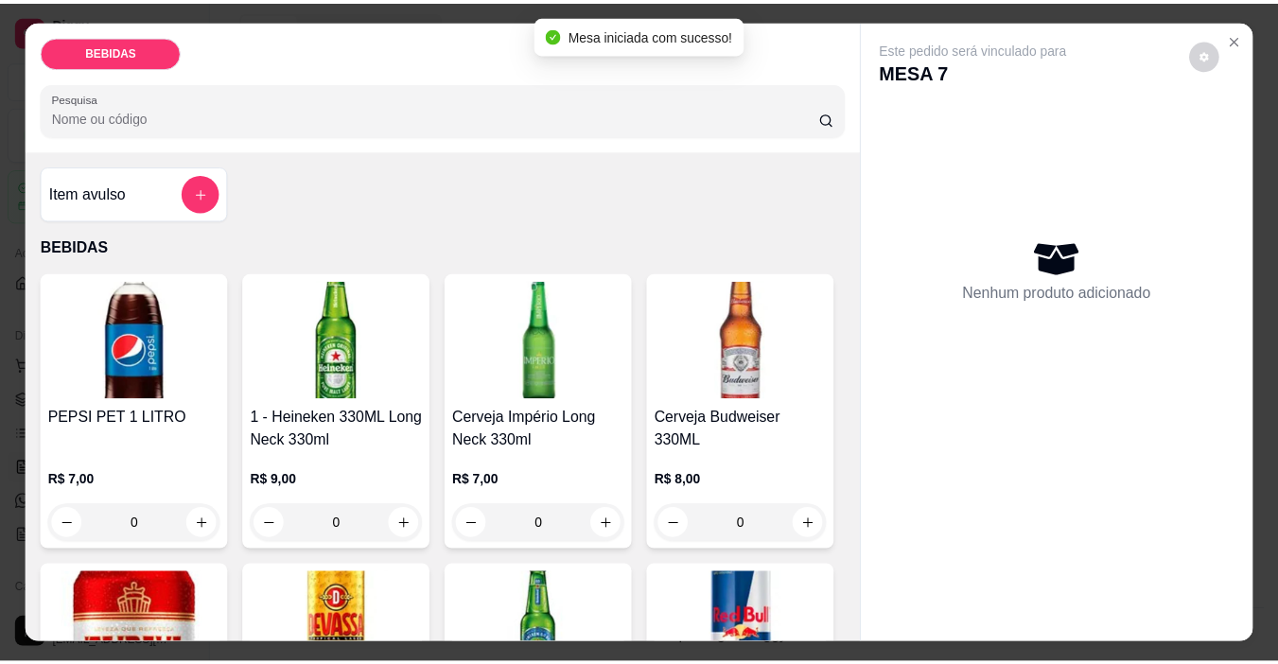
scroll to position [284, 0]
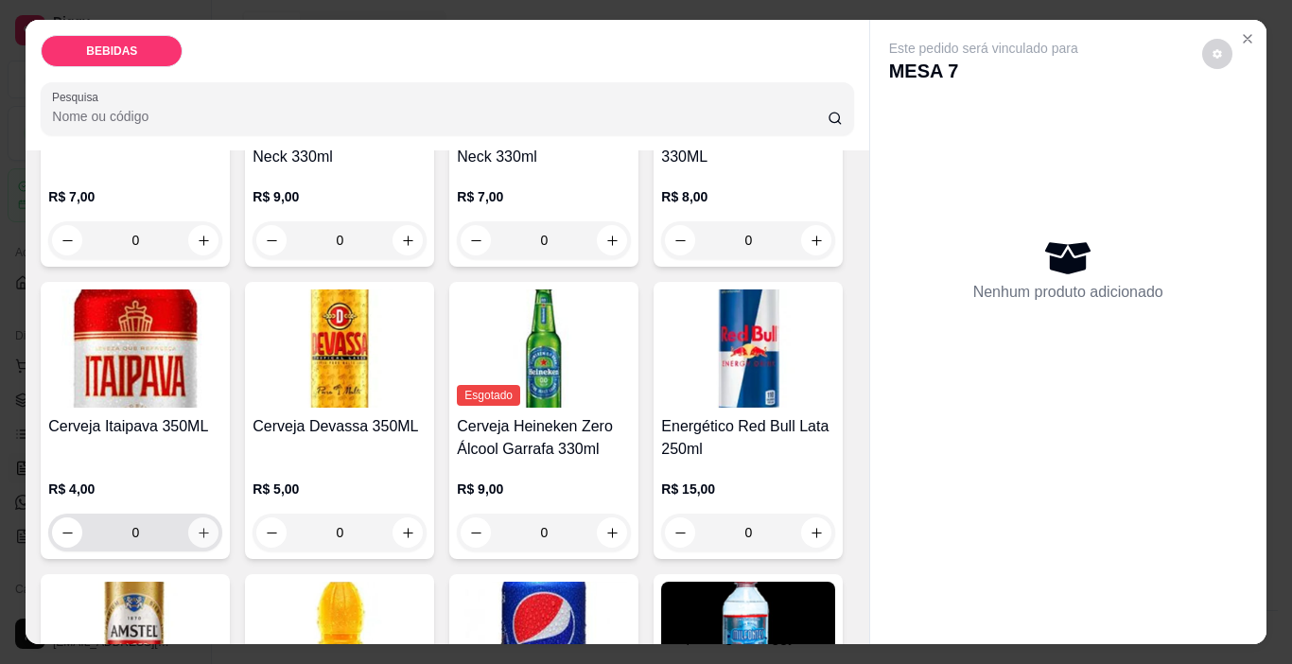
click at [211, 526] on icon "increase-product-quantity" at bounding box center [204, 533] width 14 height 14
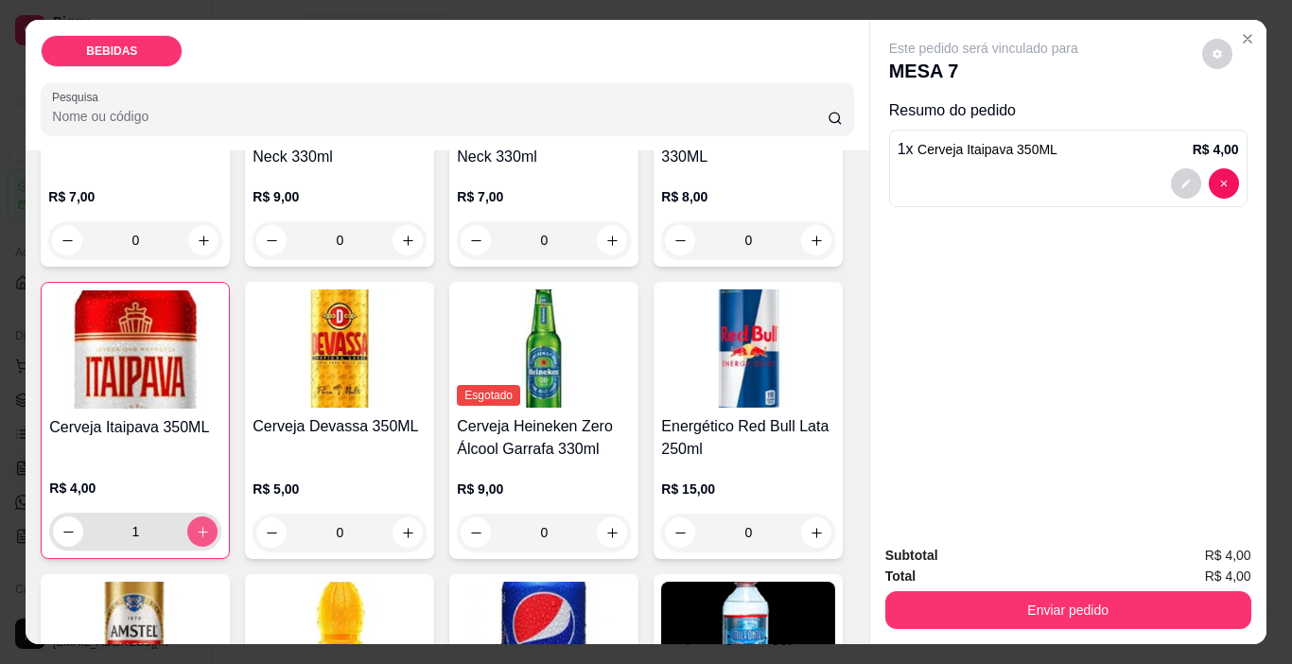
click at [218, 516] on button "increase-product-quantity" at bounding box center [202, 531] width 30 height 30
type input "2"
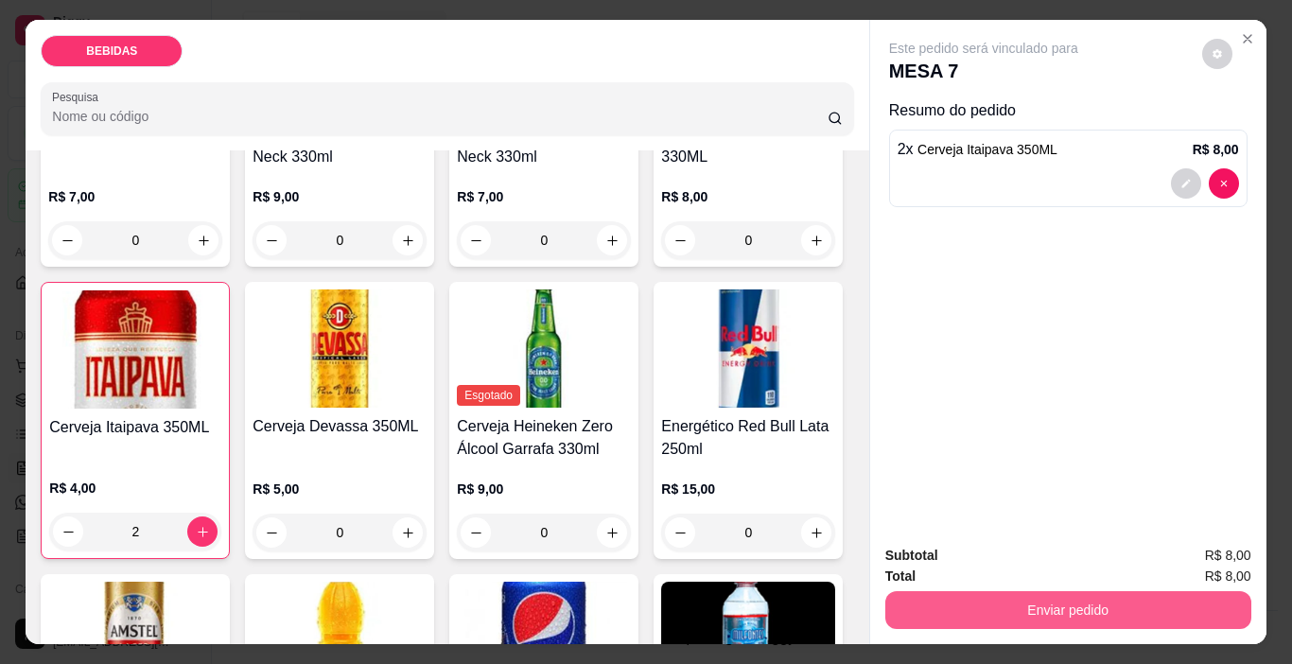
click at [991, 604] on button "Enviar pedido" at bounding box center [1068, 610] width 366 height 38
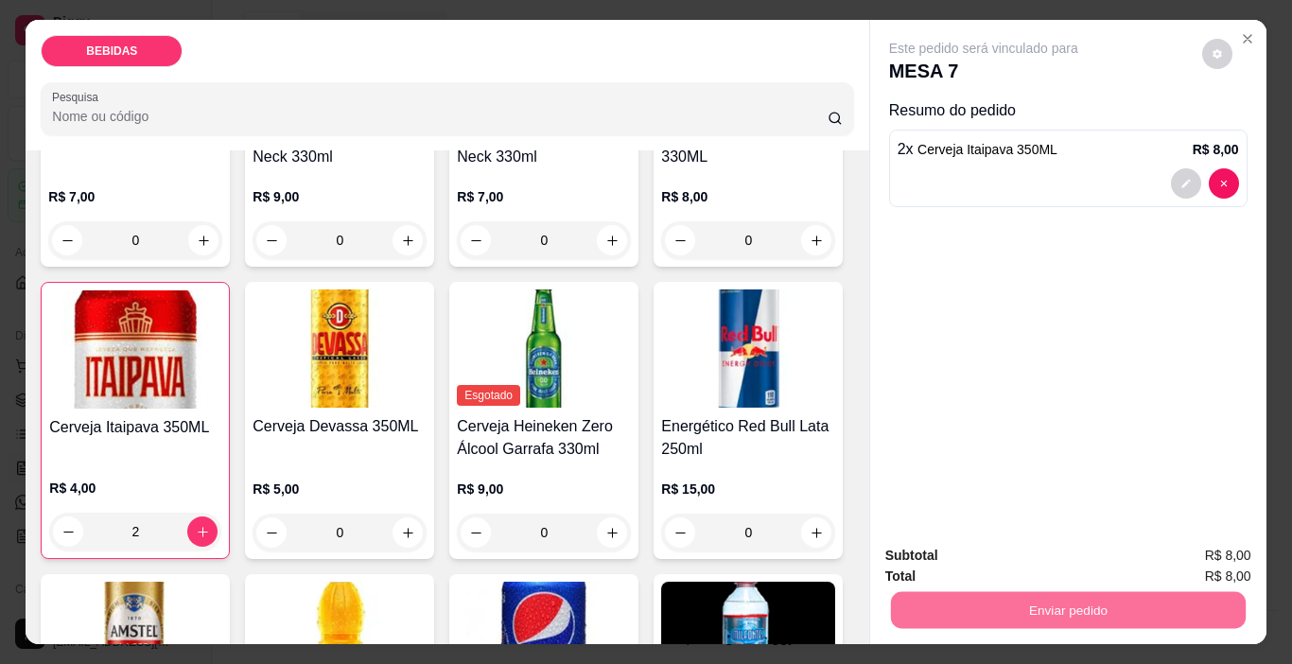
click at [1249, 556] on button "Enviar pedido" at bounding box center [1201, 556] width 107 height 36
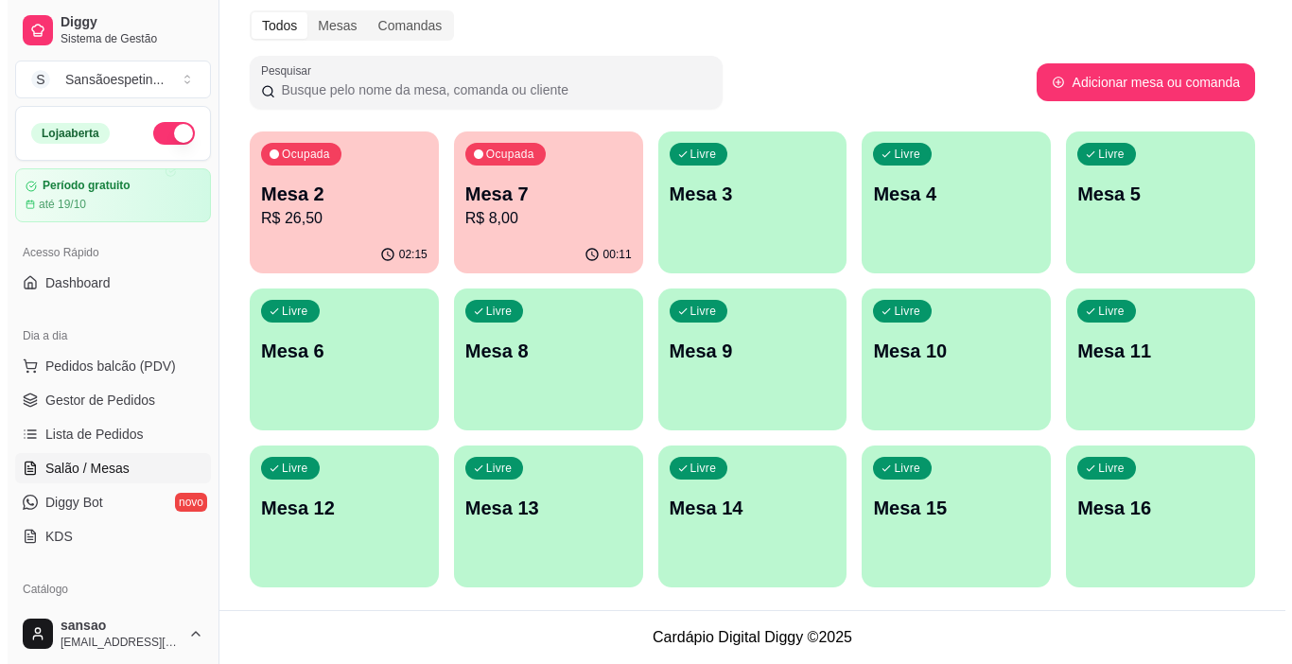
scroll to position [0, 0]
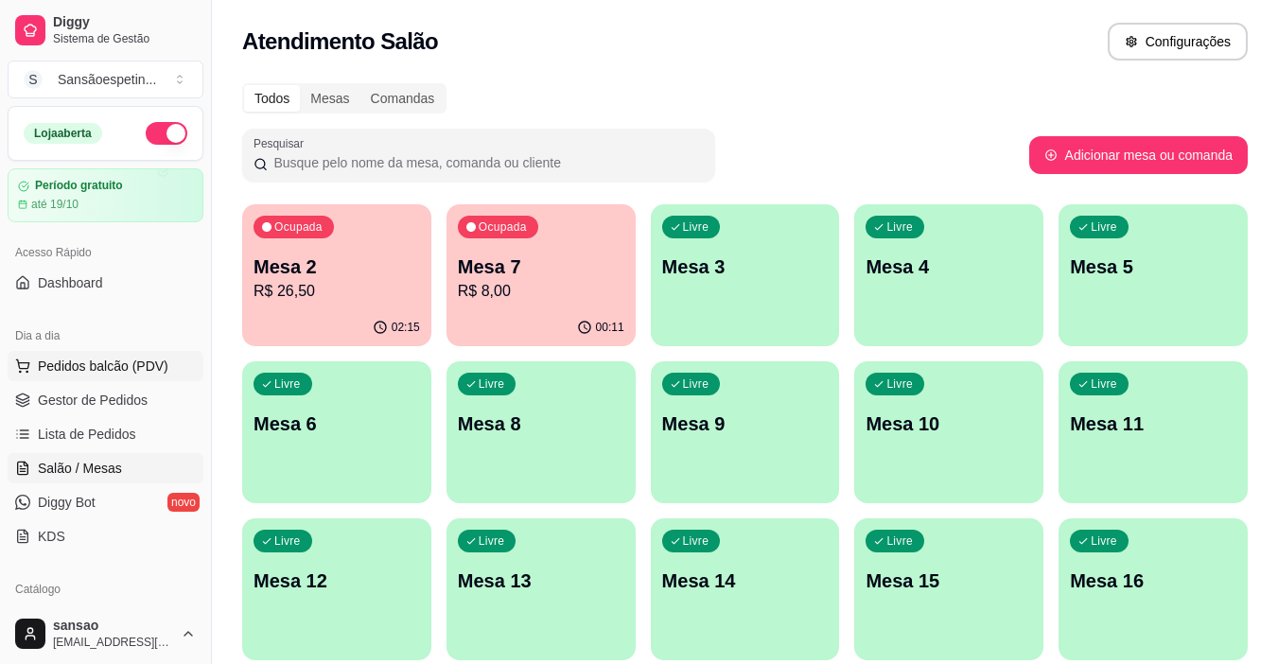
click at [118, 375] on button "Pedidos balcão (PDV)" at bounding box center [106, 366] width 196 height 30
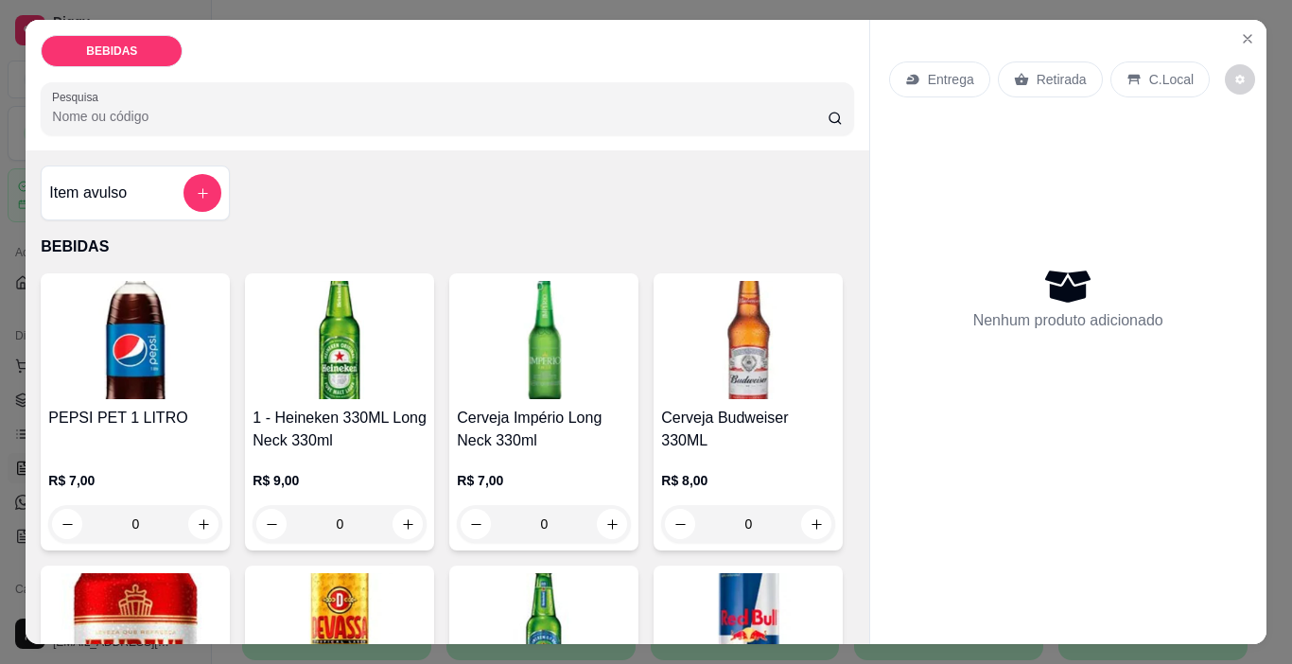
click at [157, 315] on img at bounding box center [135, 340] width 174 height 118
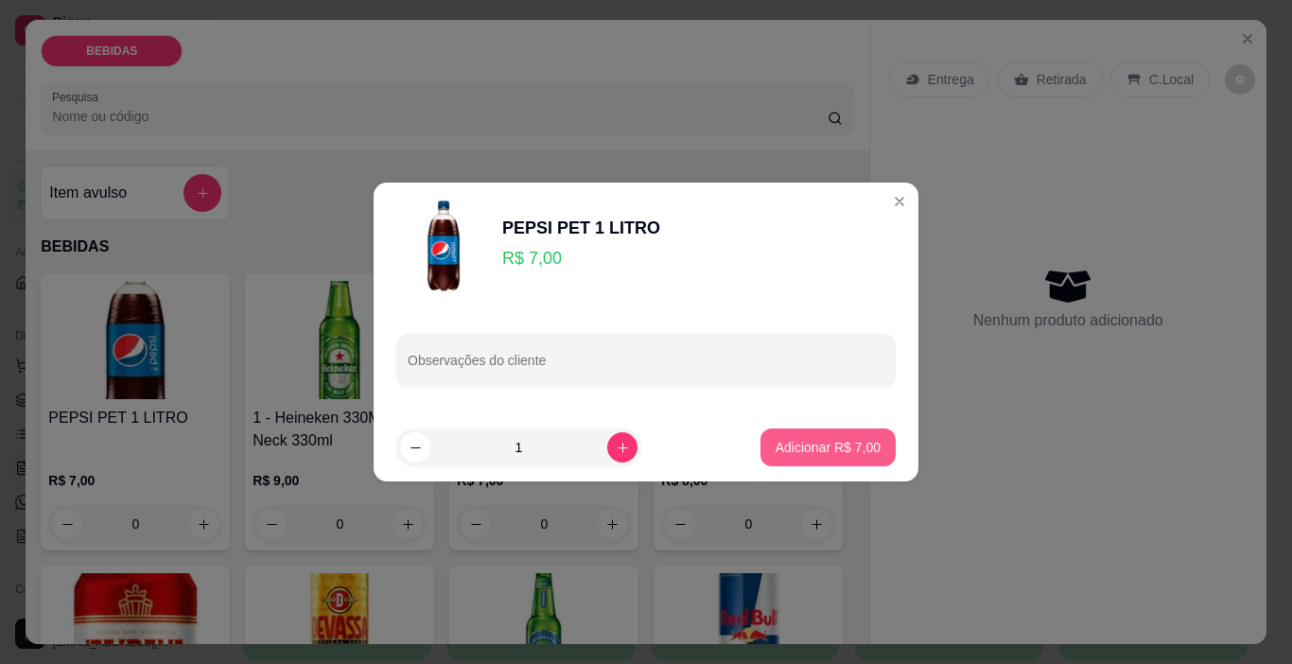
click at [811, 453] on p "Adicionar R$ 7,00" at bounding box center [828, 447] width 105 height 19
type input "1"
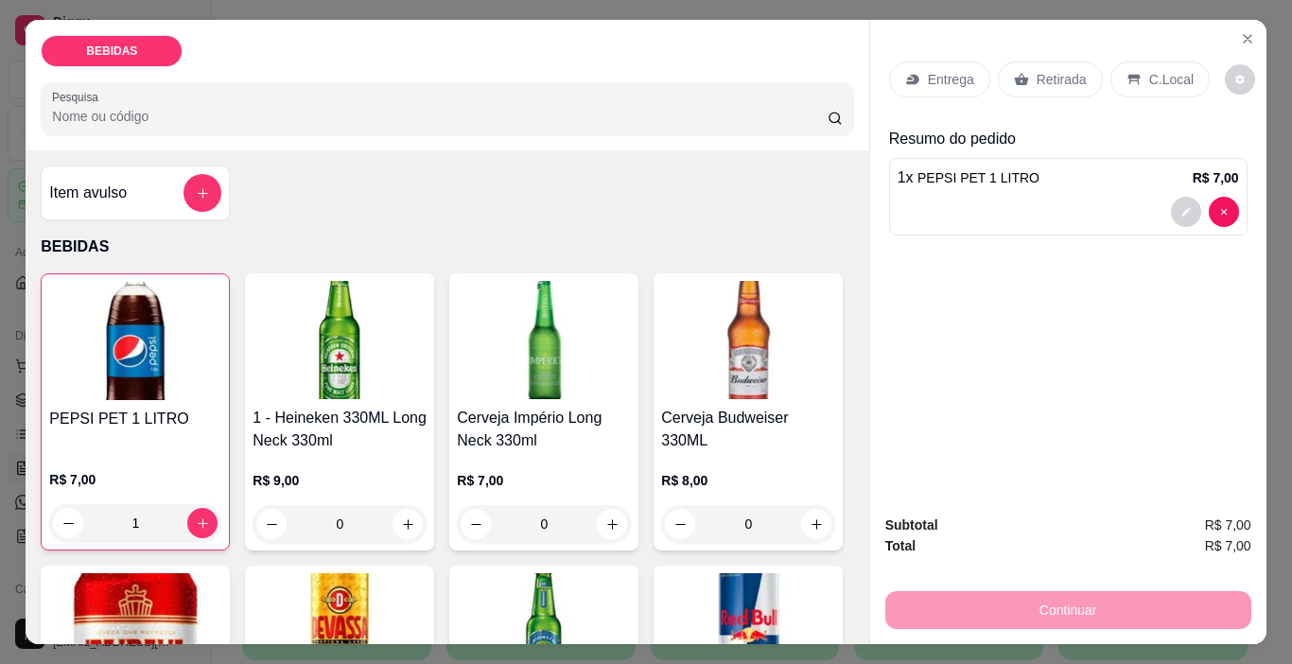
click at [1058, 70] on p "Retirada" at bounding box center [1062, 79] width 50 height 19
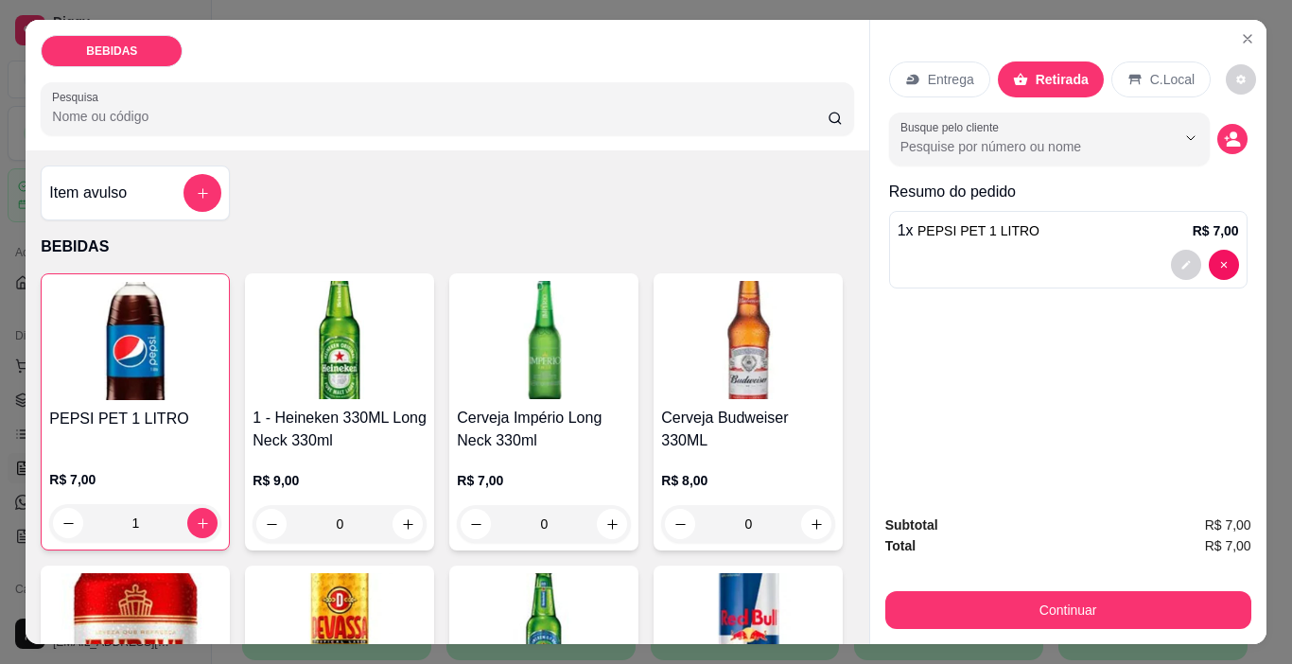
click at [1084, 586] on div "Continuar" at bounding box center [1068, 607] width 366 height 43
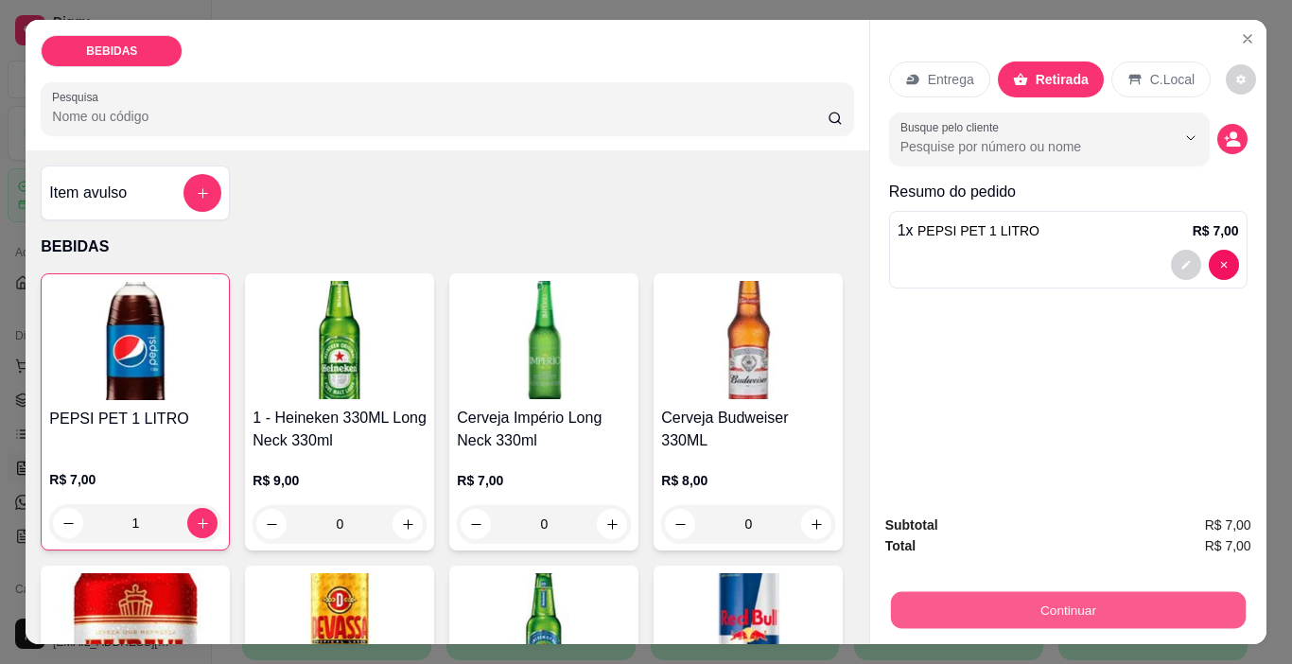
click at [1098, 601] on button "Continuar" at bounding box center [1067, 610] width 355 height 37
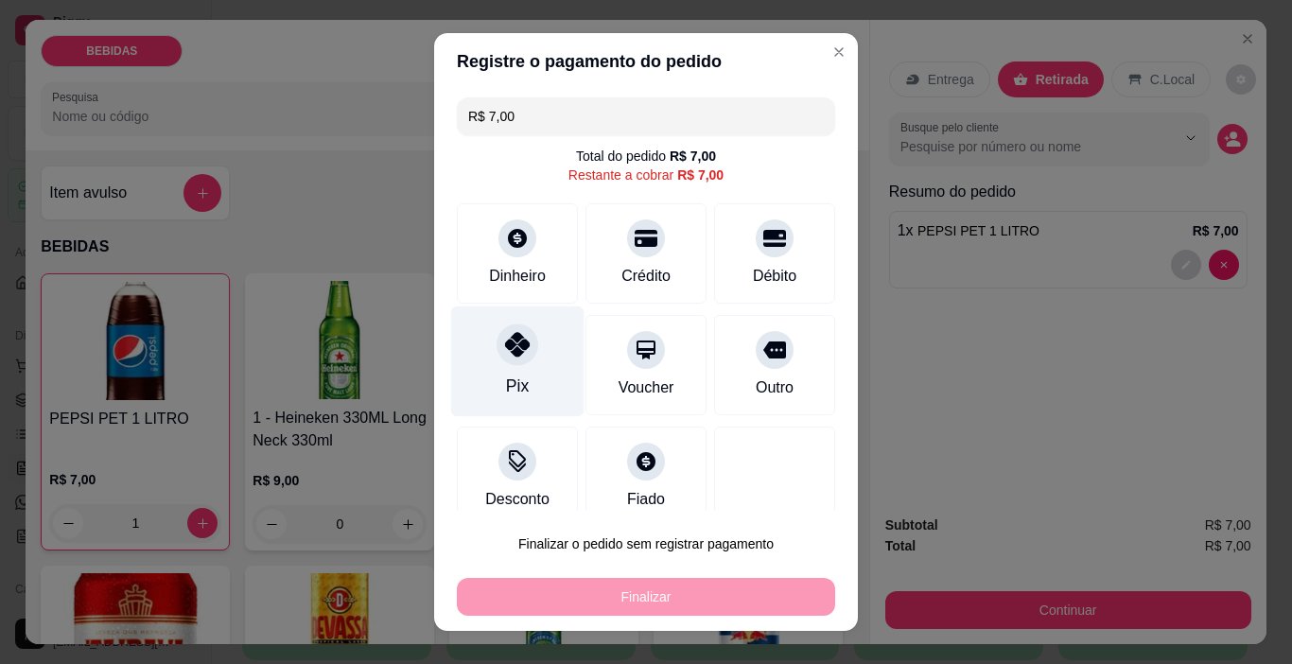
click at [506, 381] on div "Pix" at bounding box center [517, 386] width 23 height 25
type input "R$ 0,00"
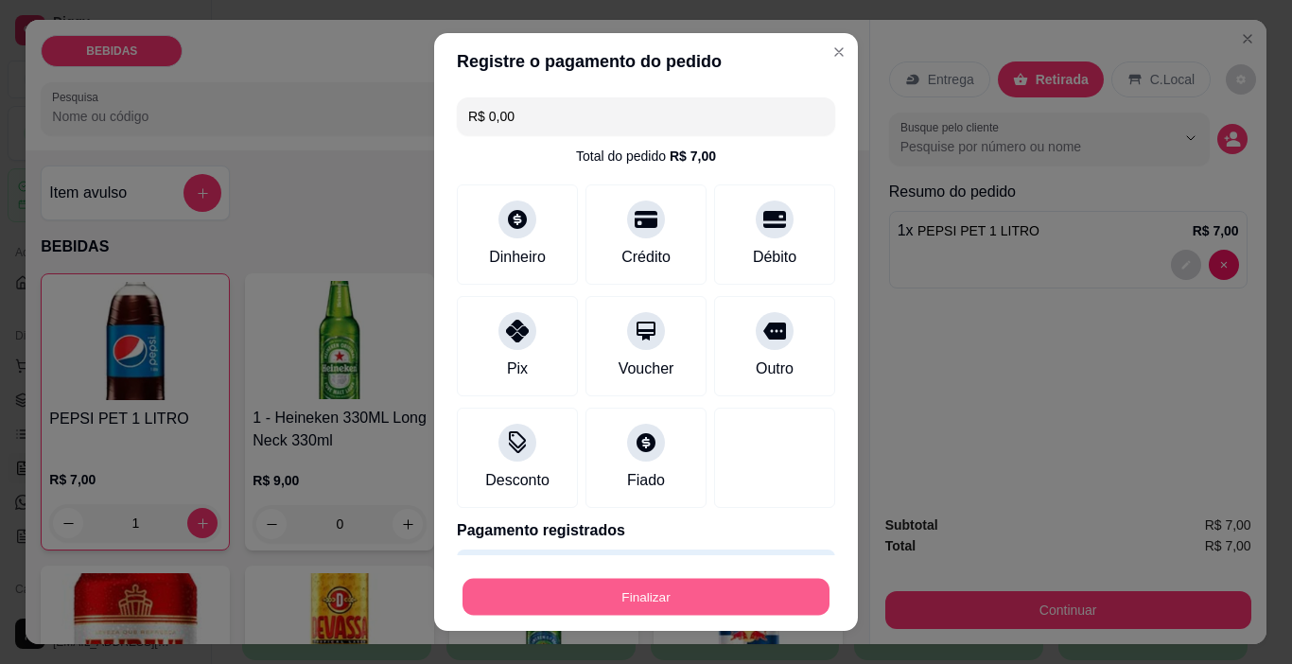
click at [613, 603] on button "Finalizar" at bounding box center [646, 597] width 367 height 37
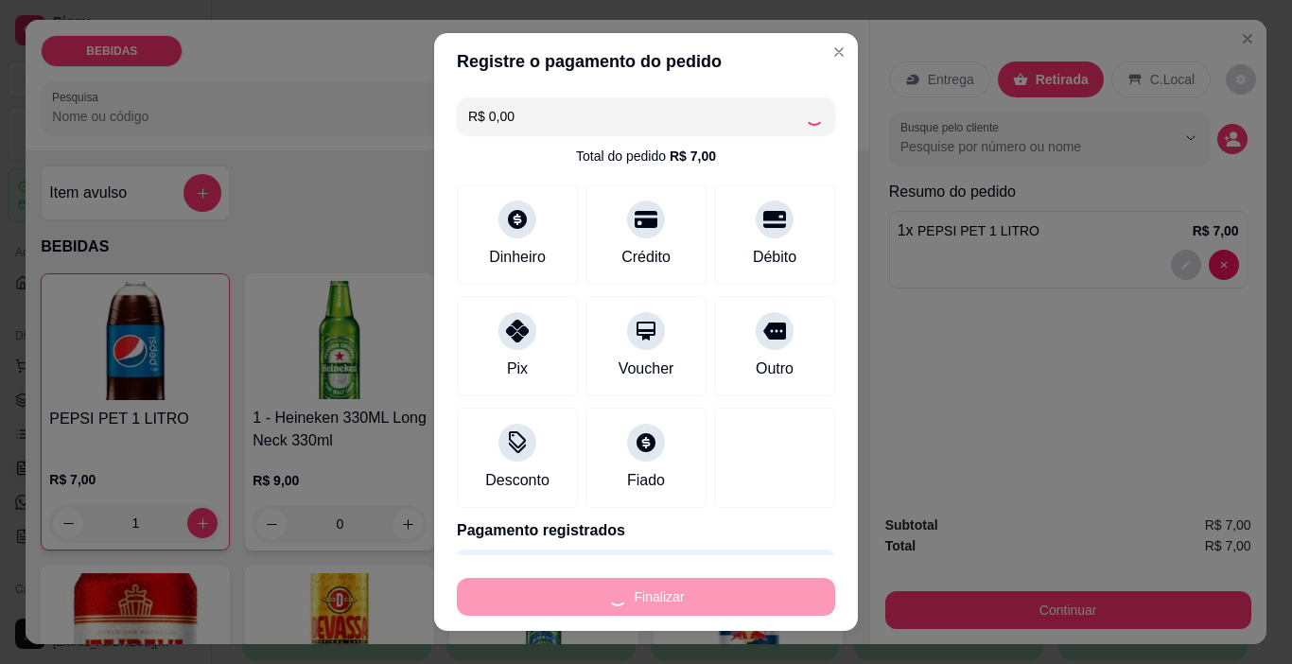
type input "0"
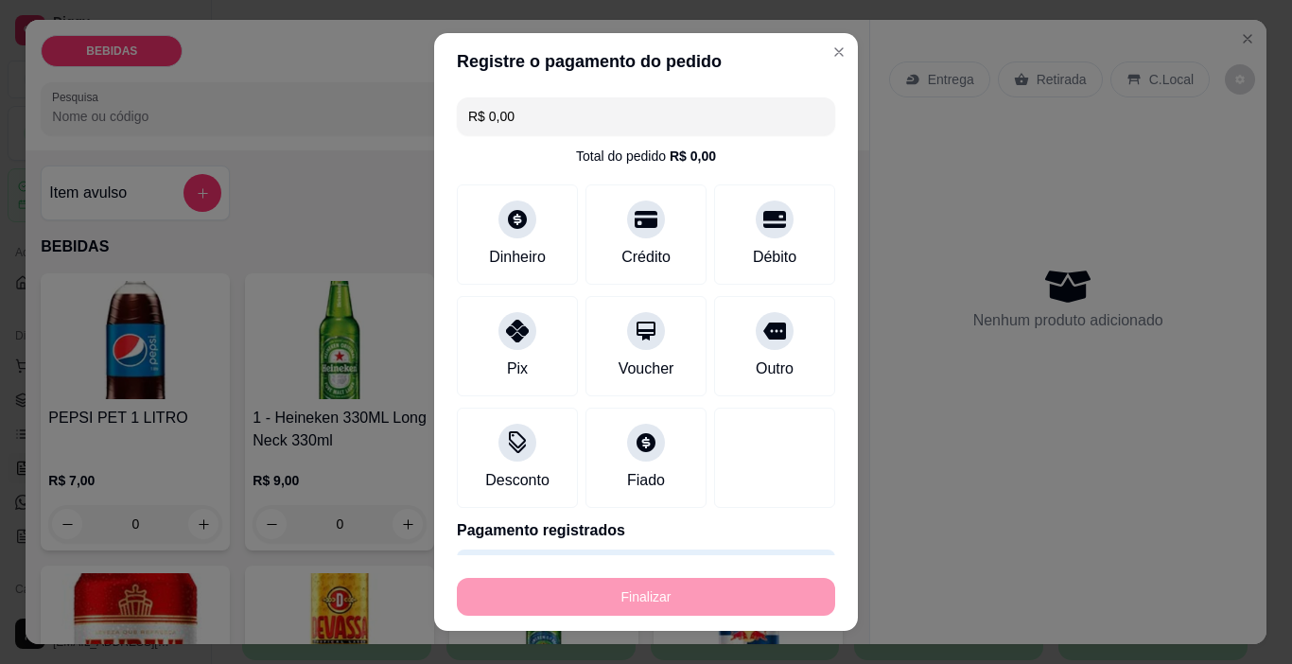
type input "-R$ 7,00"
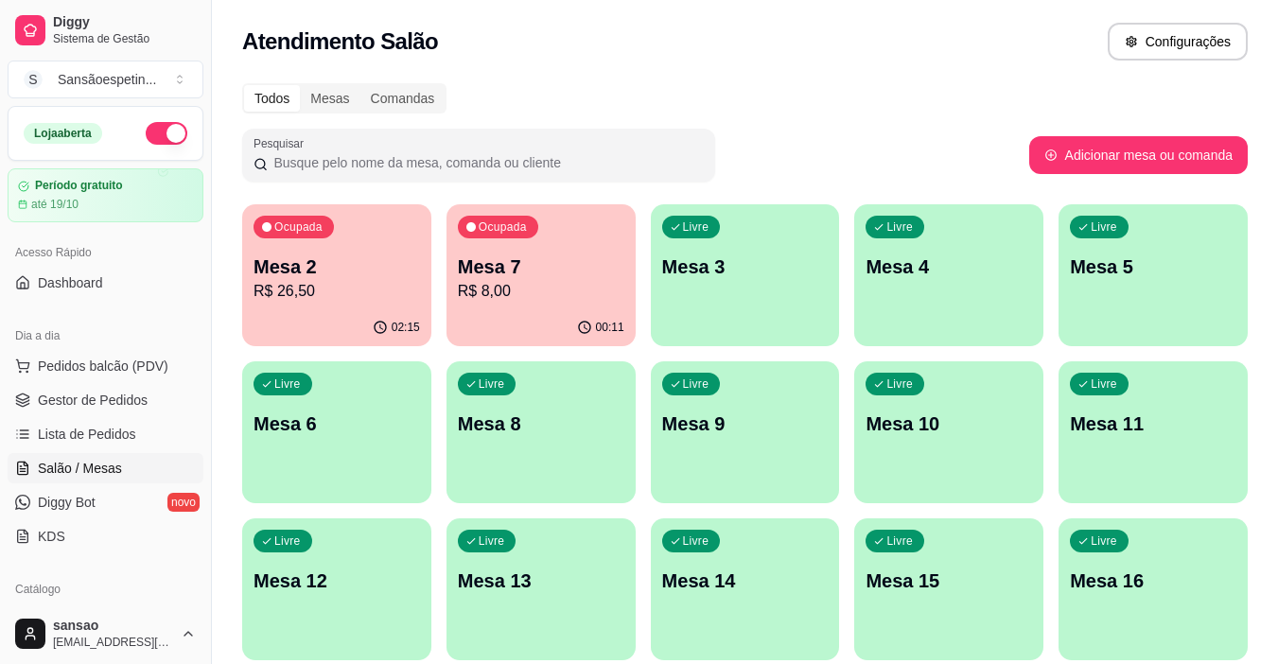
click at [492, 287] on p "R$ 8,00" at bounding box center [541, 291] width 166 height 23
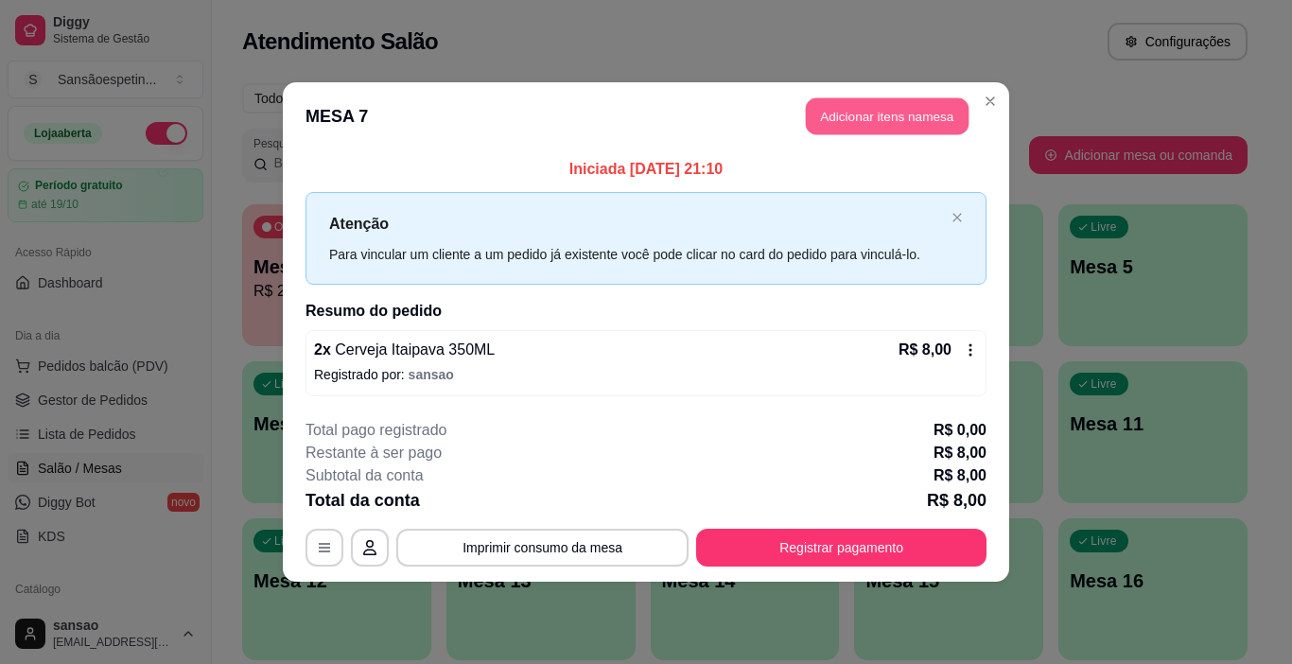
click at [905, 126] on button "Adicionar itens na mesa" at bounding box center [887, 116] width 163 height 37
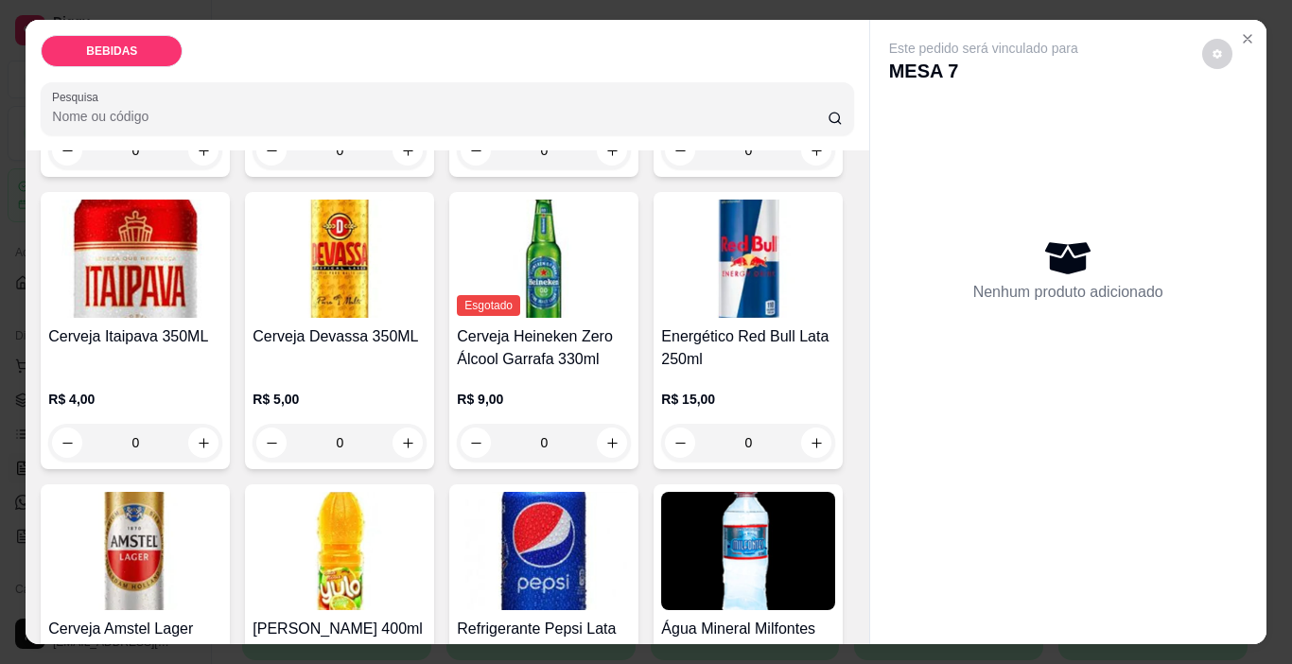
scroll to position [378, 0]
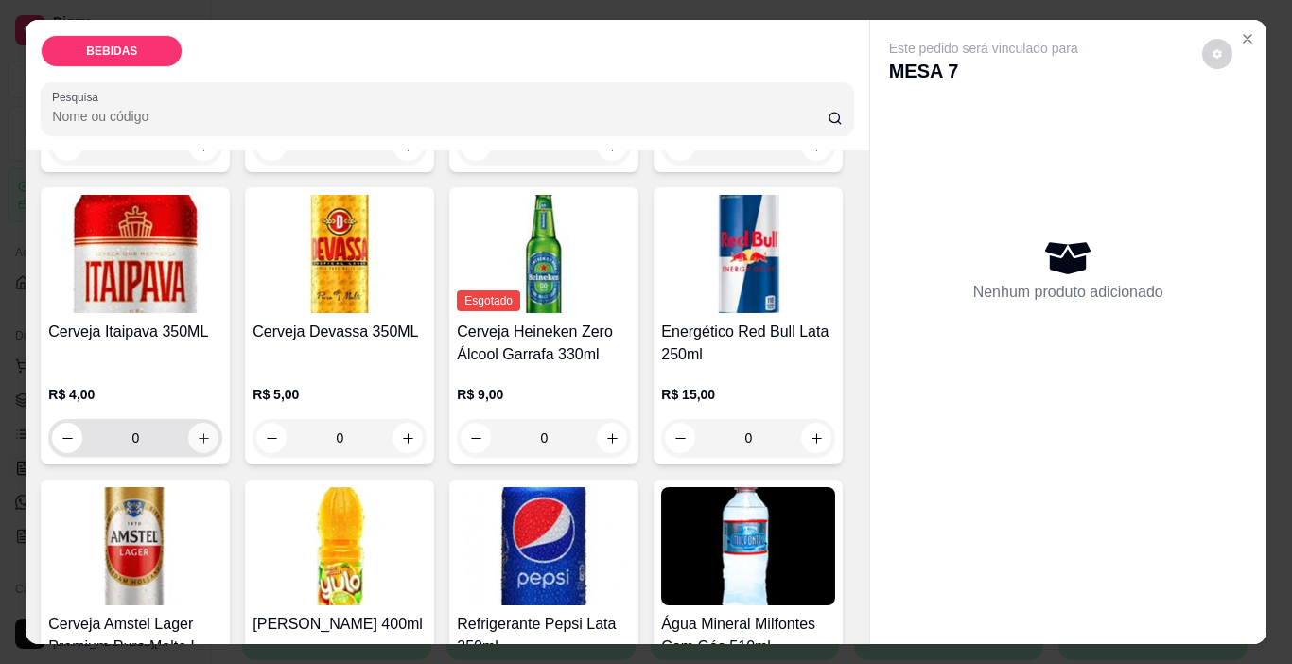
click at [218, 423] on button "increase-product-quantity" at bounding box center [203, 438] width 30 height 30
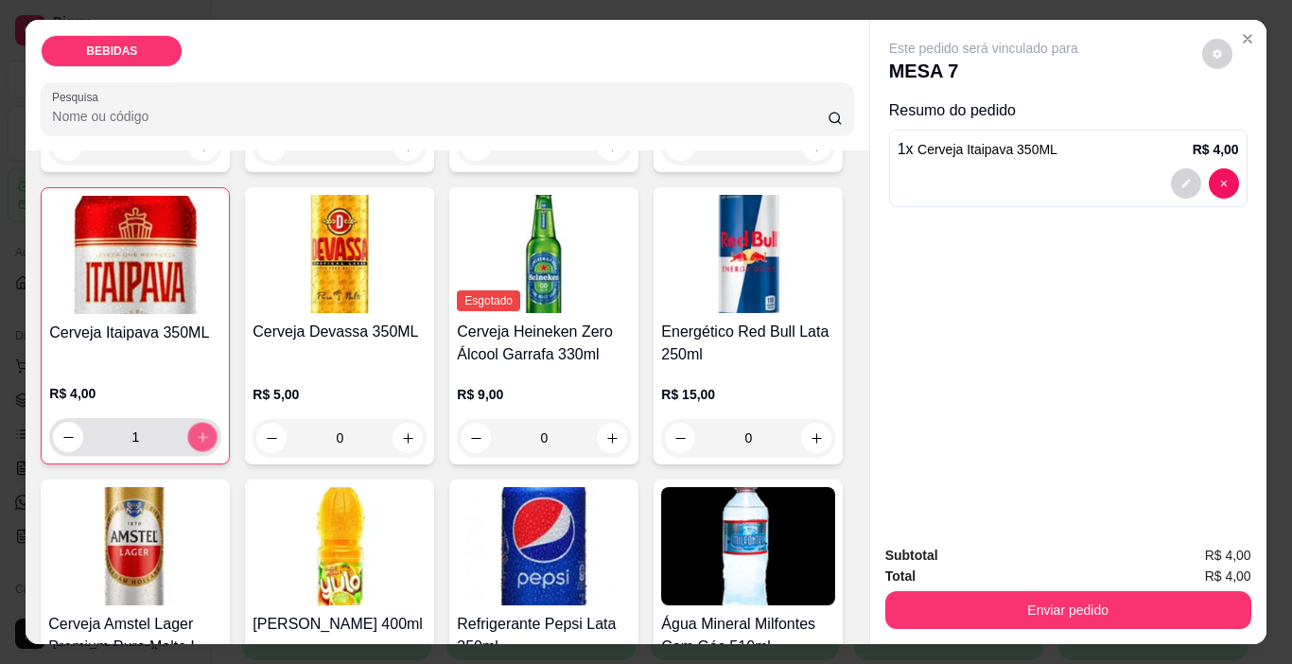
click at [218, 423] on button "increase-product-quantity" at bounding box center [202, 437] width 29 height 29
type input "2"
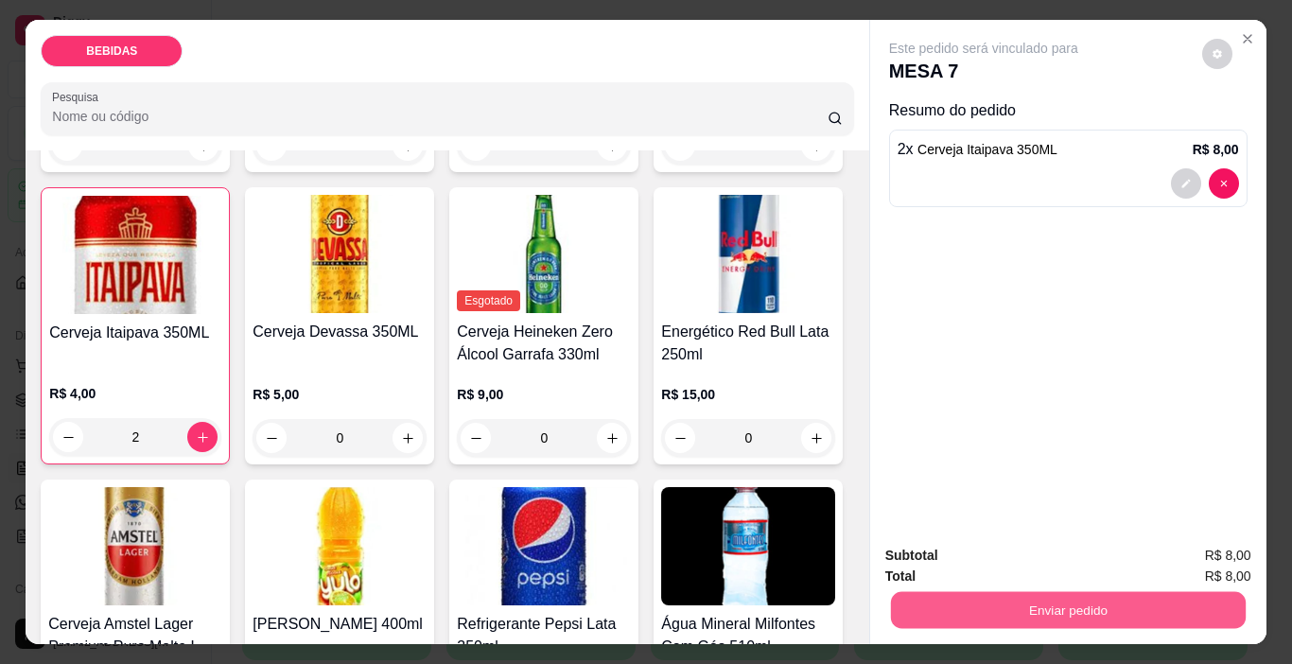
click at [967, 601] on button "Enviar pedido" at bounding box center [1067, 610] width 355 height 37
click at [1228, 568] on button "Enviar pedido" at bounding box center [1201, 556] width 107 height 36
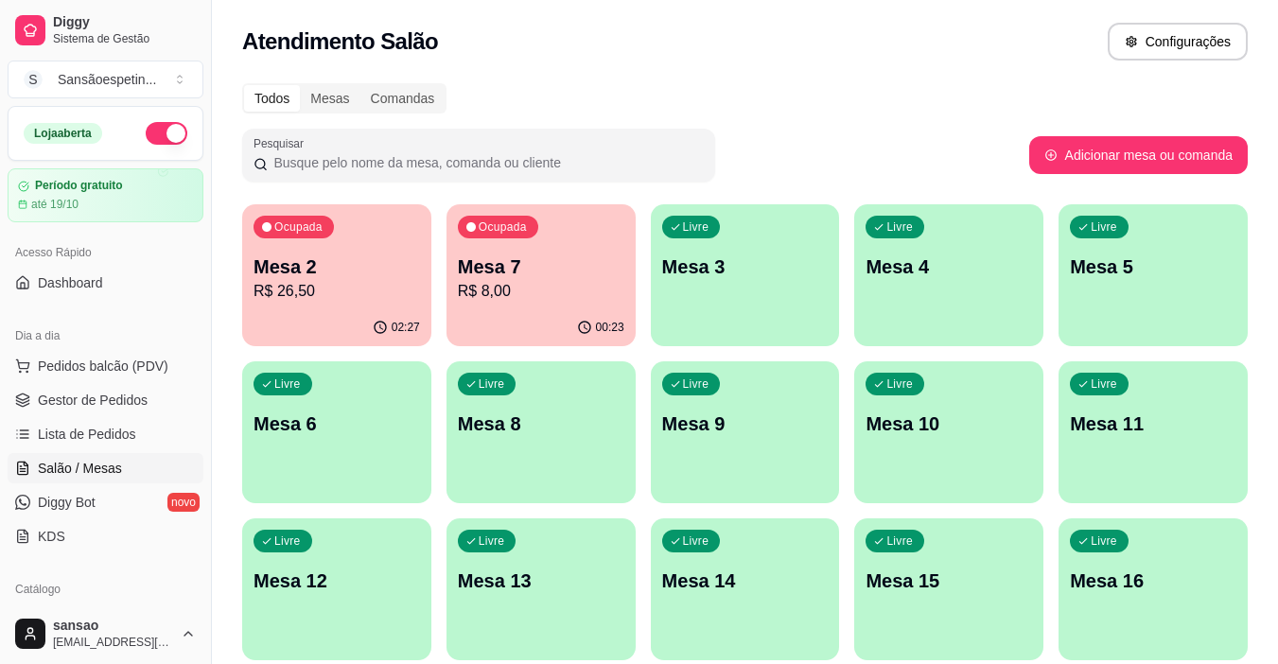
click at [325, 263] on p "Mesa 2" at bounding box center [336, 266] width 166 height 26
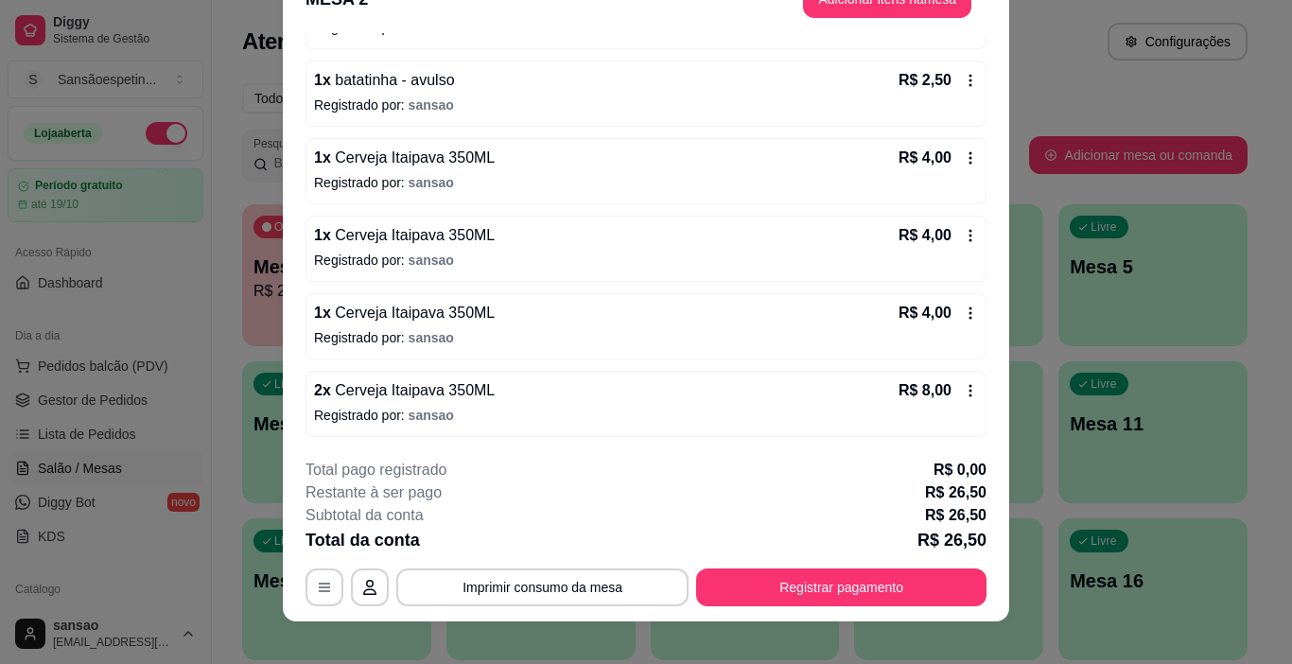
scroll to position [57, 0]
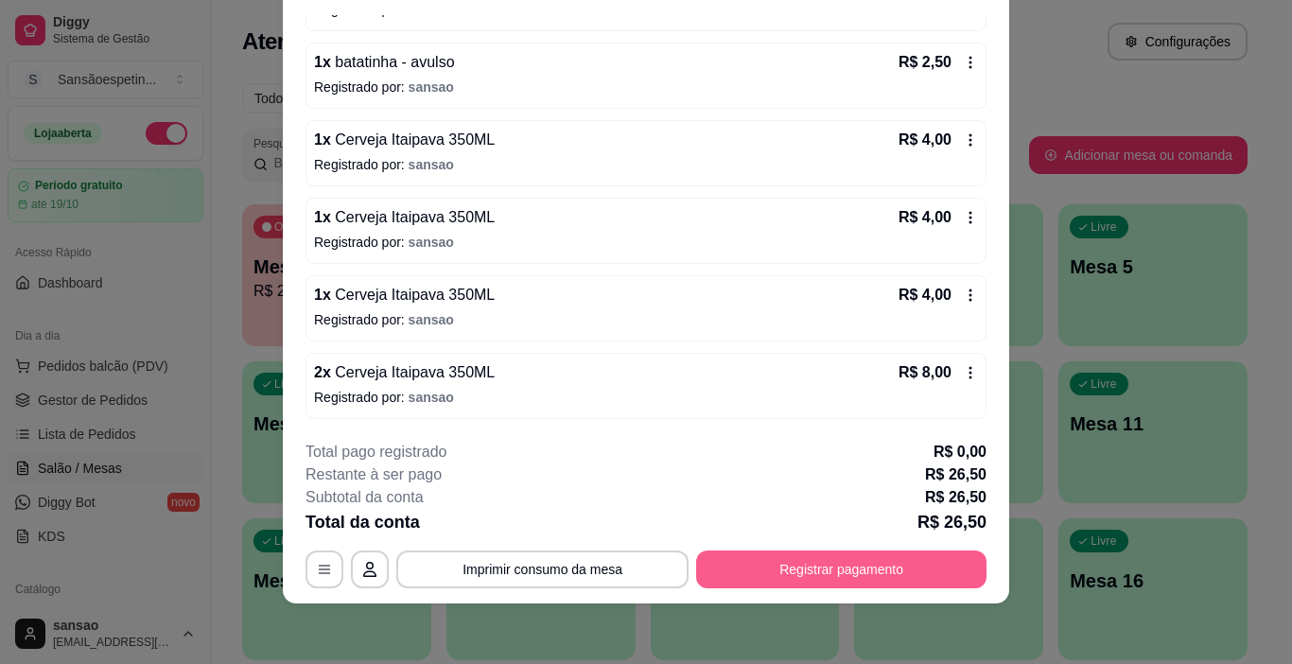
click at [803, 568] on button "Registrar pagamento" at bounding box center [841, 569] width 290 height 38
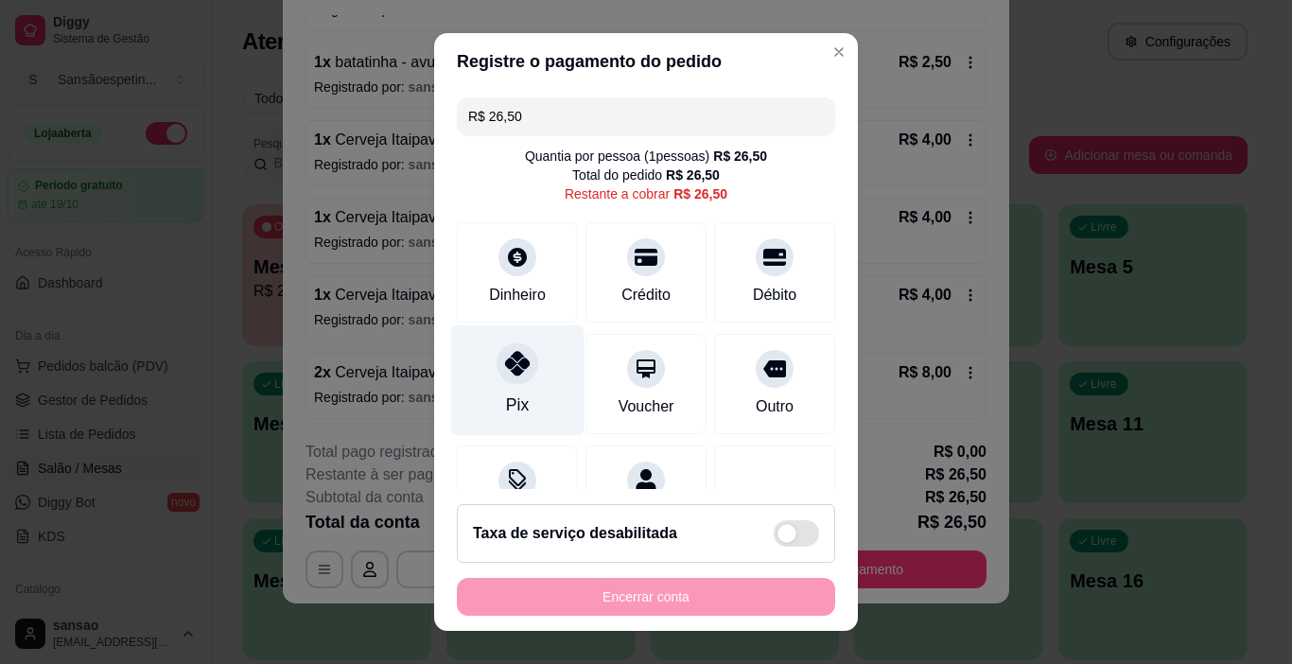
click at [505, 362] on icon at bounding box center [517, 363] width 25 height 25
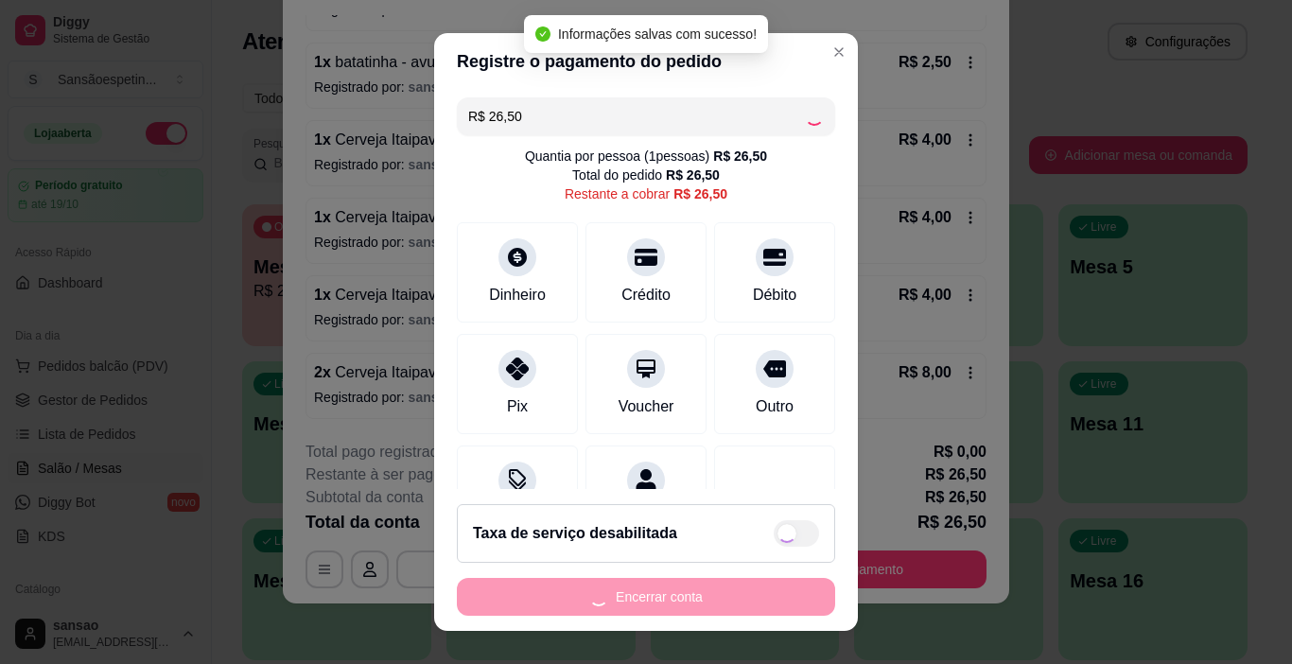
type input "R$ 0,00"
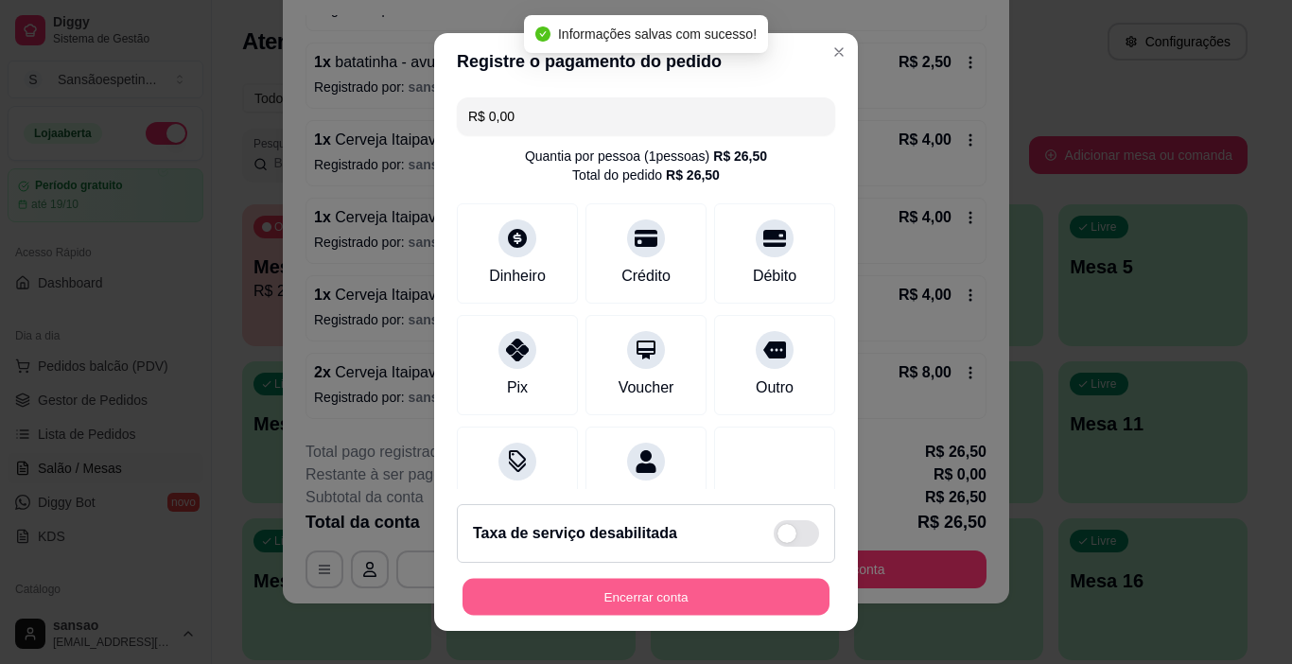
click at [610, 590] on button "Encerrar conta" at bounding box center [646, 597] width 367 height 37
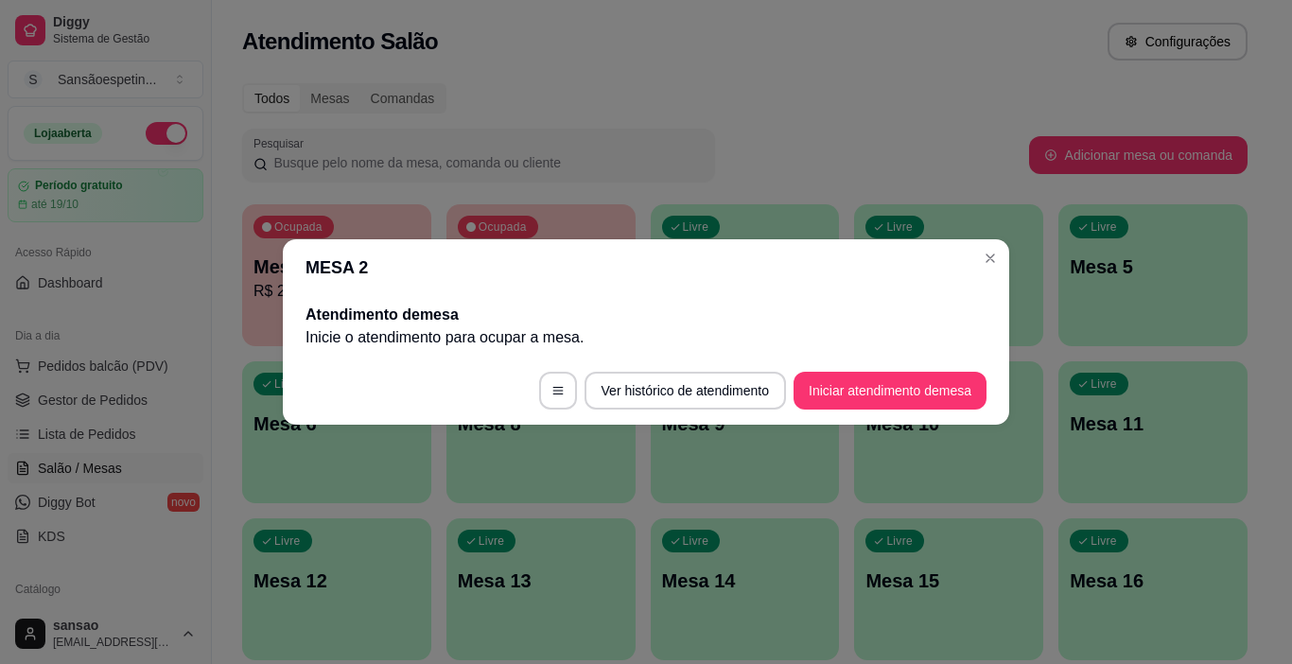
scroll to position [0, 0]
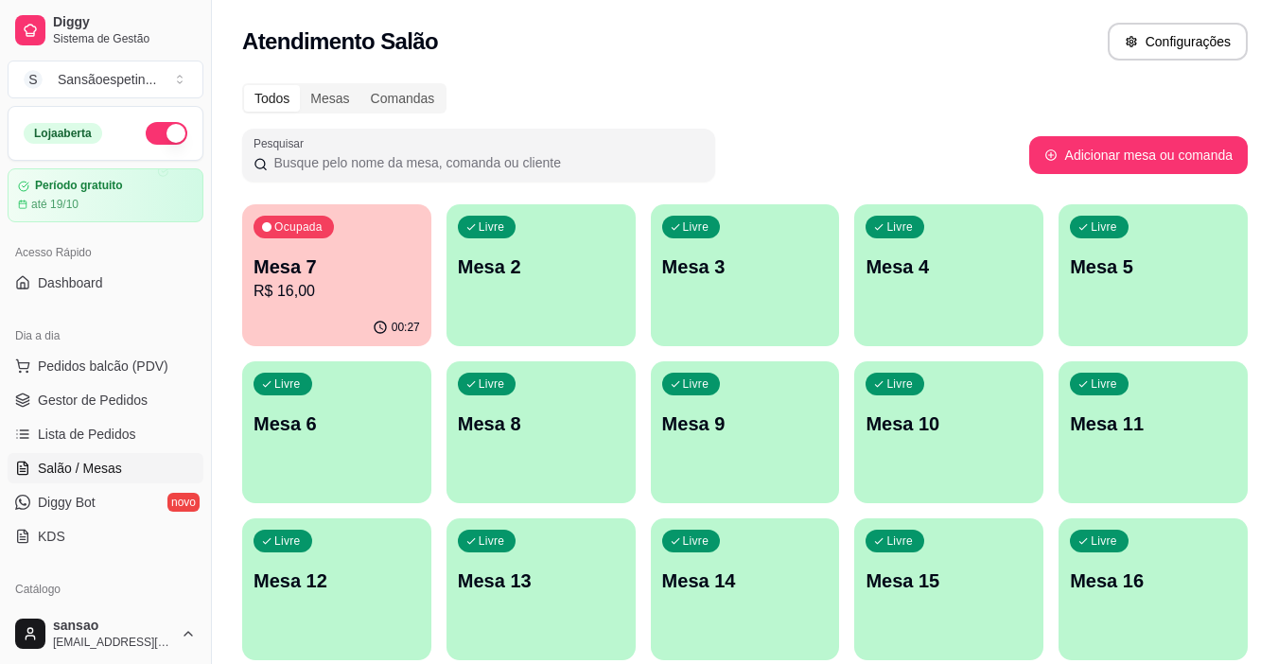
click at [393, 305] on div "Ocupada Mesa 7 R$ 16,00" at bounding box center [336, 256] width 189 height 105
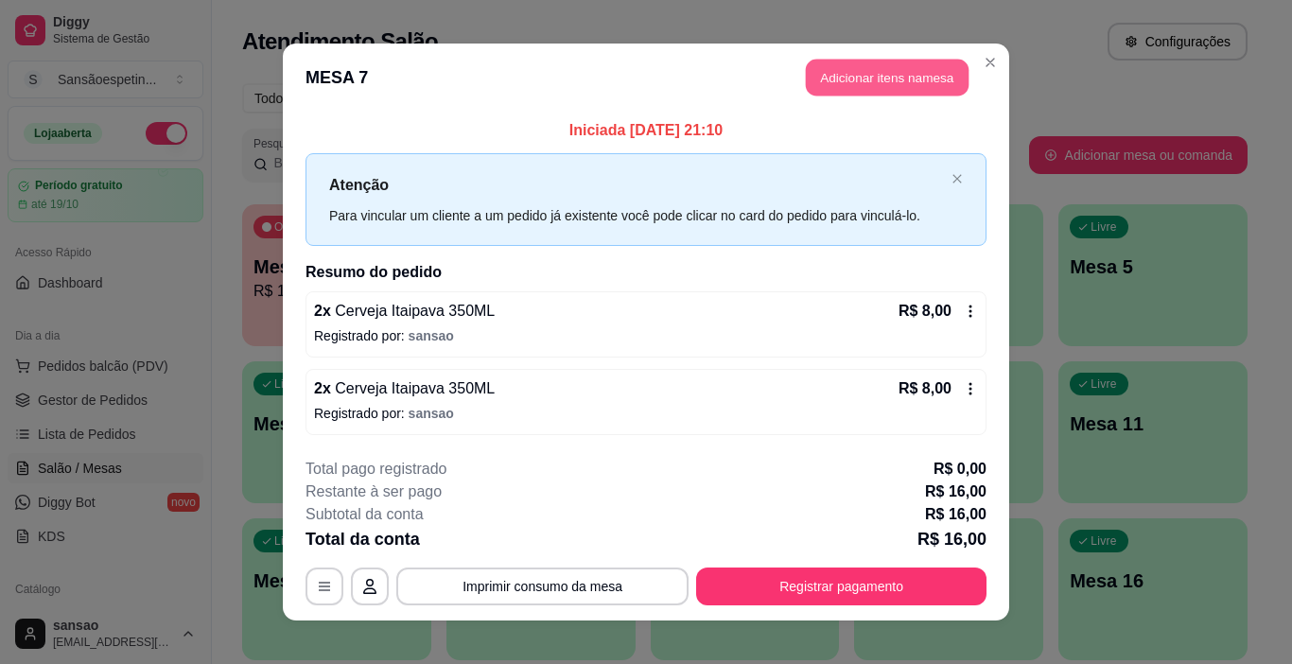
click at [889, 78] on button "Adicionar itens na mesa" at bounding box center [887, 78] width 163 height 37
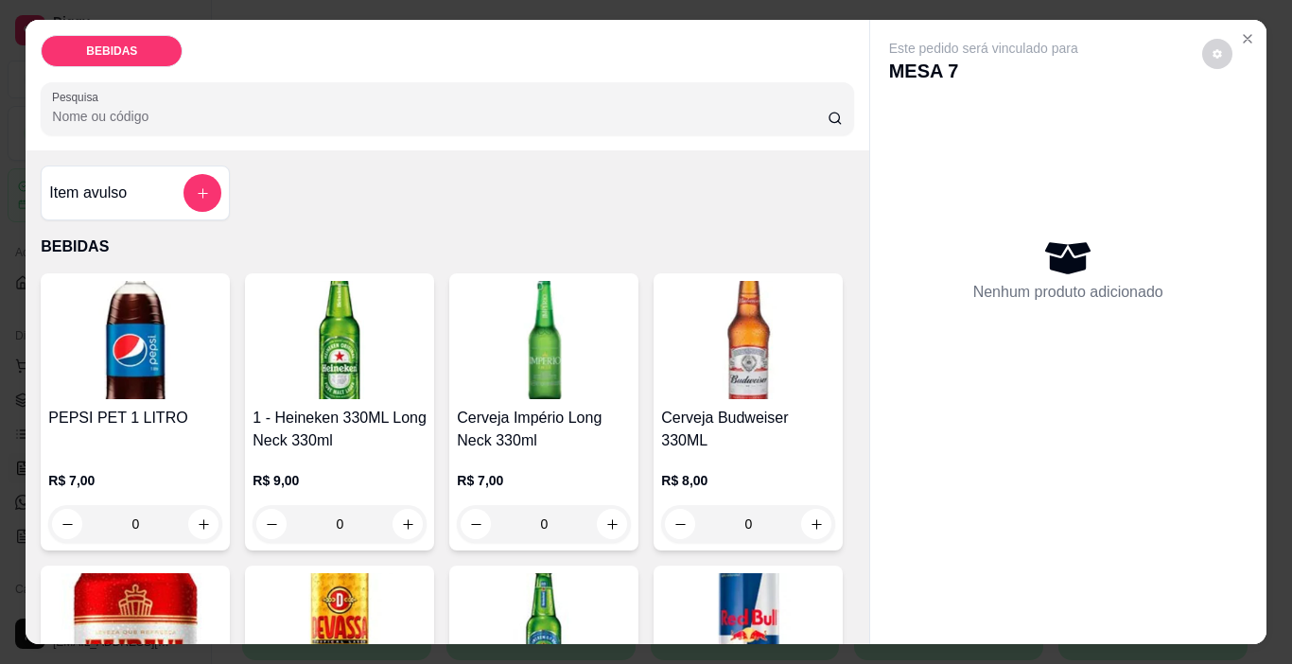
scroll to position [378, 0]
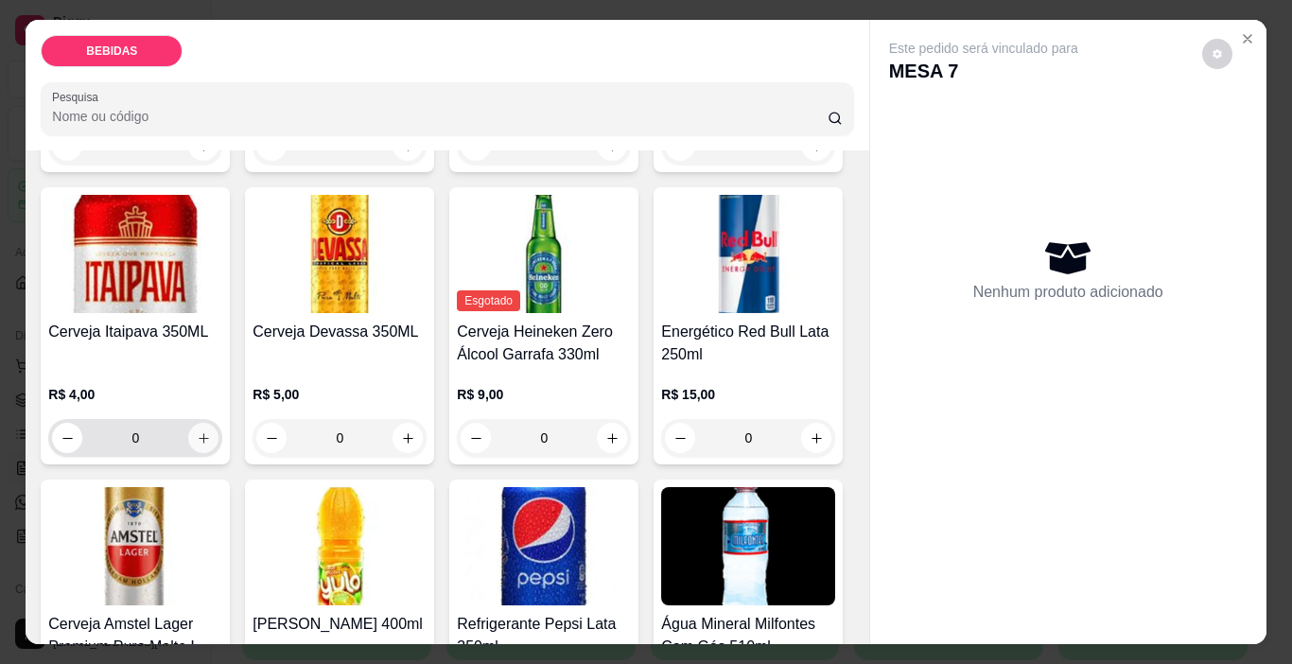
click at [211, 431] on icon "increase-product-quantity" at bounding box center [204, 438] width 14 height 14
type input "1"
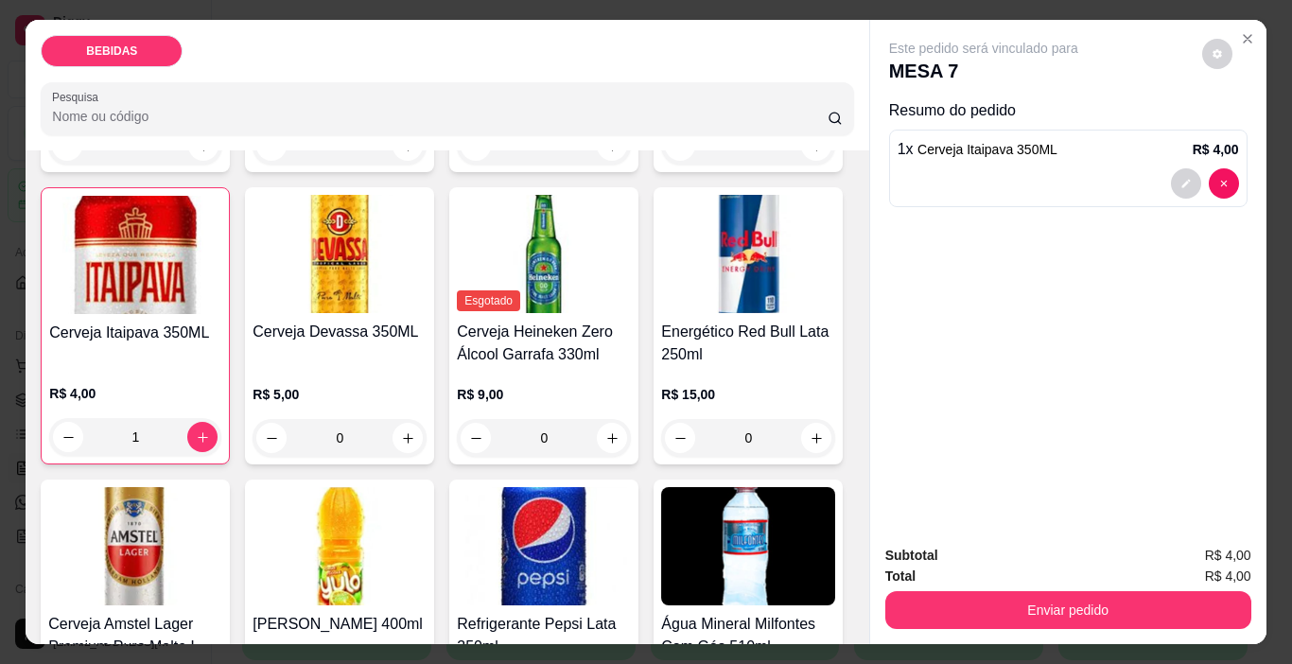
click at [944, 405] on div "Este pedido será vinculado para MESA 7 Resumo do pedido 1 x Cerveja Itaipava 35…" at bounding box center [1068, 275] width 396 height 510
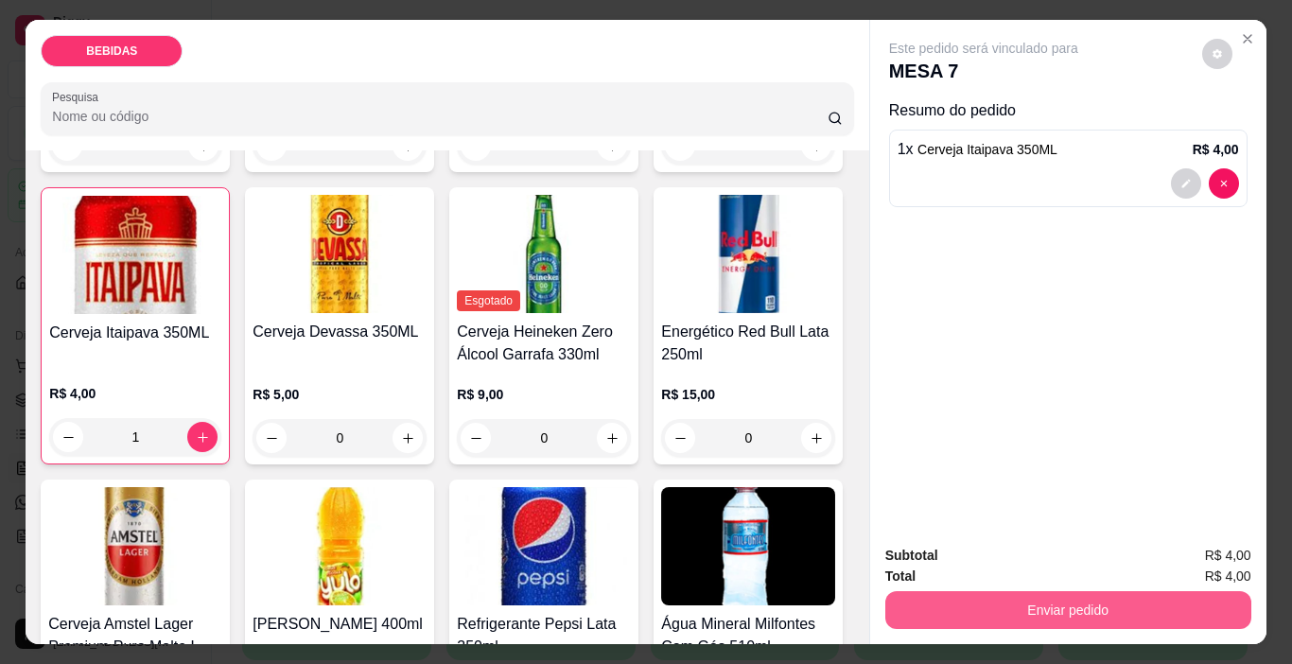
click at [895, 600] on button "Enviar pedido" at bounding box center [1068, 610] width 366 height 38
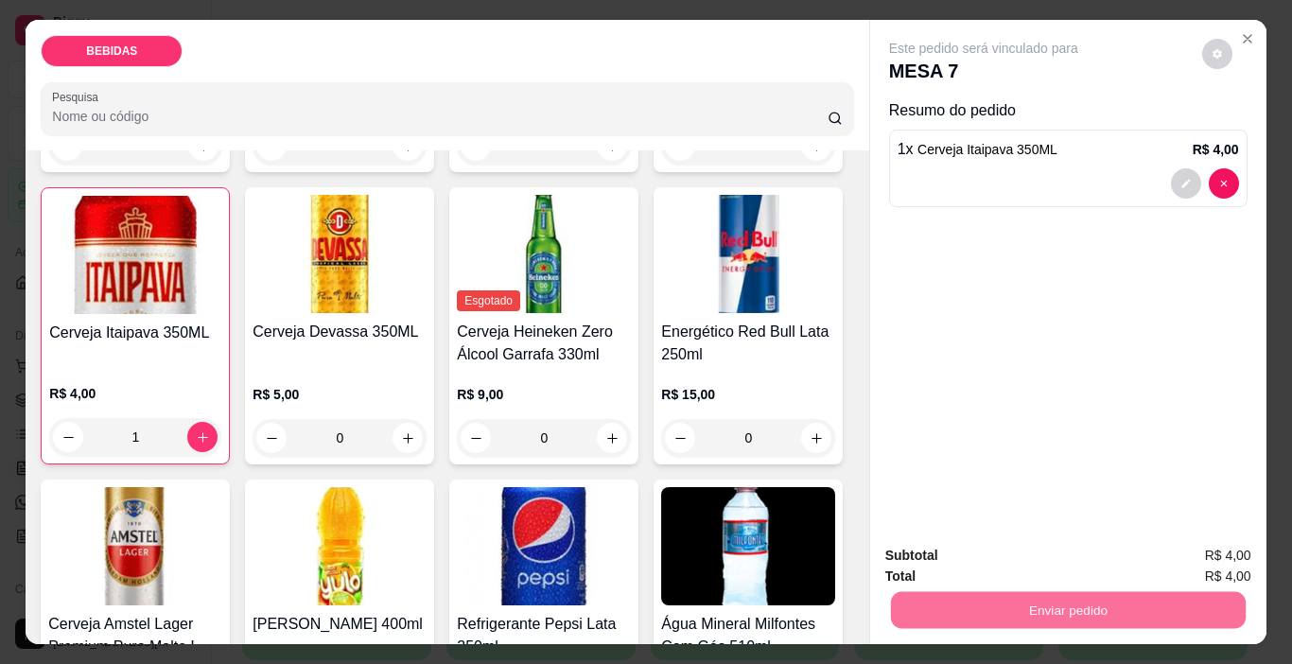
click at [1242, 541] on button "Enviar pedido" at bounding box center [1202, 555] width 104 height 35
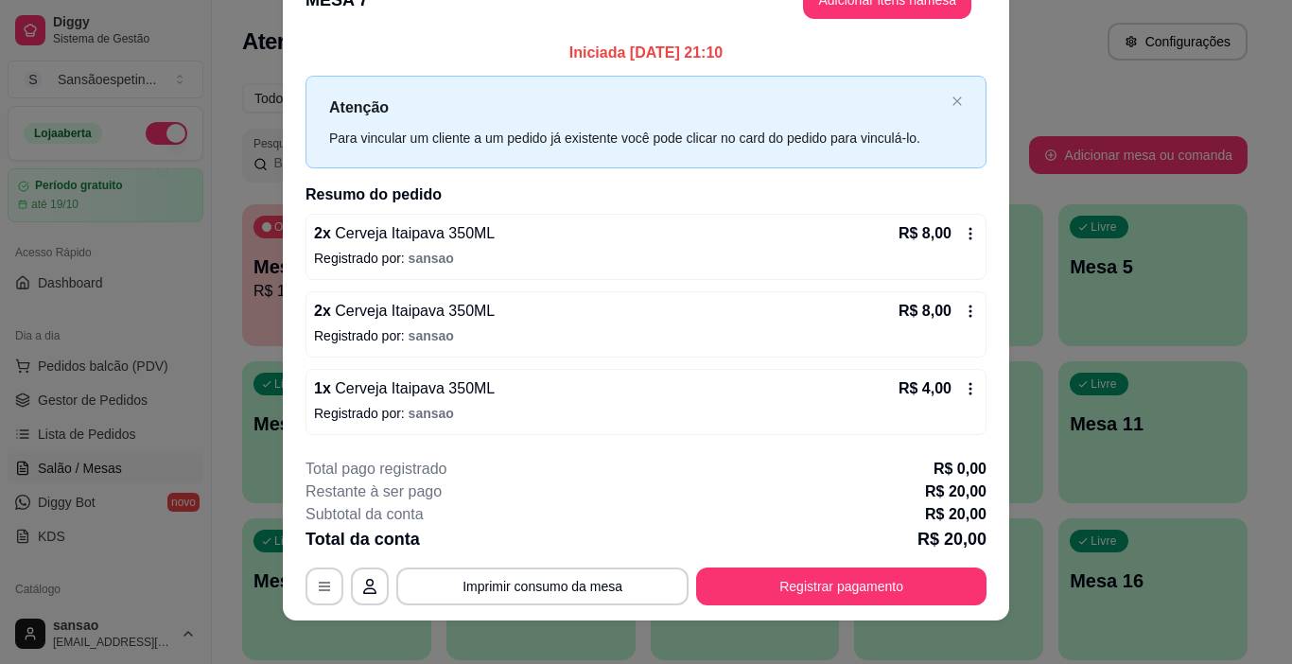
scroll to position [56, 0]
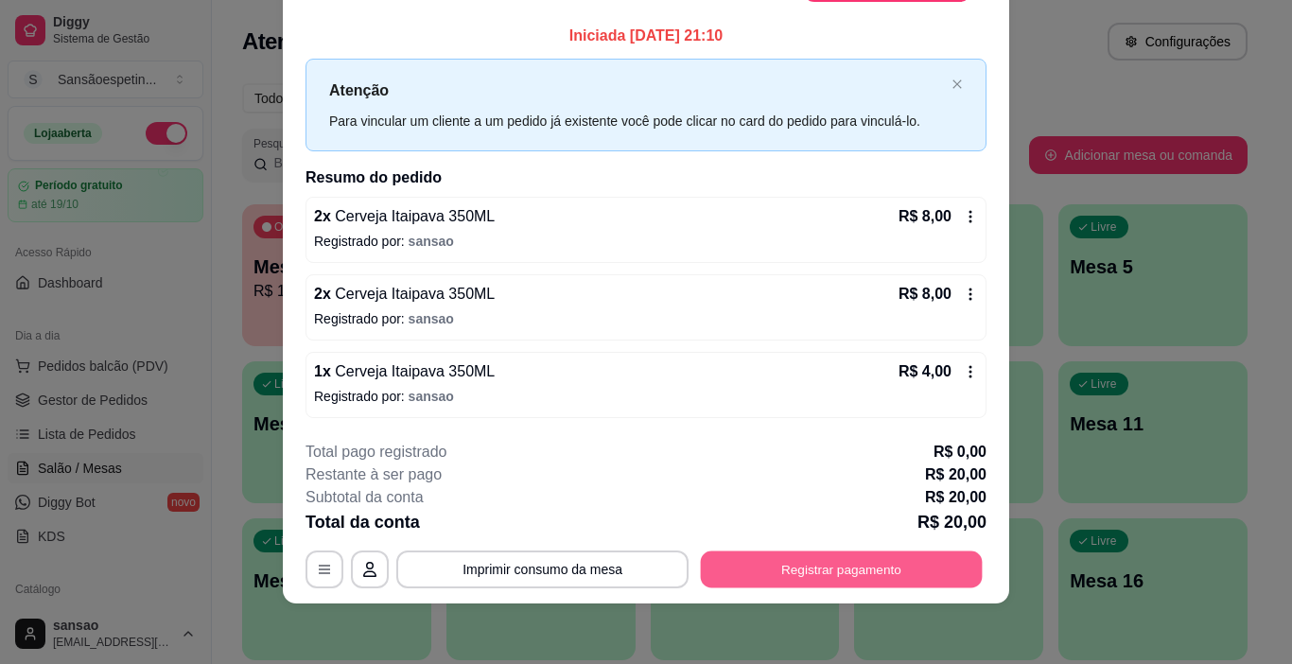
click at [823, 567] on button "Registrar pagamento" at bounding box center [842, 568] width 282 height 37
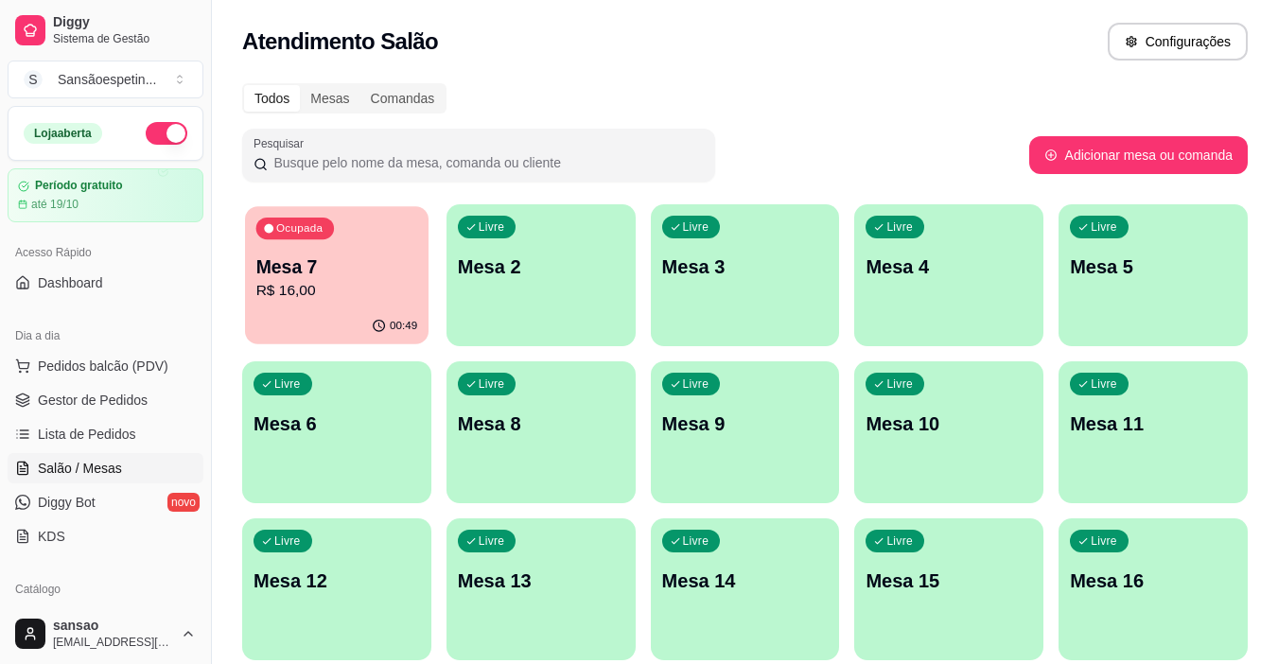
click at [407, 219] on div "Ocupada Mesa 7 R$ 16,00" at bounding box center [336, 257] width 183 height 102
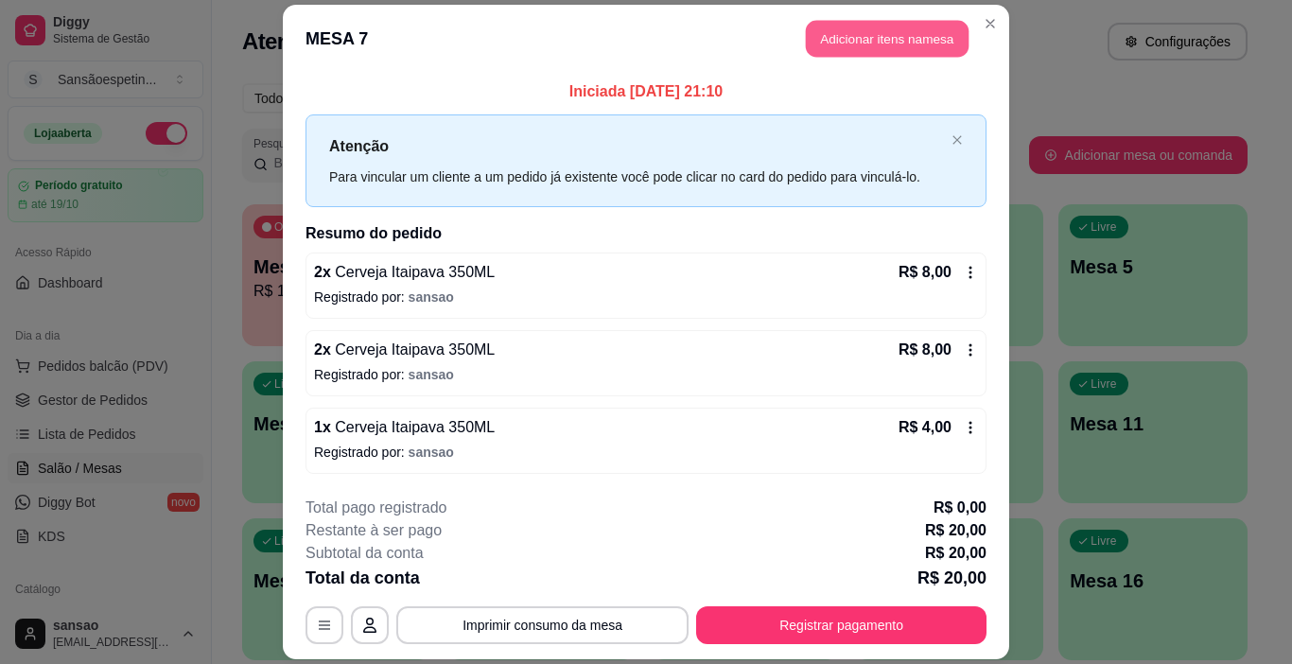
click at [810, 27] on button "Adicionar itens na mesa" at bounding box center [887, 39] width 163 height 37
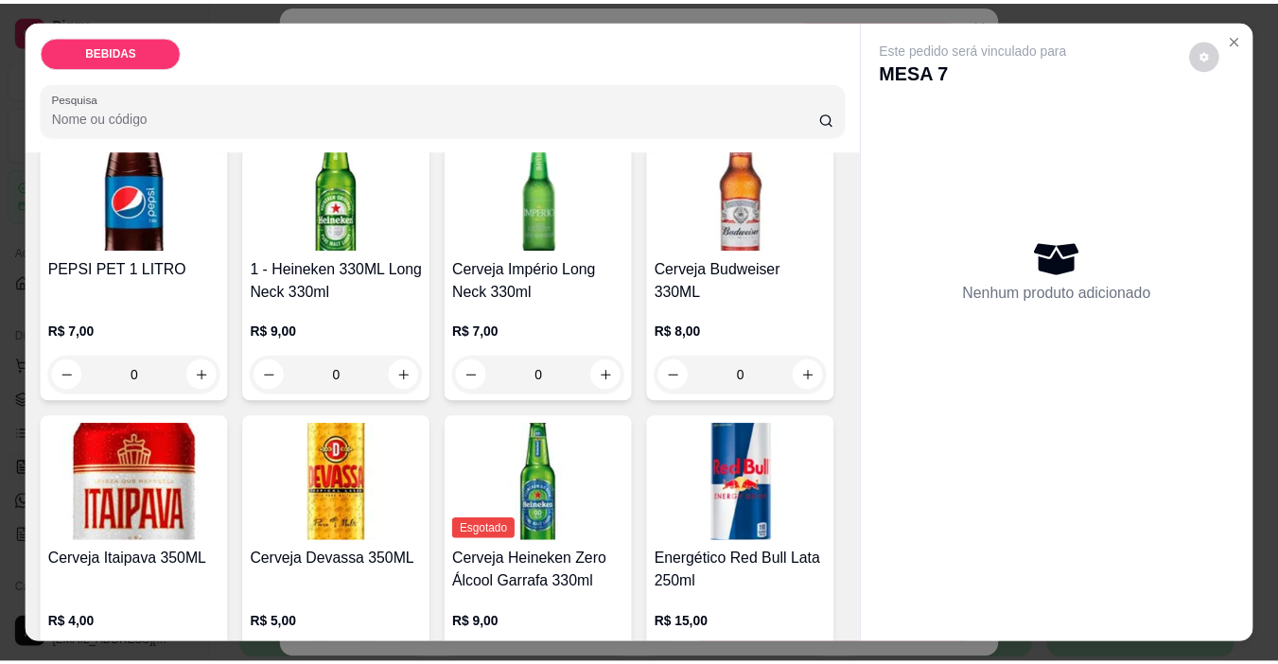
scroll to position [284, 0]
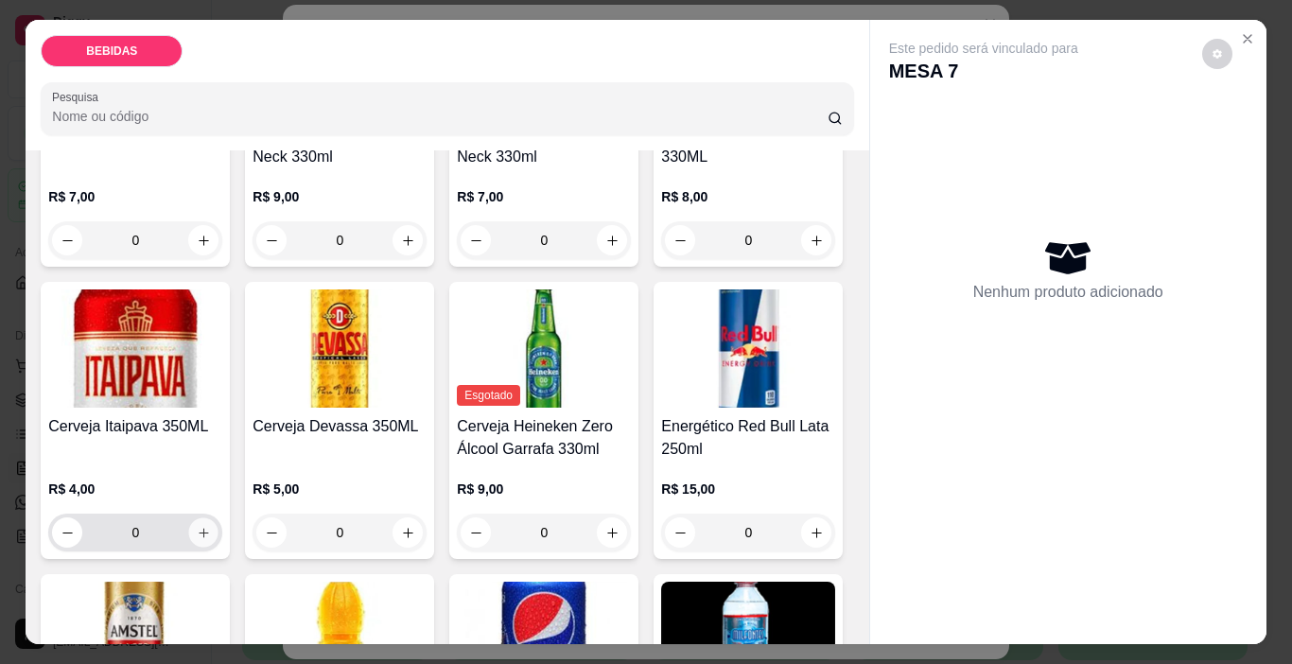
click at [218, 518] on button "increase-product-quantity" at bounding box center [203, 532] width 29 height 29
type input "1"
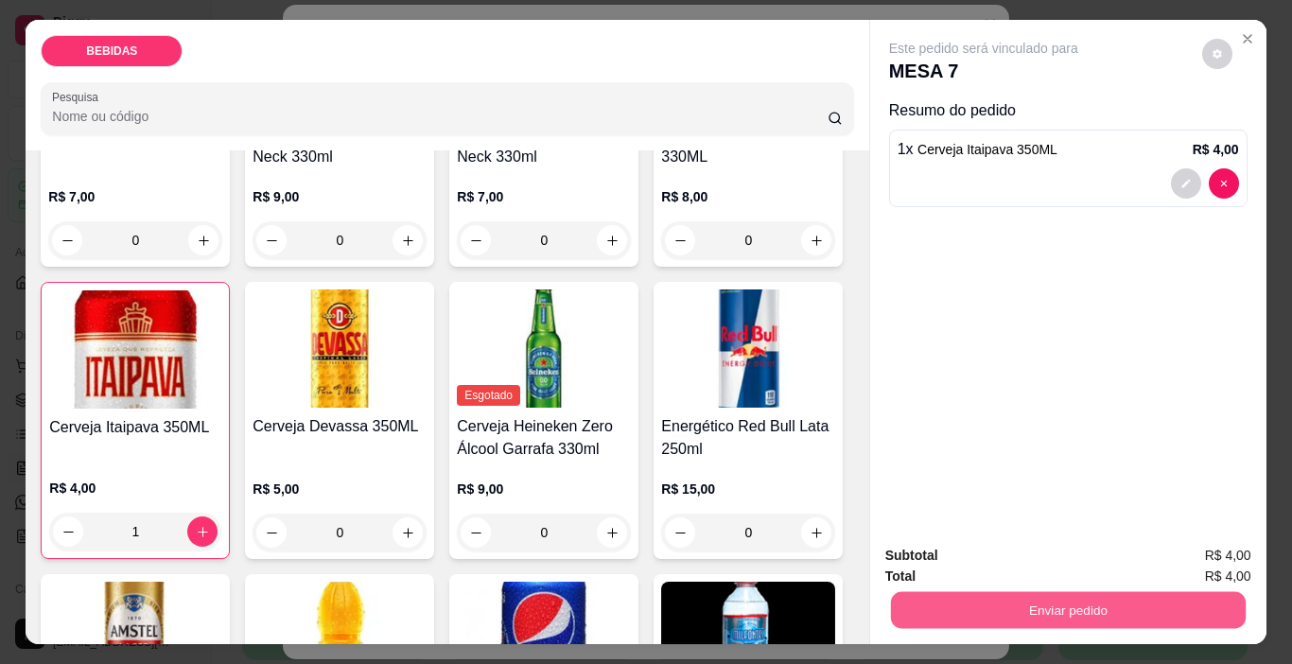
click at [943, 597] on button "Enviar pedido" at bounding box center [1067, 610] width 355 height 37
click at [1218, 543] on button "Enviar pedido" at bounding box center [1202, 555] width 104 height 35
